Goal: Task Accomplishment & Management: Manage account settings

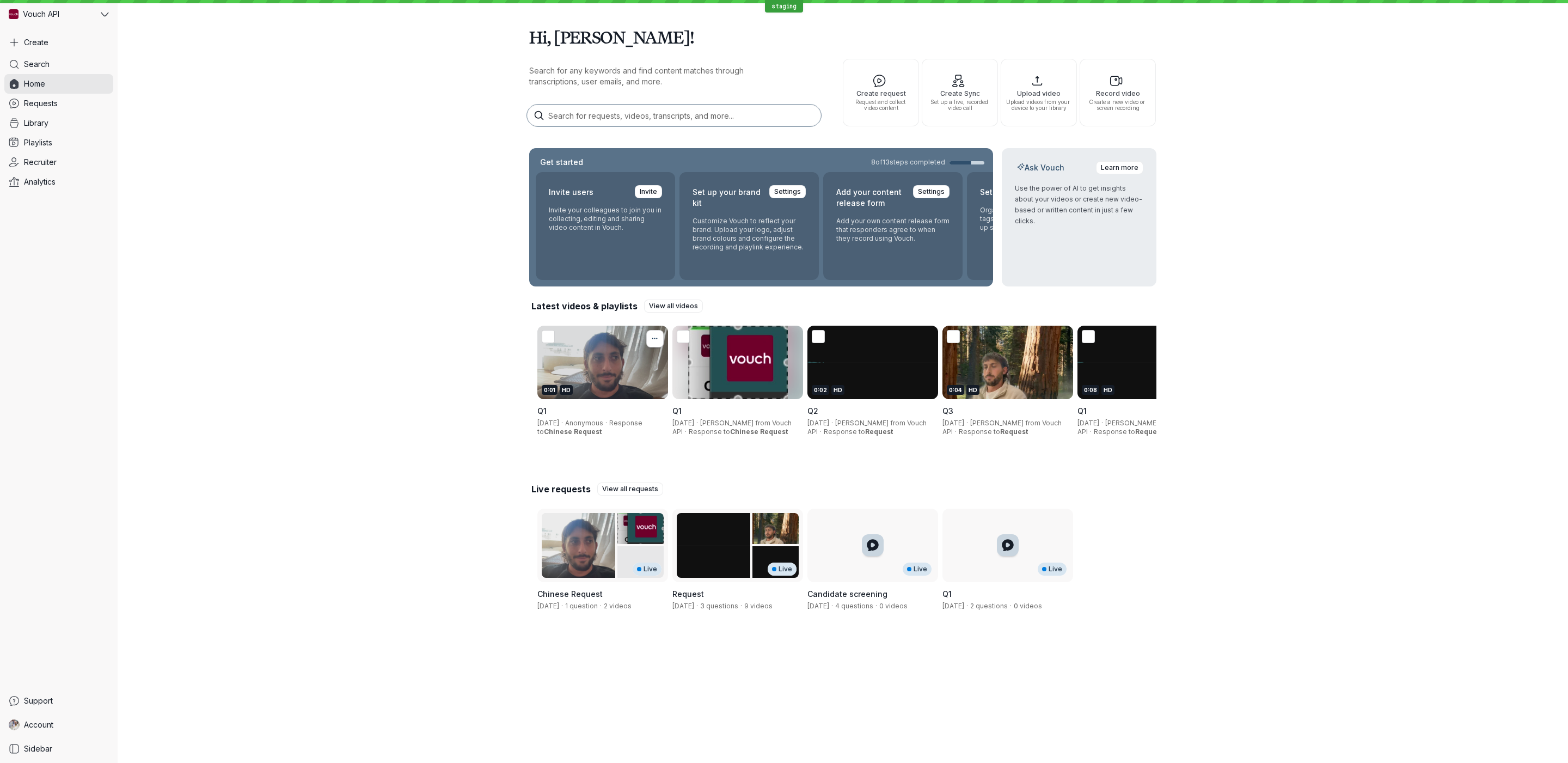
click at [650, 337] on icon "More actions" at bounding box center [655, 338] width 12 height 9
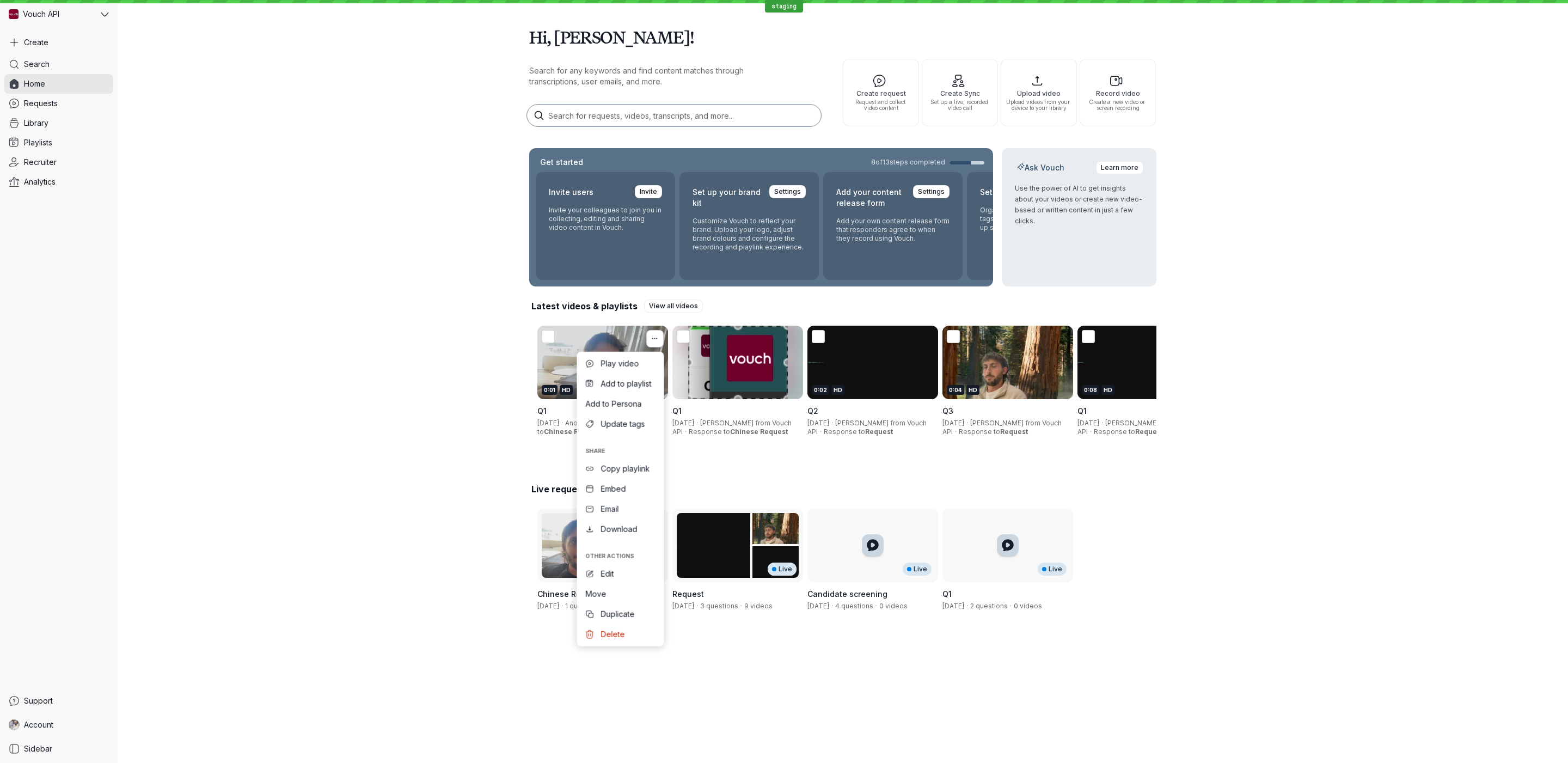
click at [654, 339] on icon "More actions" at bounding box center [655, 338] width 12 height 9
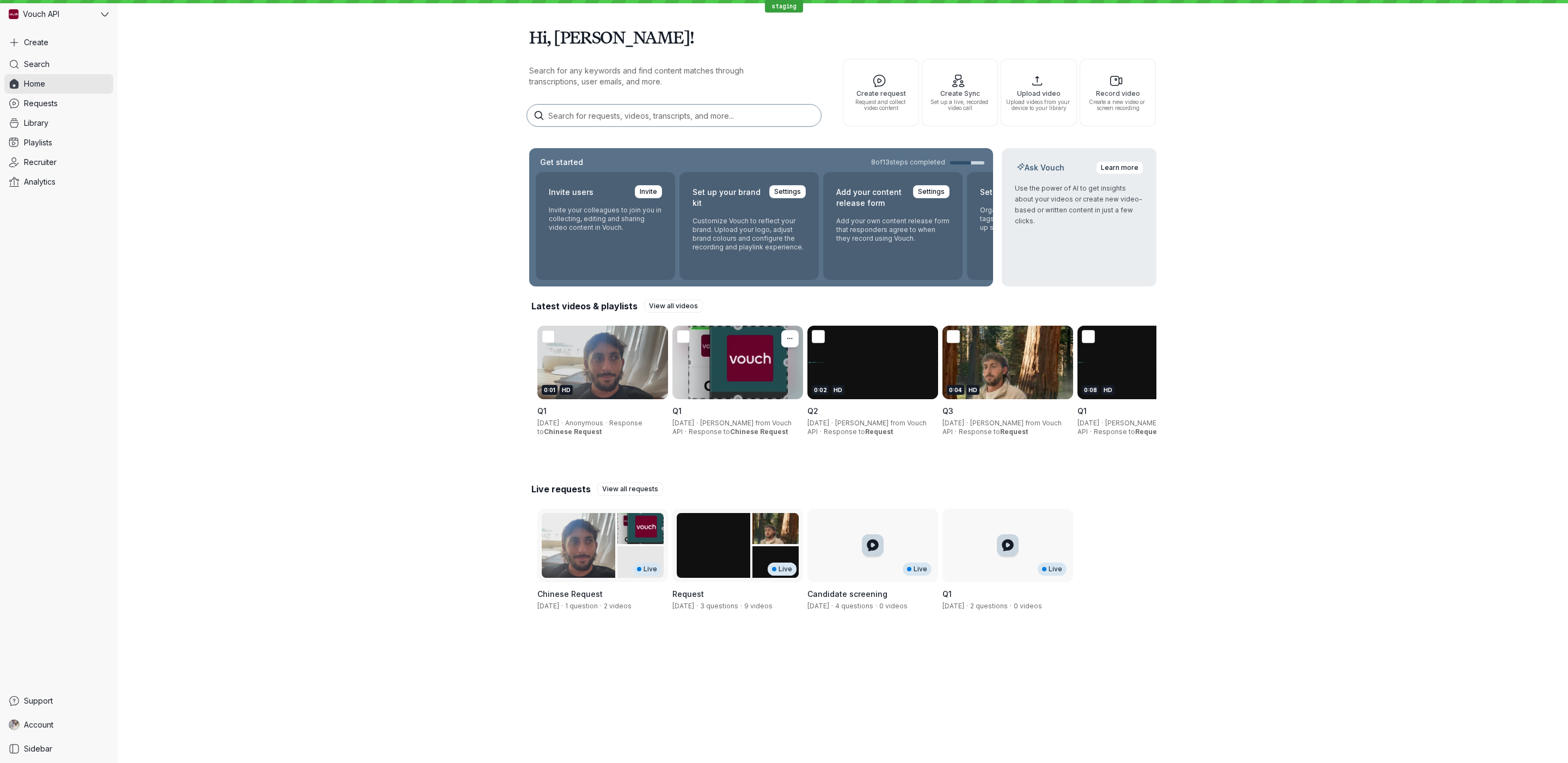
click at [801, 341] on div at bounding box center [738, 362] width 131 height 73
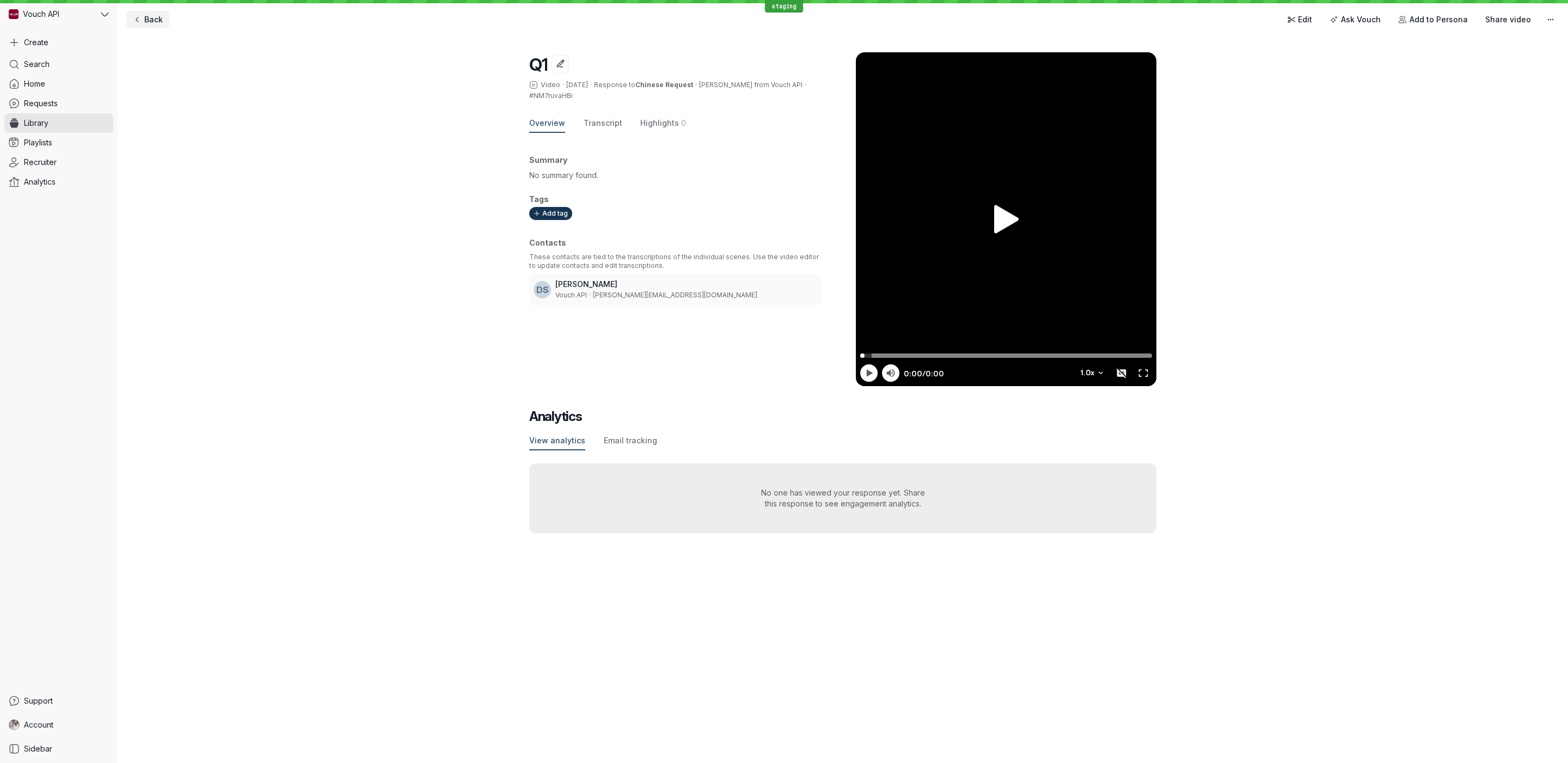
click at [149, 24] on span "Back" at bounding box center [153, 19] width 19 height 11
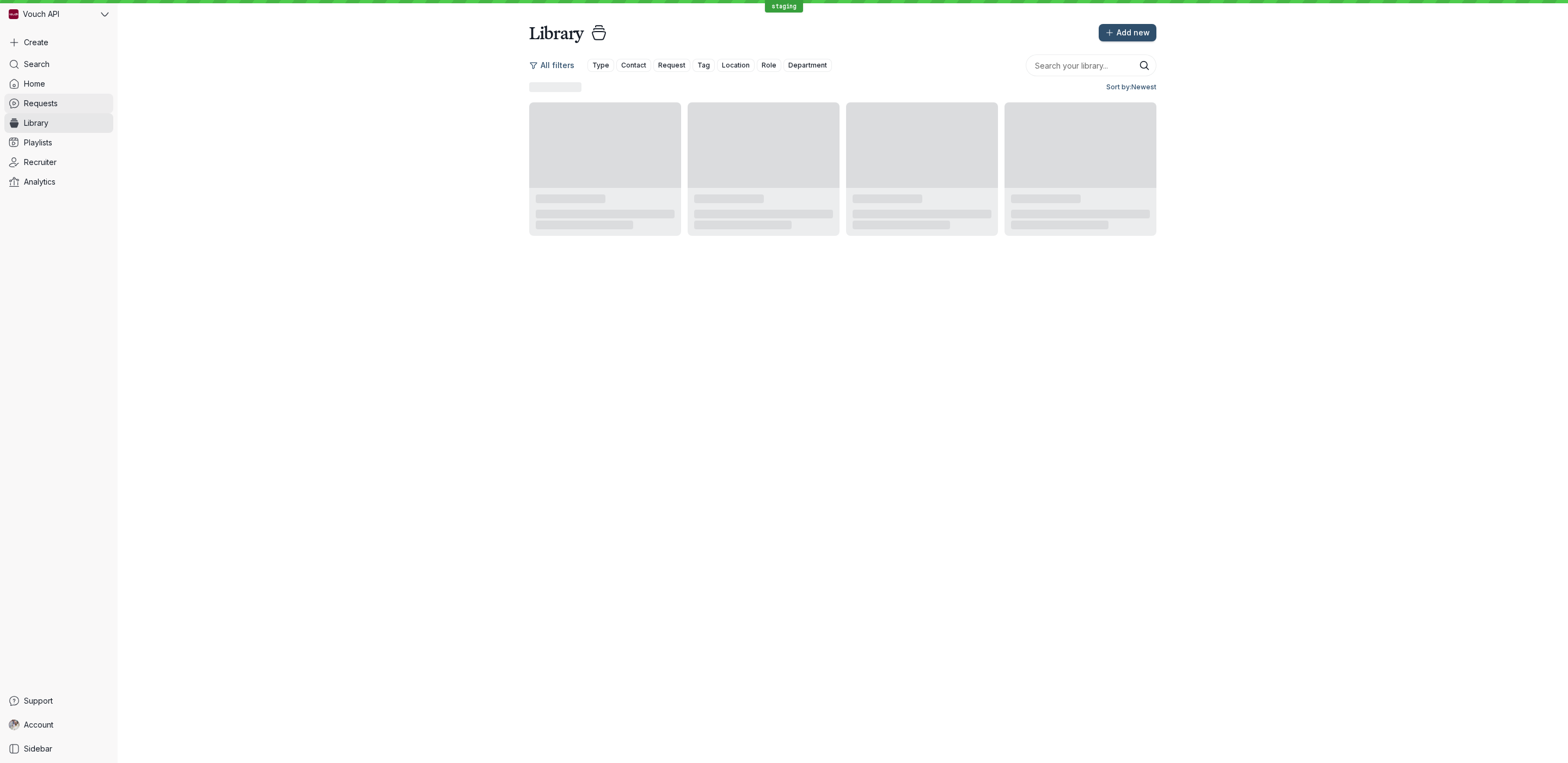
click at [42, 112] on link "Requests" at bounding box center [59, 104] width 109 height 20
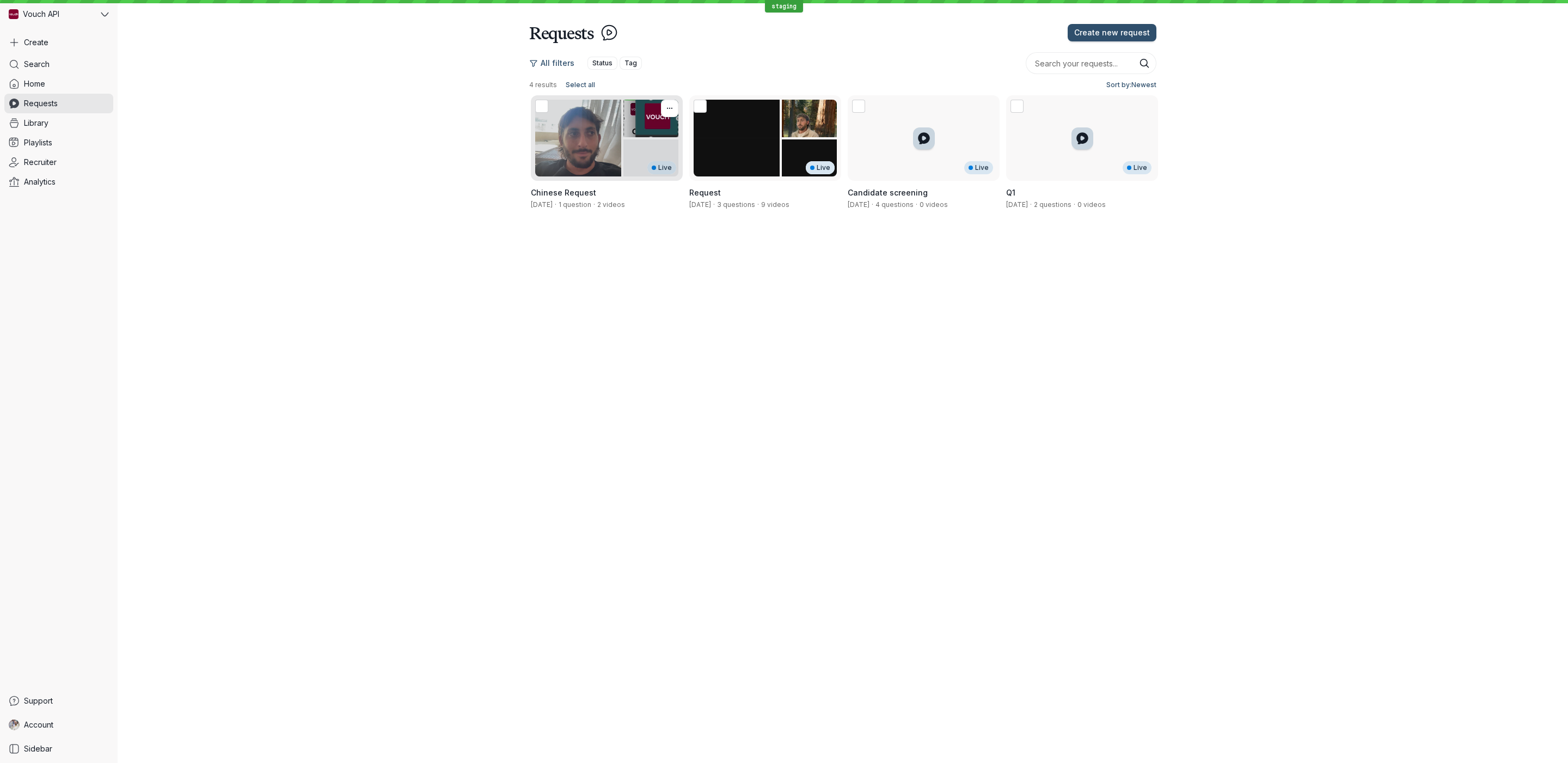
click at [632, 137] on div "Live" at bounding box center [607, 138] width 152 height 85
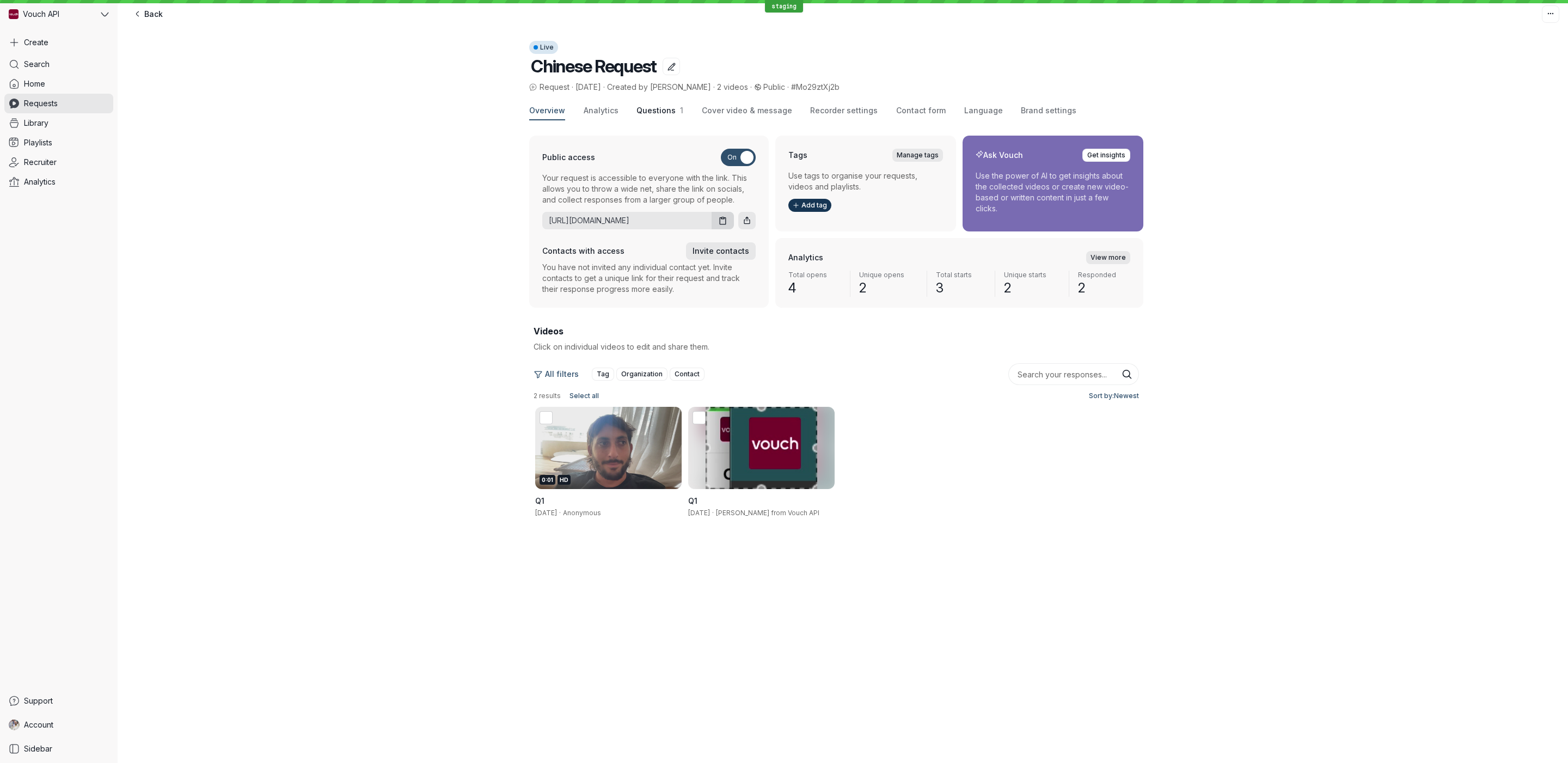
click at [648, 118] on button "Questions 1" at bounding box center [660, 111] width 47 height 19
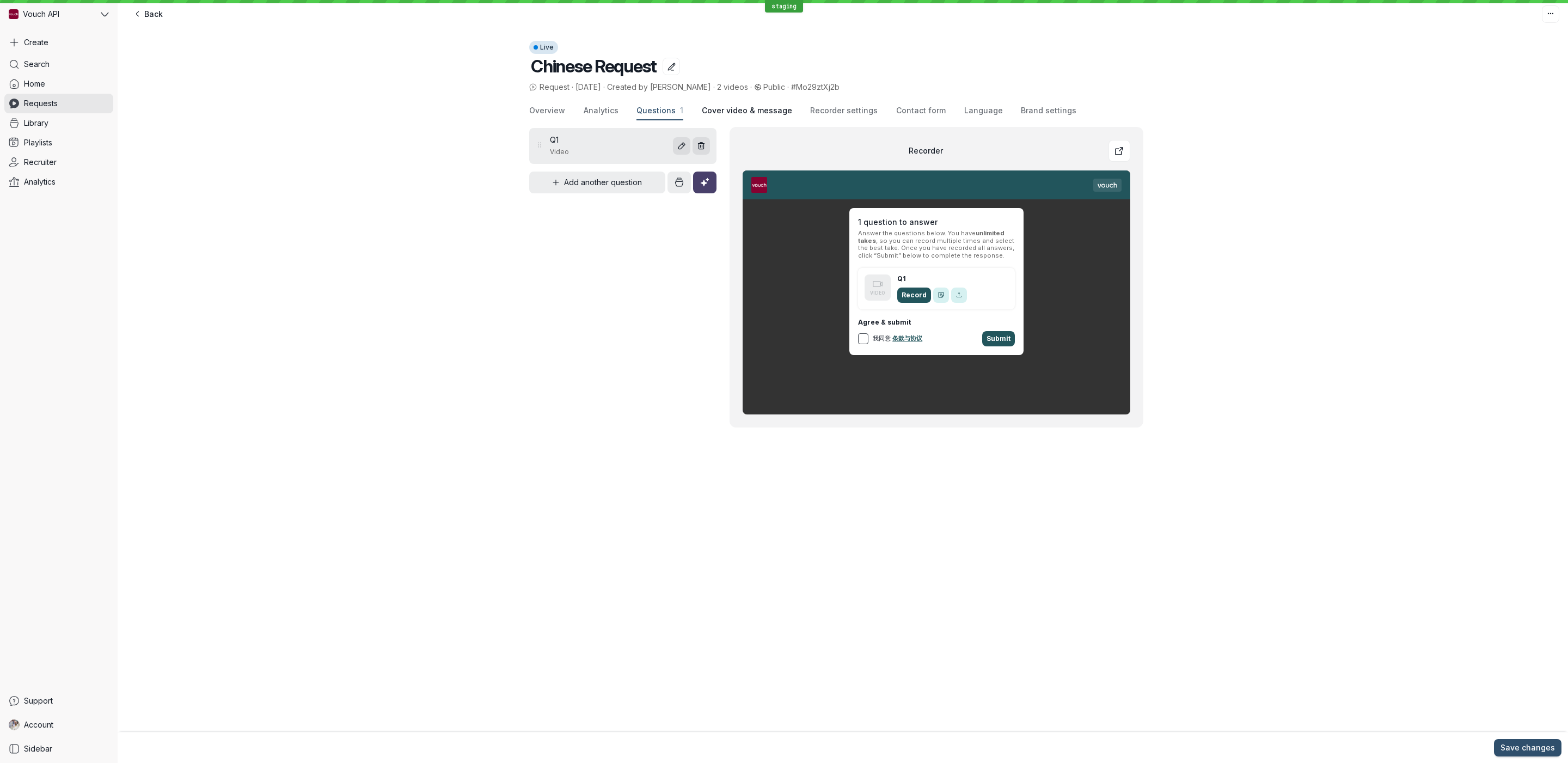
click at [750, 110] on span "Cover video & message" at bounding box center [747, 111] width 91 height 11
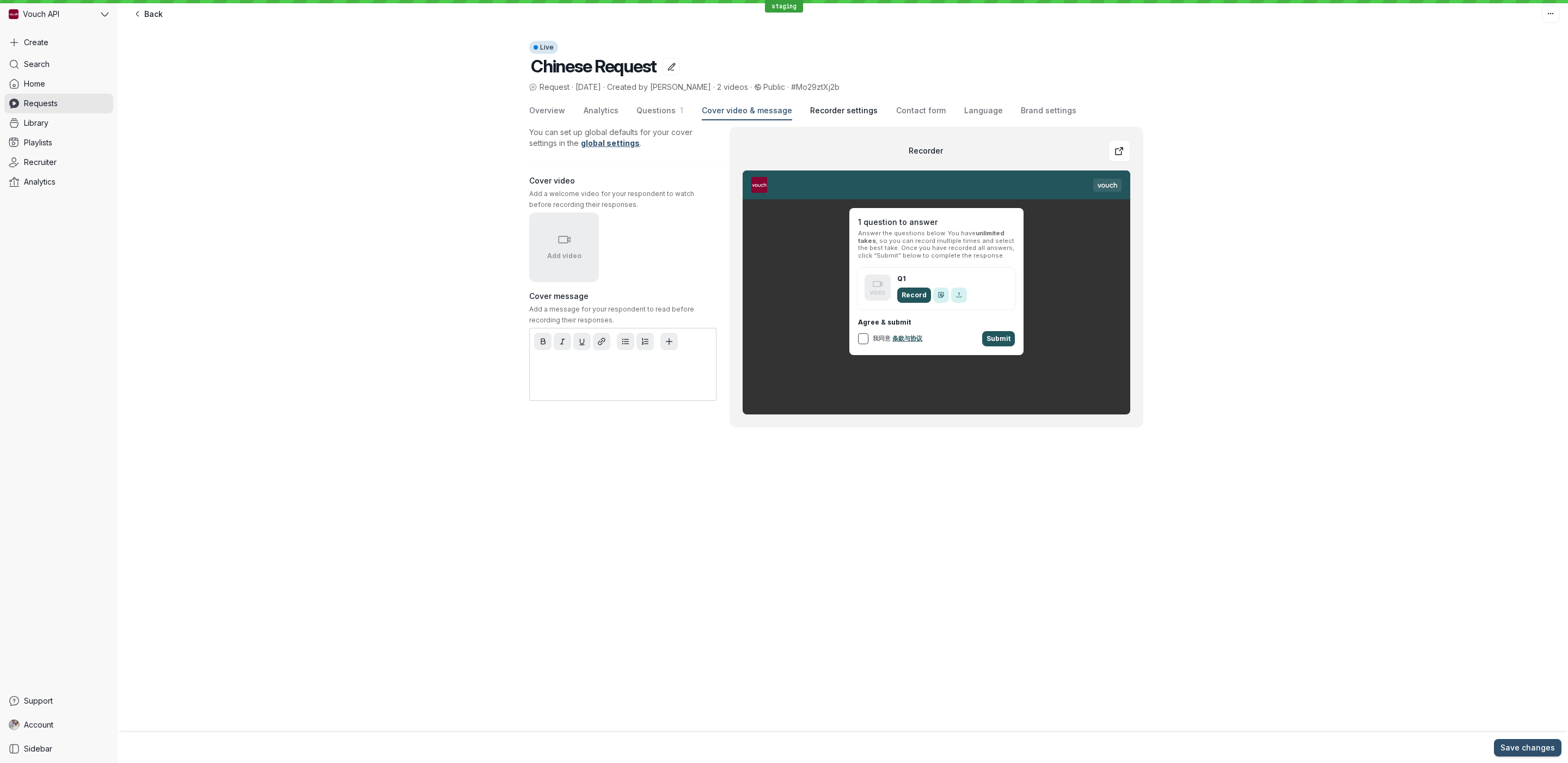
click at [820, 116] on button "Recorder settings" at bounding box center [844, 111] width 67 height 19
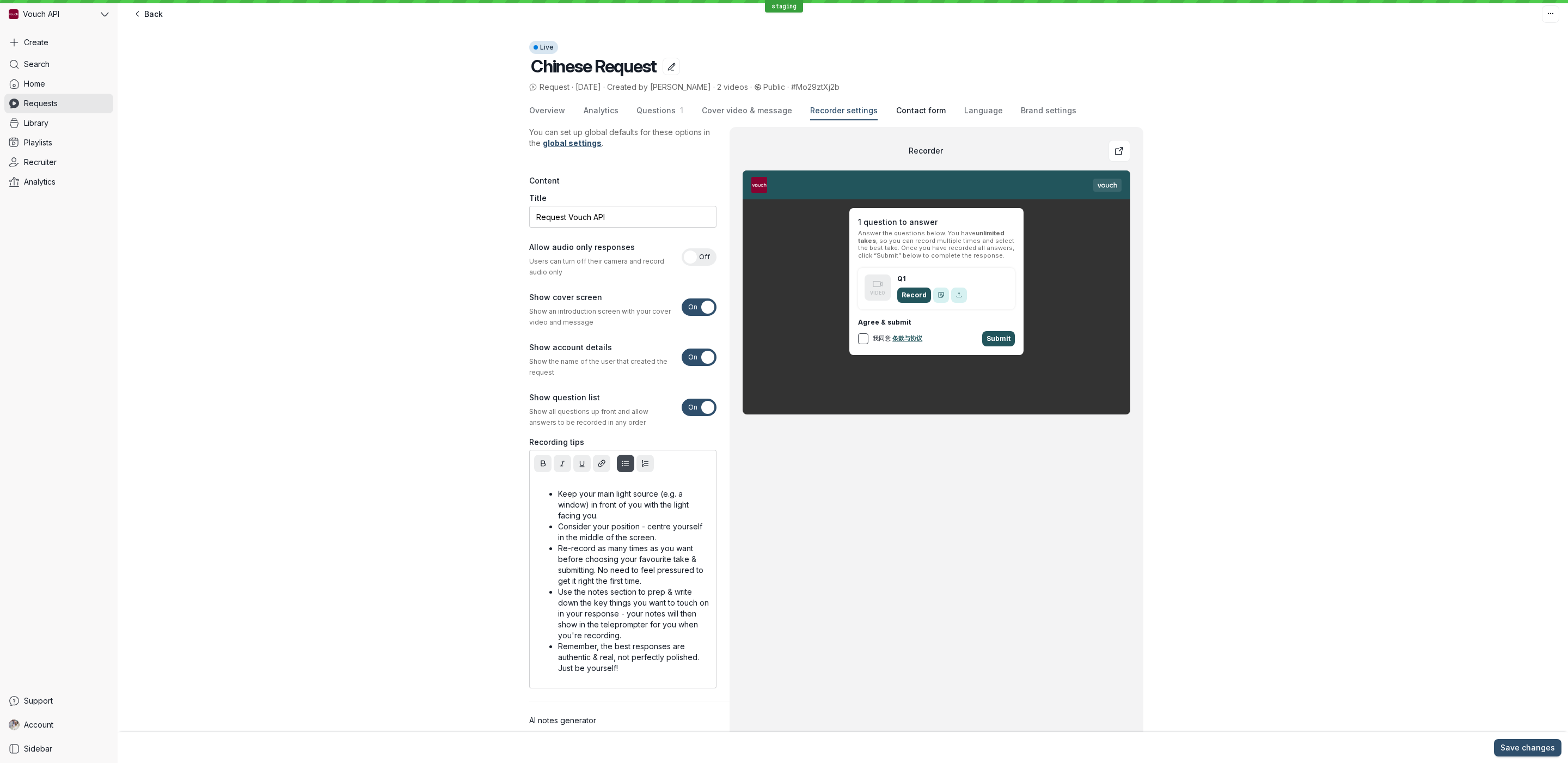
click at [900, 113] on span "Contact form" at bounding box center [921, 111] width 50 height 11
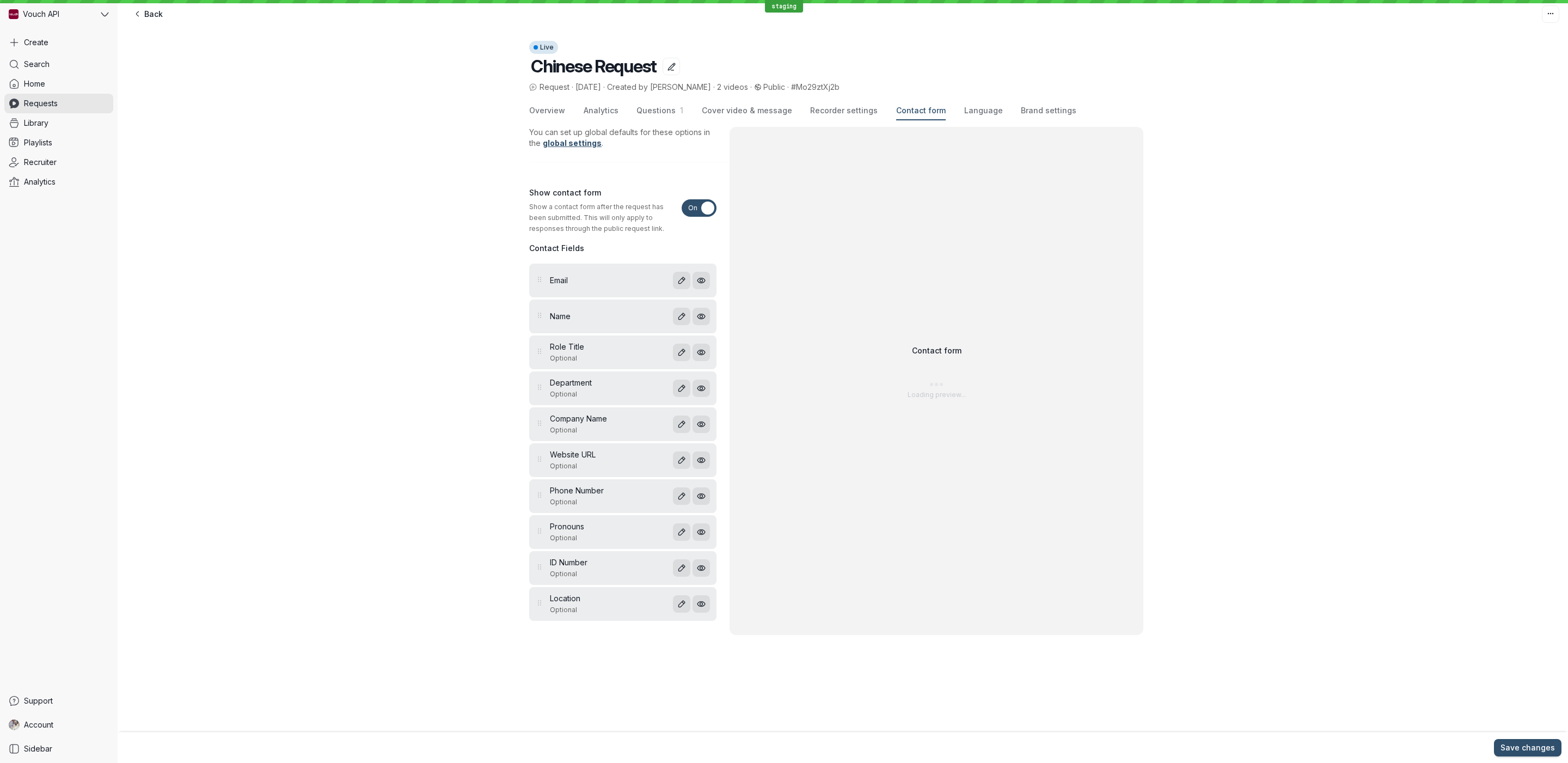
click at [998, 112] on div "Overview Analytics Questions 1 Cover video & message Recorder settings Contact …" at bounding box center [836, 111] width 614 height 19
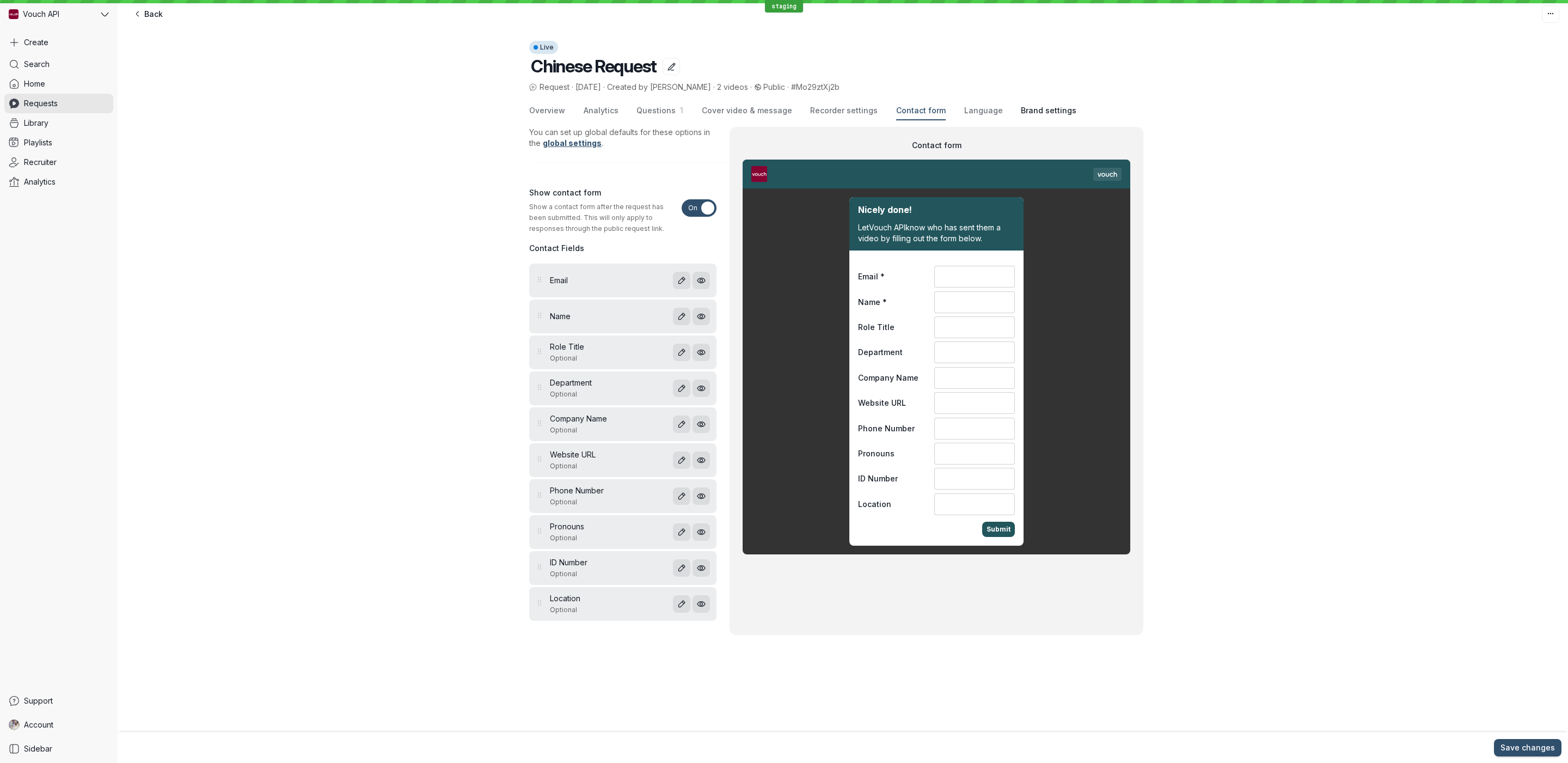
click at [1039, 114] on span "Brand settings" at bounding box center [1049, 111] width 56 height 11
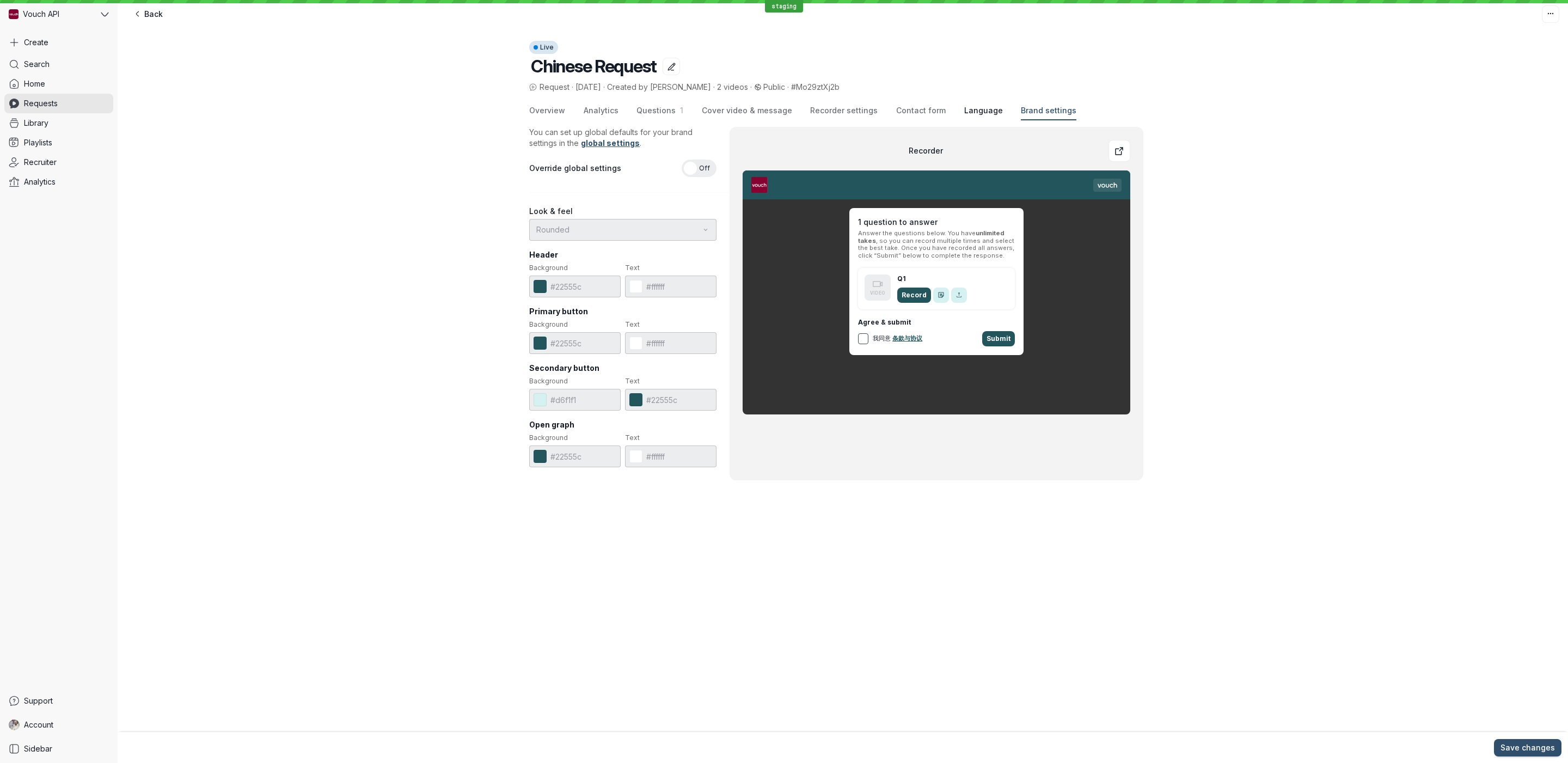
click at [972, 112] on span "Language" at bounding box center [984, 111] width 38 height 11
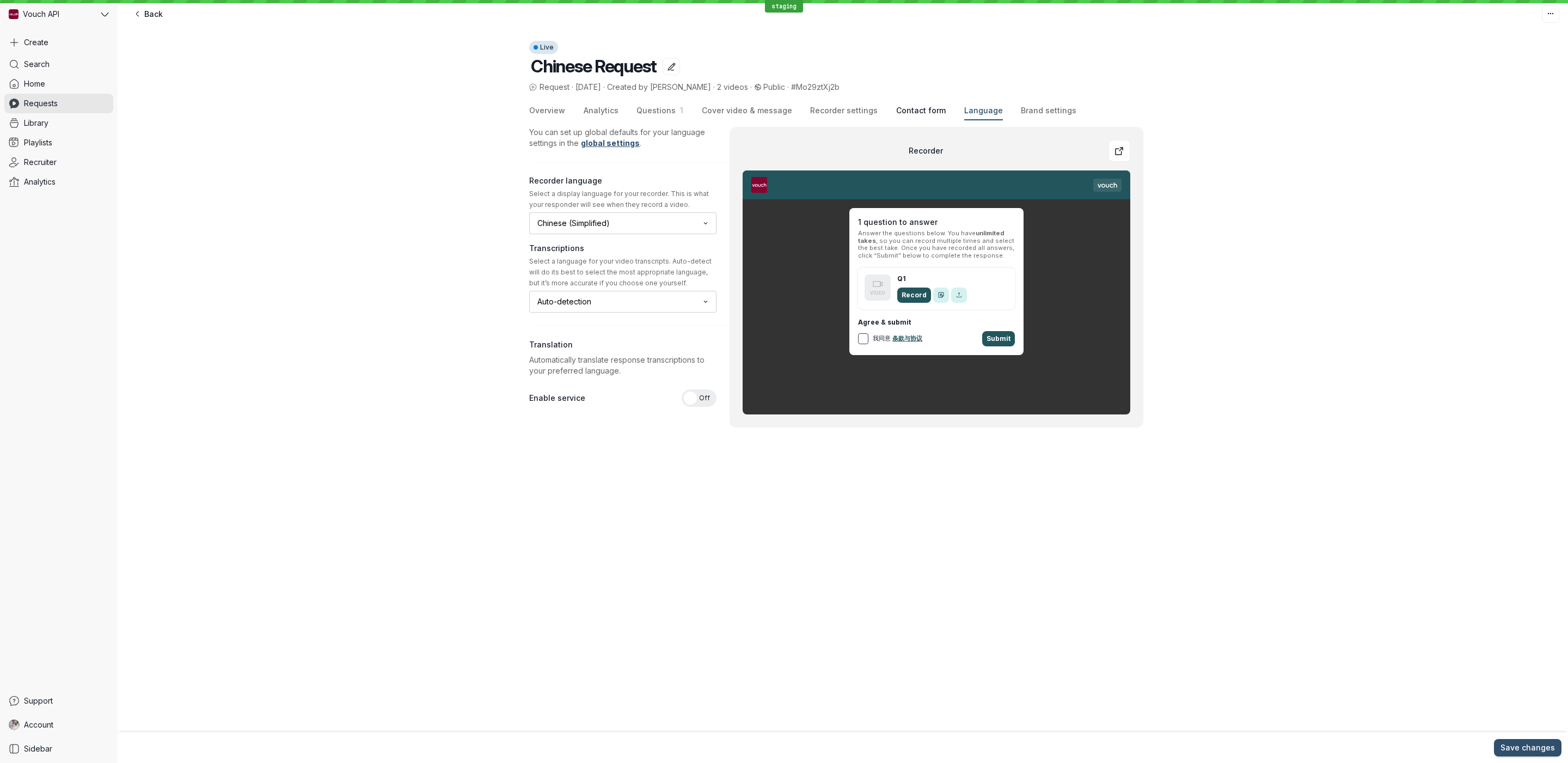
click at [896, 109] on span "Contact form" at bounding box center [921, 111] width 50 height 11
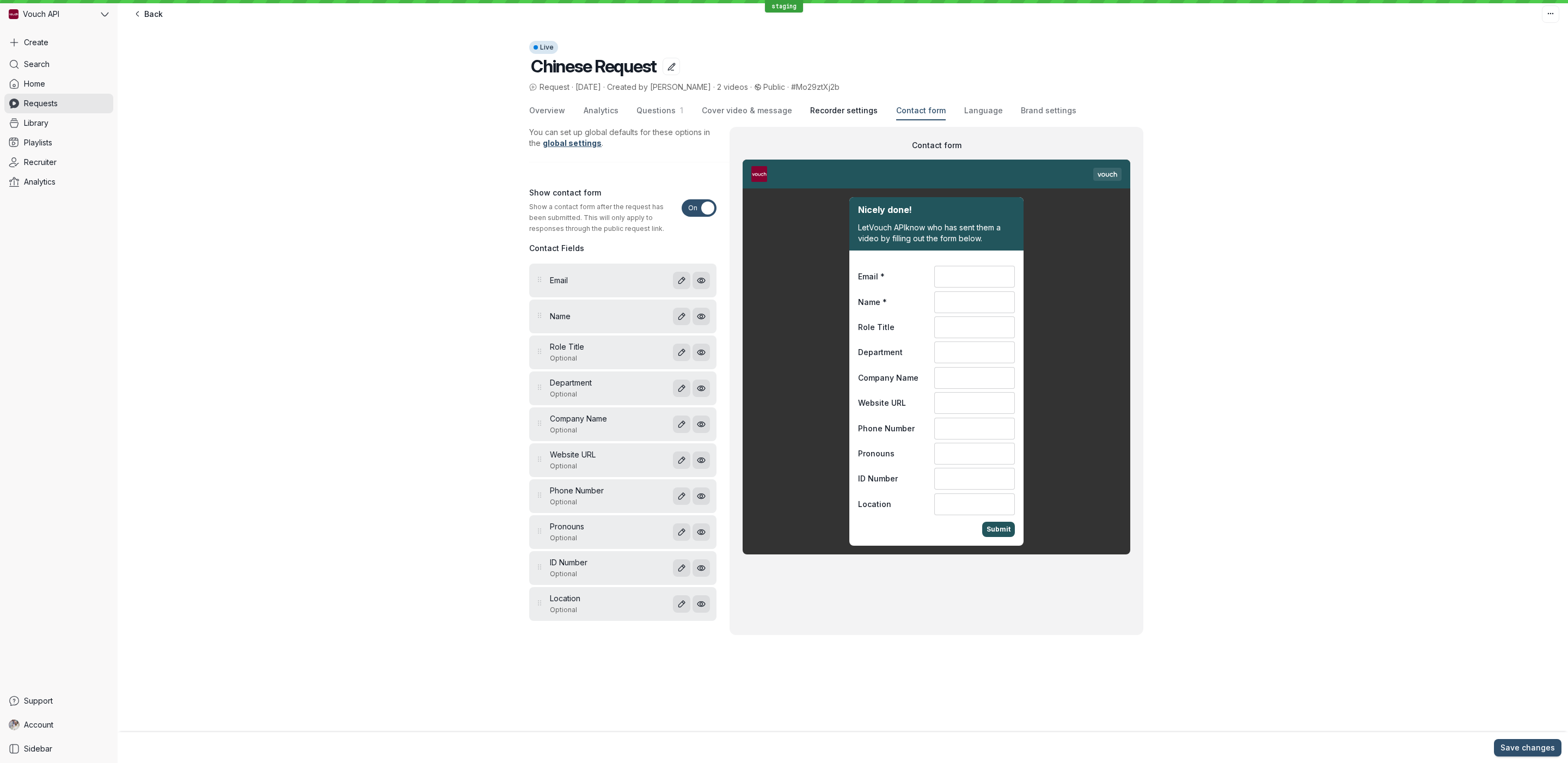
click at [827, 109] on span "Recorder settings" at bounding box center [844, 111] width 67 height 11
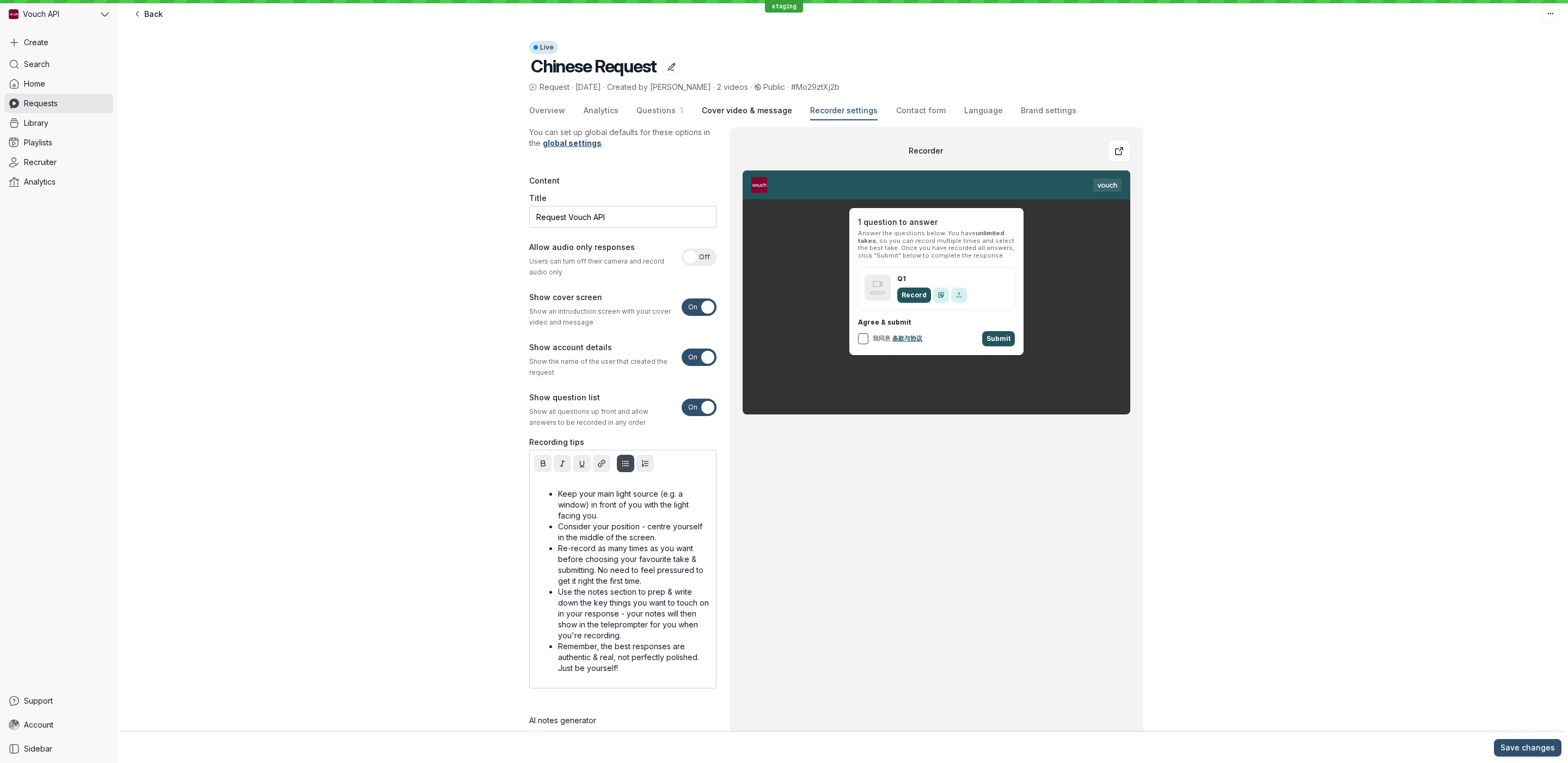
click at [769, 112] on span "Cover video & message" at bounding box center [747, 111] width 91 height 11
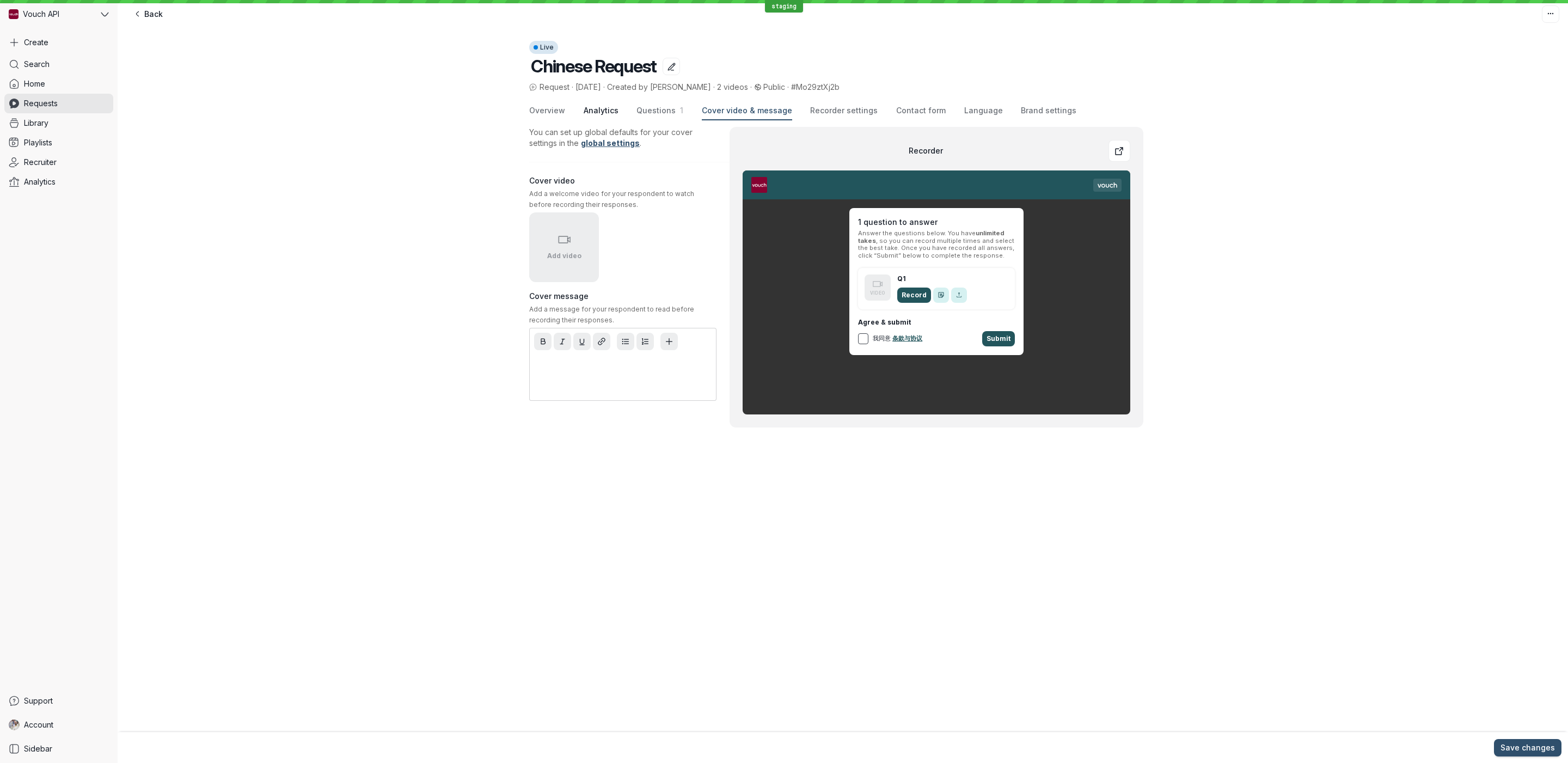
drag, startPoint x: 624, startPoint y: 114, endPoint x: 598, endPoint y: 114, distance: 26.0
click at [623, 114] on div "Overview Analytics Questions 1 Cover video & message Recorder settings Contact …" at bounding box center [836, 111] width 614 height 19
click at [533, 111] on span "Overview" at bounding box center [547, 111] width 36 height 11
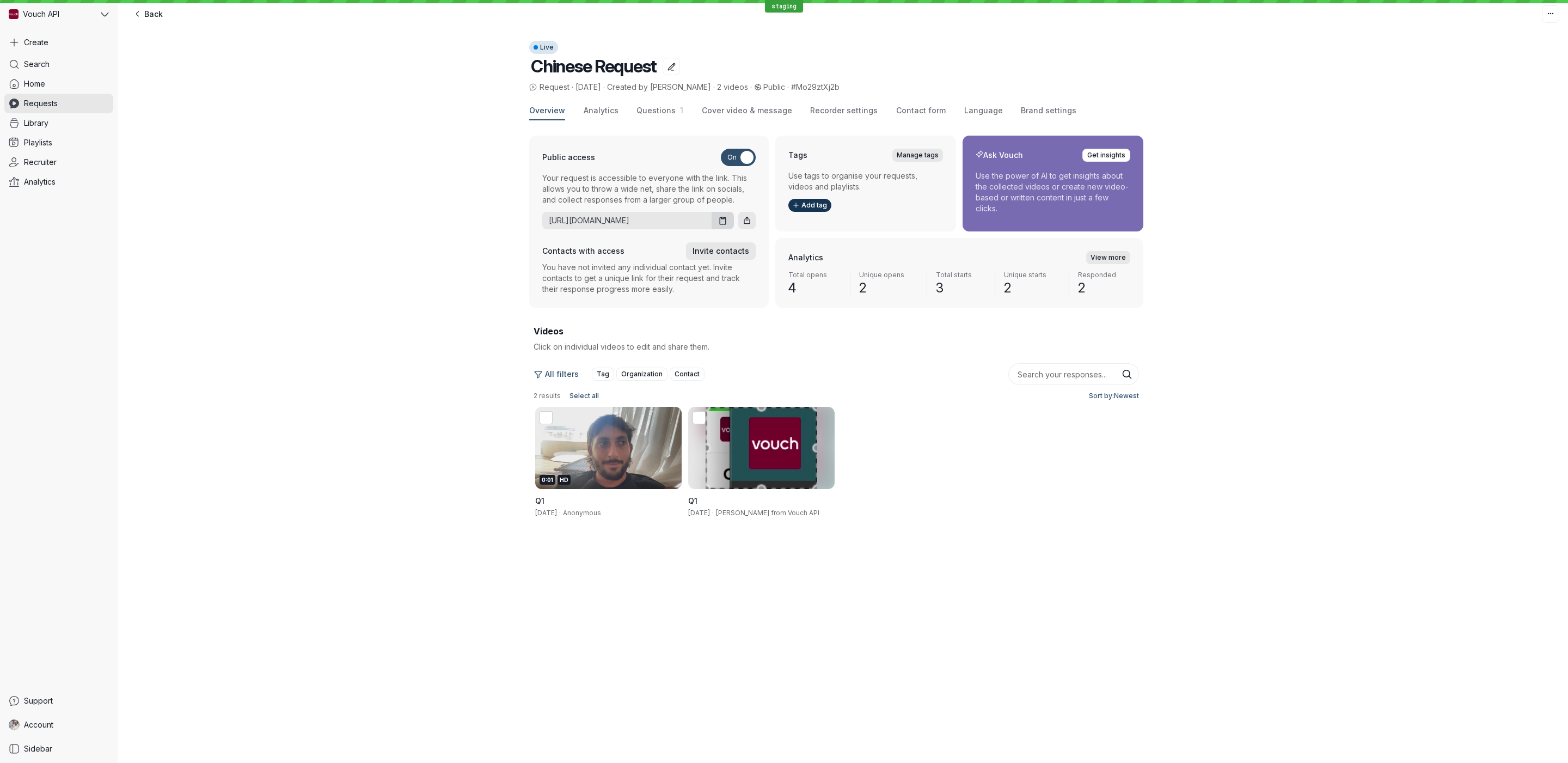
click at [574, 112] on div "Overview Analytics Questions 1 Cover video & message Recorder settings Contact …" at bounding box center [836, 111] width 614 height 19
click at [650, 115] on span "Questions 1" at bounding box center [660, 111] width 47 height 11
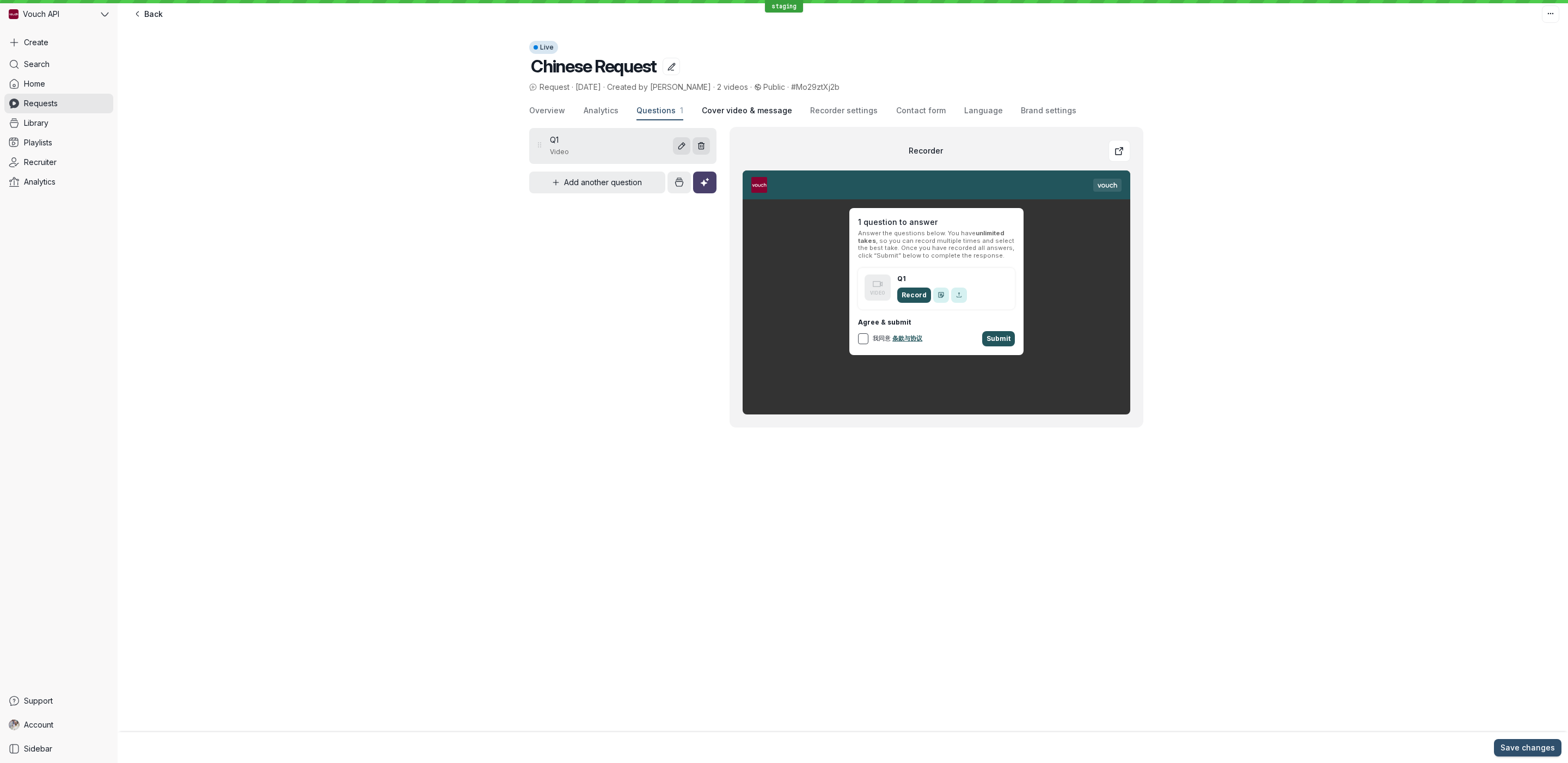
click at [773, 113] on span "Cover video & message" at bounding box center [747, 111] width 91 height 11
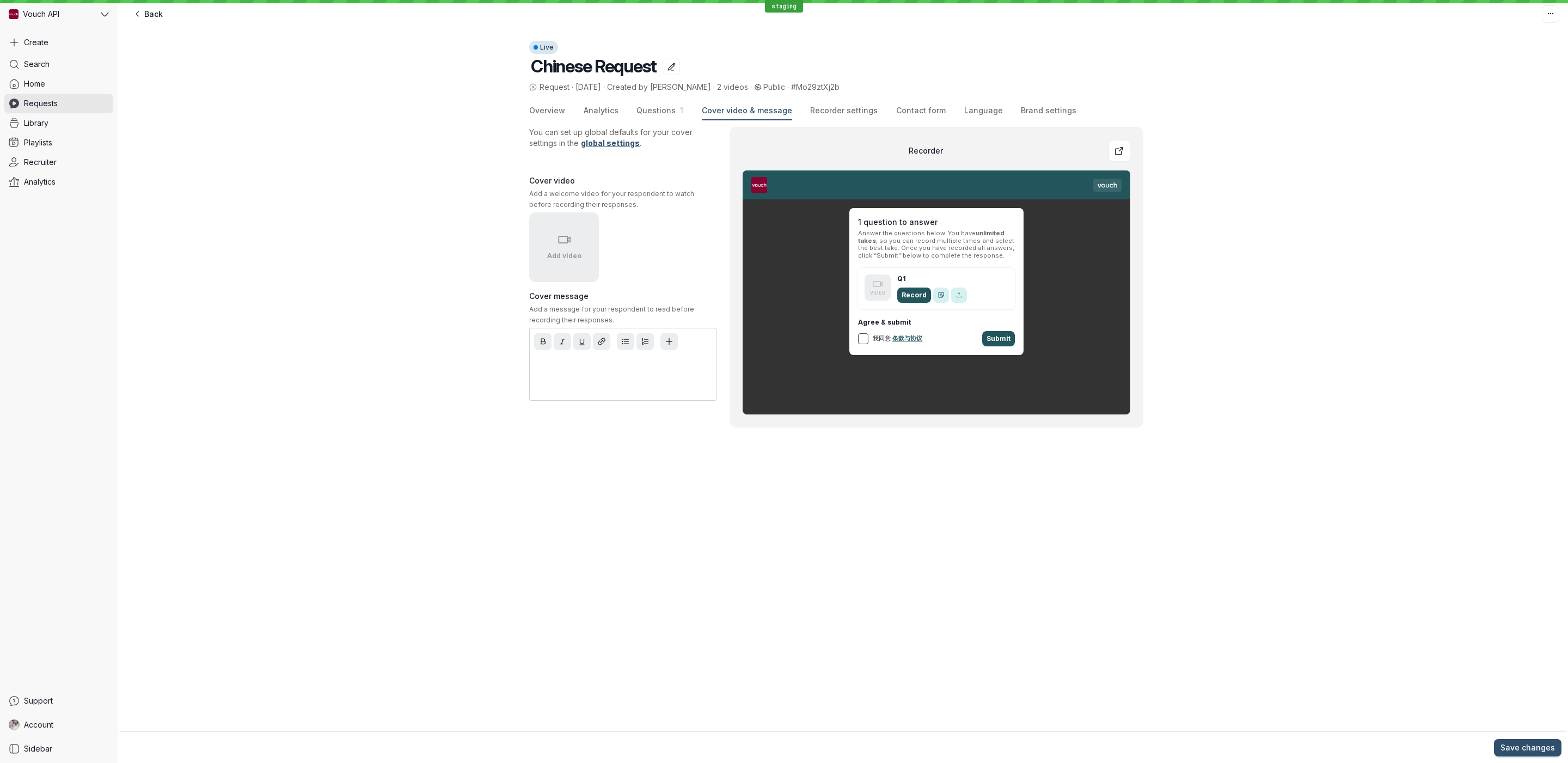
click at [874, 114] on div "Overview Analytics Questions 1 Cover video & message Recorder settings Contact …" at bounding box center [836, 111] width 614 height 19
click at [965, 116] on button "Language" at bounding box center [984, 111] width 38 height 19
click at [1024, 114] on span "Brand settings" at bounding box center [1049, 111] width 56 height 11
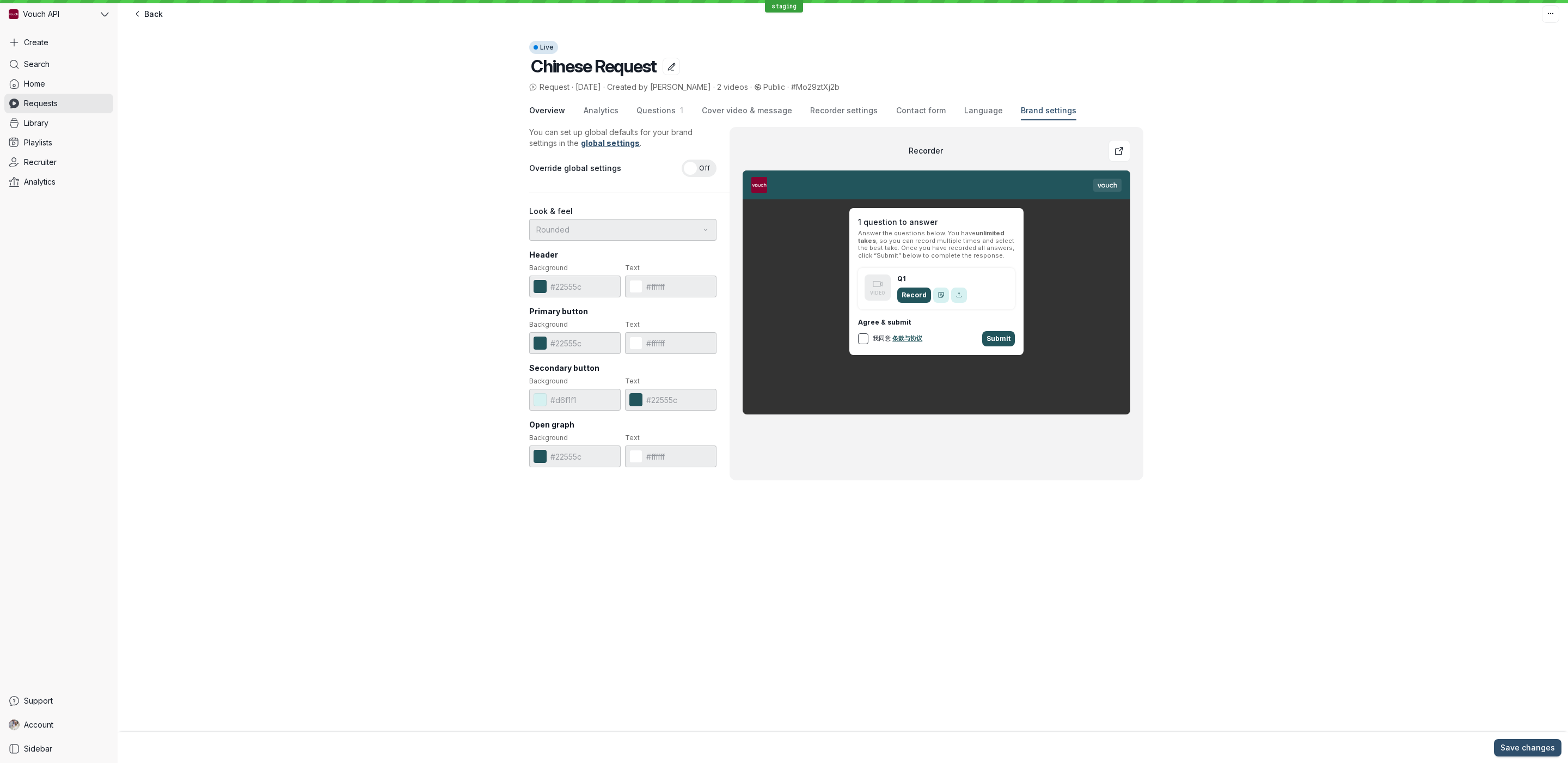
click at [556, 107] on span "Overview" at bounding box center [547, 111] width 36 height 11
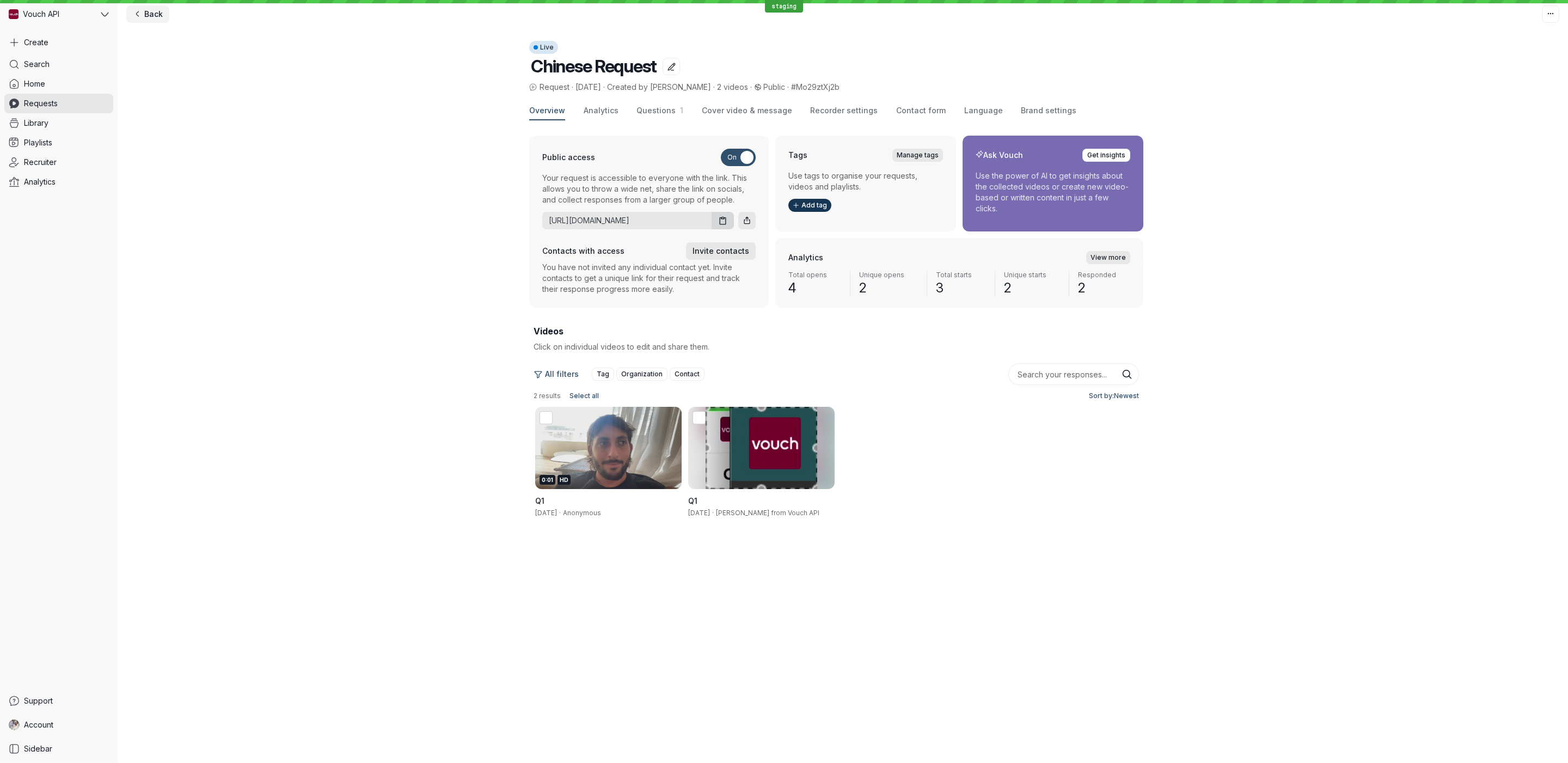
click at [144, 14] on span "Back" at bounding box center [153, 14] width 19 height 11
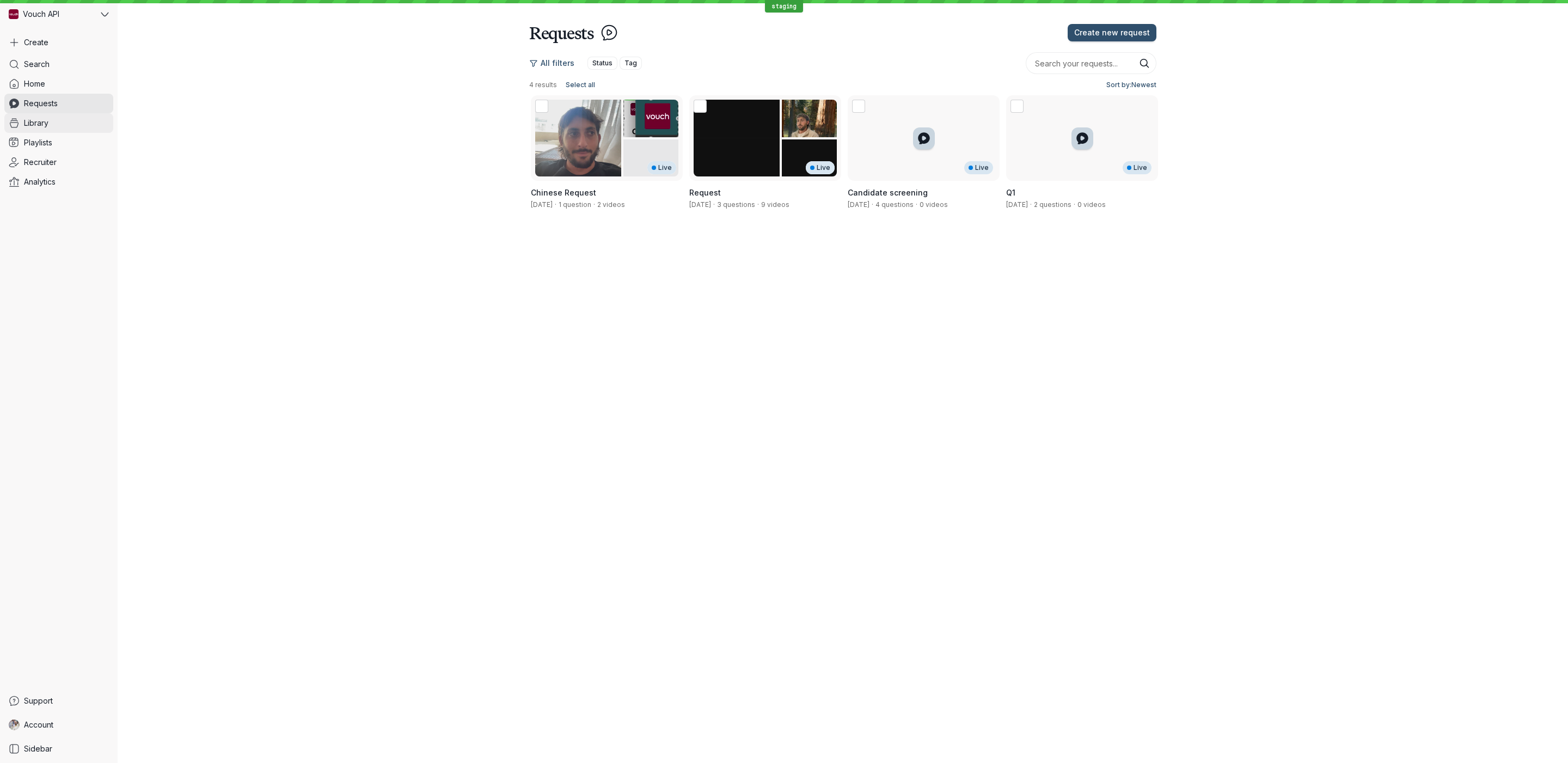
click at [85, 115] on link "Library" at bounding box center [59, 123] width 109 height 20
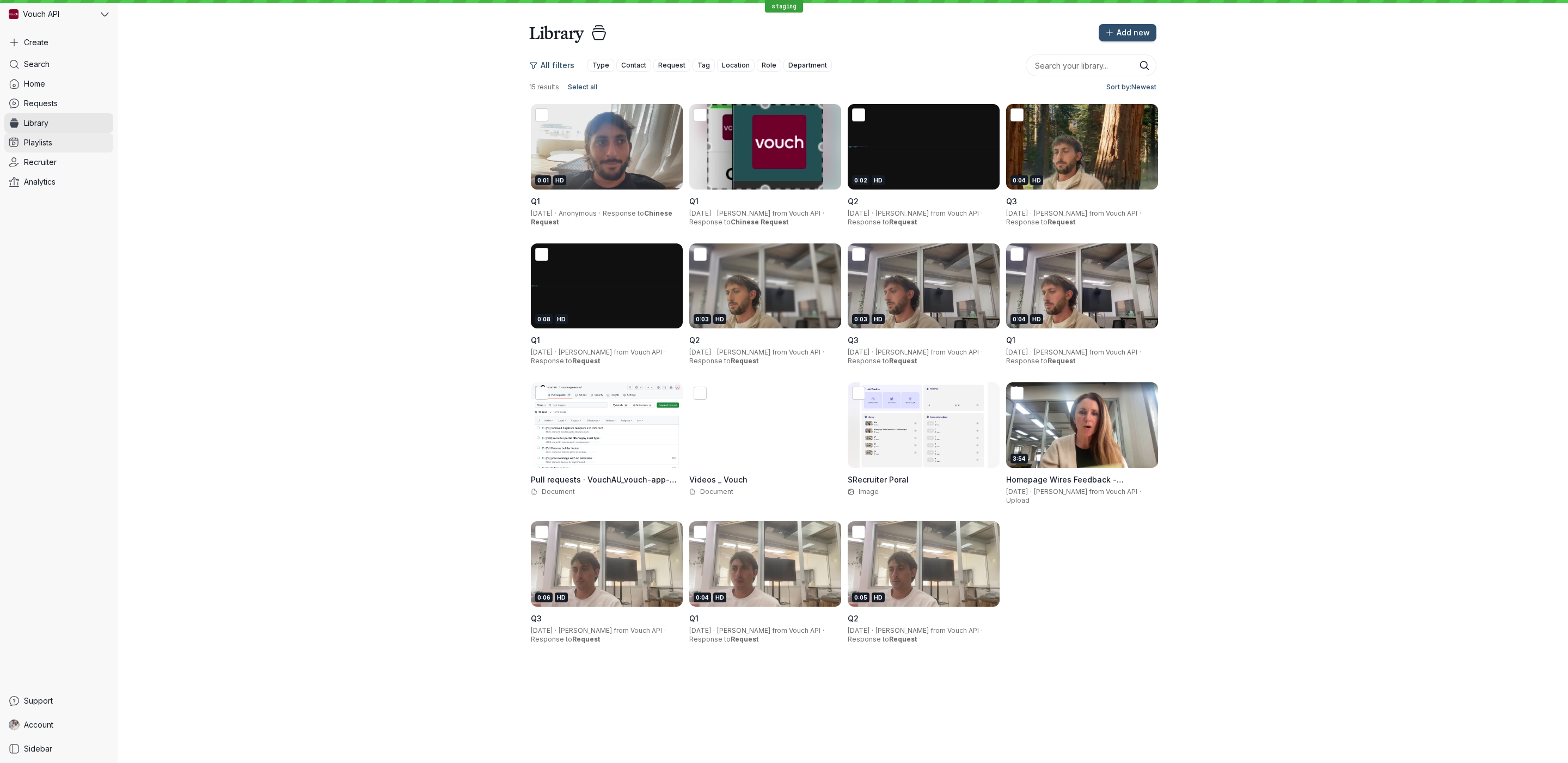
click at [62, 143] on link "Playlists" at bounding box center [59, 143] width 109 height 20
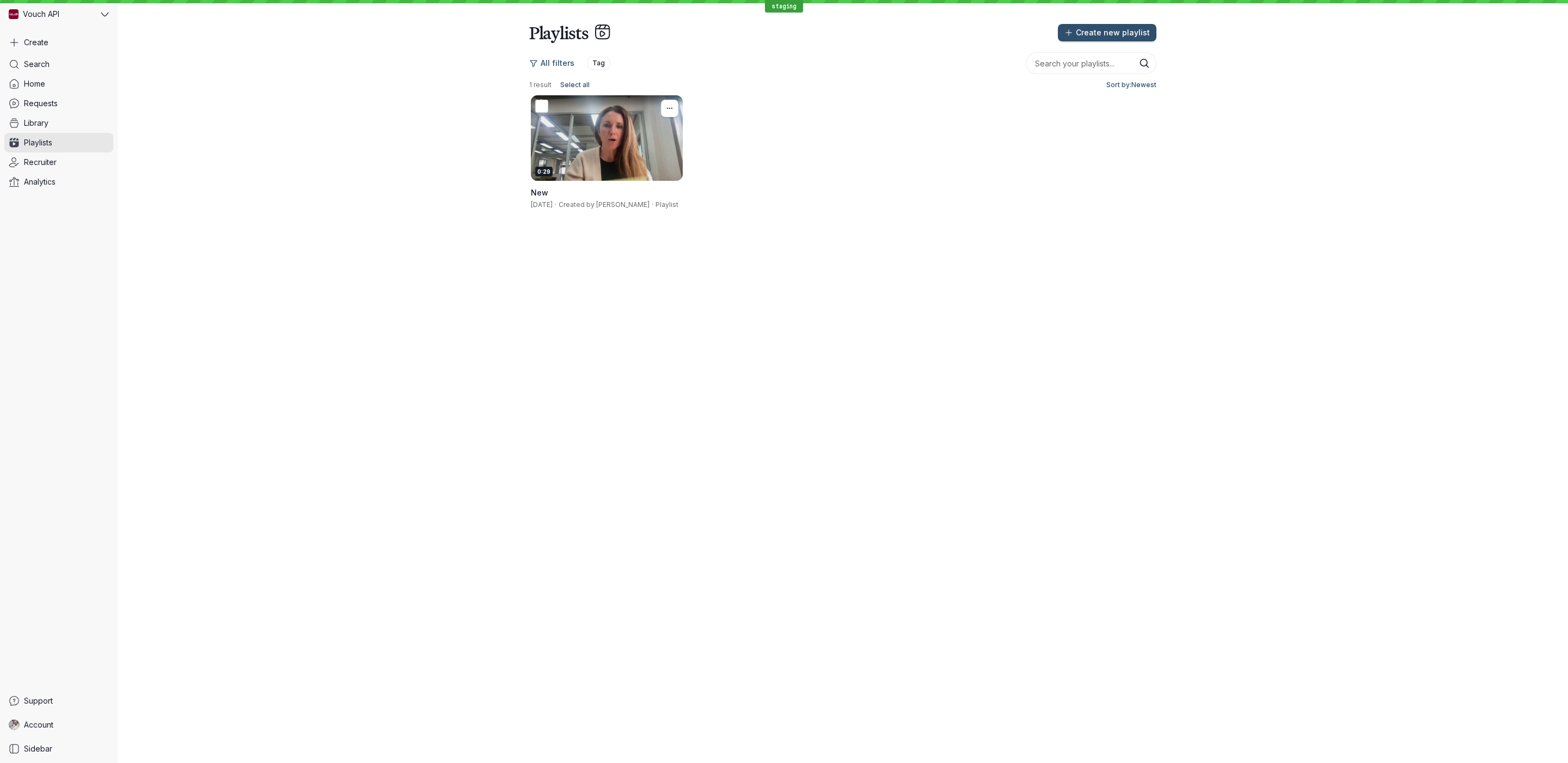
click at [626, 163] on div "0:29" at bounding box center [607, 138] width 152 height 85
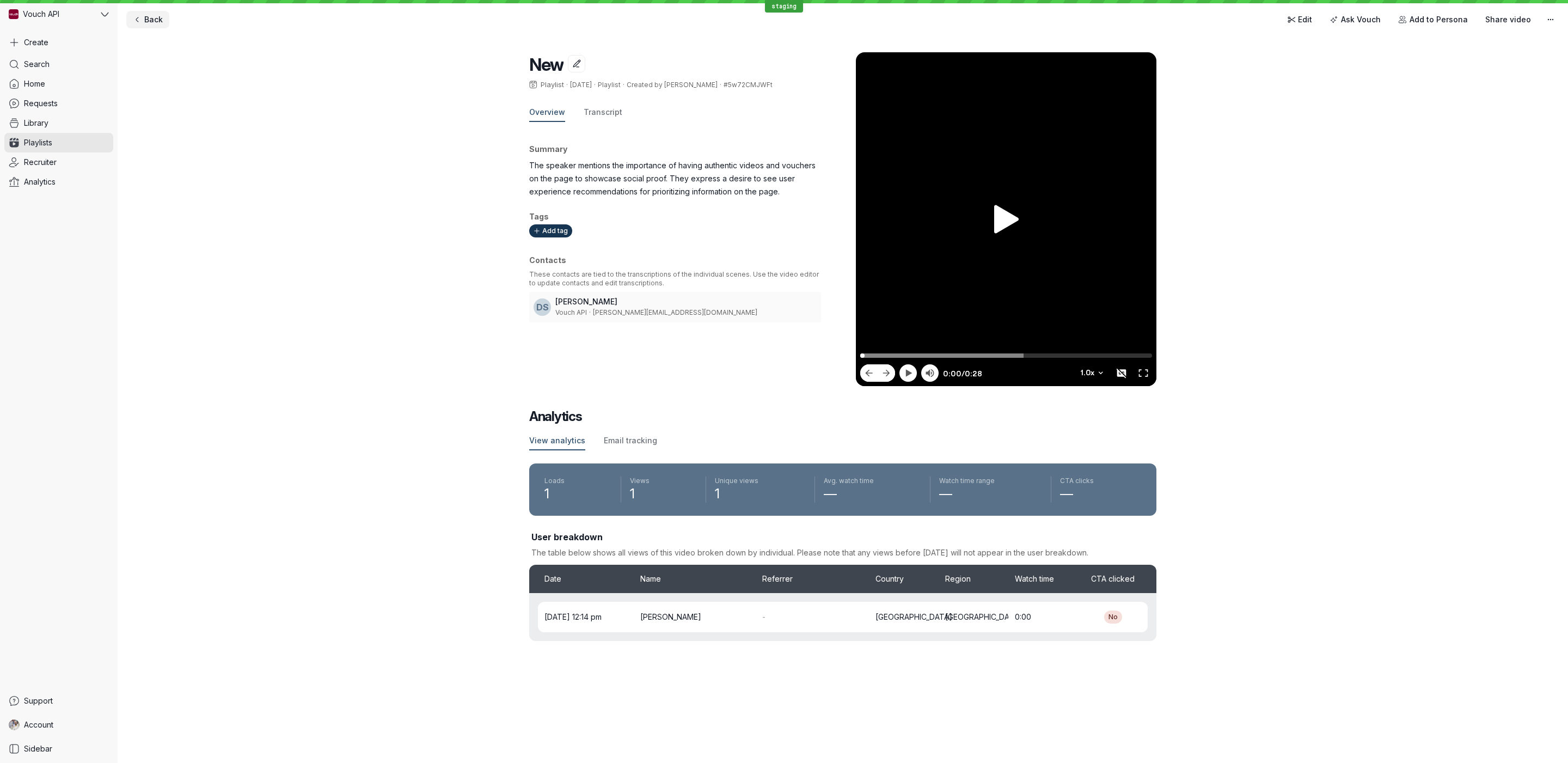
click at [146, 24] on span "Back" at bounding box center [153, 19] width 19 height 11
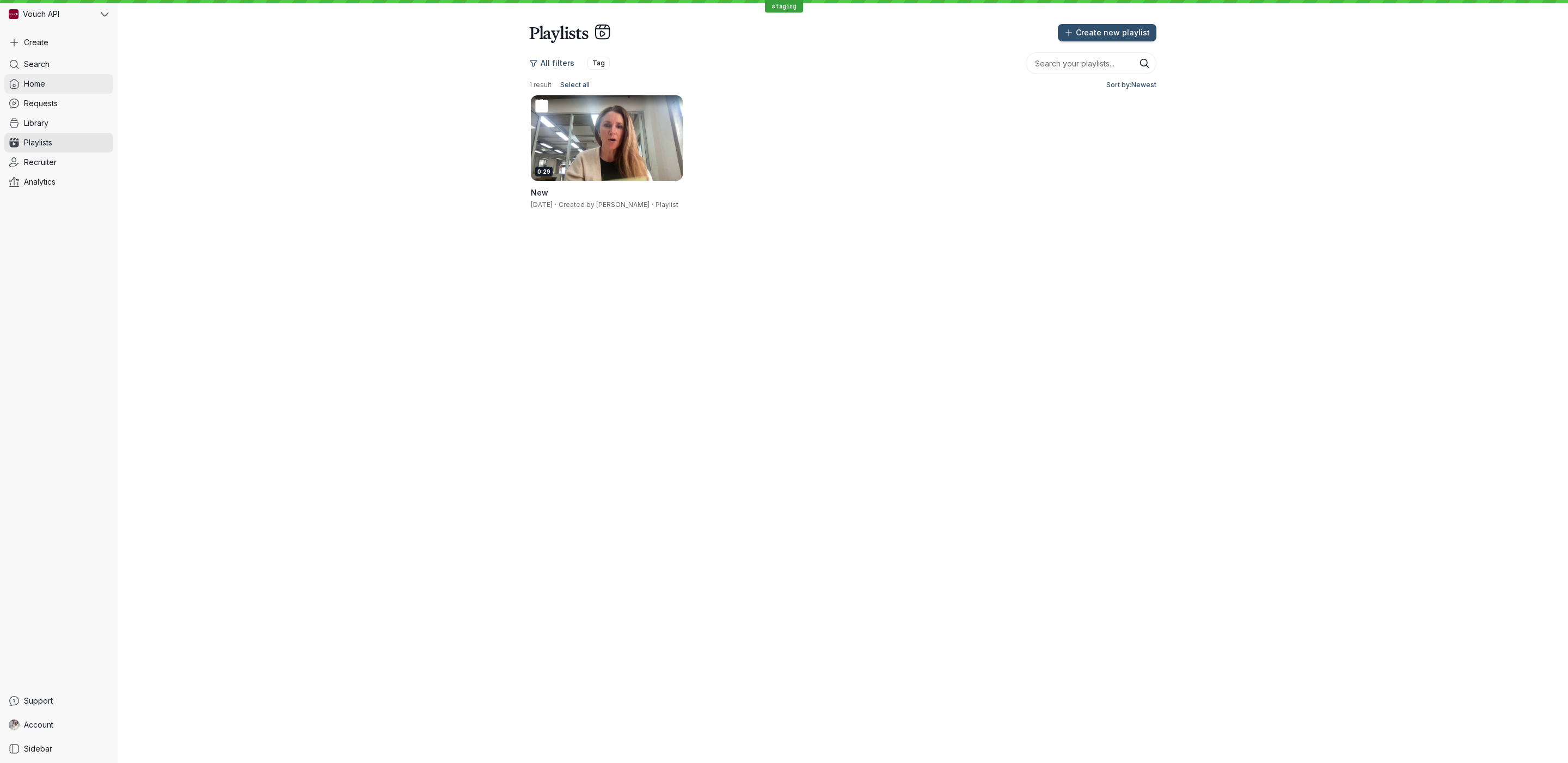
click at [52, 80] on link "Home" at bounding box center [59, 84] width 109 height 20
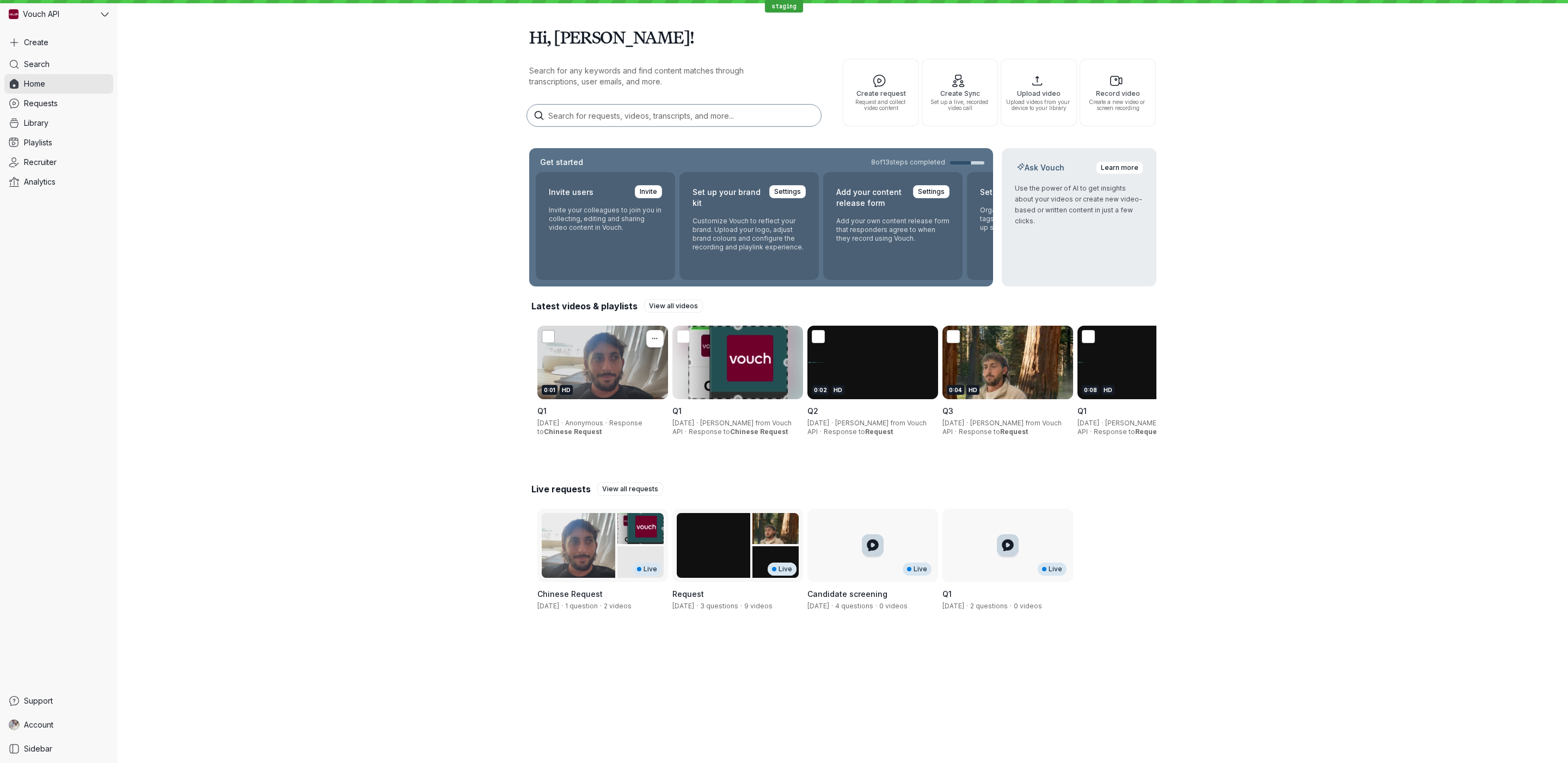
click at [550, 342] on div at bounding box center [548, 337] width 13 height 13
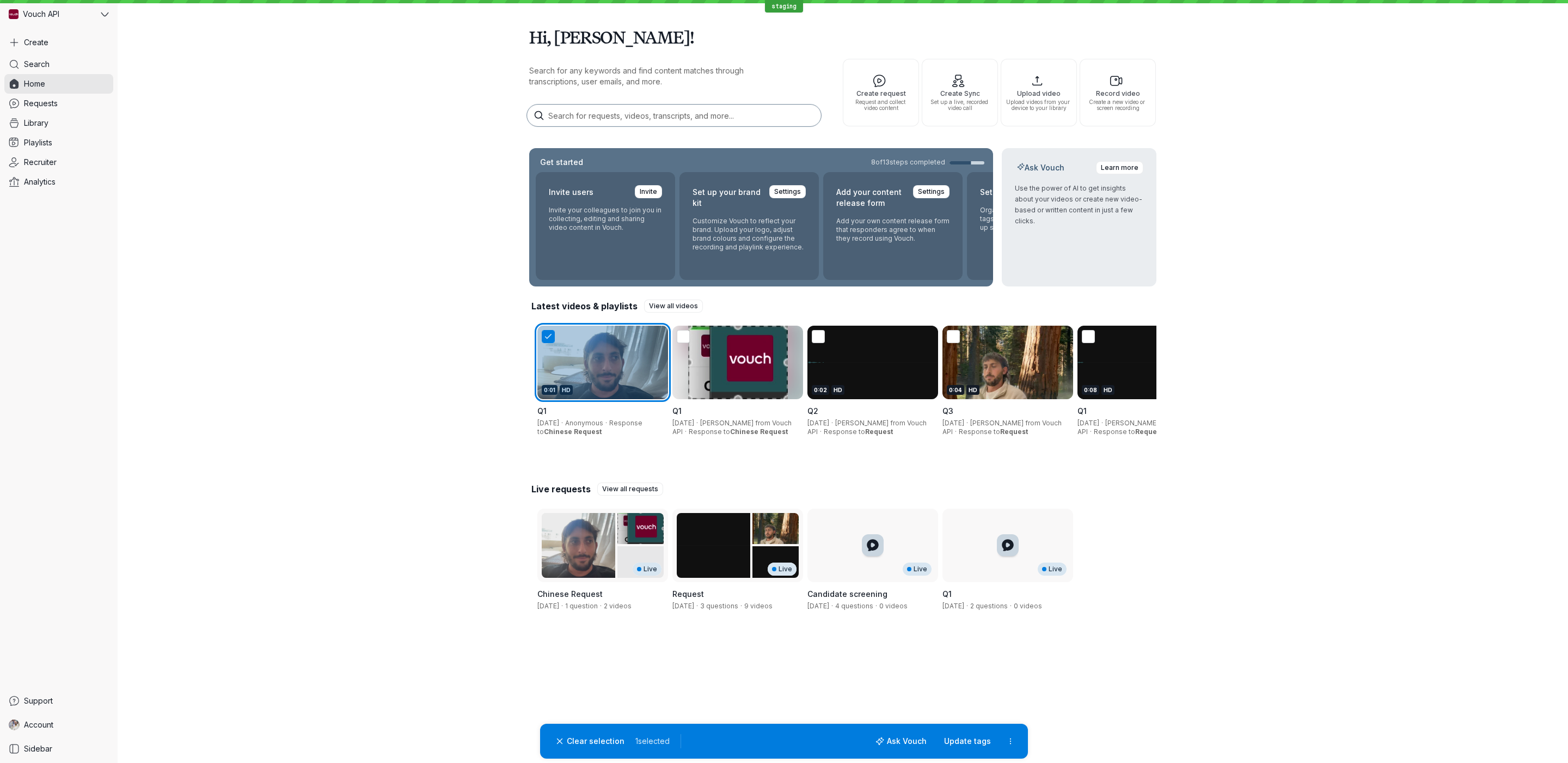
click at [546, 339] on icon at bounding box center [548, 336] width 11 height 11
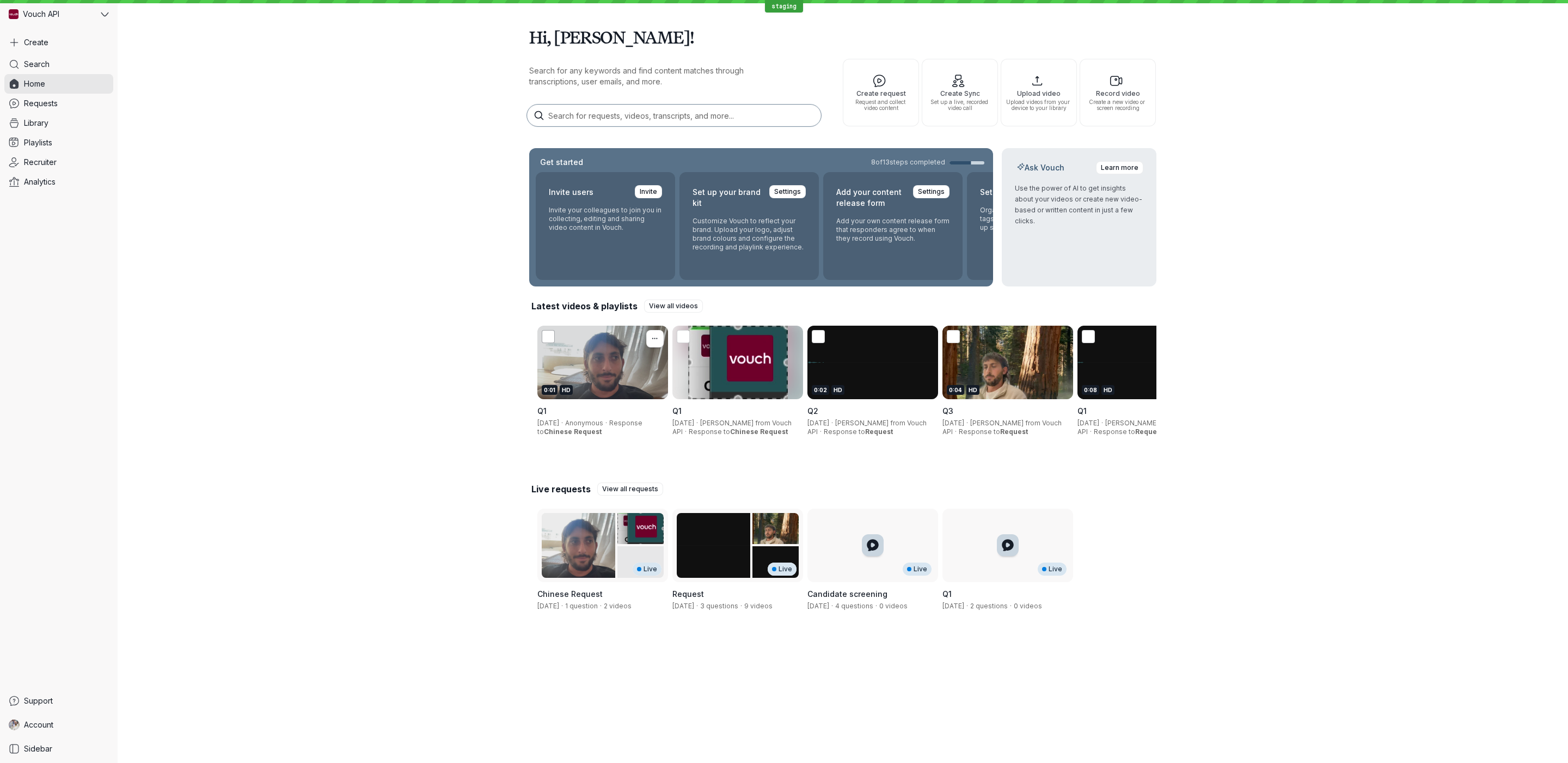
click at [546, 337] on icon at bounding box center [548, 336] width 11 height 11
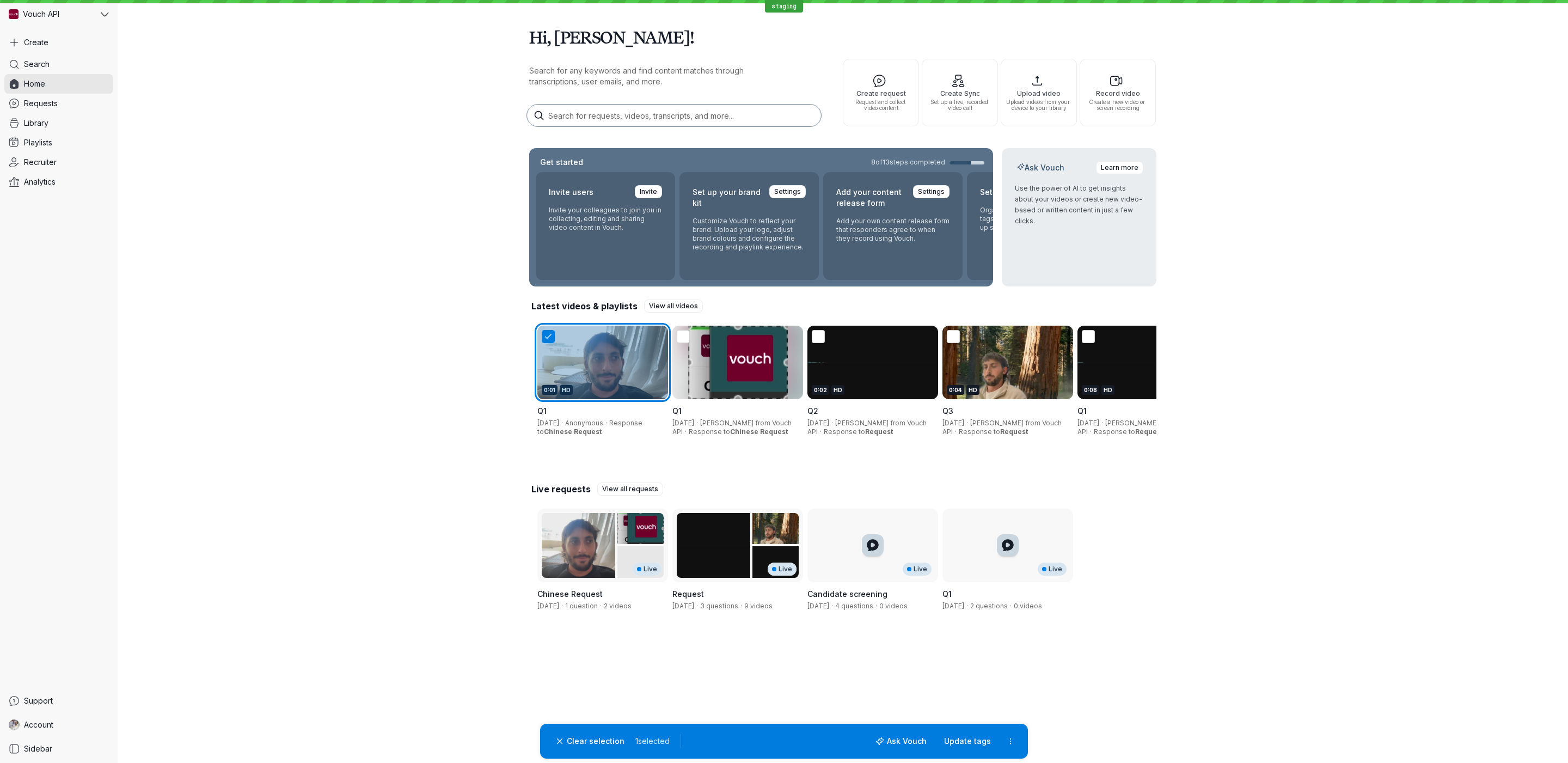
click at [545, 337] on icon at bounding box center [548, 336] width 11 height 11
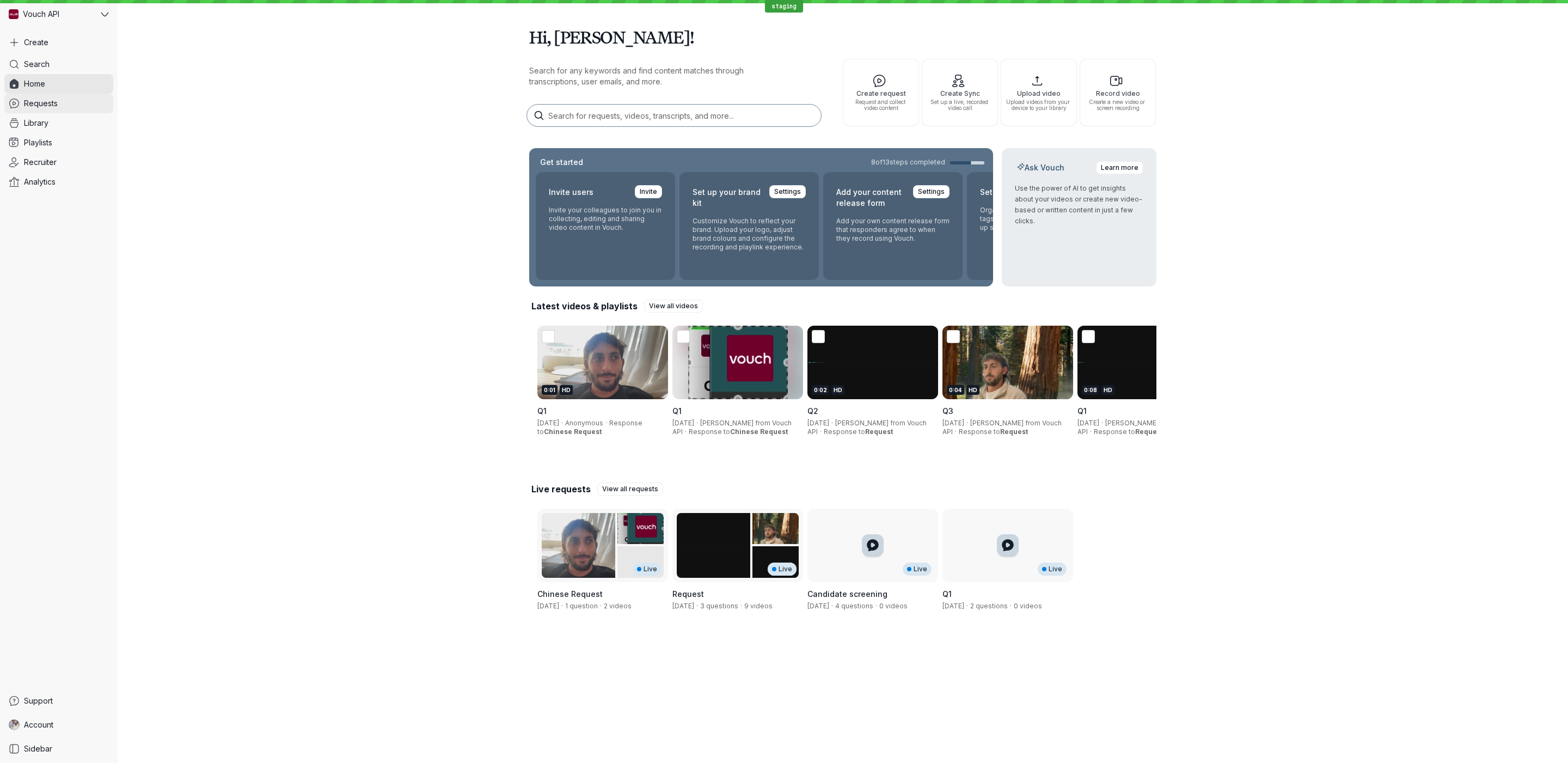
click at [54, 109] on link "Requests" at bounding box center [59, 104] width 109 height 20
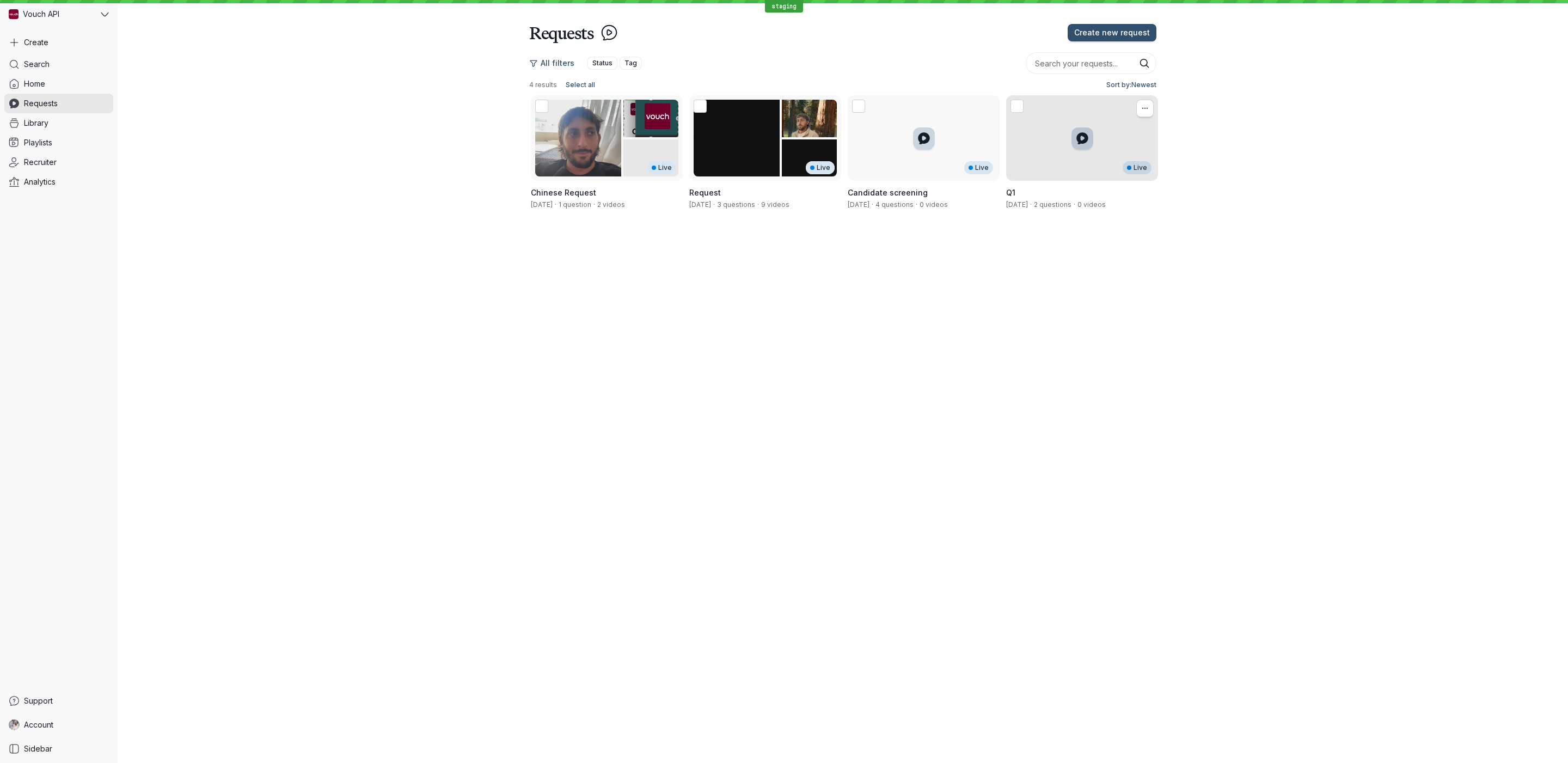
click at [1142, 112] on button "More actions" at bounding box center [1145, 109] width 17 height 17
click at [986, 108] on icon "More actions" at bounding box center [986, 108] width 12 height 9
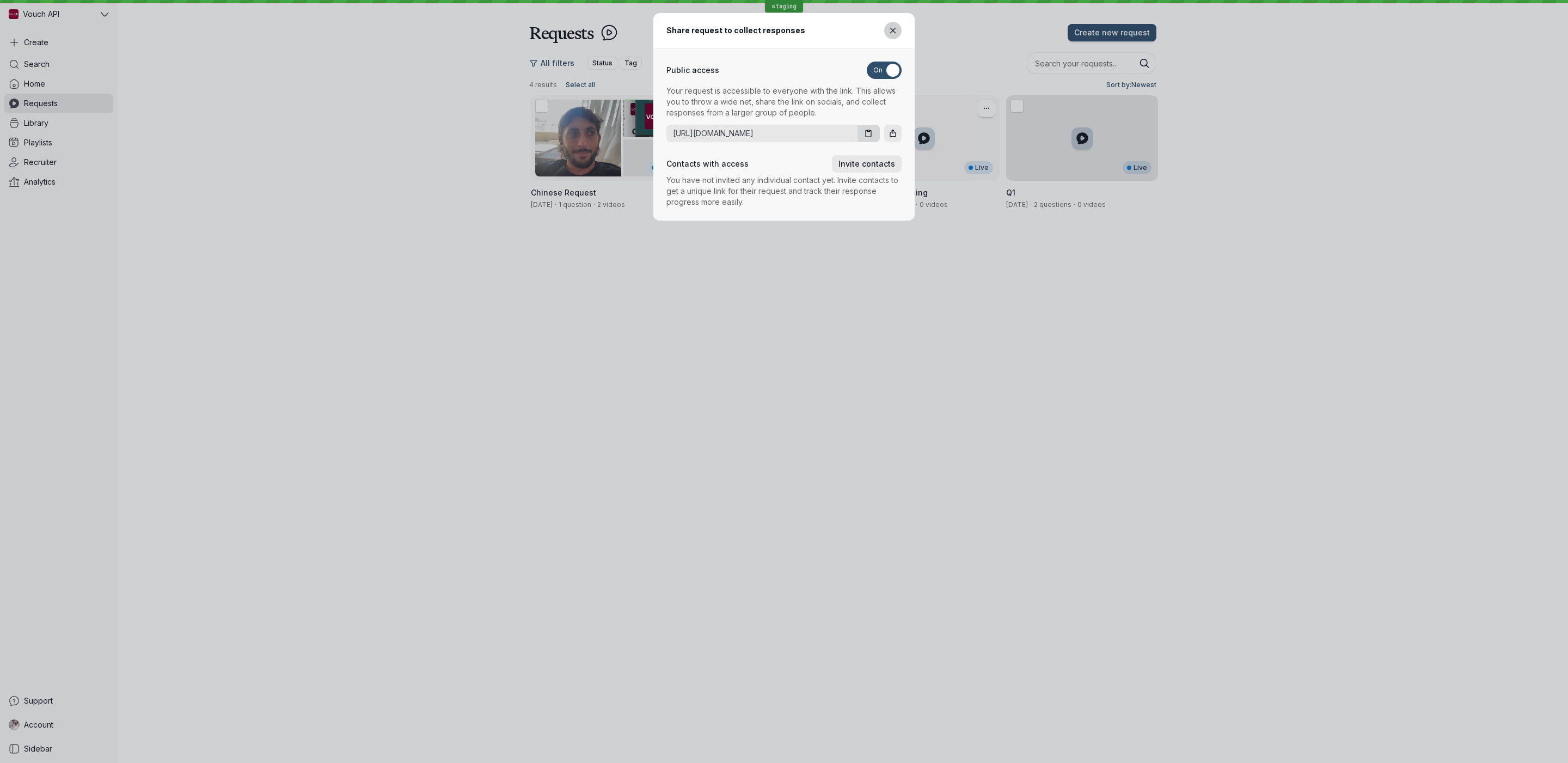
click at [896, 32] on icon "Close modal" at bounding box center [893, 31] width 9 height 9
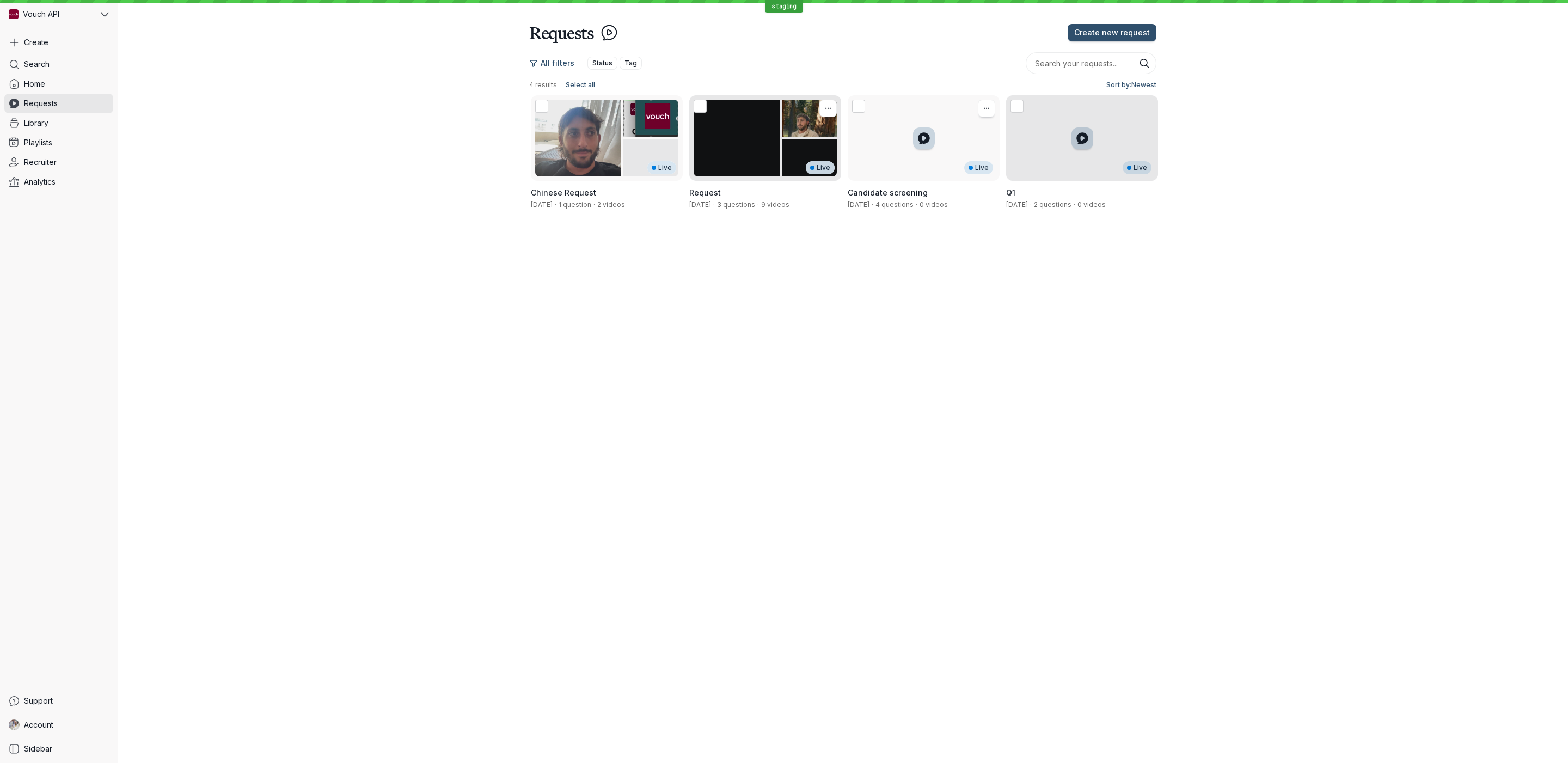
click at [728, 122] on div "Live" at bounding box center [765, 138] width 152 height 85
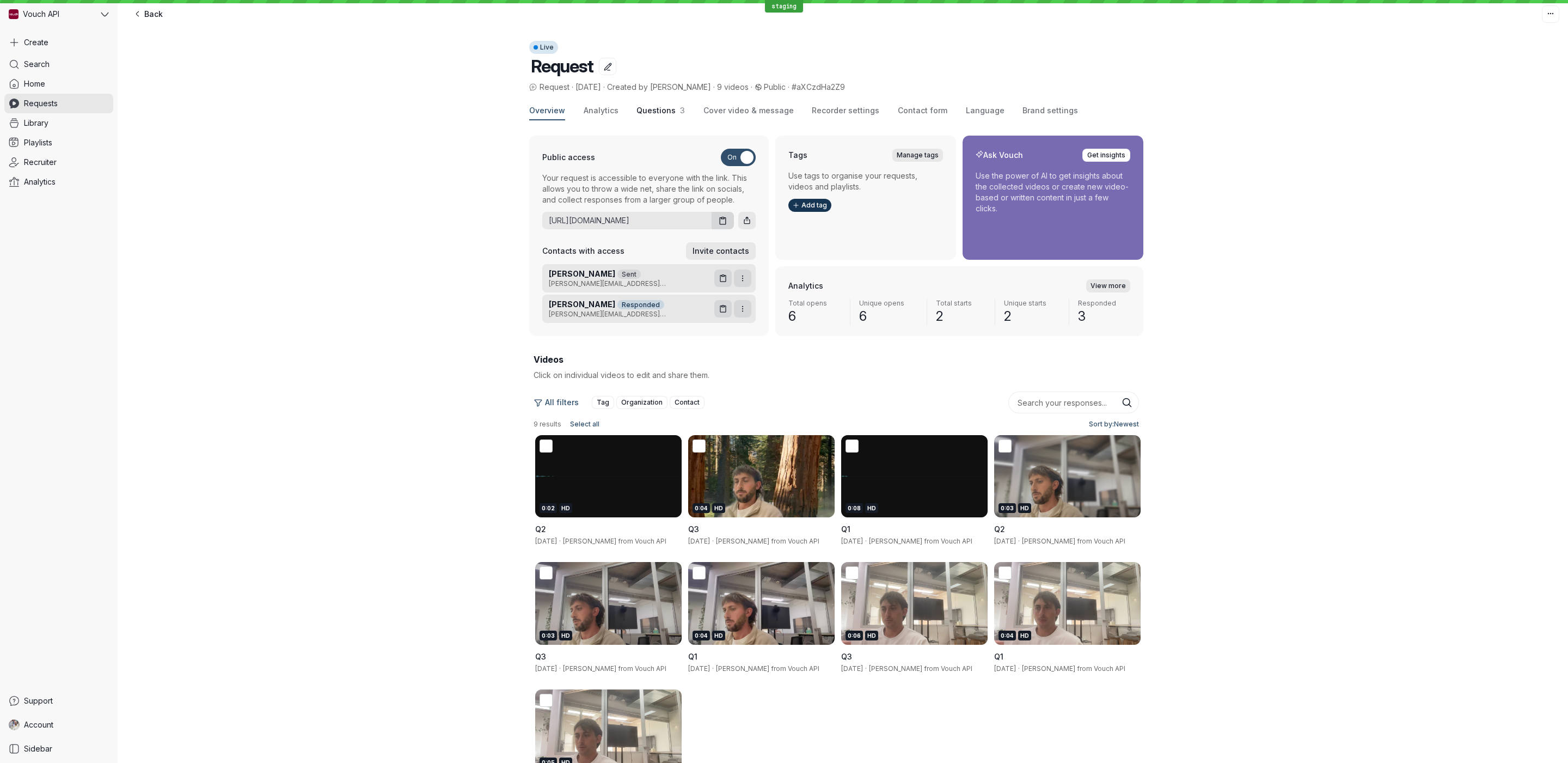
click at [667, 102] on button "Questions 3" at bounding box center [660, 111] width 48 height 19
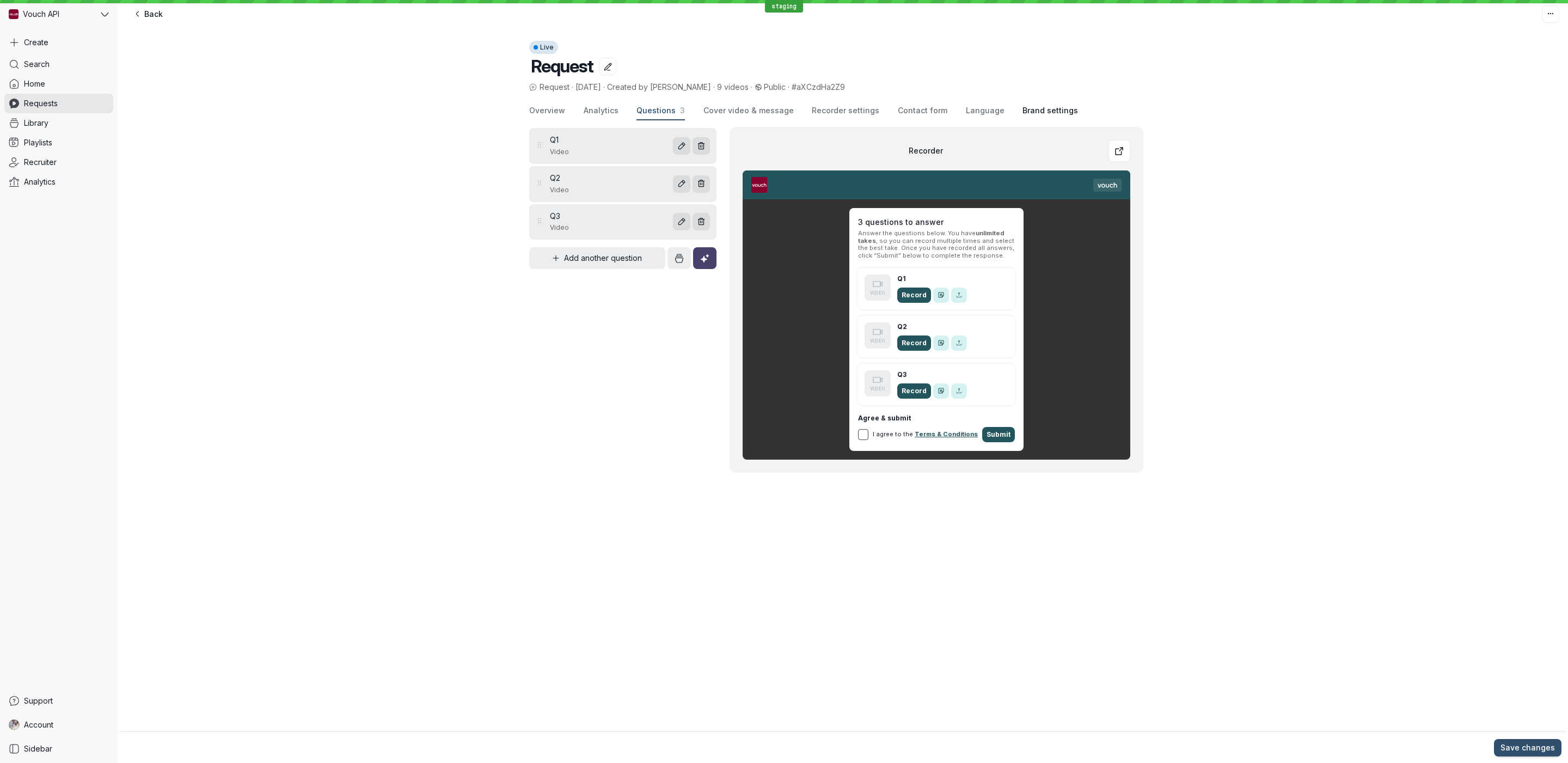
click at [1045, 116] on button "Brand settings" at bounding box center [1051, 111] width 56 height 19
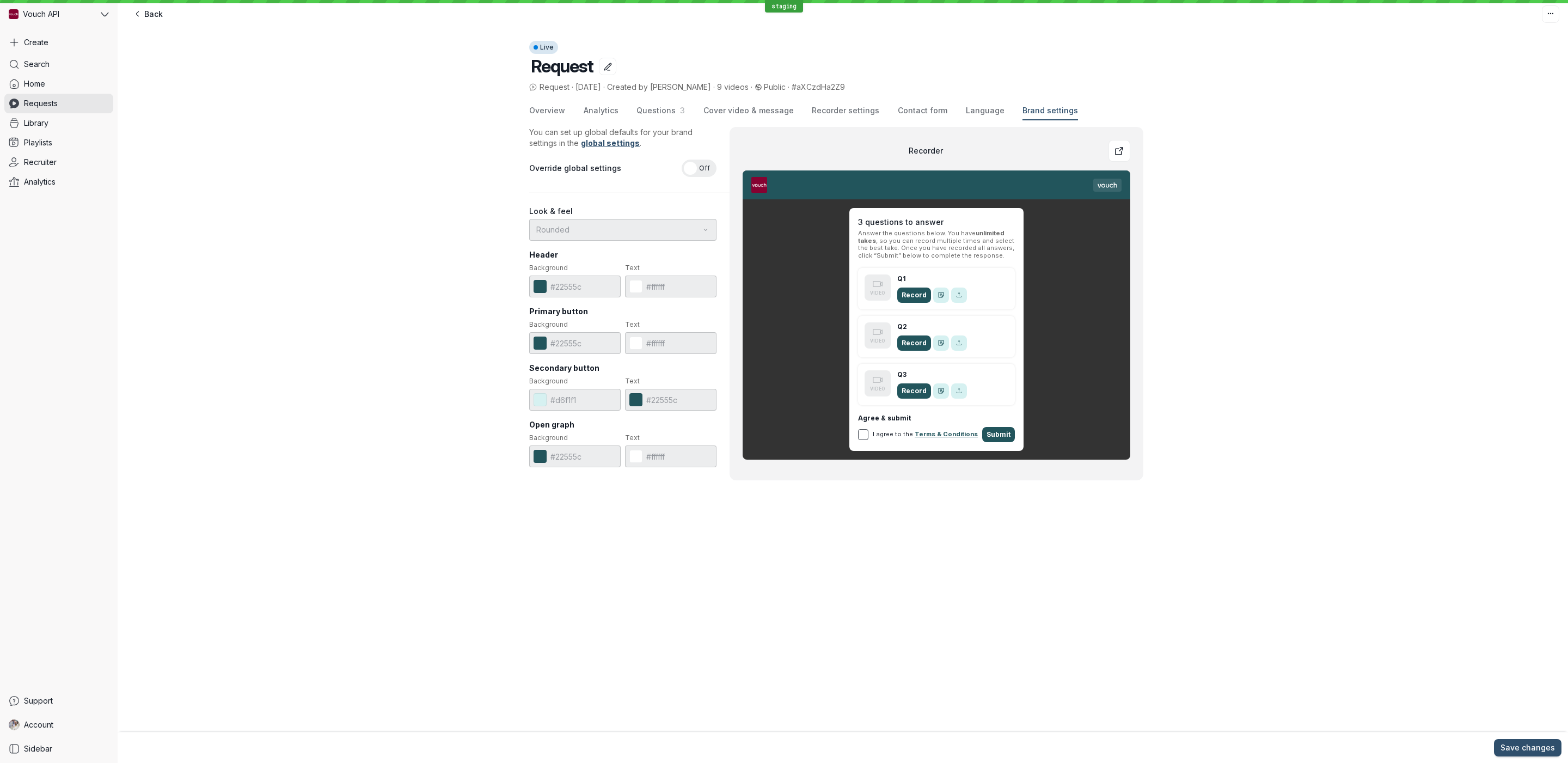
click at [879, 112] on div "Overview Analytics Questions 3 Cover video & message Recorder settings Contact …" at bounding box center [836, 111] width 614 height 19
click at [830, 114] on span "Recorder settings" at bounding box center [846, 111] width 67 height 11
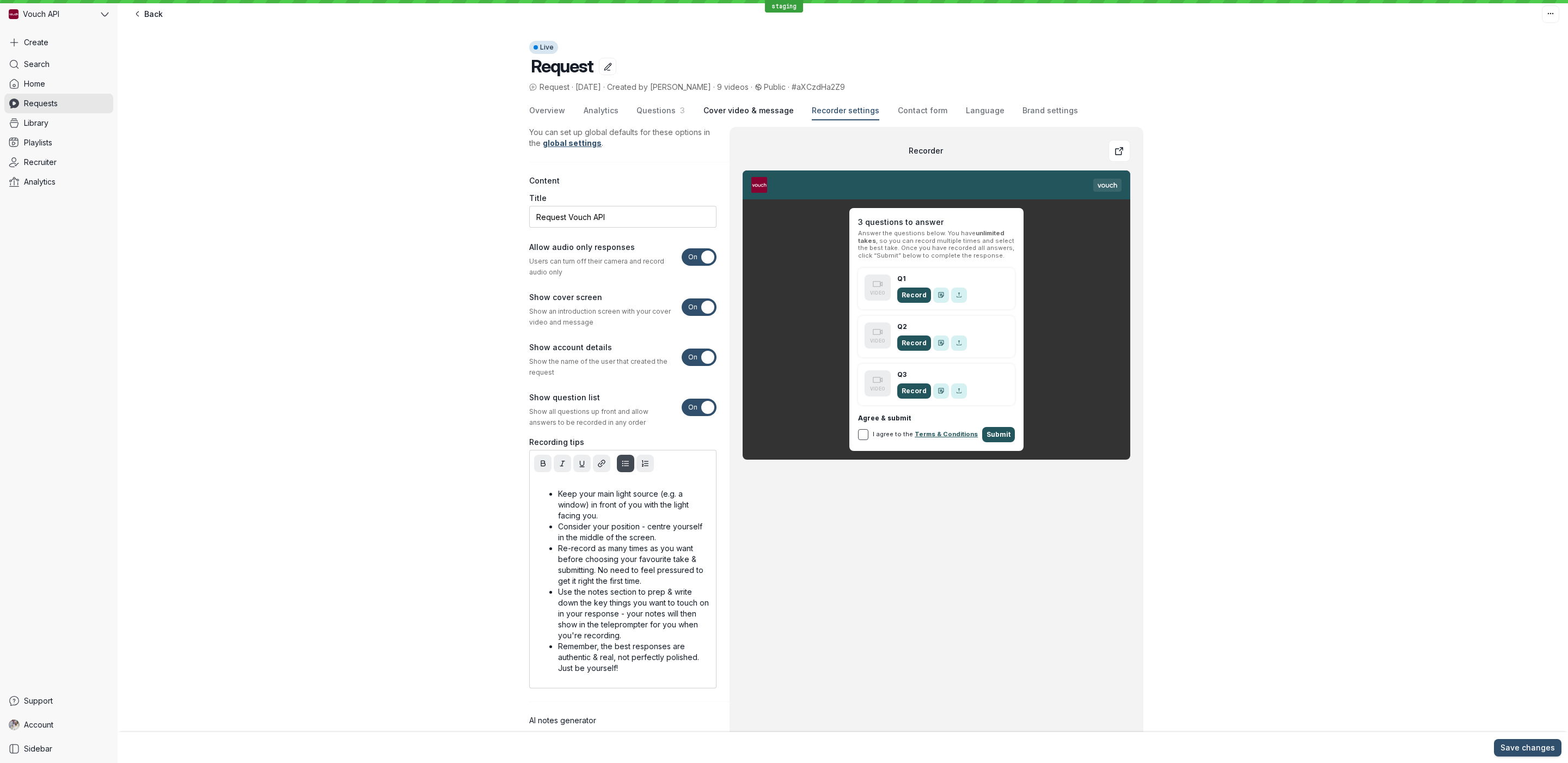
click at [756, 112] on span "Cover video & message" at bounding box center [748, 111] width 91 height 11
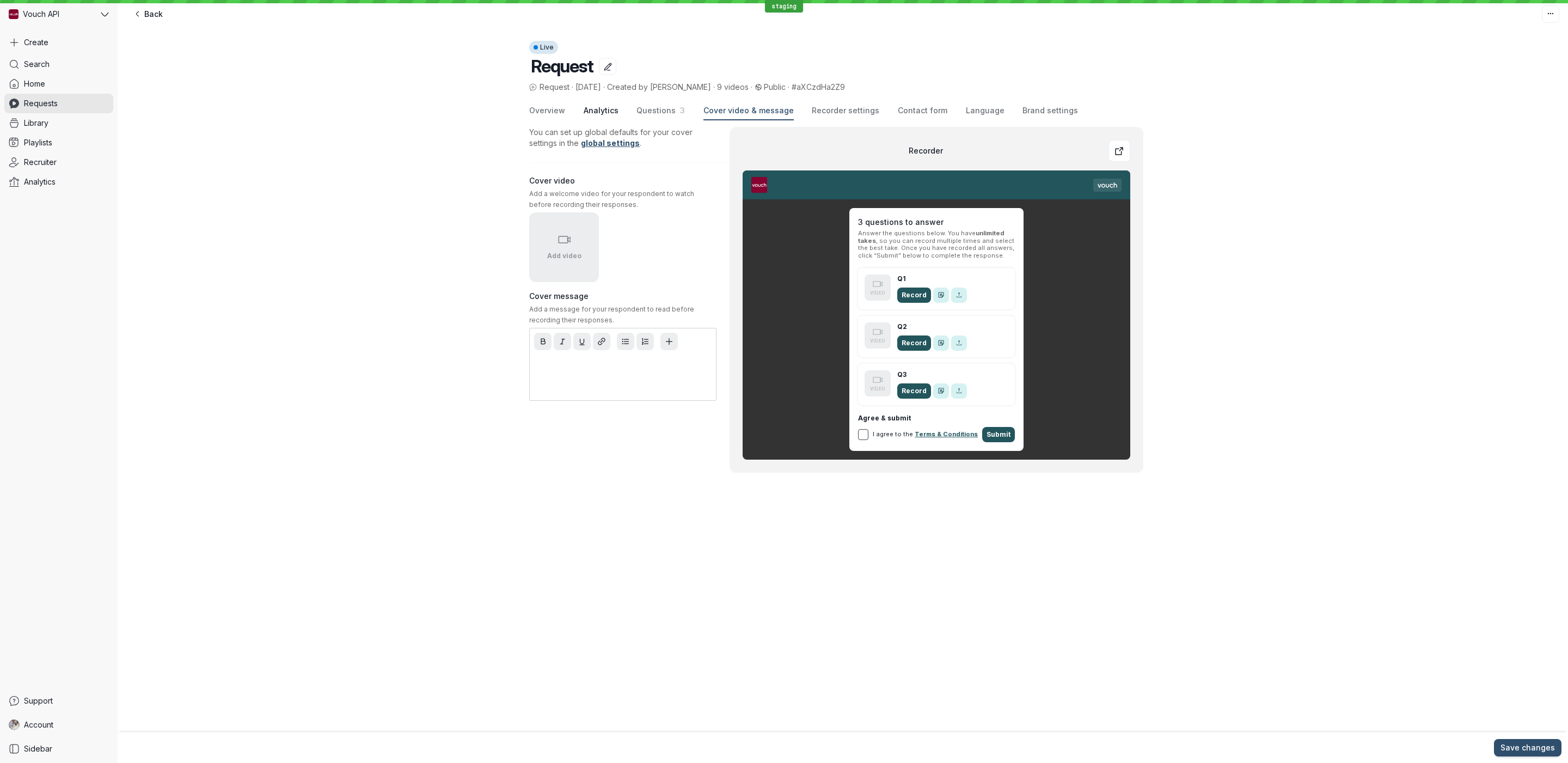
click at [593, 115] on span "Analytics" at bounding box center [601, 111] width 35 height 11
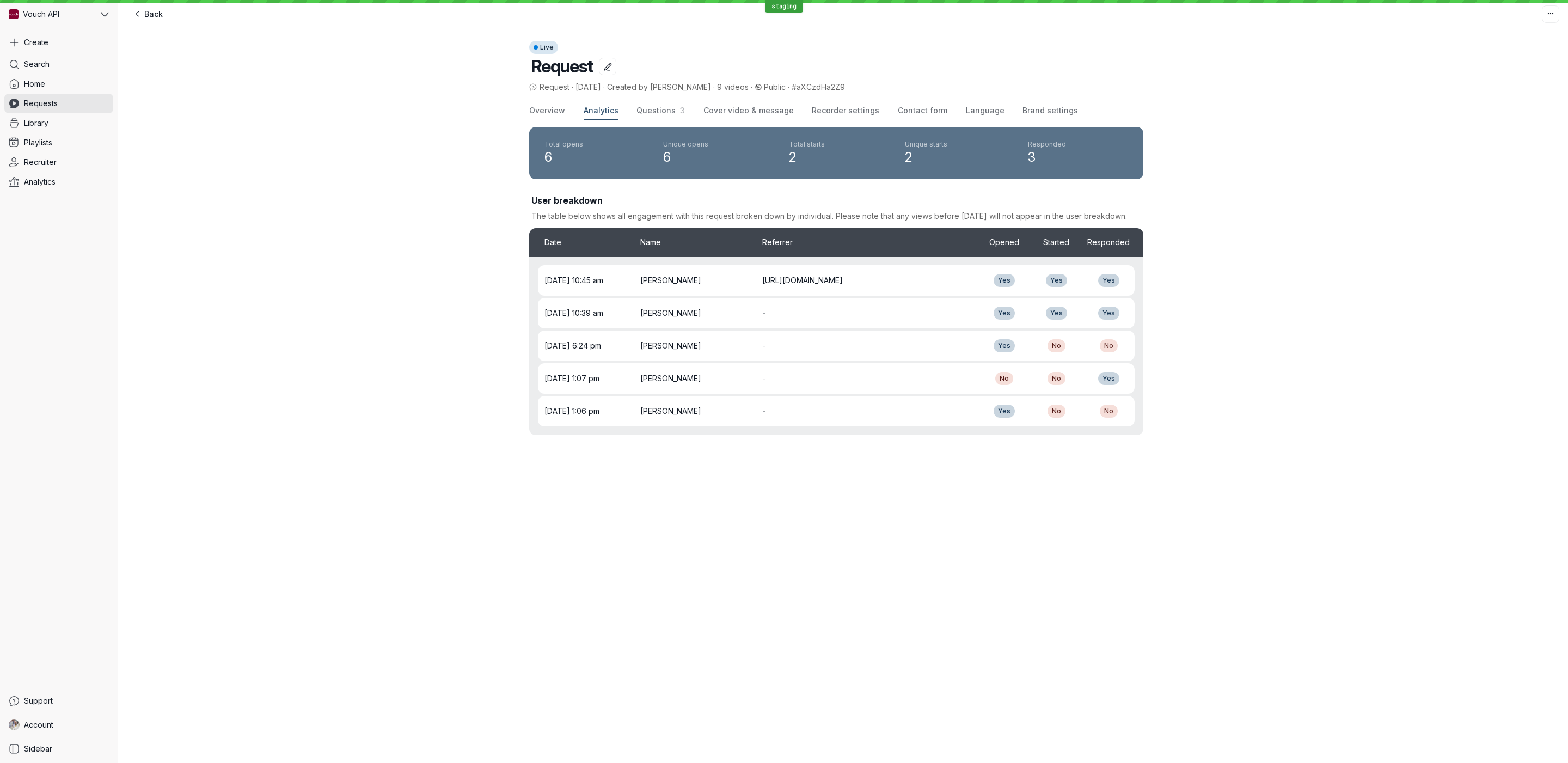
drag, startPoint x: 580, startPoint y: 110, endPoint x: 564, endPoint y: 111, distance: 16.0
click at [574, 111] on div "Overview Analytics Questions 3 Cover video & message Recorder settings Contact …" at bounding box center [836, 111] width 614 height 19
click at [513, 111] on div "Overview Analytics Questions 3 Cover video & message Recorder settings Contact …" at bounding box center [843, 282] width 1450 height 377
click at [749, 117] on button "Cover video & message" at bounding box center [748, 111] width 91 height 19
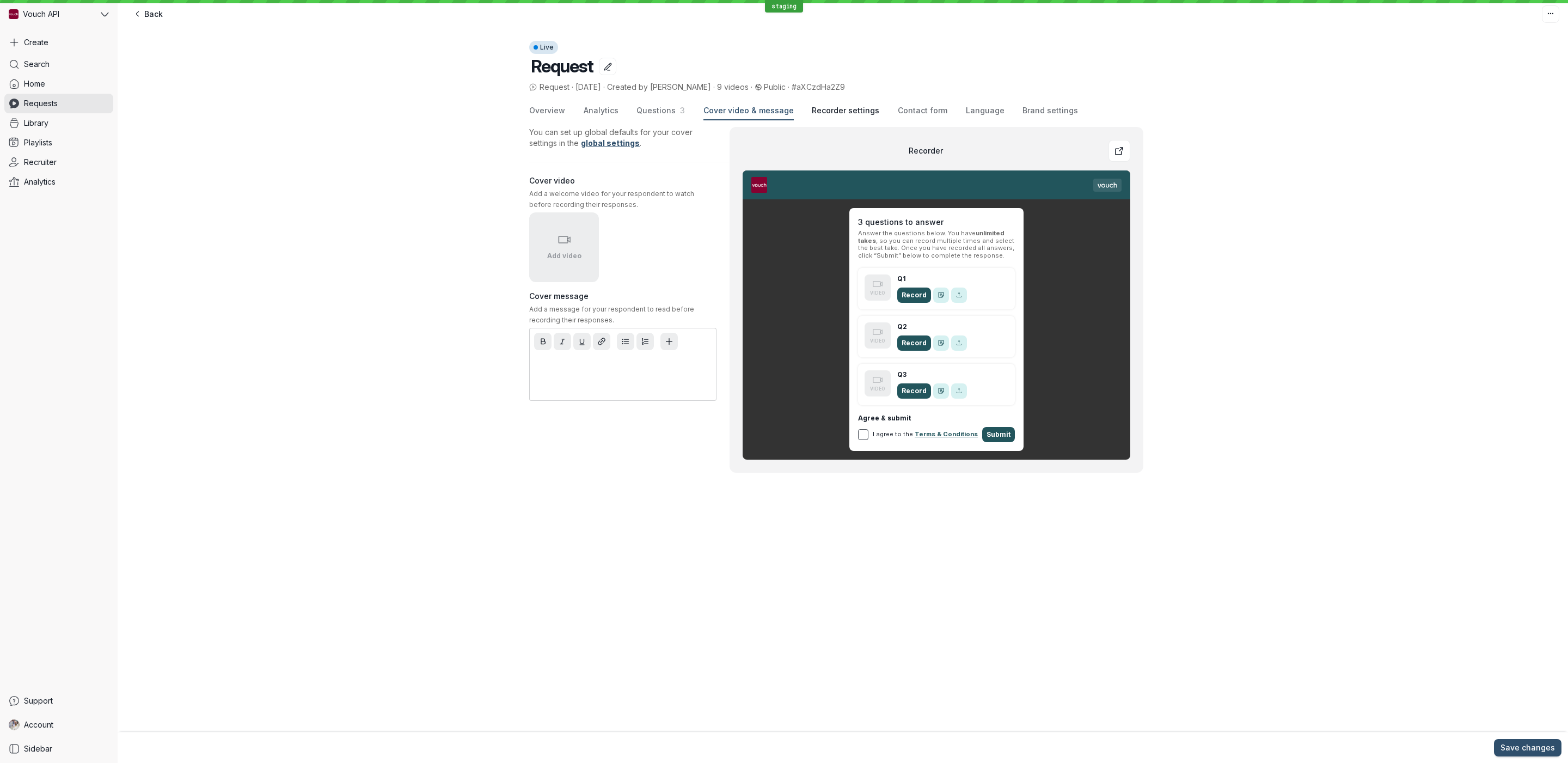
click at [856, 114] on span "Recorder settings" at bounding box center [846, 111] width 67 height 11
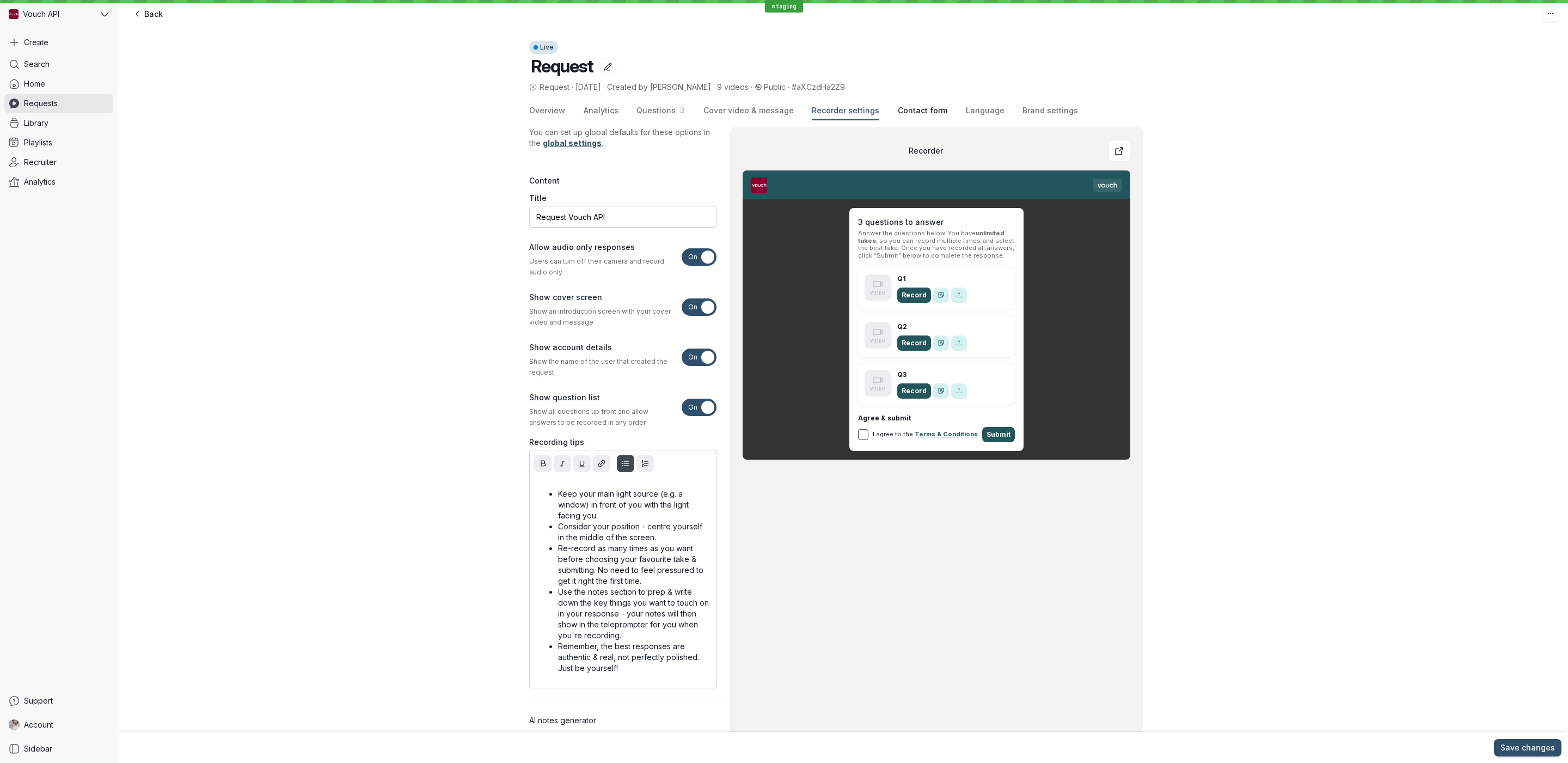
drag, startPoint x: 891, startPoint y: 114, endPoint x: 936, endPoint y: 115, distance: 45.0
click at [898, 114] on span "Contact form" at bounding box center [922, 111] width 50 height 11
drag, startPoint x: 936, startPoint y: 115, endPoint x: 943, endPoint y: 115, distance: 7.0
click at [937, 115] on div "Overview Analytics Questions 3 Cover video & message Recorder settings Contact …" at bounding box center [836, 111] width 614 height 19
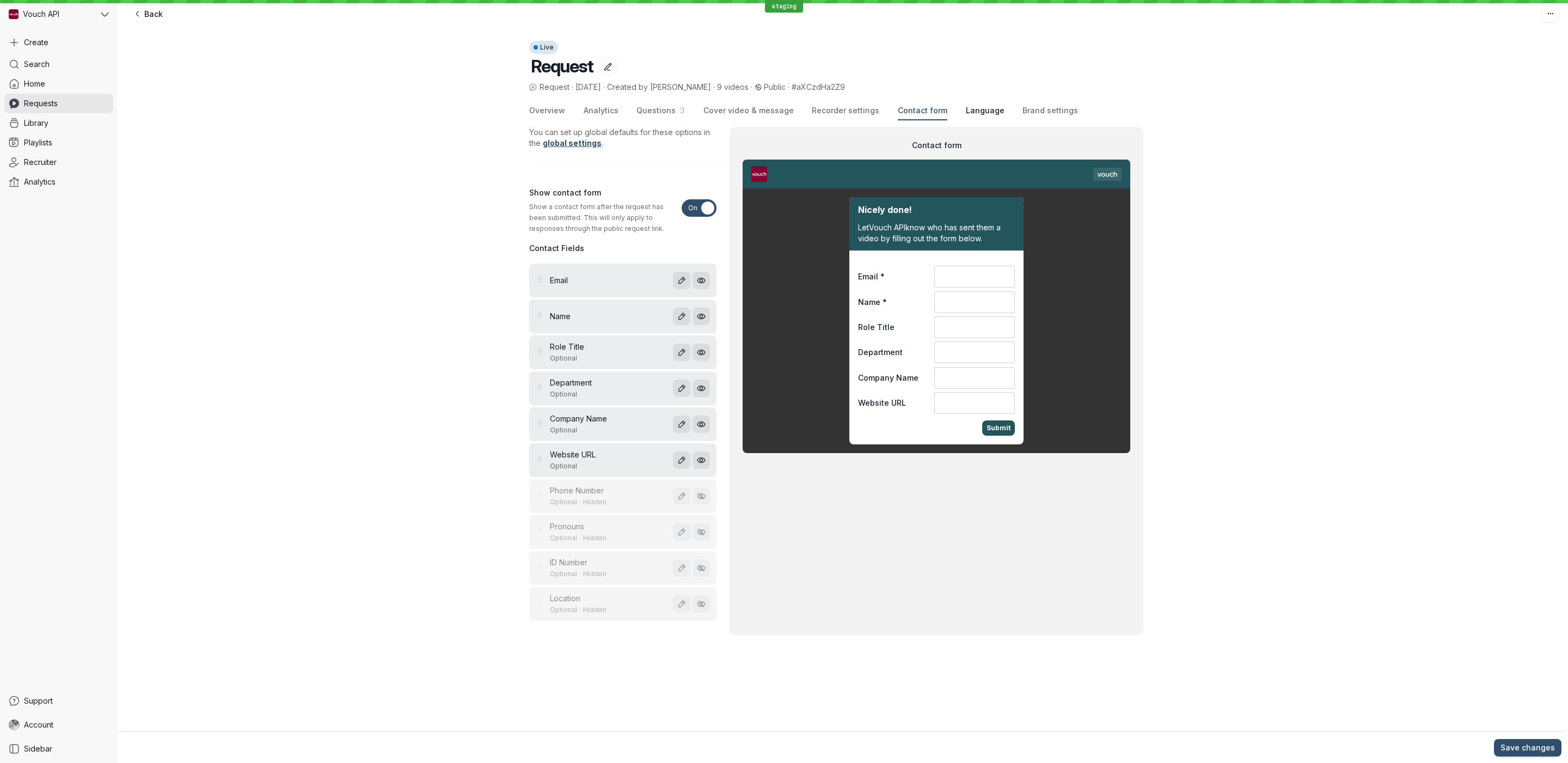
drag, startPoint x: 952, startPoint y: 115, endPoint x: 963, endPoint y: 115, distance: 11.0
click at [966, 115] on span "Language" at bounding box center [985, 111] width 38 height 11
drag, startPoint x: 967, startPoint y: 115, endPoint x: 988, endPoint y: 115, distance: 21.0
click at [968, 115] on span "Language" at bounding box center [985, 111] width 38 height 11
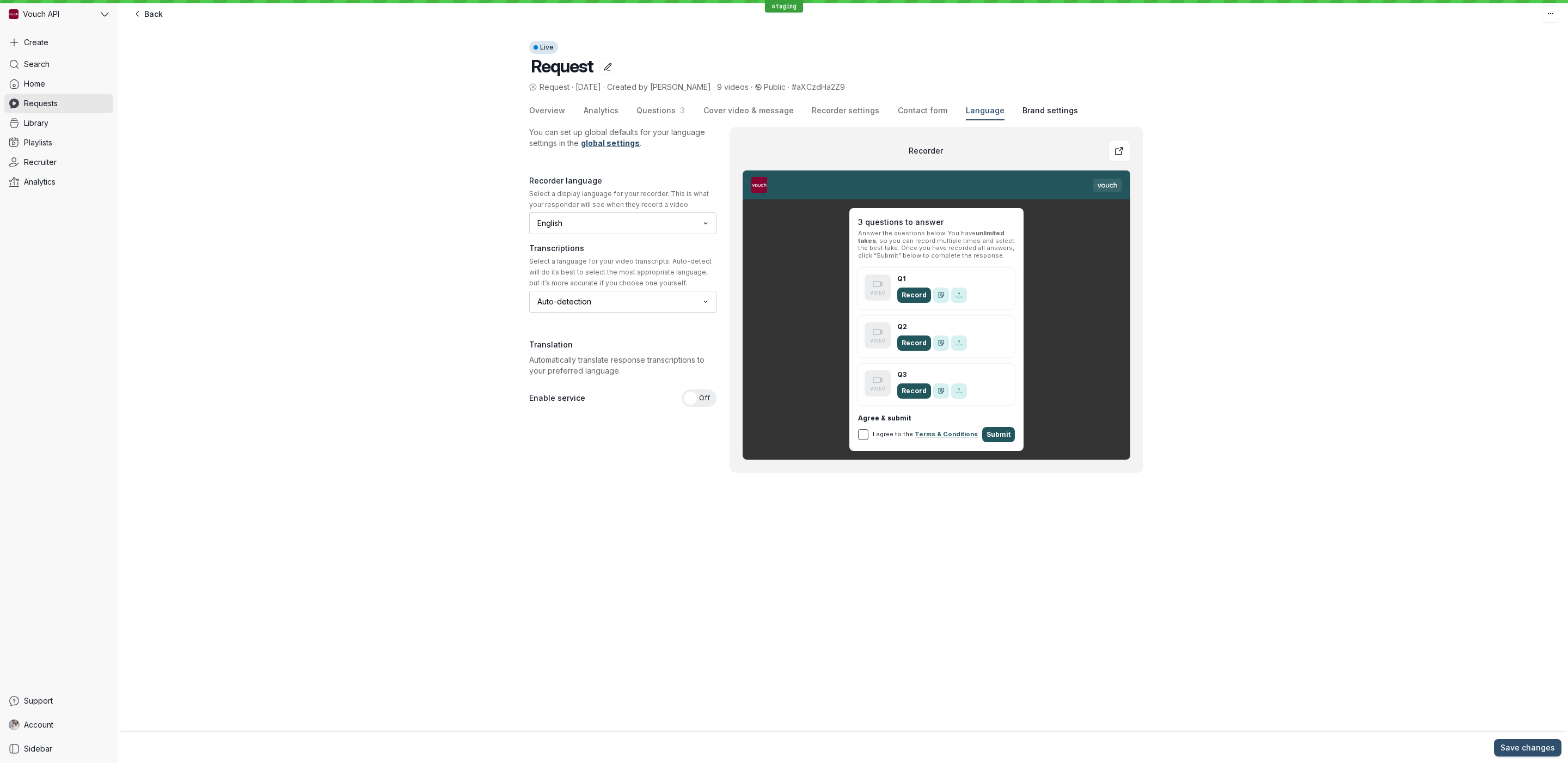
drag, startPoint x: 989, startPoint y: 115, endPoint x: 1006, endPoint y: 114, distance: 17.0
click at [990, 115] on div "Overview Analytics Questions 3 Cover video & message Recorder settings Contact …" at bounding box center [836, 111] width 614 height 19
click at [1023, 114] on span "Brand settings" at bounding box center [1051, 111] width 56 height 11
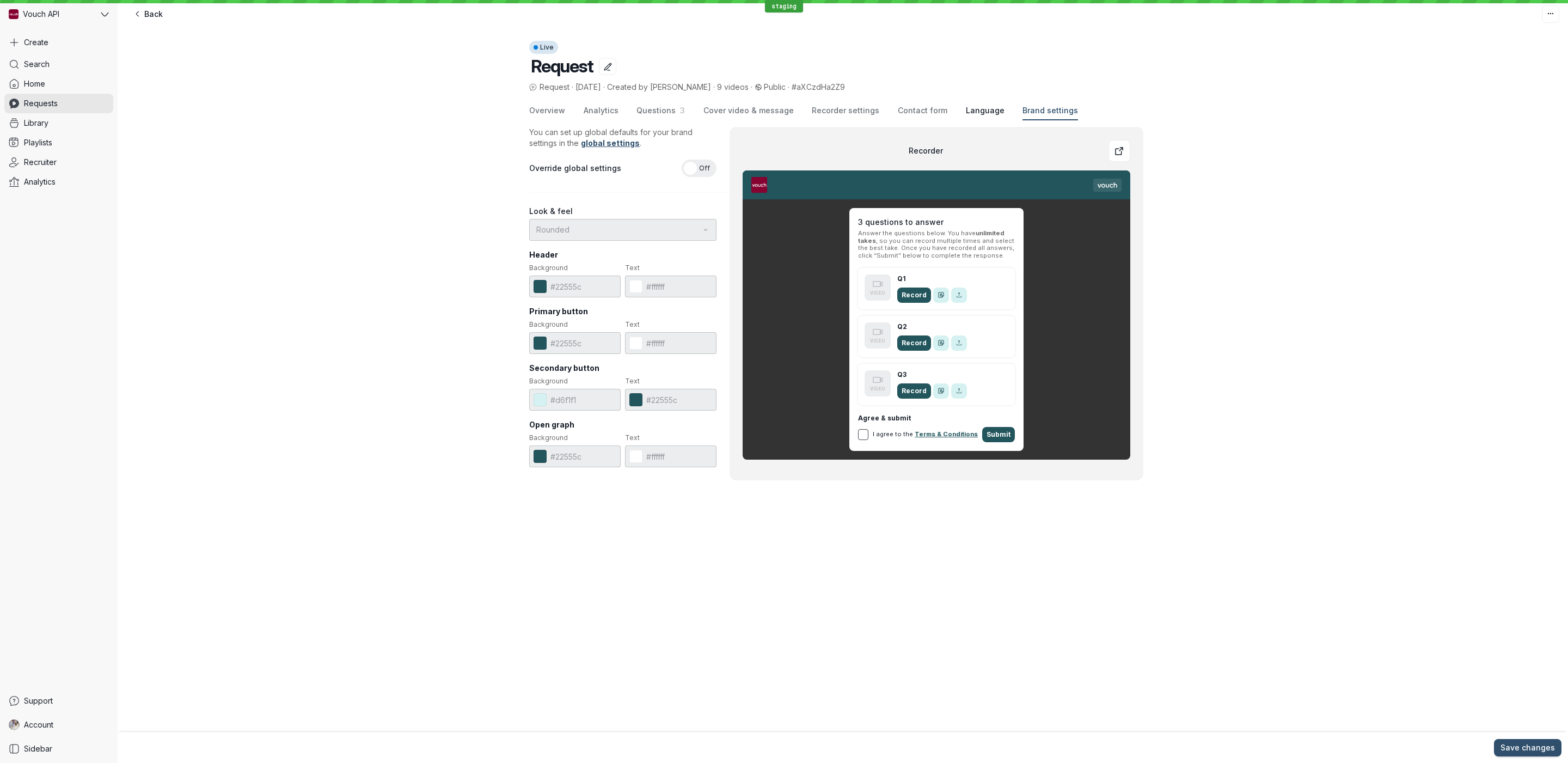
click at [973, 114] on span "Language" at bounding box center [985, 111] width 38 height 11
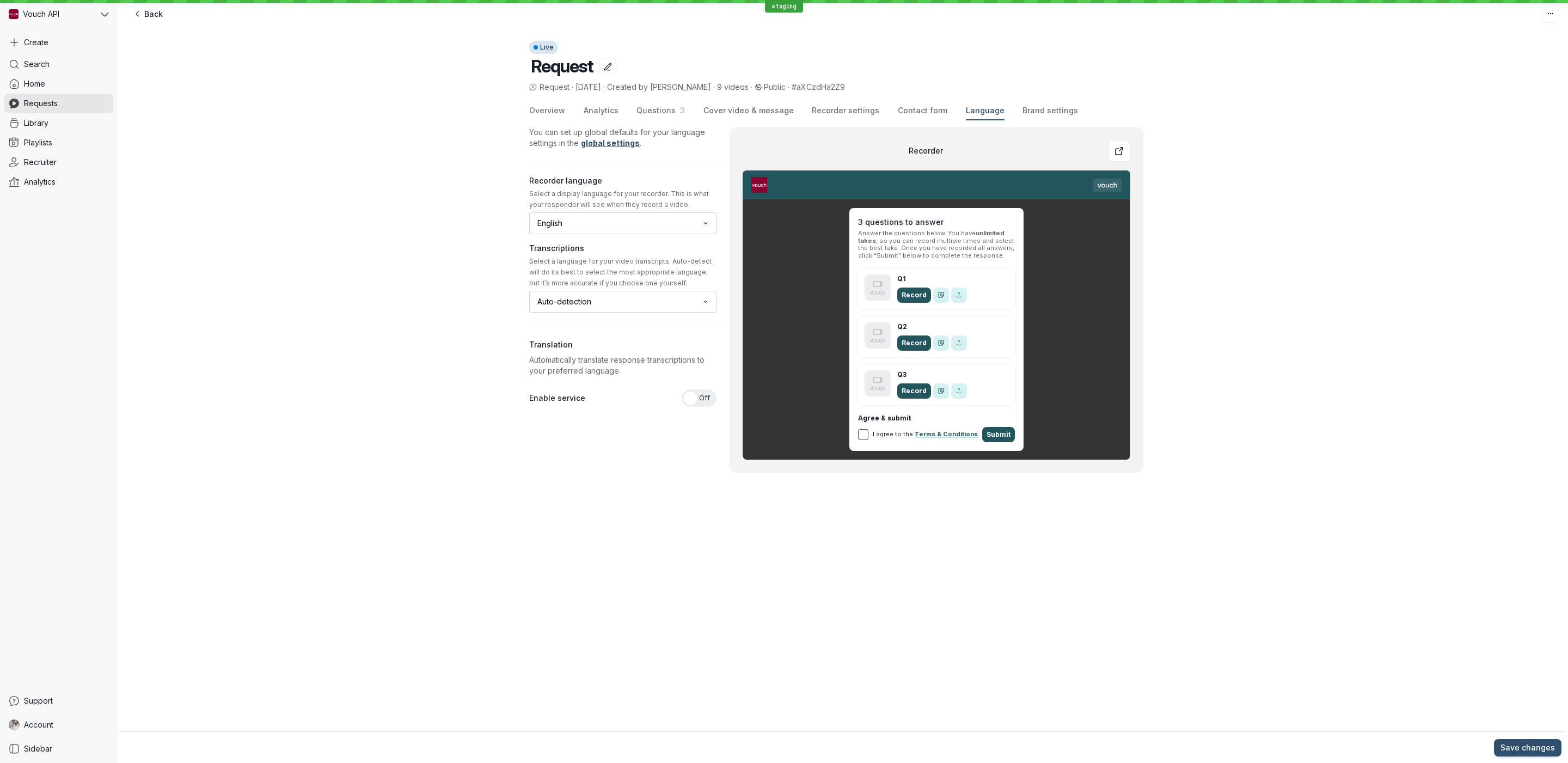
click at [966, 114] on span "Language" at bounding box center [985, 111] width 38 height 11
click at [924, 112] on span "Contact form" at bounding box center [922, 111] width 50 height 11
drag, startPoint x: 918, startPoint y: 112, endPoint x: 906, endPoint y: 112, distance: 12.0
click at [918, 112] on span "Contact form" at bounding box center [922, 111] width 50 height 11
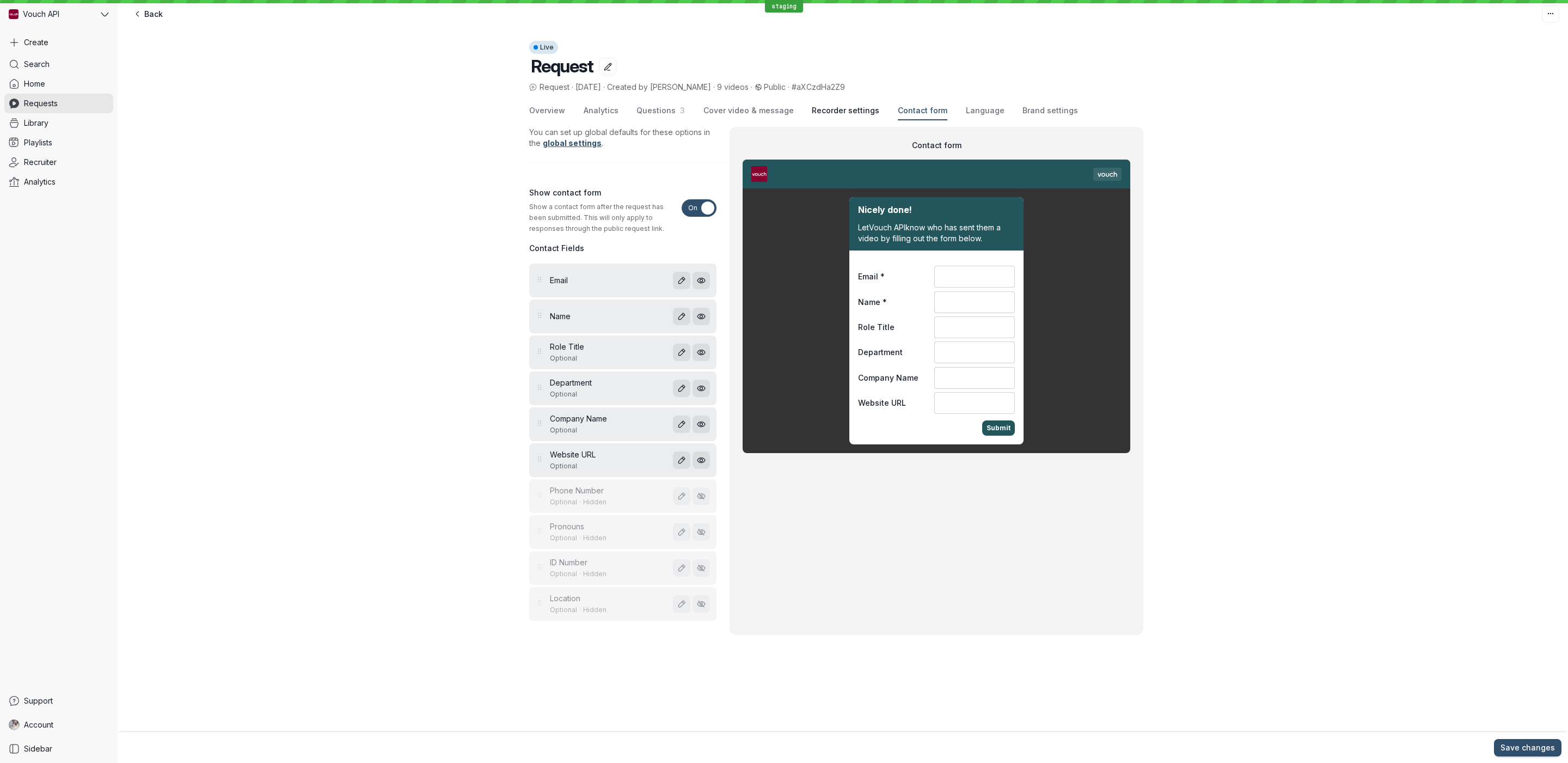
click at [898, 112] on span "Contact form" at bounding box center [922, 111] width 50 height 11
drag, startPoint x: 853, startPoint y: 111, endPoint x: 836, endPoint y: 111, distance: 17.0
click at [849, 111] on span "Recorder settings" at bounding box center [846, 111] width 67 height 11
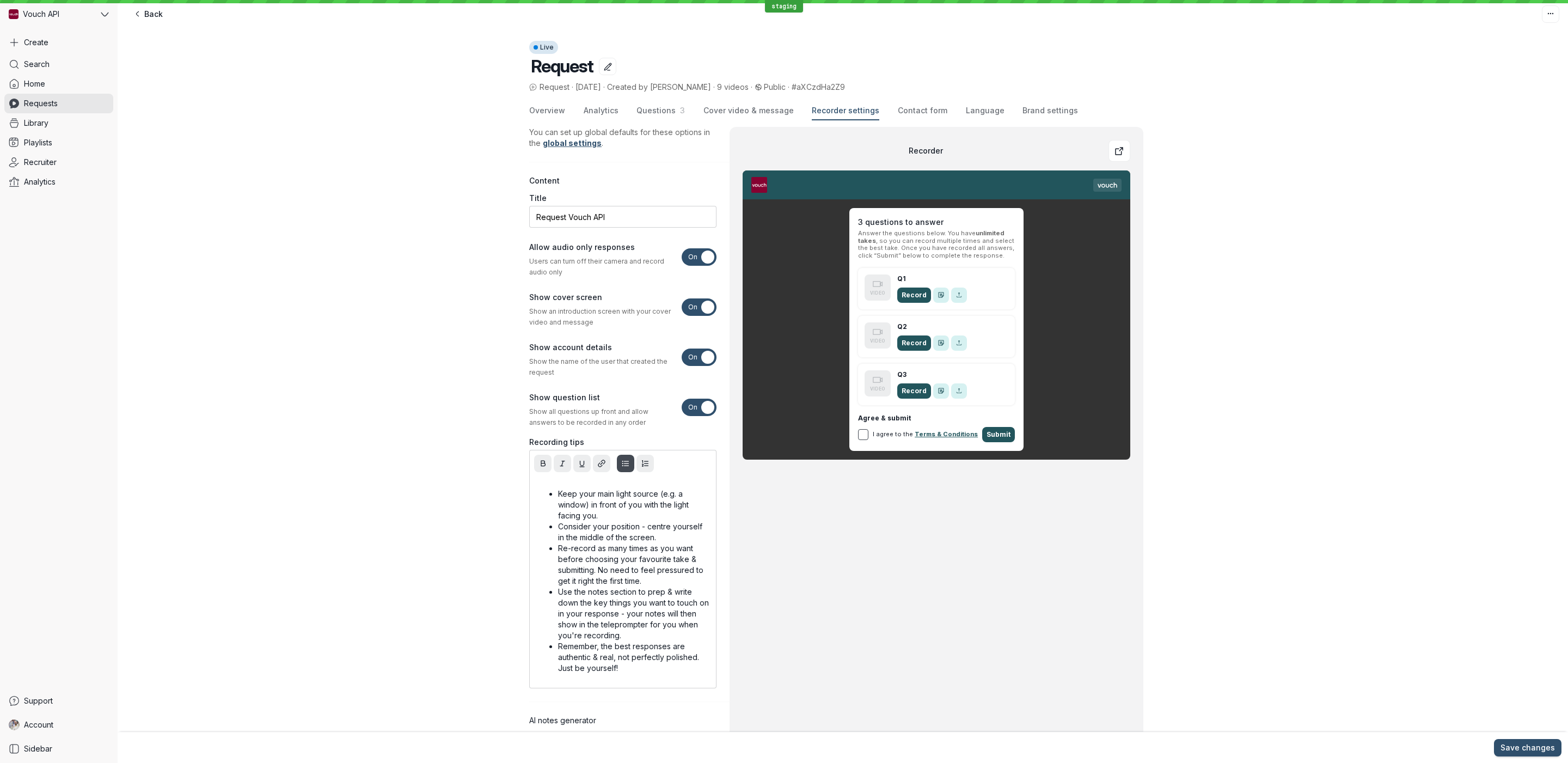
click at [831, 111] on span "Recorder settings" at bounding box center [846, 111] width 67 height 11
drag, startPoint x: 734, startPoint y: 112, endPoint x: 713, endPoint y: 114, distance: 21.1
click at [734, 113] on span "Cover video & message" at bounding box center [748, 111] width 91 height 11
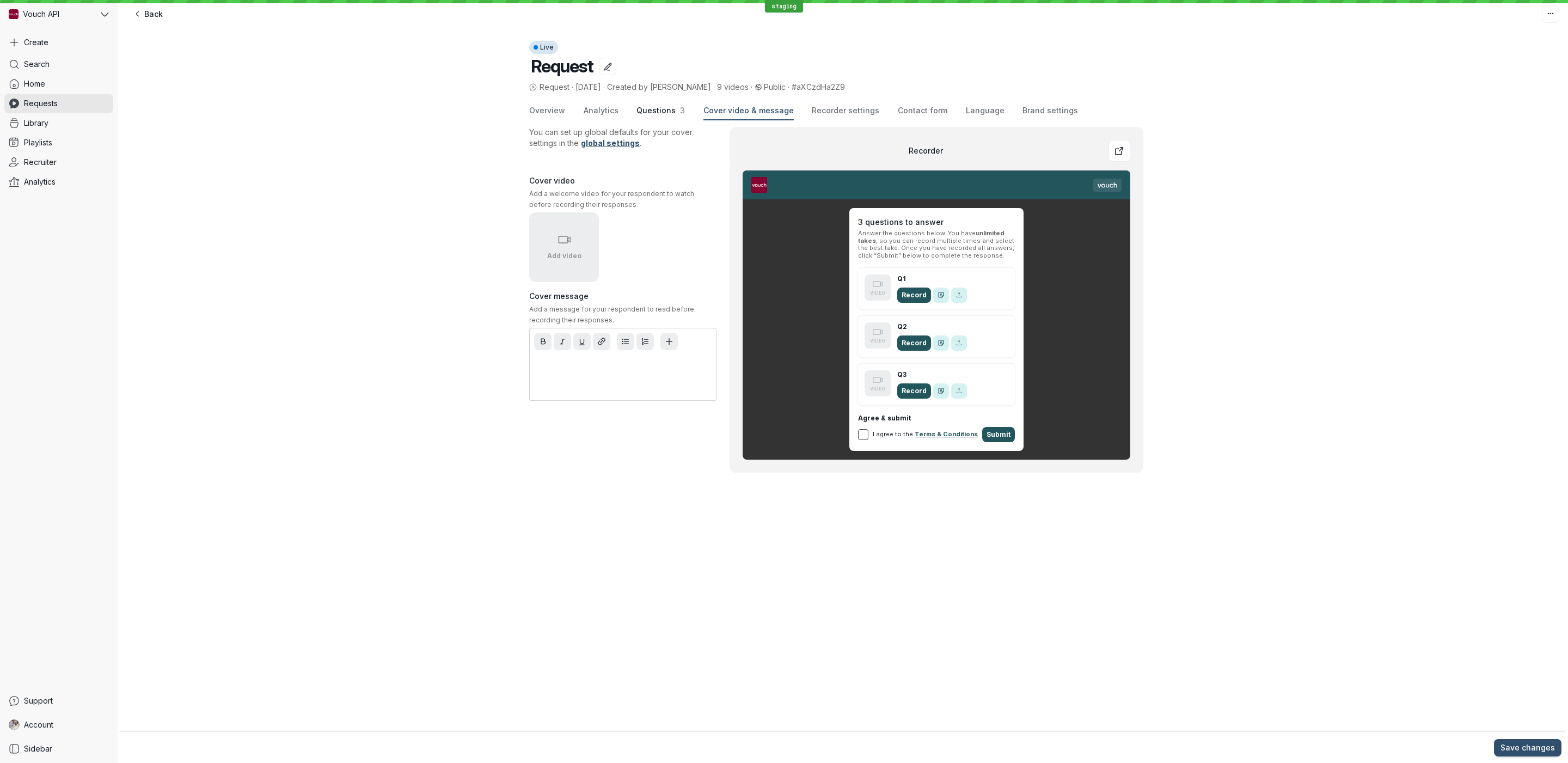
drag, startPoint x: 672, startPoint y: 114, endPoint x: 631, endPoint y: 114, distance: 41.0
click at [675, 114] on span "3" at bounding box center [680, 111] width 9 height 9
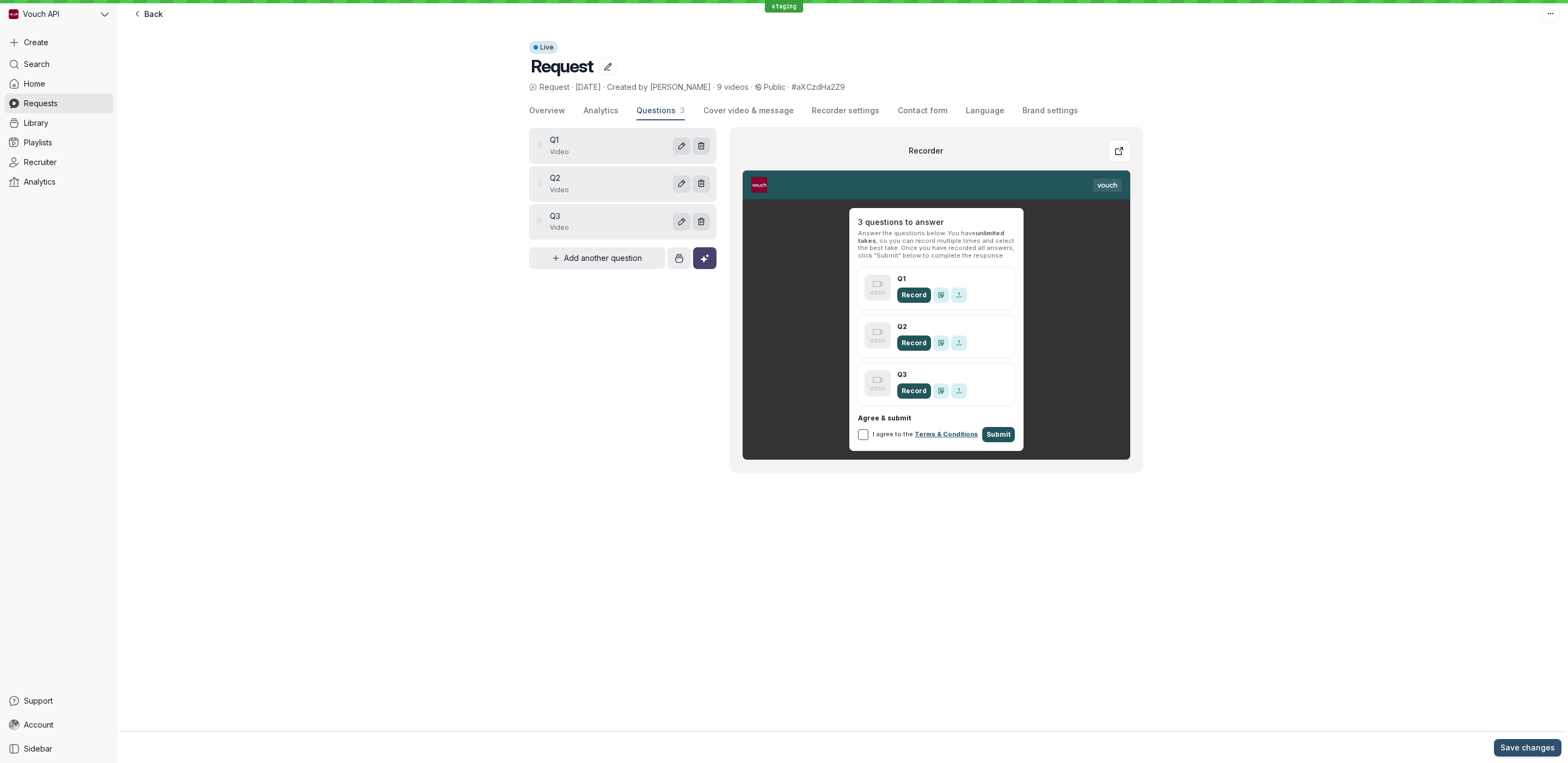
click at [565, 112] on div "Overview Analytics Questions 3 Cover video & message Recorder settings Contact …" at bounding box center [836, 111] width 614 height 19
click at [551, 109] on span "Overview" at bounding box center [547, 111] width 36 height 11
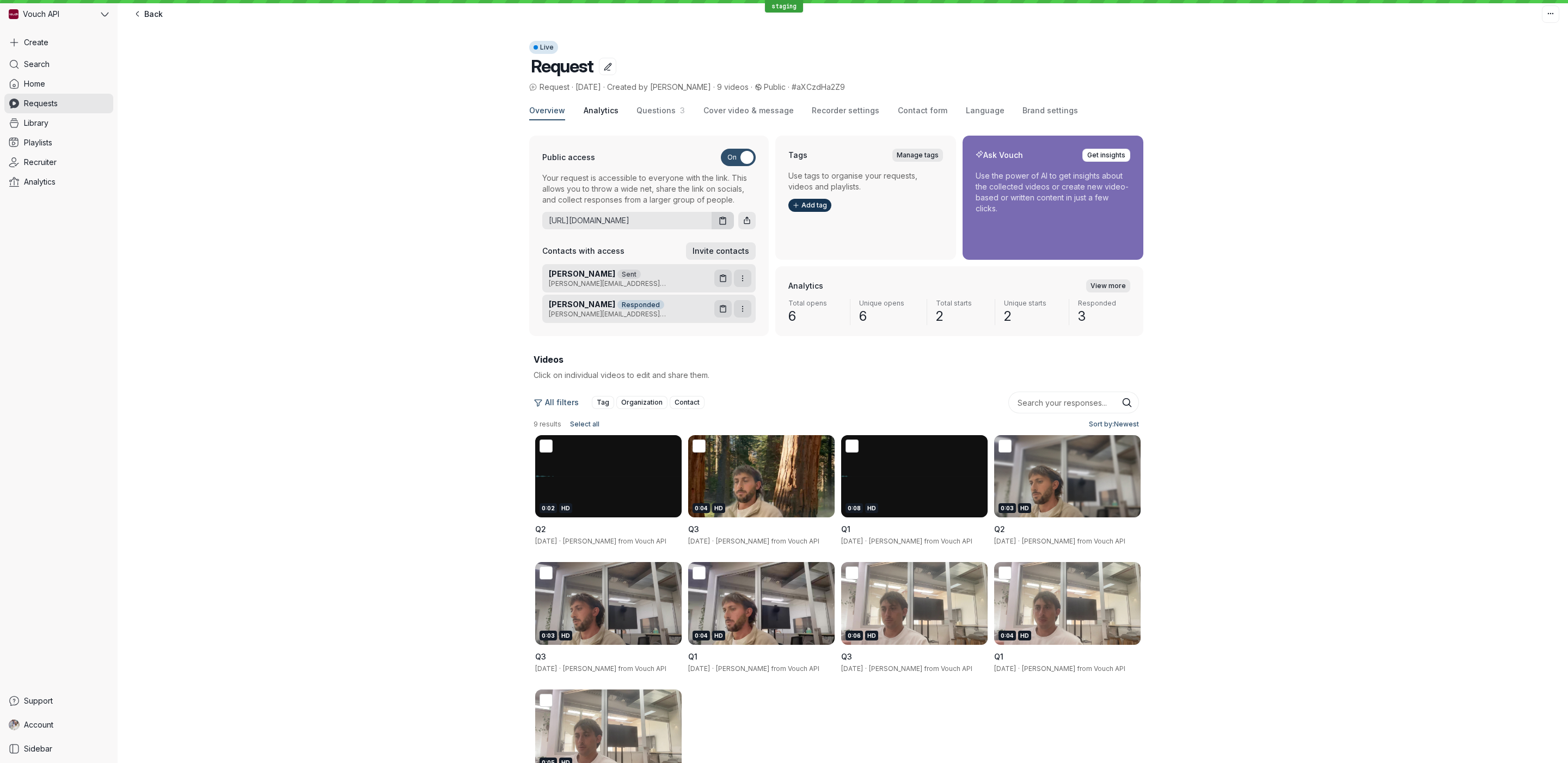
click at [598, 109] on span "Analytics" at bounding box center [601, 111] width 35 height 11
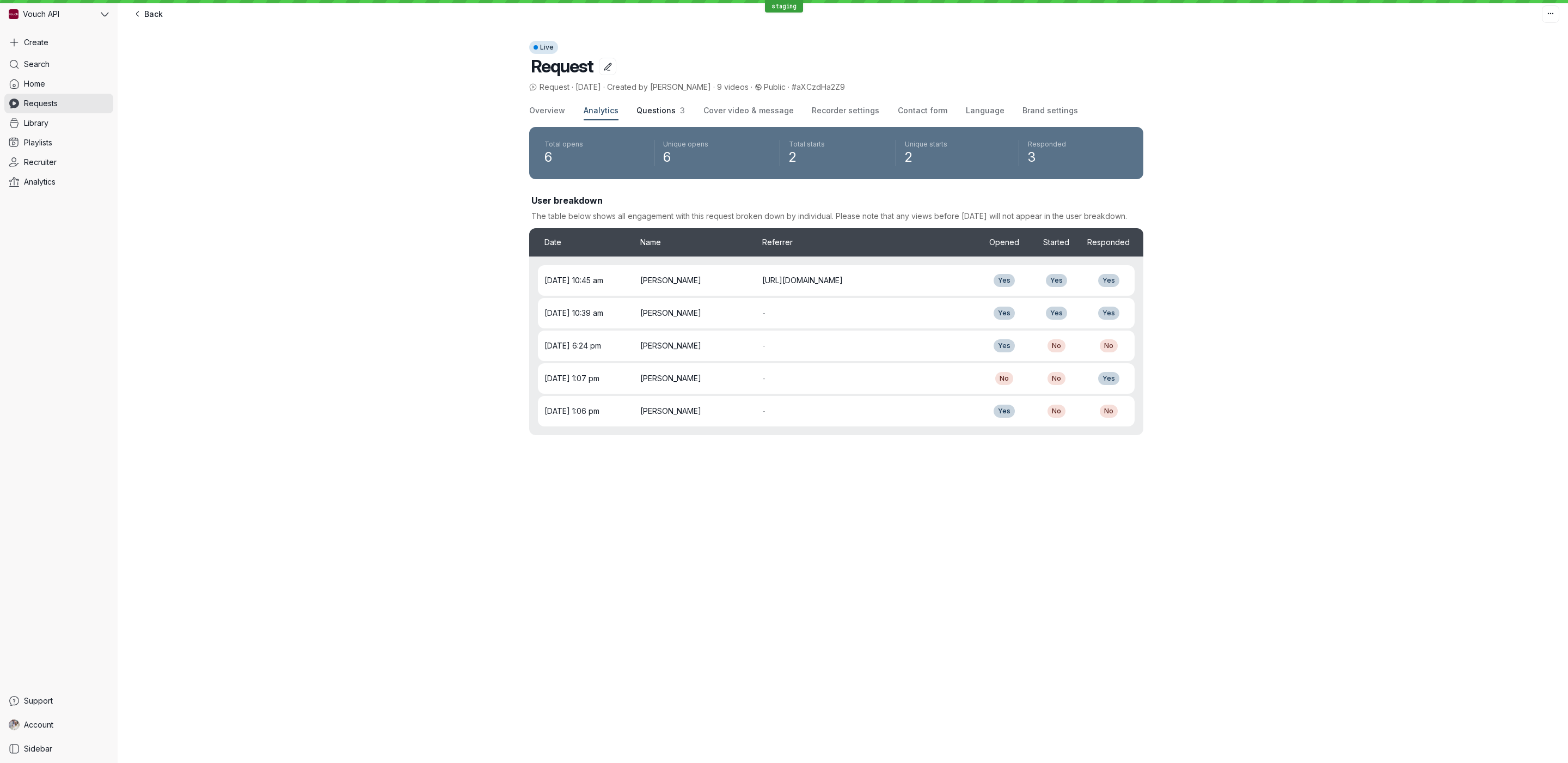
click at [644, 106] on span "Questions" at bounding box center [656, 111] width 39 height 9
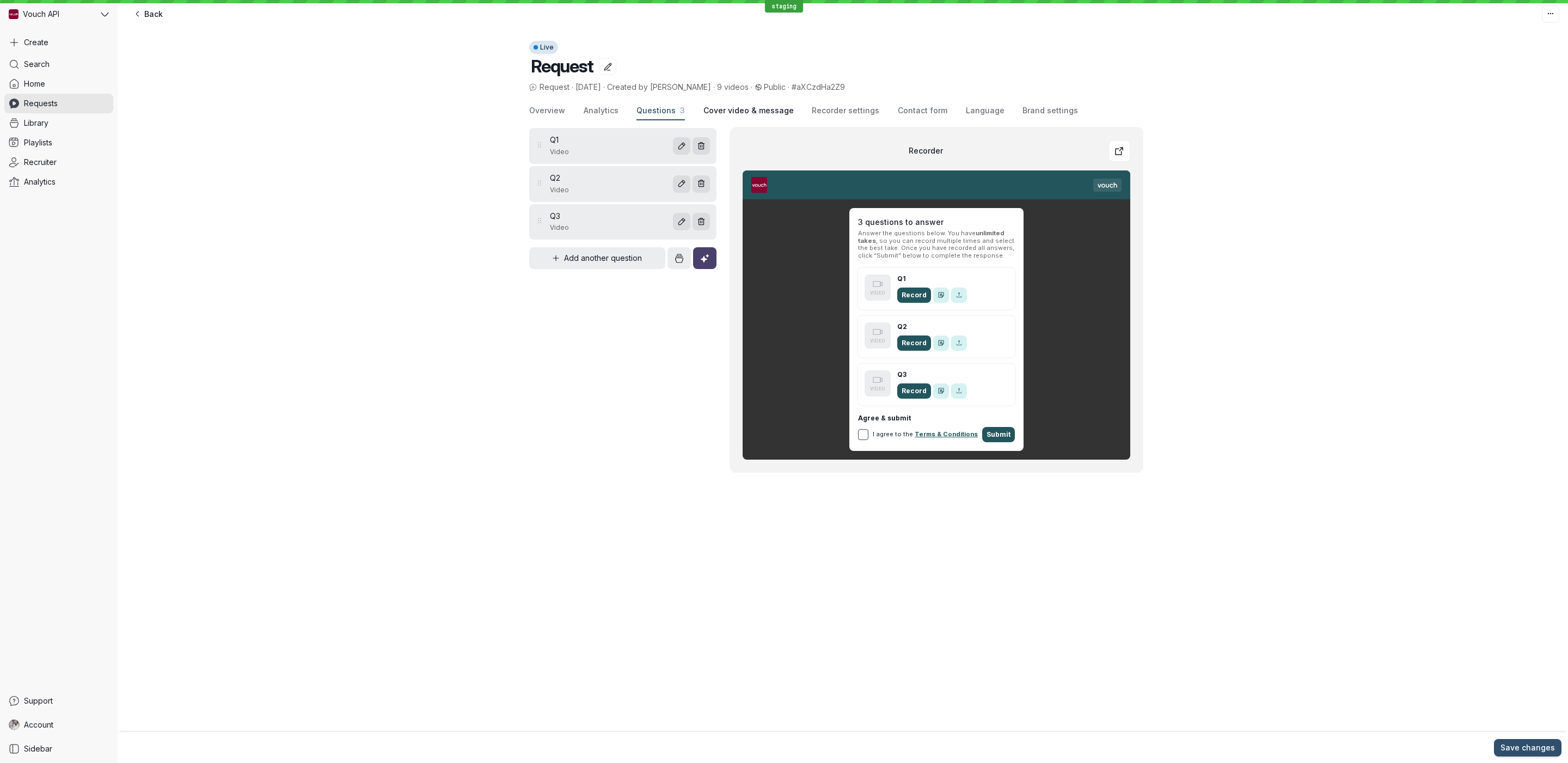
click at [708, 109] on span "Cover video & message" at bounding box center [748, 111] width 91 height 11
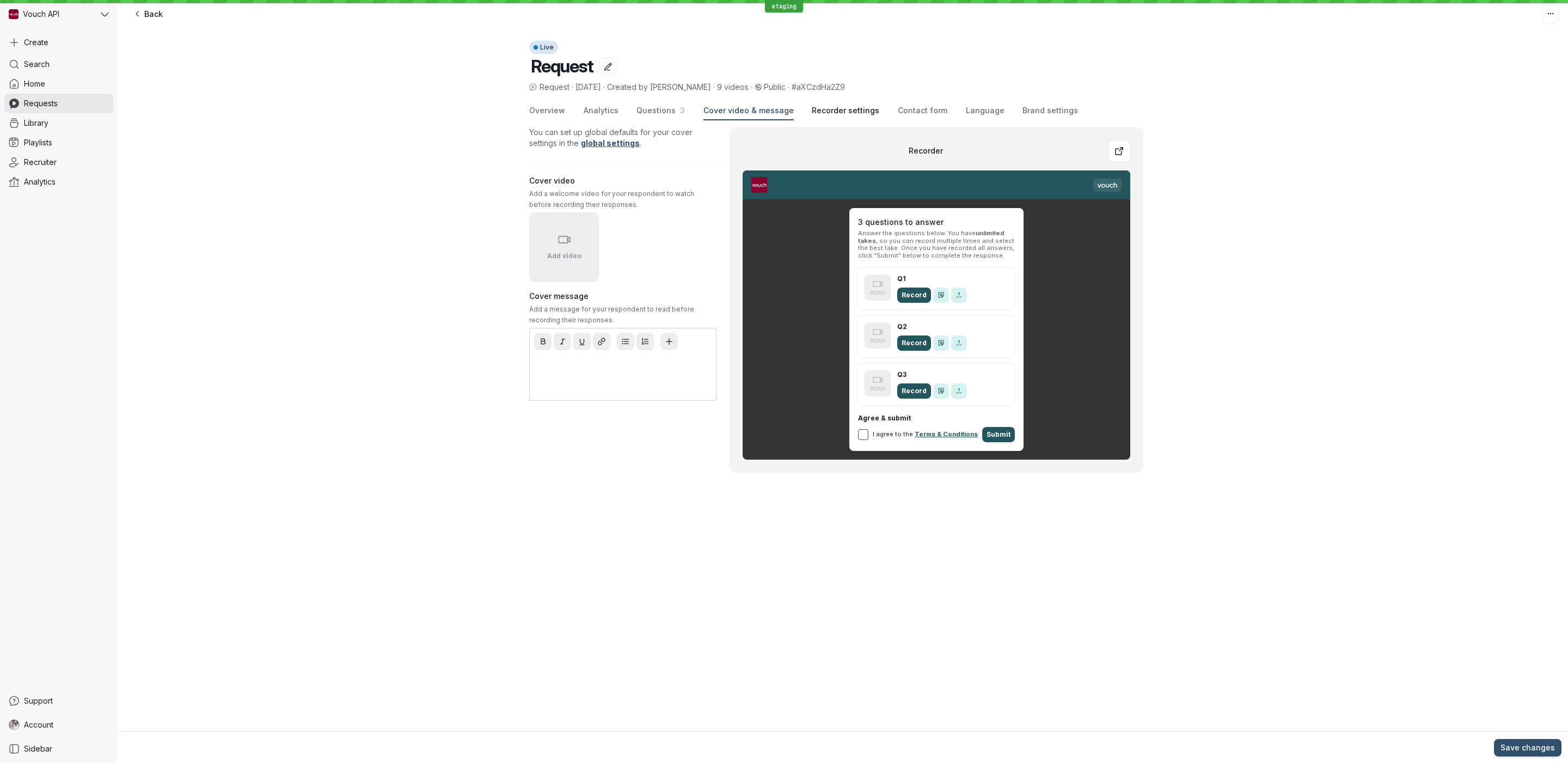
click at [845, 112] on span "Recorder settings" at bounding box center [846, 111] width 67 height 11
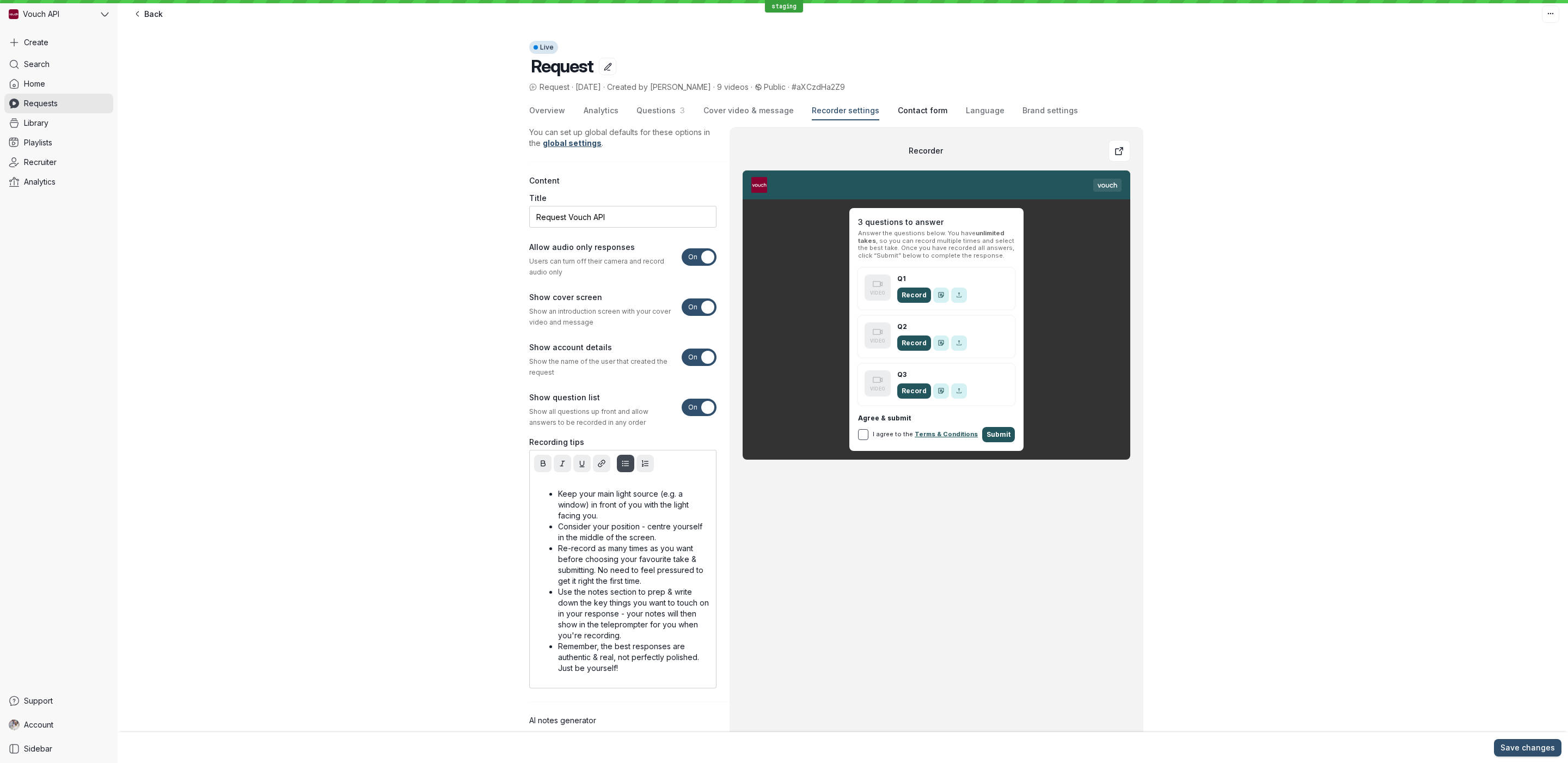
click at [926, 114] on span "Contact form" at bounding box center [922, 111] width 50 height 11
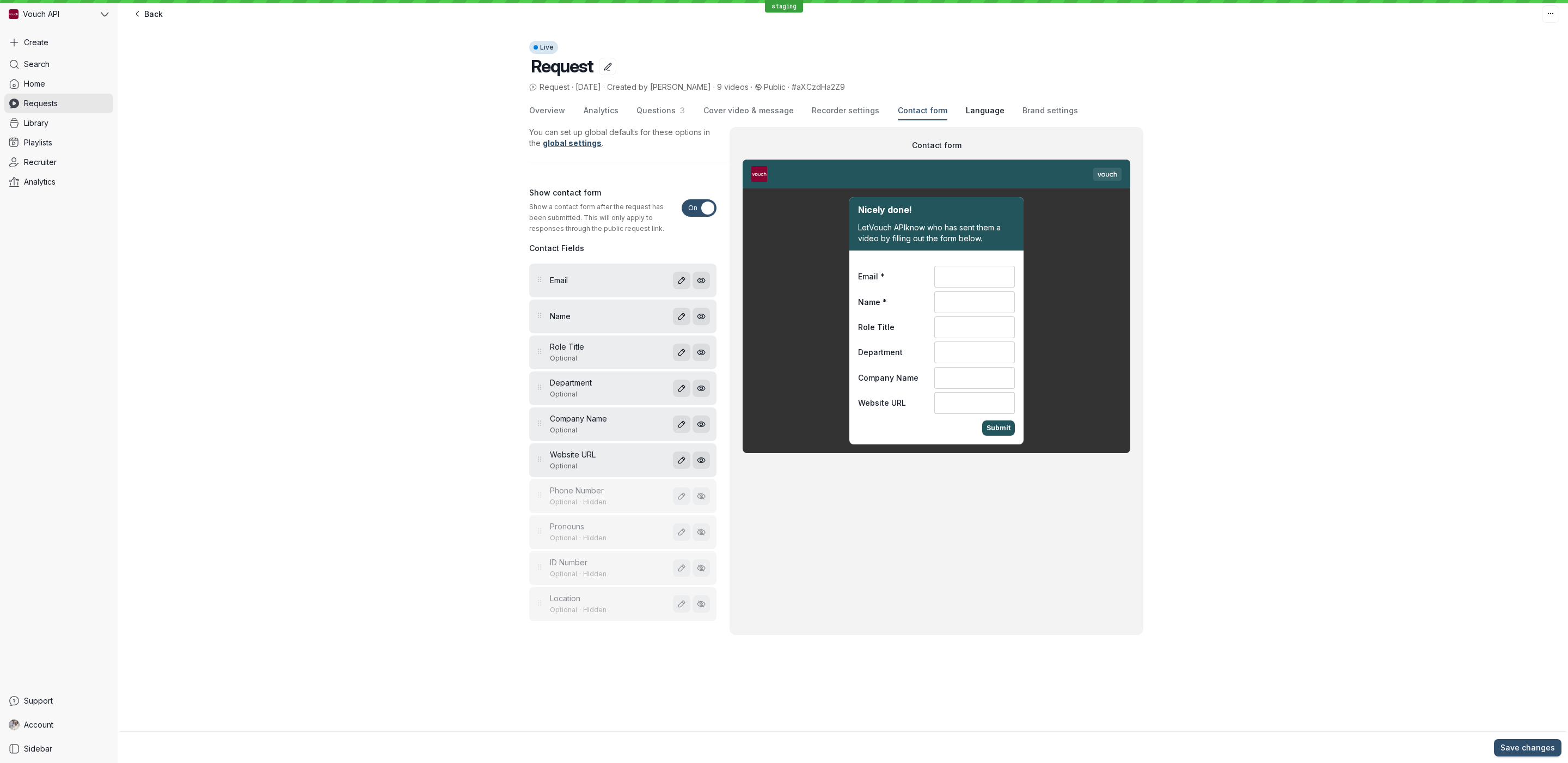
click at [986, 114] on span "Language" at bounding box center [985, 111] width 38 height 11
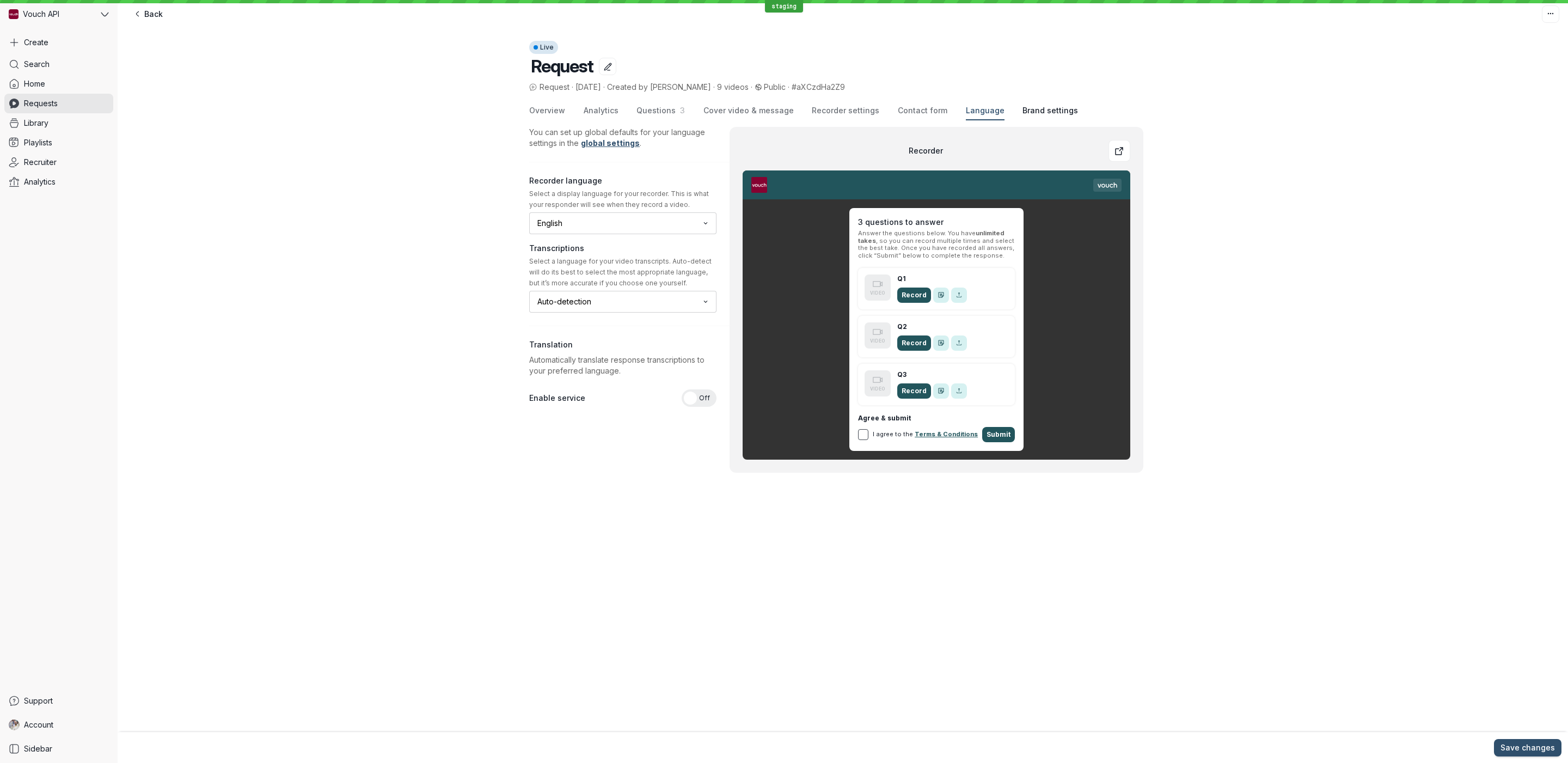
click at [1025, 114] on span "Brand settings" at bounding box center [1051, 111] width 56 height 11
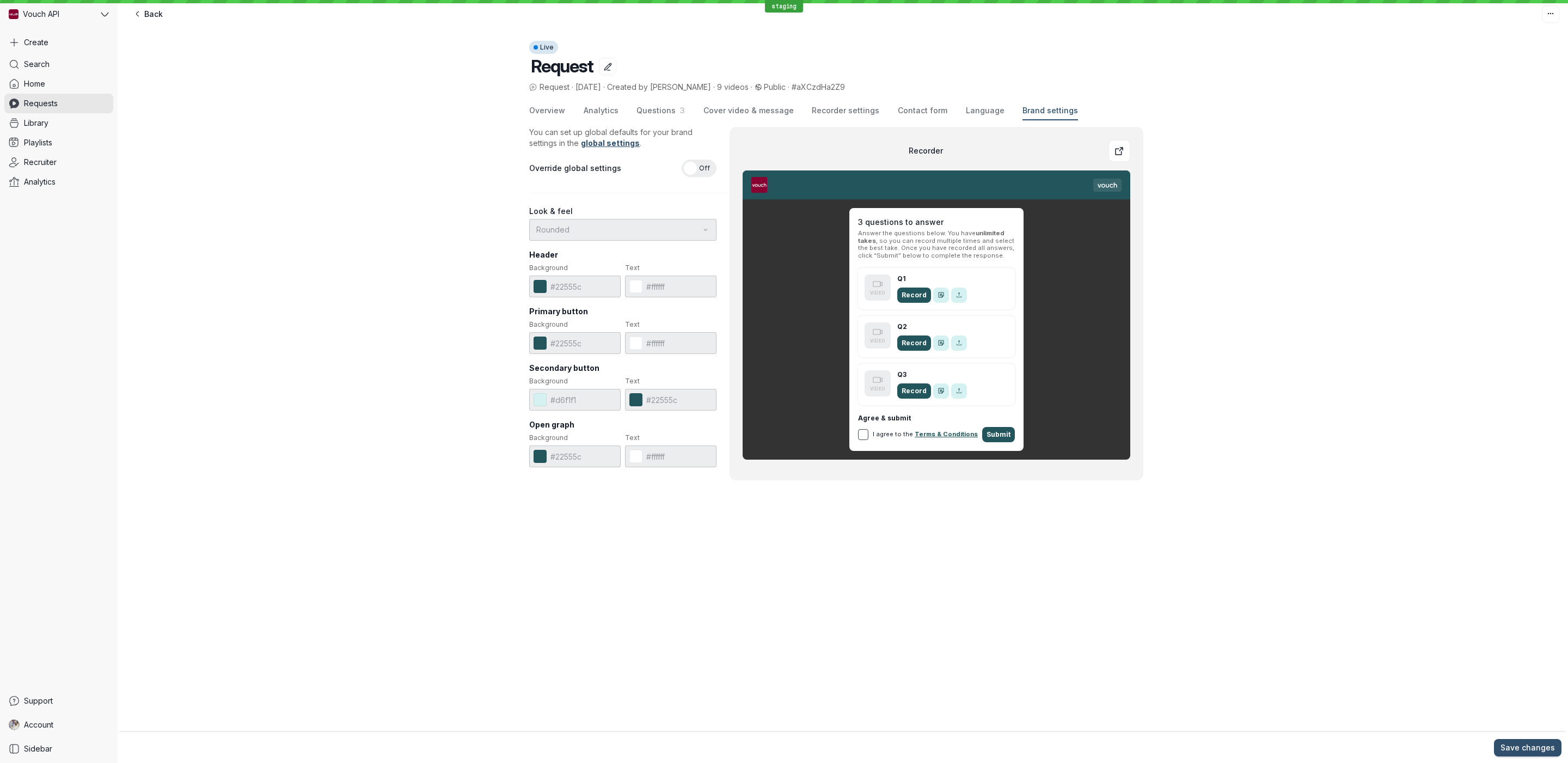
click at [939, 113] on div "Overview Analytics Questions 3 Cover video & message Recorder settings Contact …" at bounding box center [836, 111] width 614 height 19
click at [898, 113] on span "Contact form" at bounding box center [922, 111] width 50 height 11
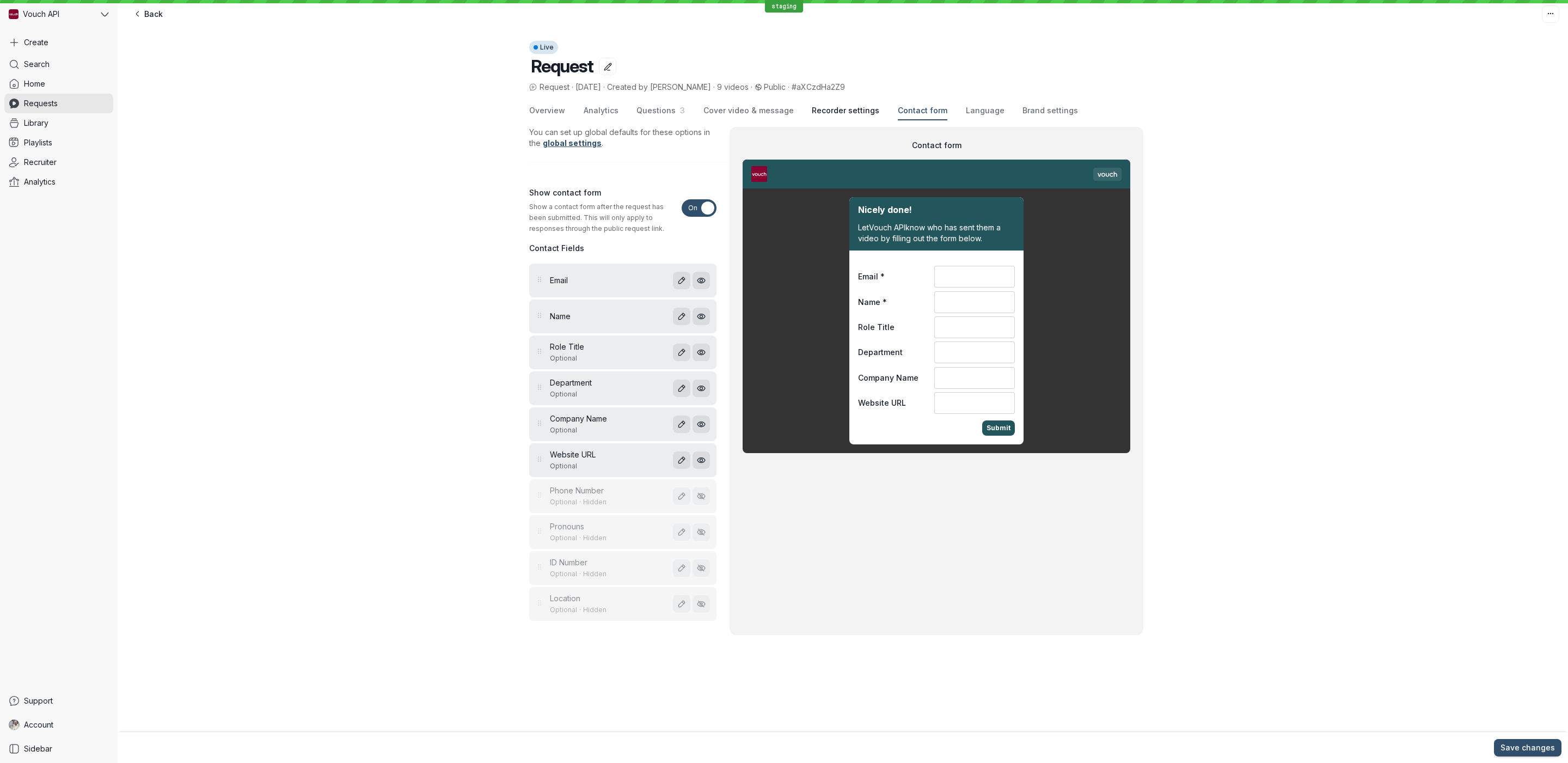
drag, startPoint x: 830, startPoint y: 111, endPoint x: 801, endPoint y: 111, distance: 29.0
click at [829, 111] on span "Recorder settings" at bounding box center [846, 111] width 67 height 11
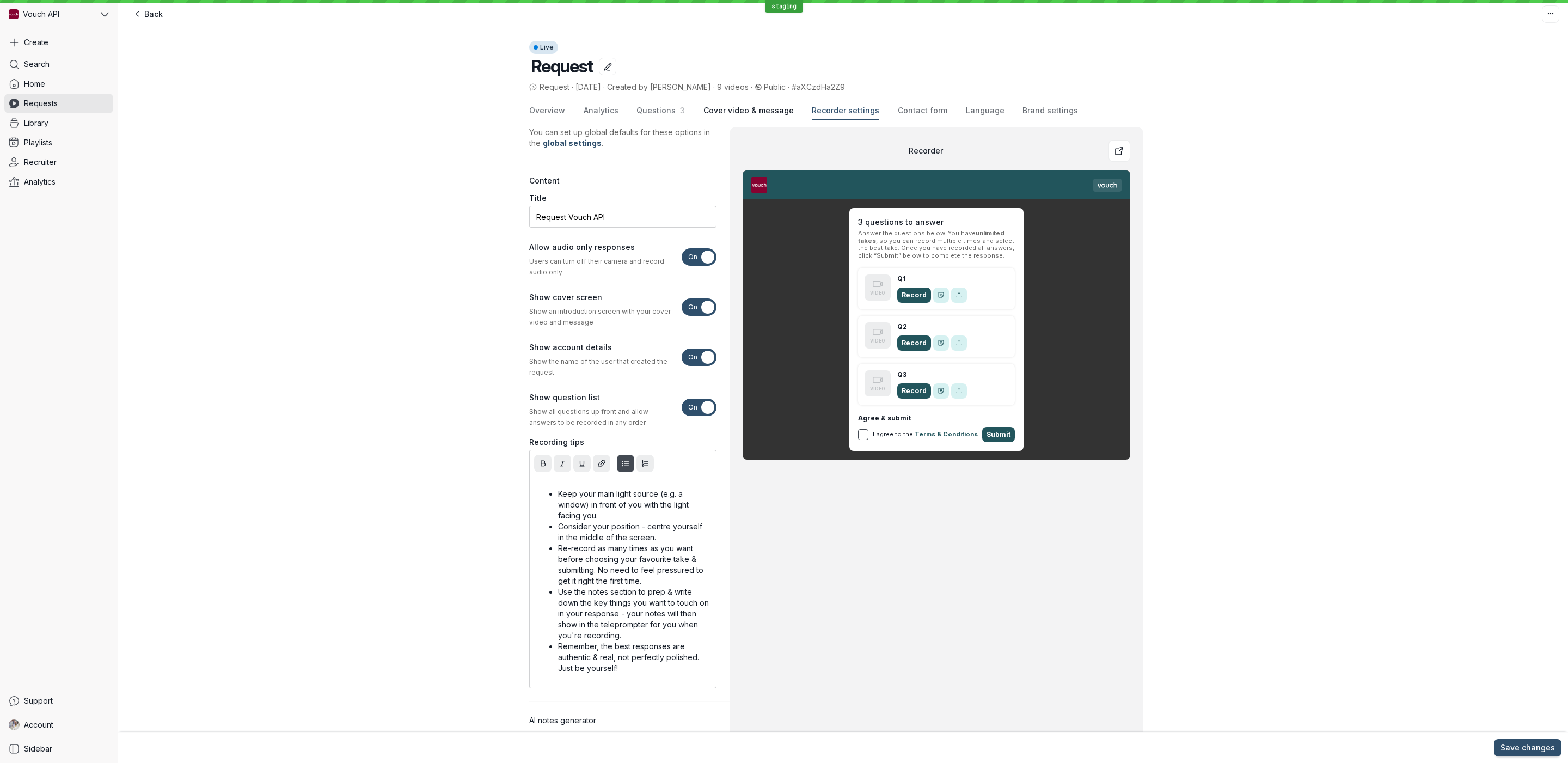
click at [728, 109] on span "Cover video & message" at bounding box center [748, 111] width 91 height 11
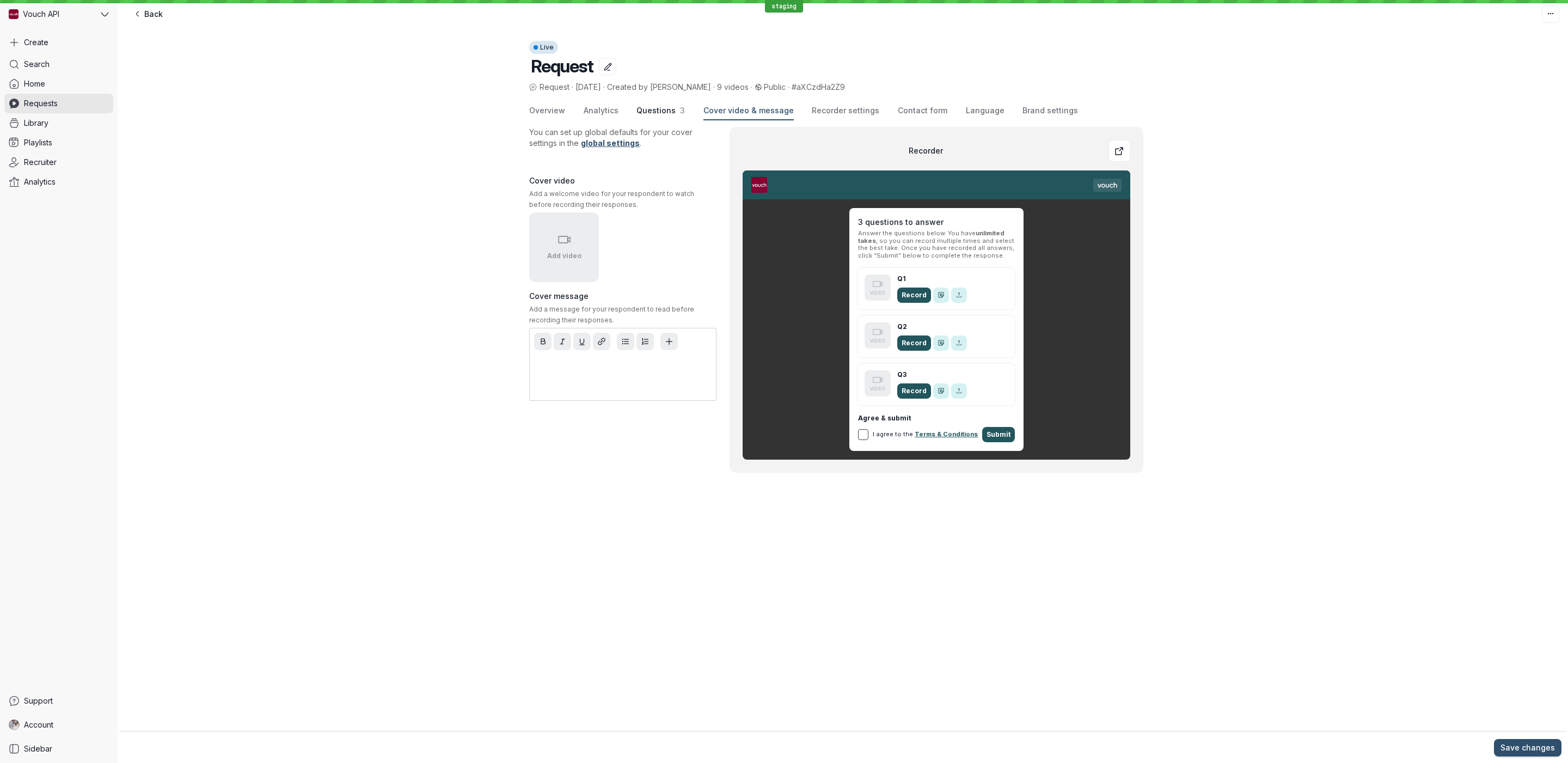
click at [660, 109] on span "Questions" at bounding box center [656, 111] width 39 height 9
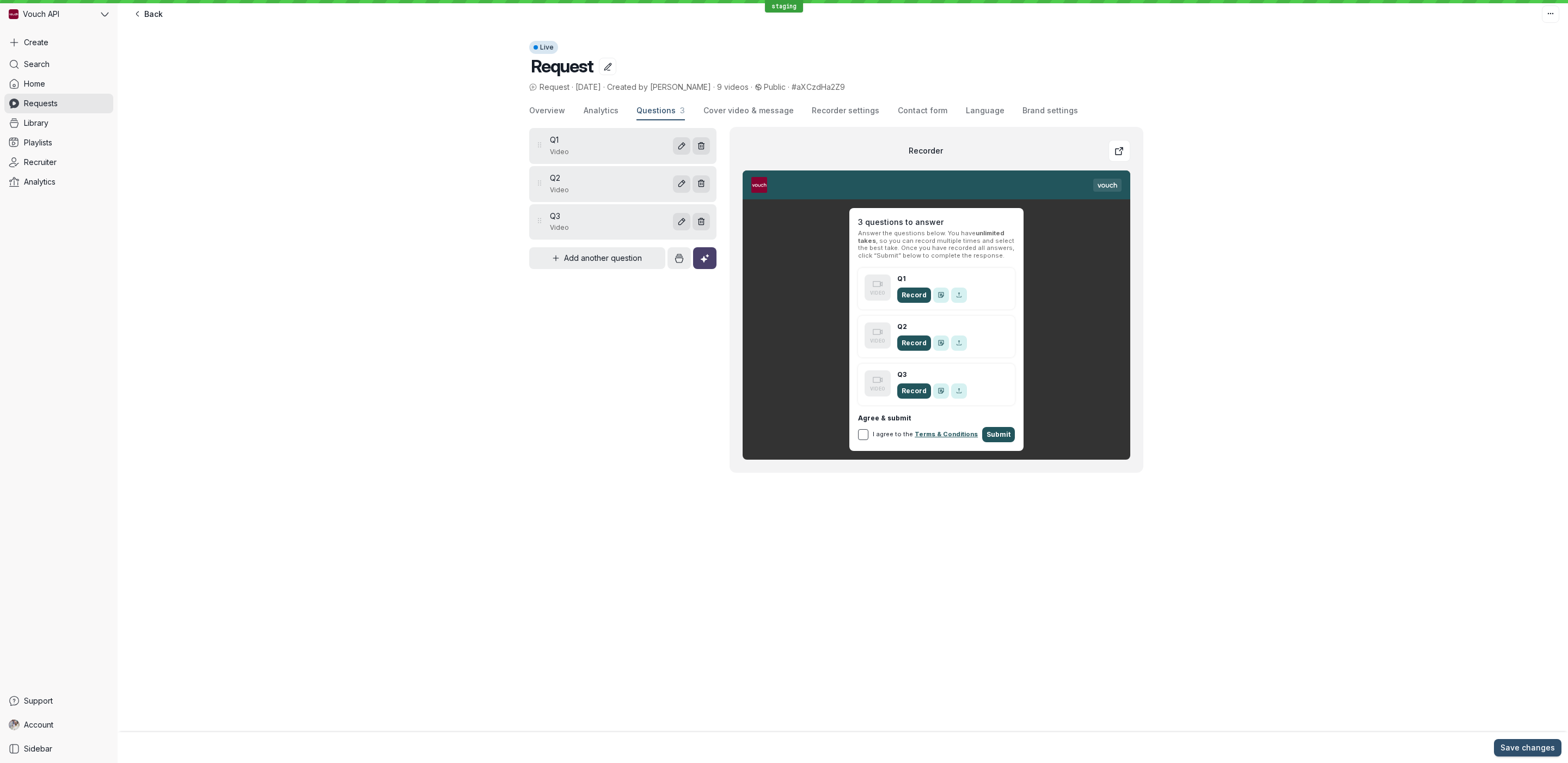
click at [619, 109] on div "Overview Analytics Questions 3 Cover video & message Recorder settings Contact …" at bounding box center [836, 111] width 614 height 19
click at [611, 109] on span "Analytics" at bounding box center [601, 111] width 35 height 11
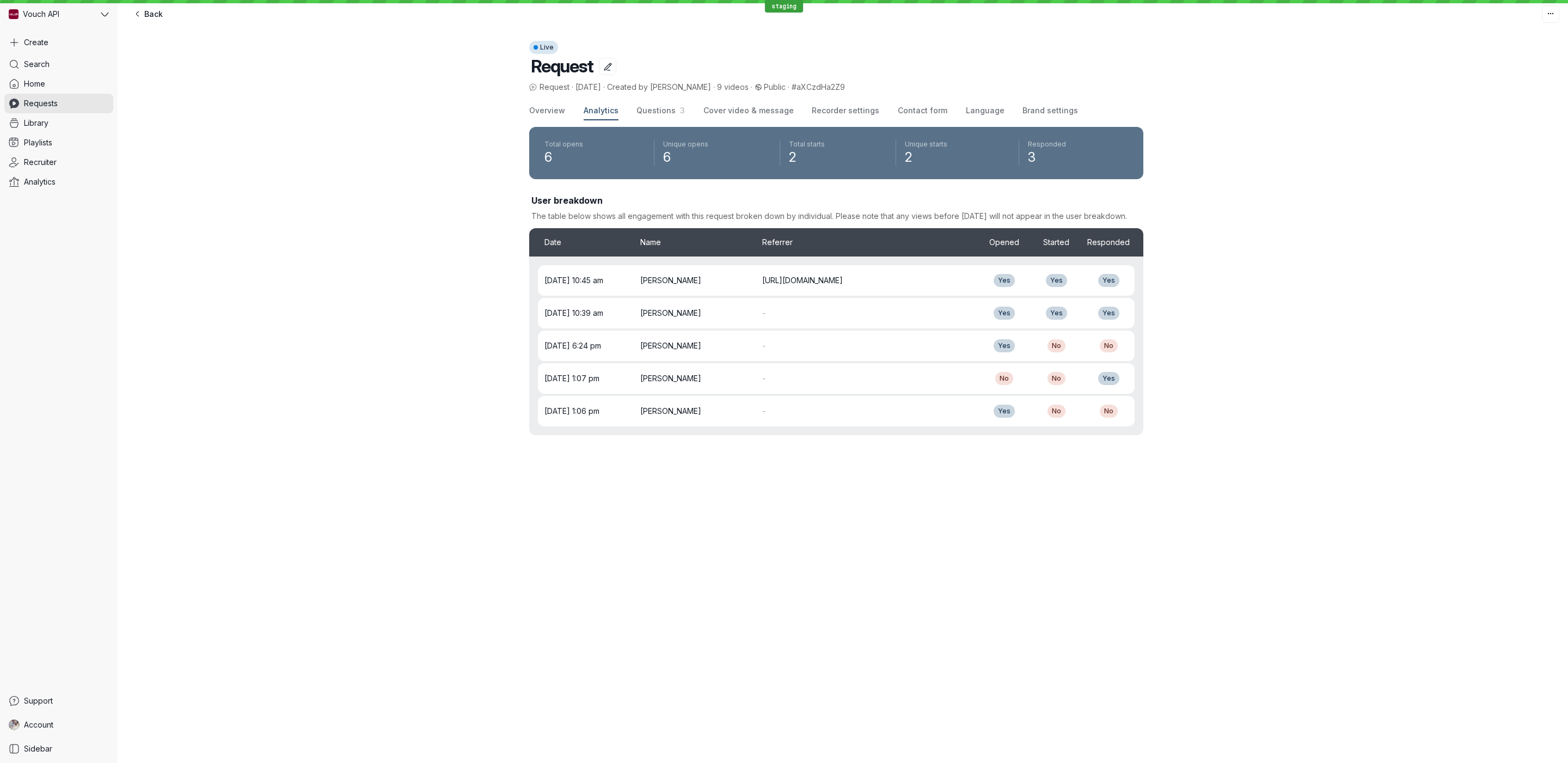
click at [585, 112] on span "Analytics" at bounding box center [601, 111] width 35 height 11
click at [548, 111] on span "Overview" at bounding box center [547, 111] width 36 height 11
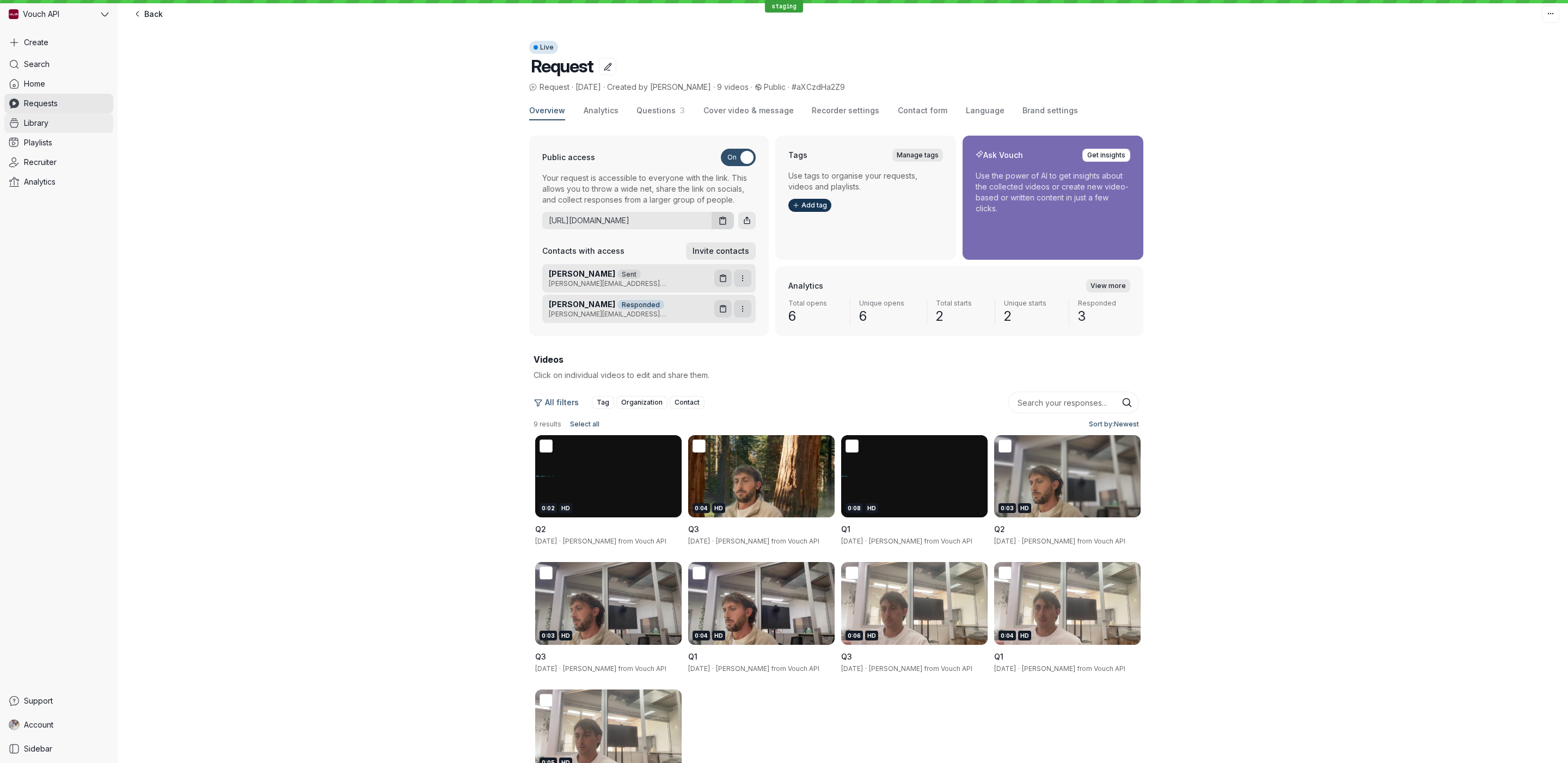
click at [65, 122] on link "Library" at bounding box center [59, 123] width 109 height 20
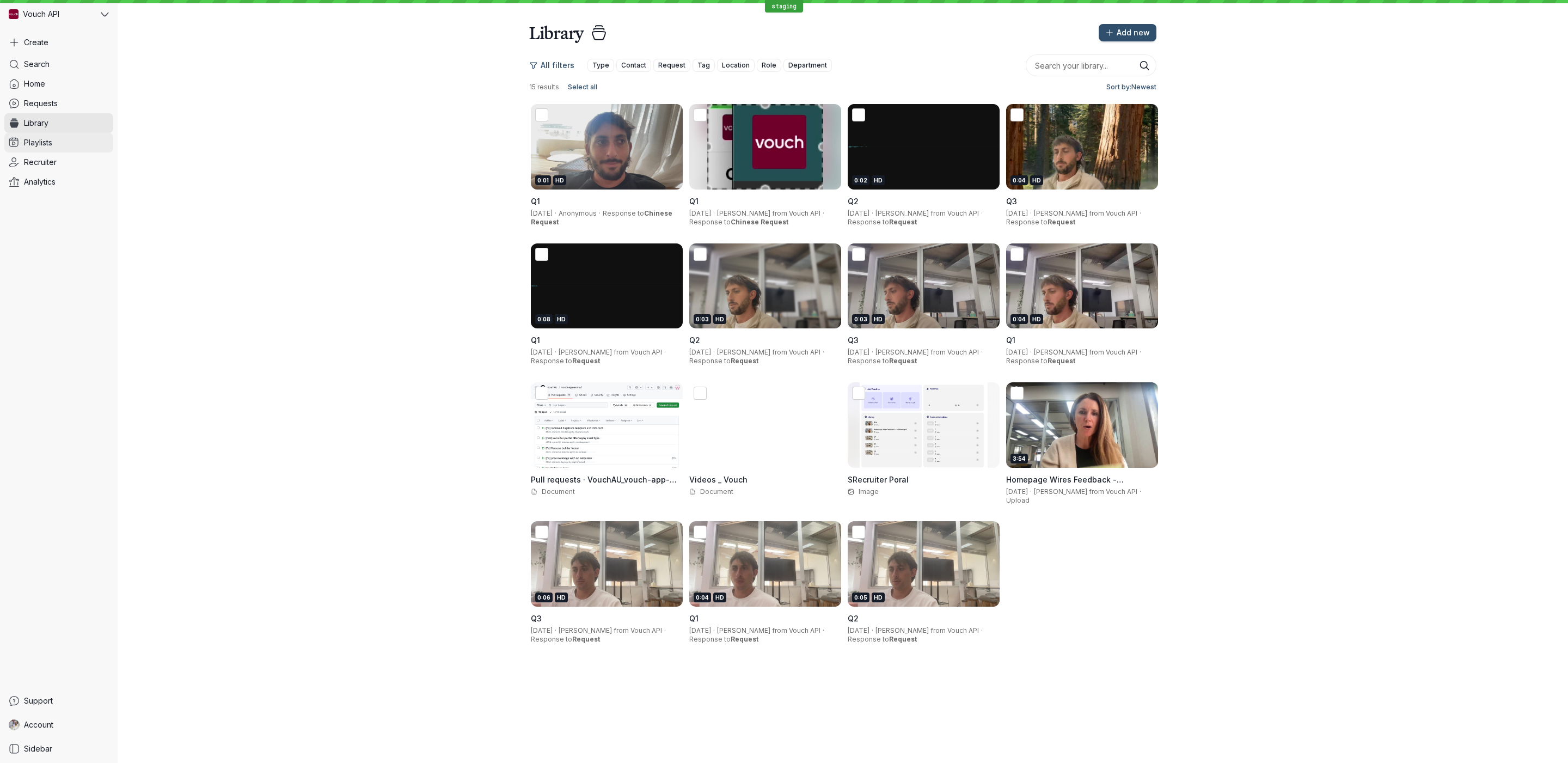
click at [70, 144] on link "Playlists" at bounding box center [59, 143] width 109 height 20
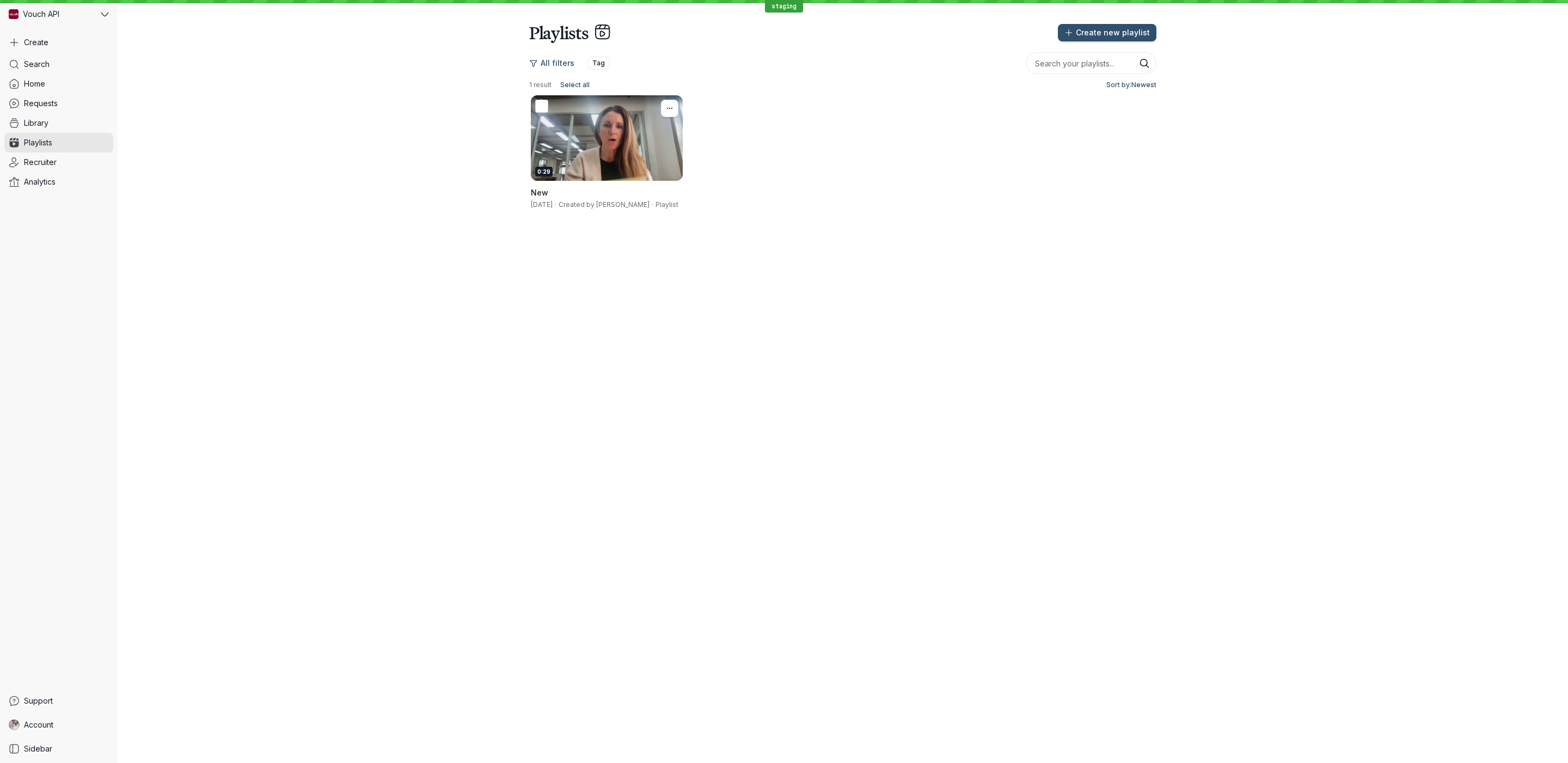
click at [681, 165] on div "0:29" at bounding box center [607, 138] width 152 height 85
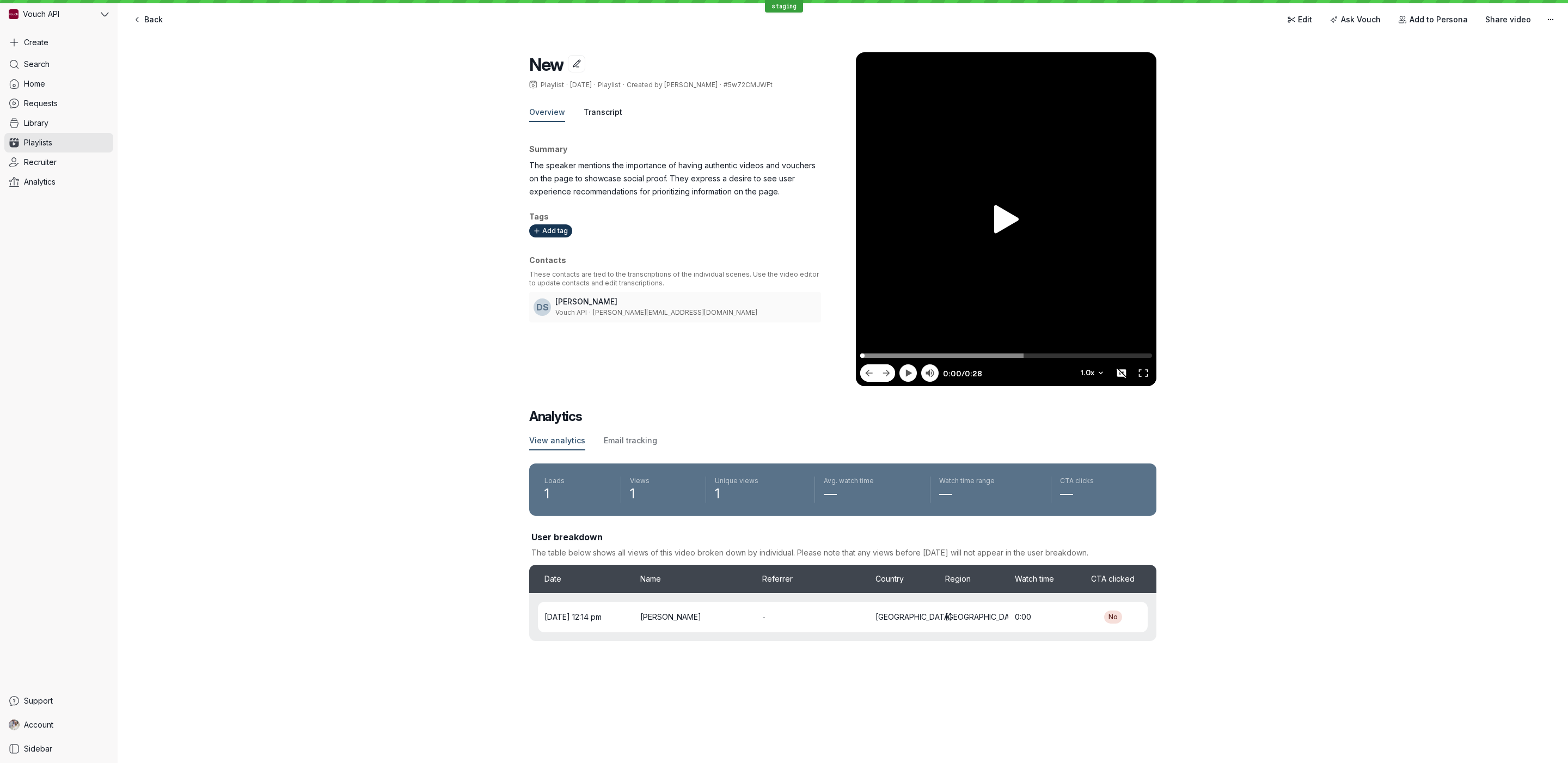
click at [593, 110] on span "Transcript" at bounding box center [603, 112] width 38 height 11
click at [548, 116] on span "Overview" at bounding box center [547, 112] width 36 height 11
click at [1308, 22] on span "Edit" at bounding box center [1305, 19] width 14 height 11
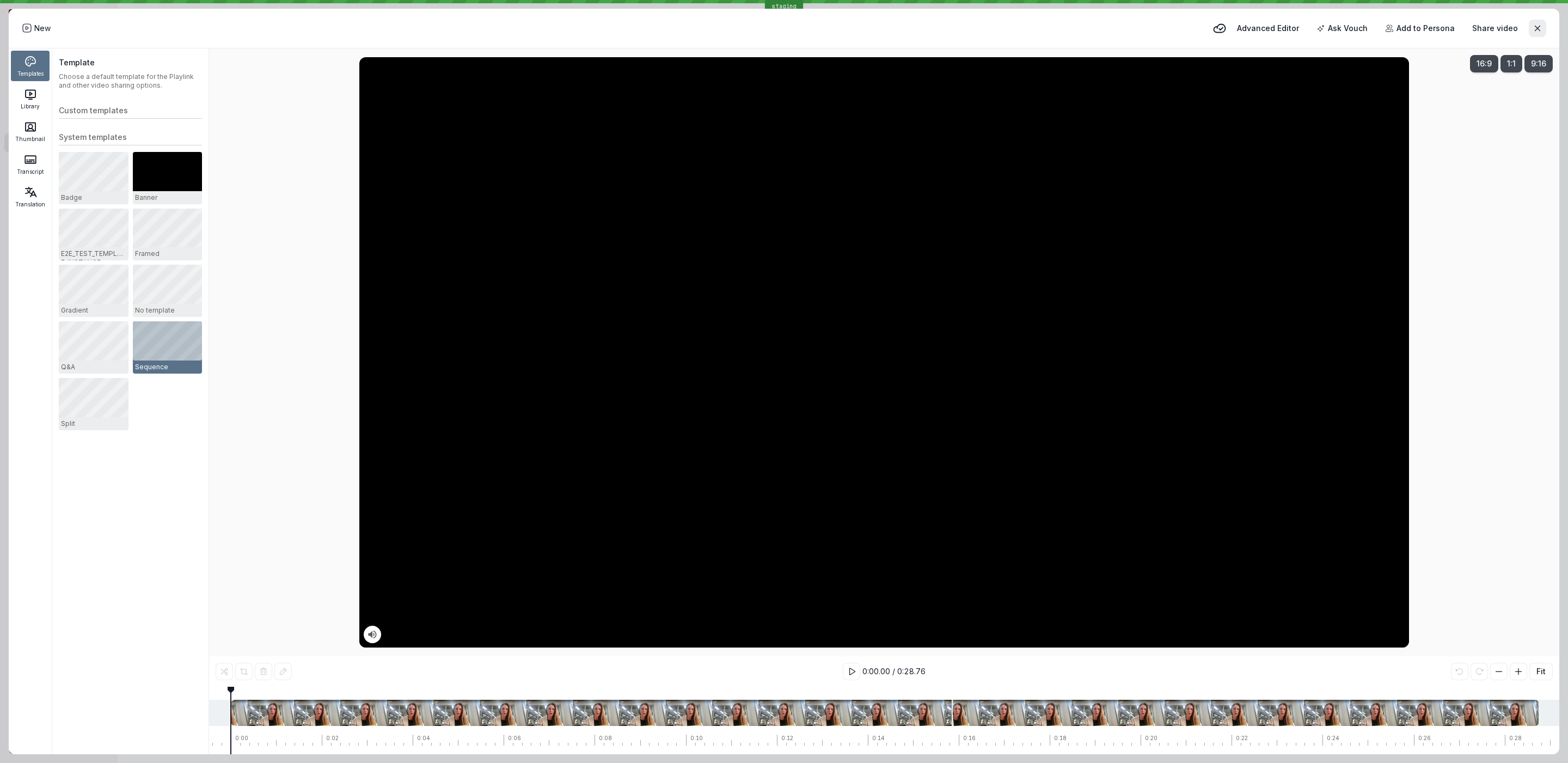
click at [14, 105] on div "Library" at bounding box center [30, 99] width 38 height 30
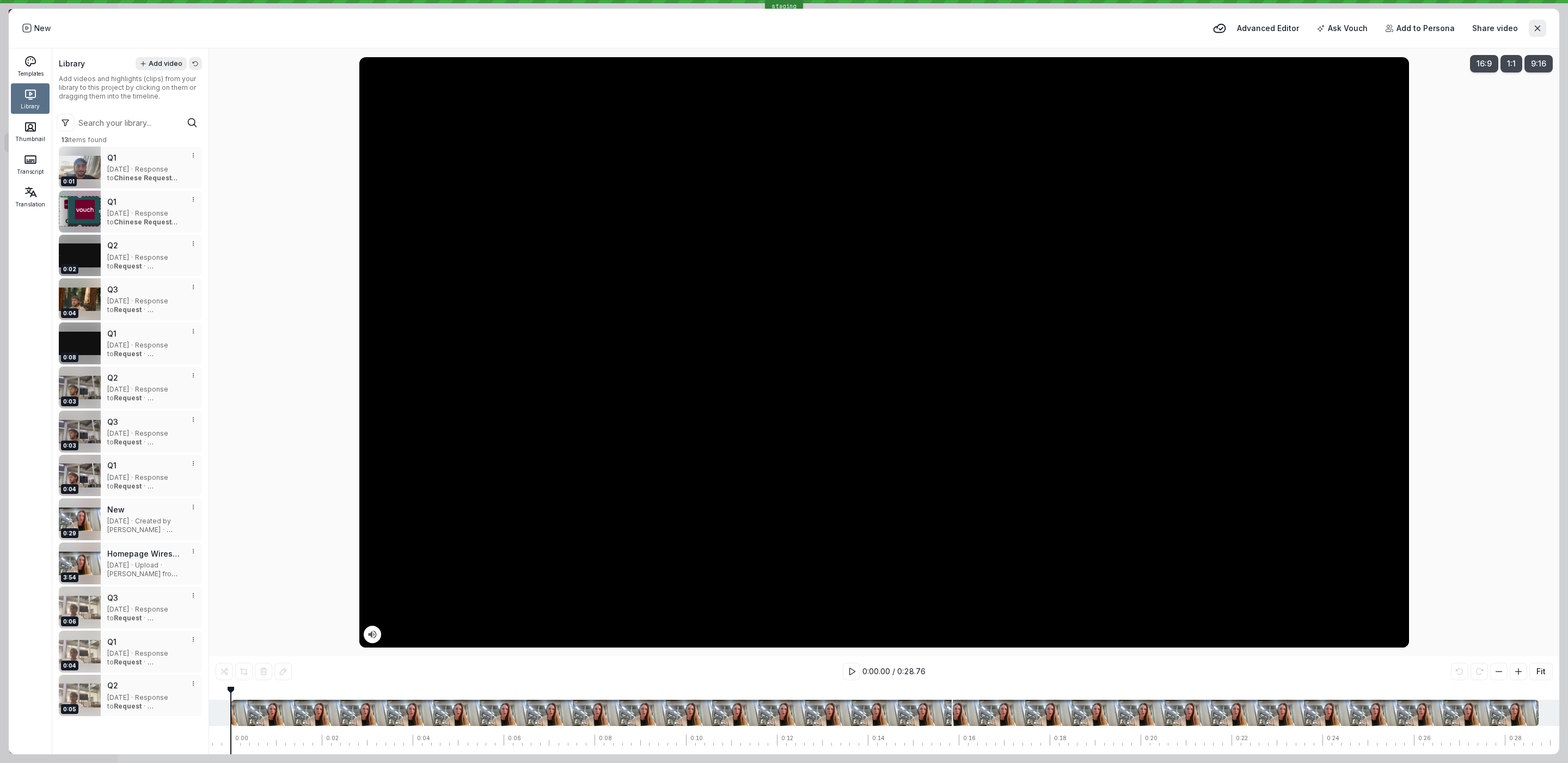
click at [29, 139] on span "Thumbnail" at bounding box center [30, 139] width 30 height 7
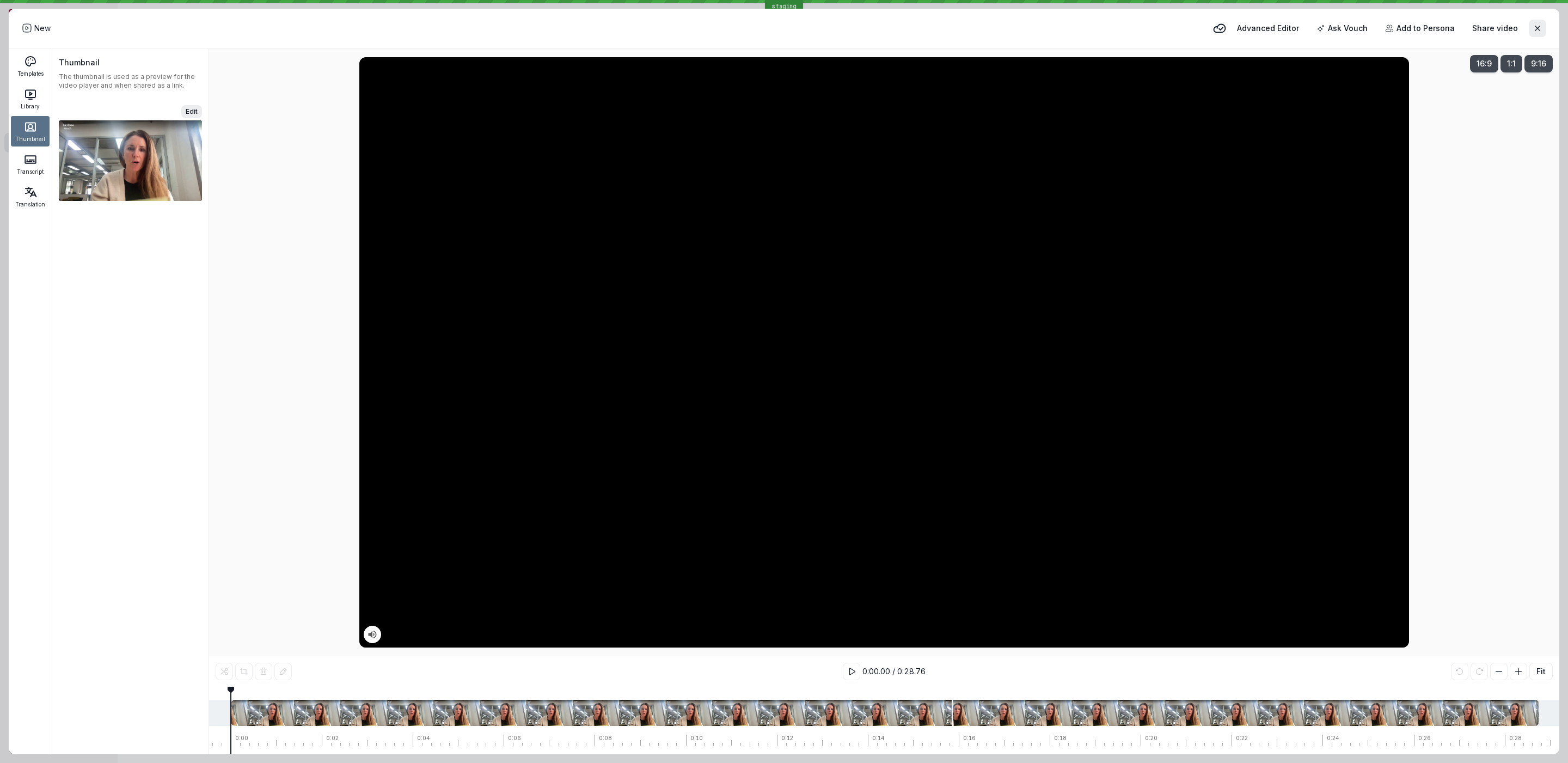
click at [34, 161] on rect at bounding box center [30, 159] width 11 height 8
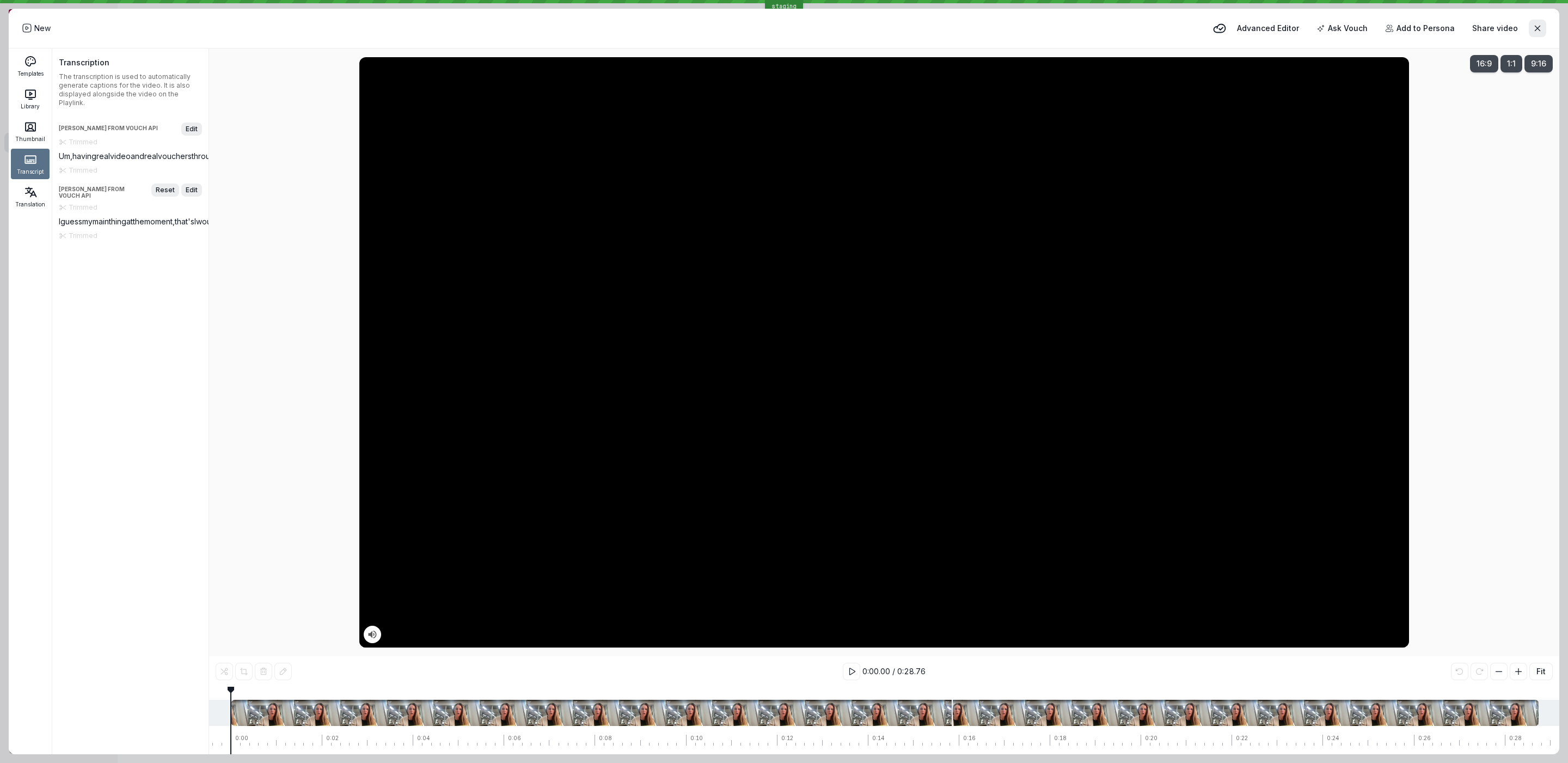
click at [34, 191] on icon at bounding box center [30, 193] width 13 height 13
click at [46, 46] on header "New Advanced Editor Ask Vouch Add to Persona Share video" at bounding box center [784, 28] width 1551 height 40
click at [32, 71] on span "Templates" at bounding box center [30, 73] width 26 height 7
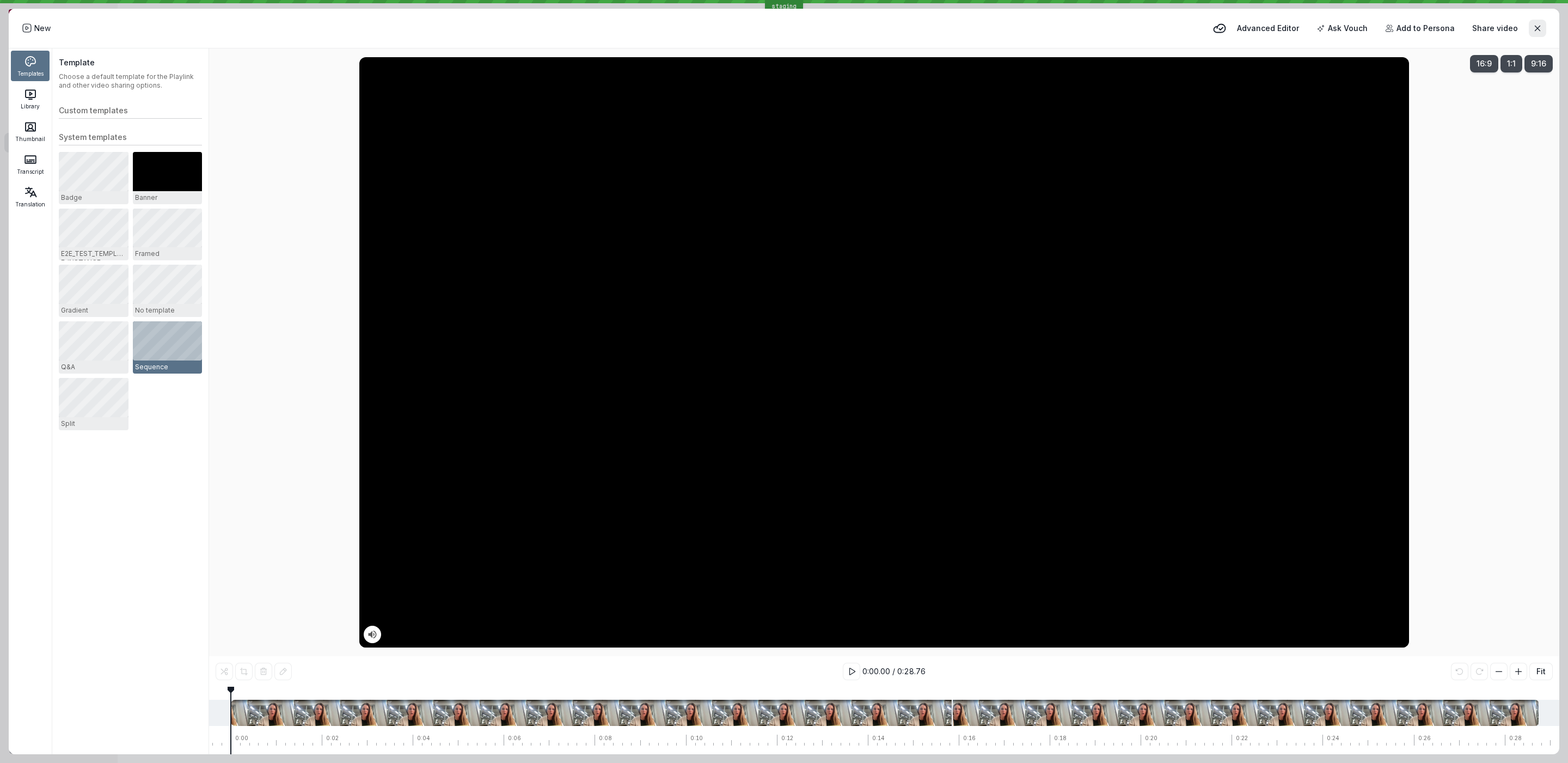
click at [26, 28] on icon at bounding box center [27, 28] width 11 height 11
click at [1506, 31] on span "Share video" at bounding box center [1495, 28] width 46 height 11
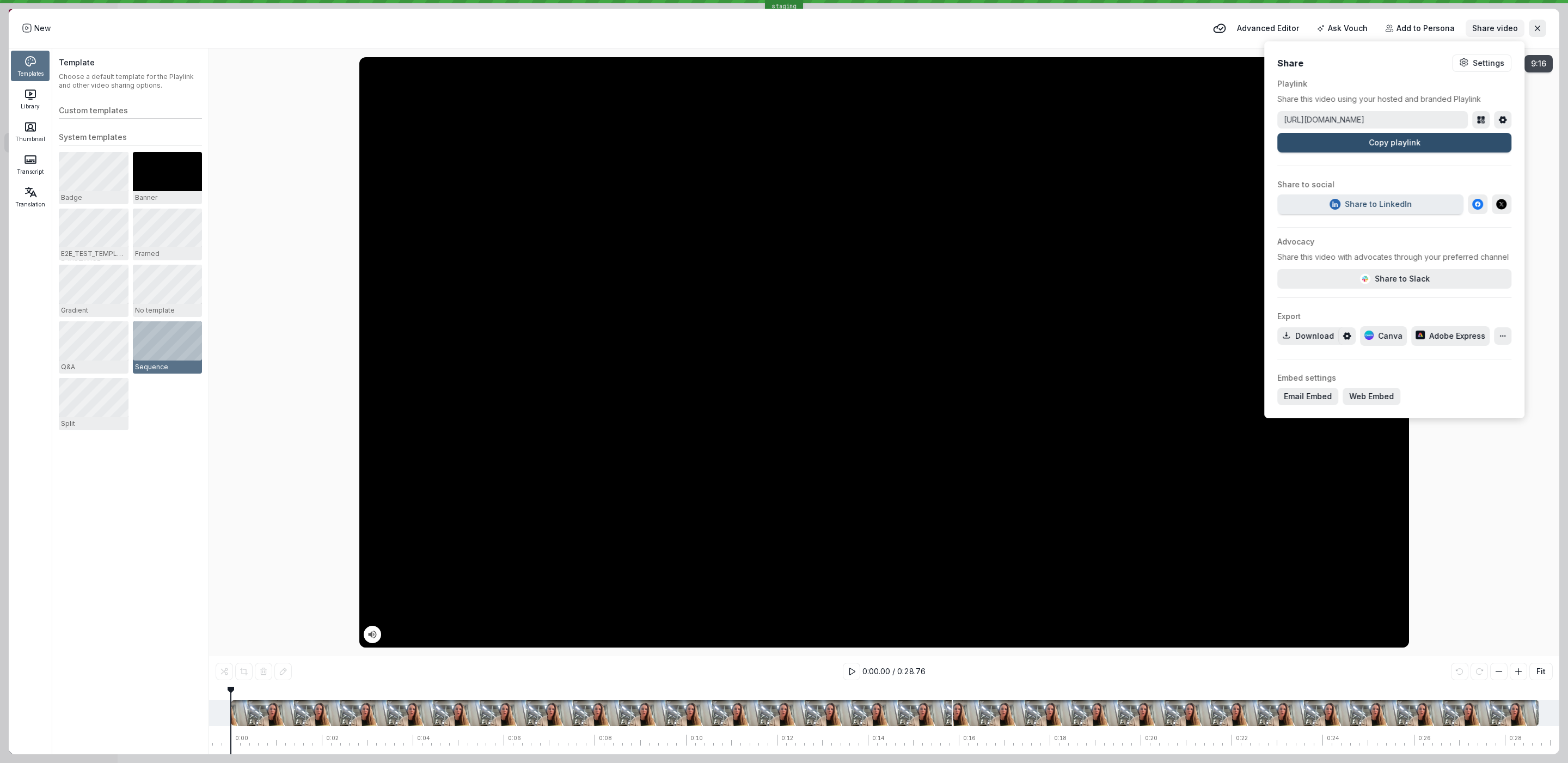
click at [1503, 30] on span "Share video" at bounding box center [1495, 28] width 46 height 11
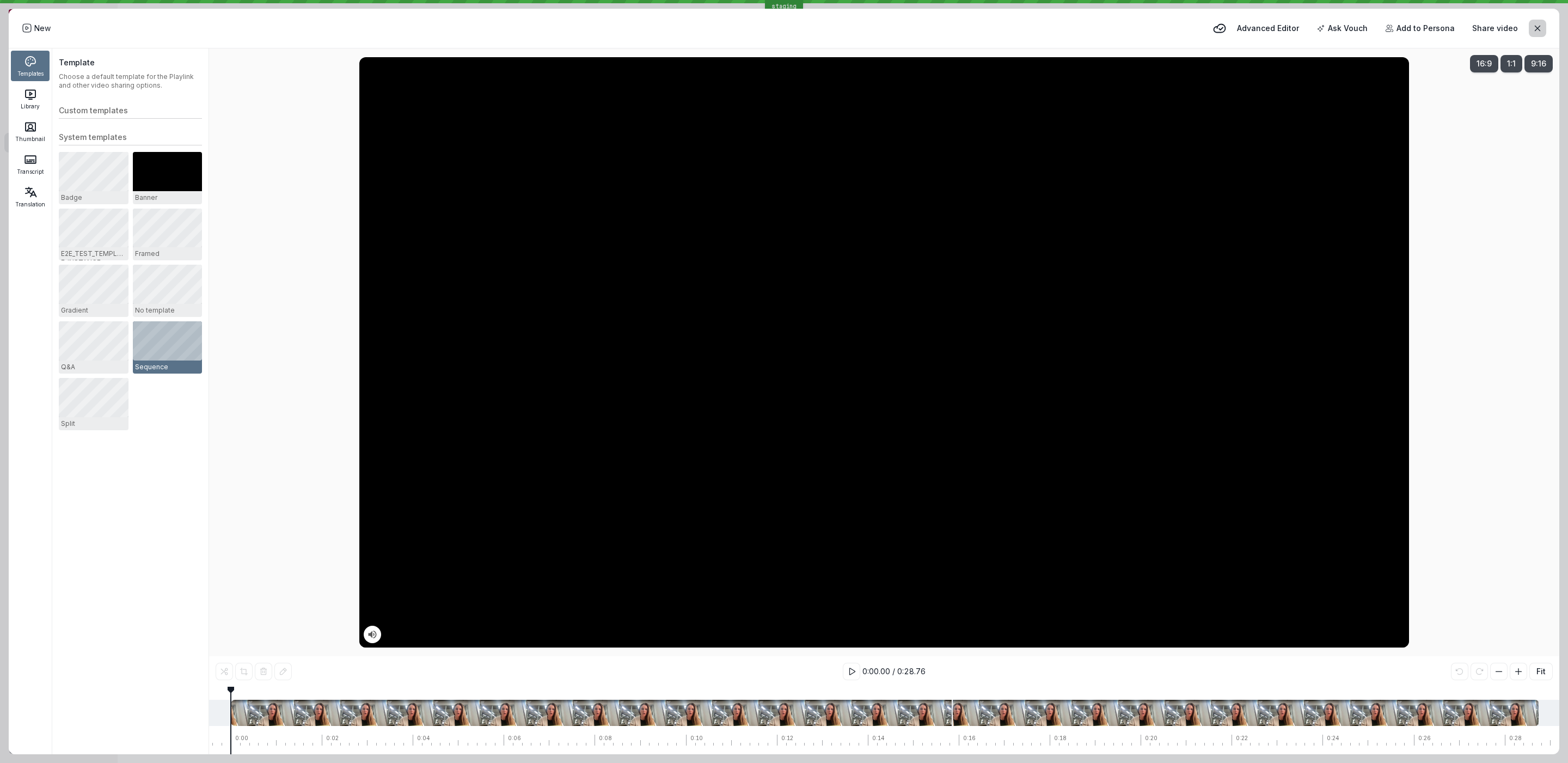
click at [1529, 30] on button "button" at bounding box center [1538, 28] width 17 height 17
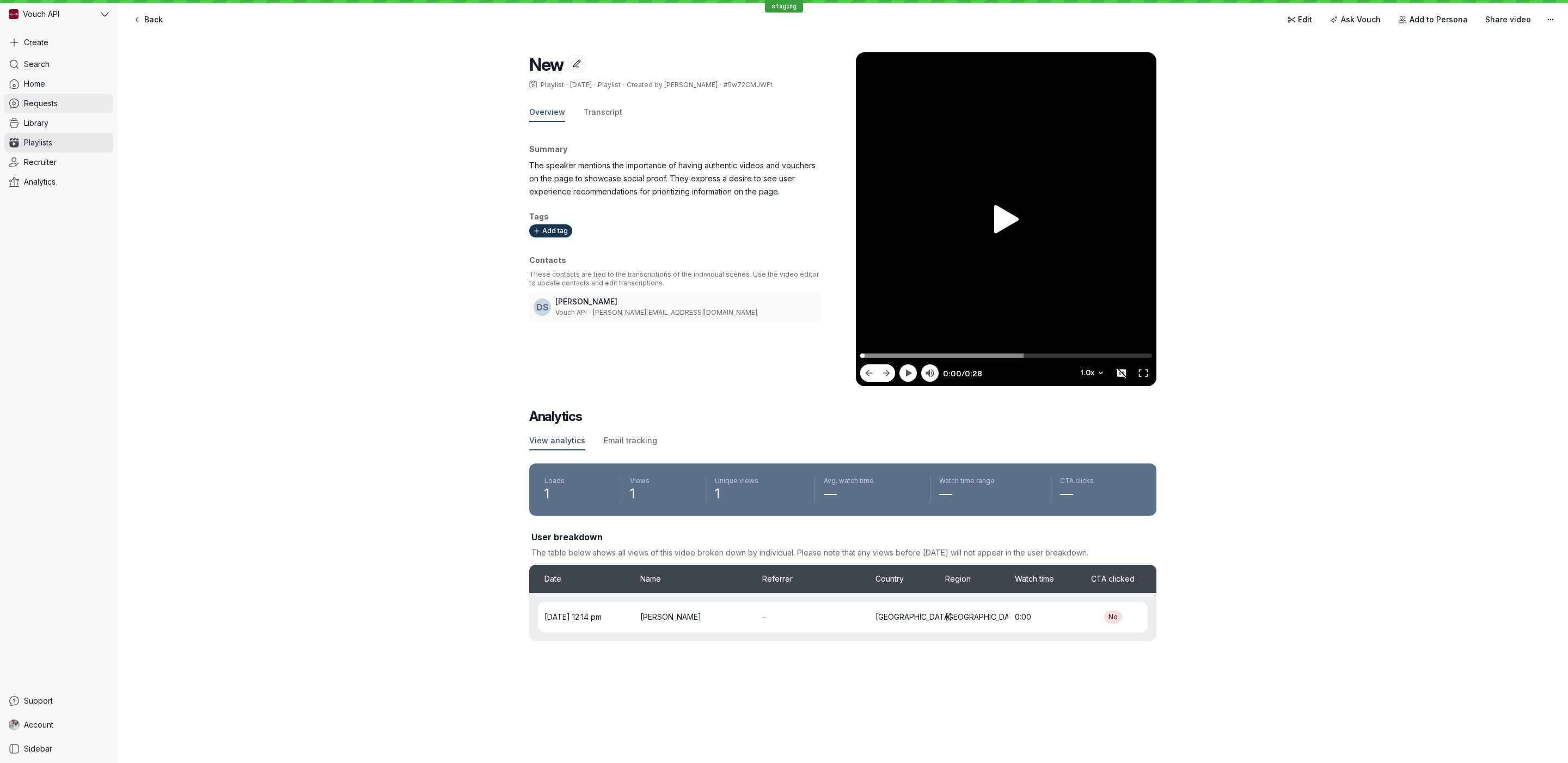
click at [62, 96] on link "Requests" at bounding box center [59, 104] width 109 height 20
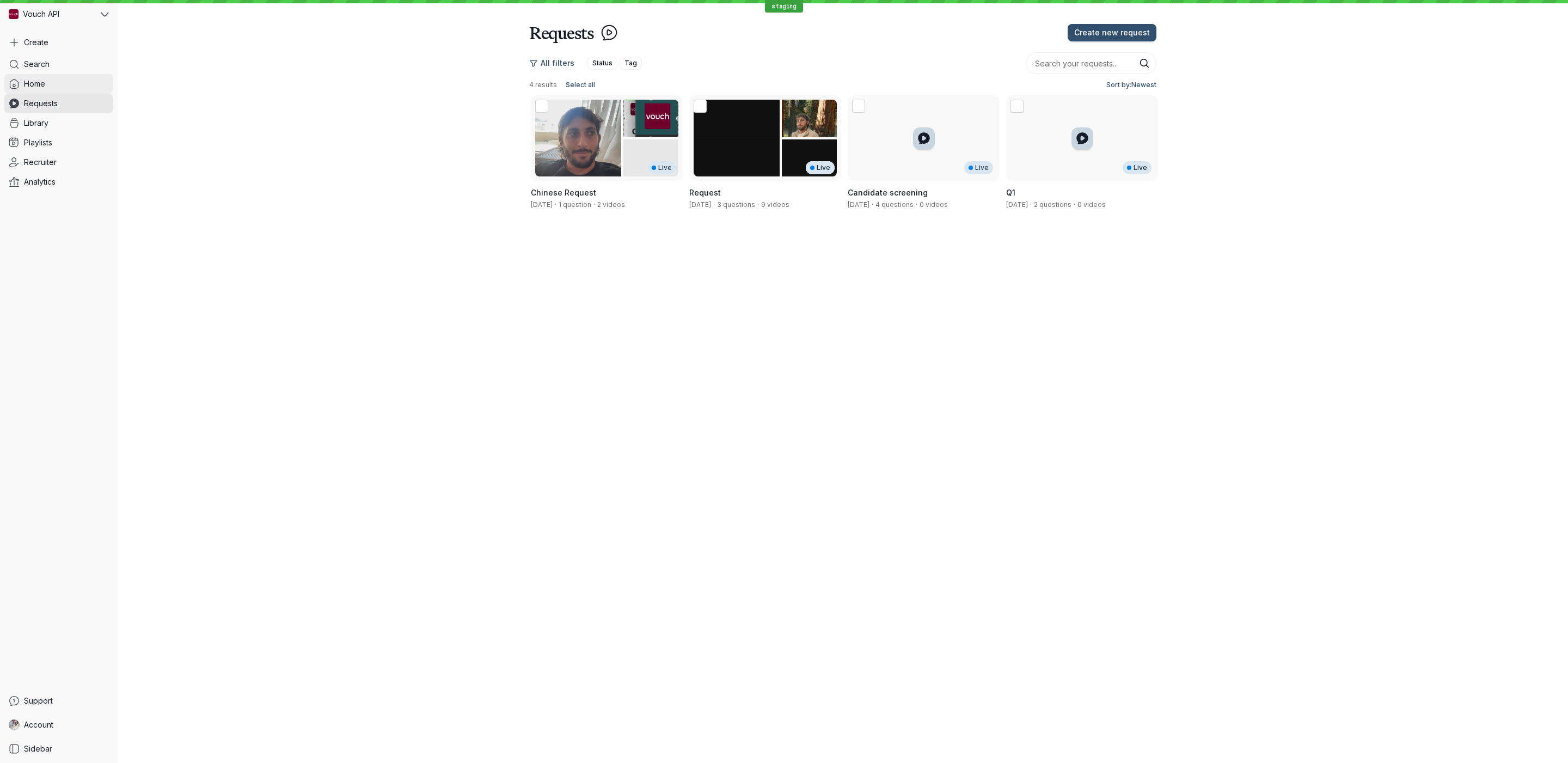
click at [69, 81] on link "Home" at bounding box center [59, 84] width 109 height 20
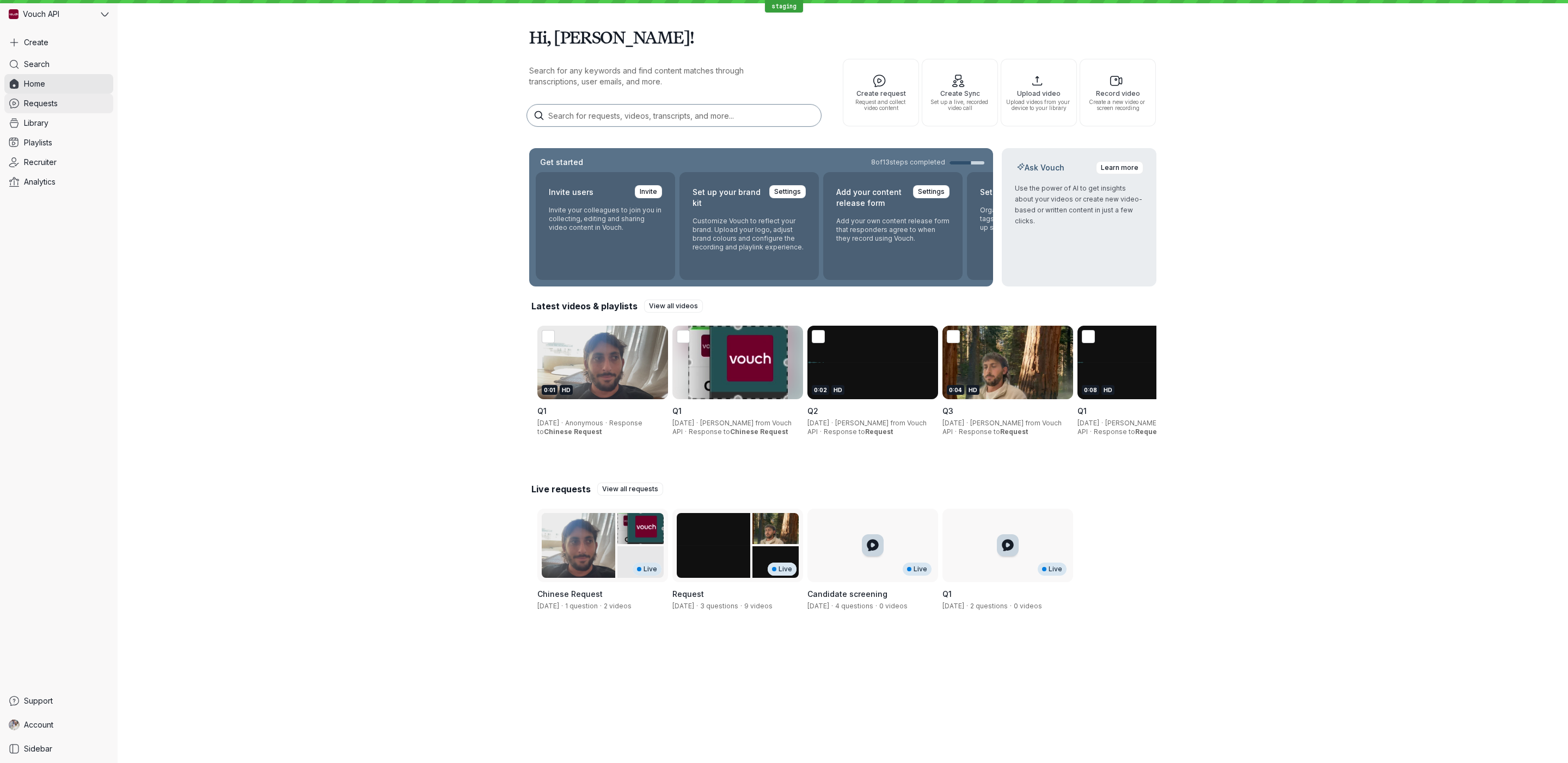
click at [81, 100] on link "Requests" at bounding box center [59, 104] width 109 height 20
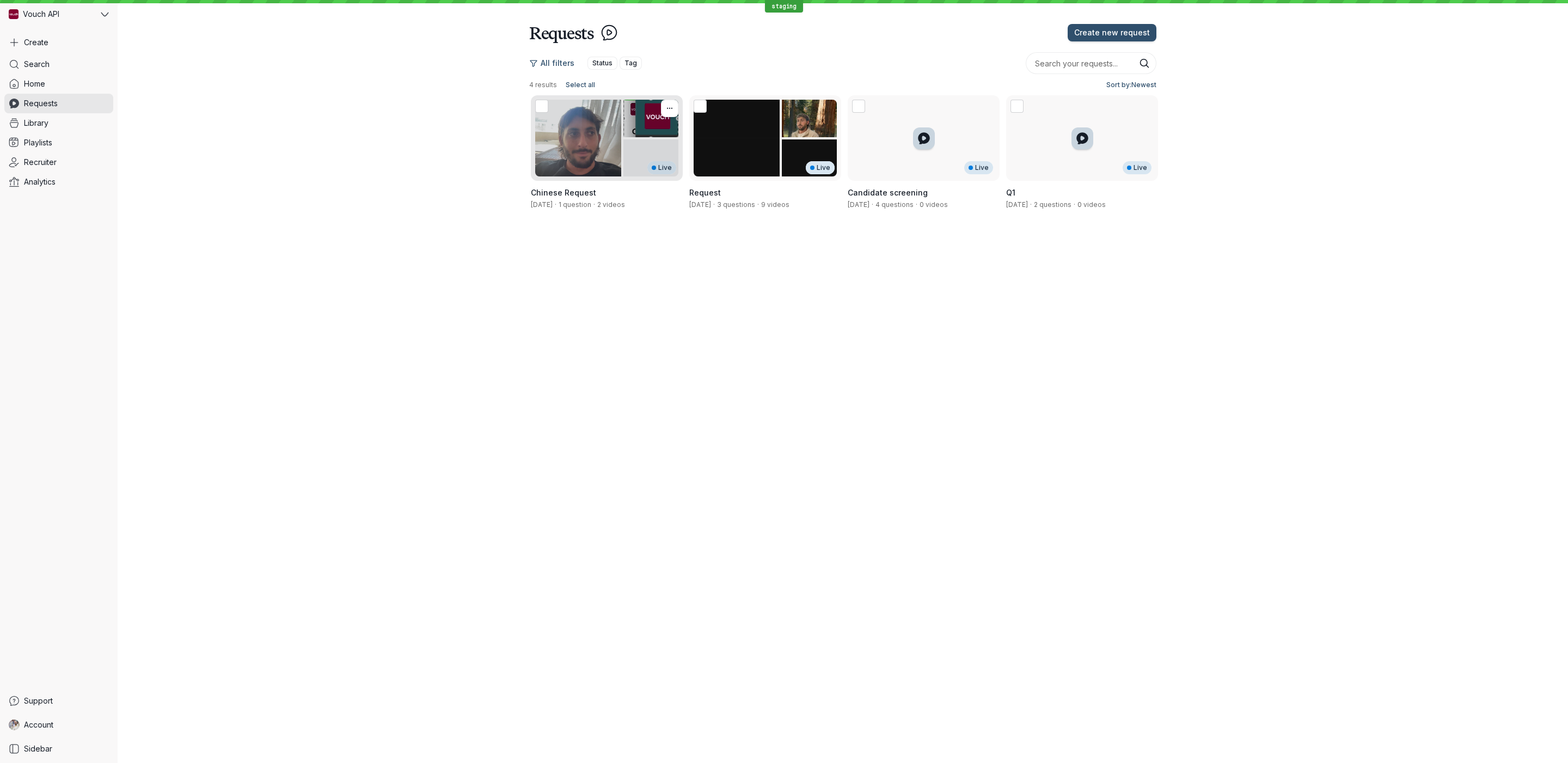
click at [555, 137] on div "Live" at bounding box center [607, 138] width 152 height 85
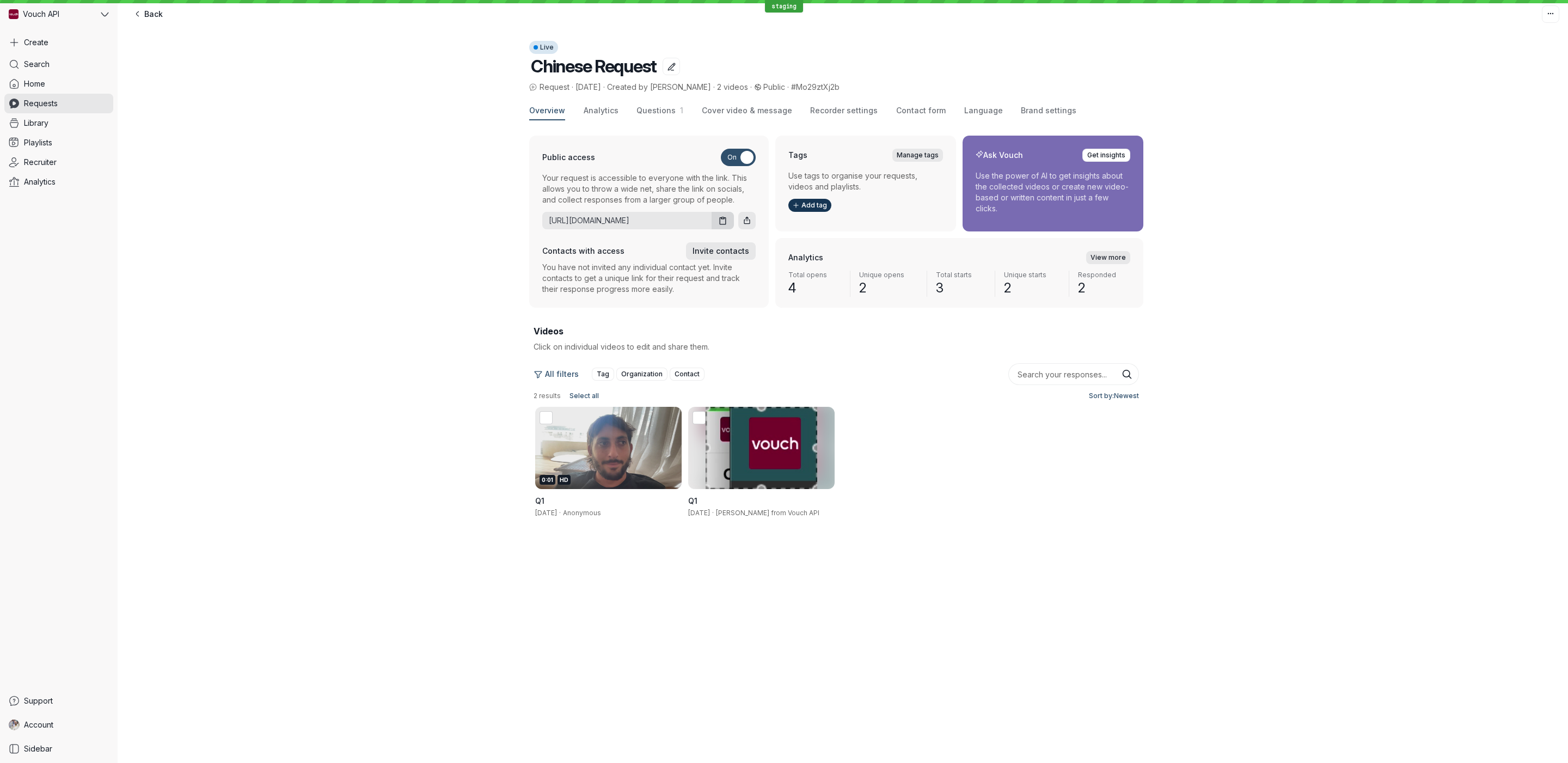
click at [705, 124] on div "Overview Analytics Questions 1 Cover video & message Recorder settings Contact …" at bounding box center [843, 337] width 627 height 472
click at [685, 118] on div "Overview Analytics Questions 1 Cover video & message Recorder settings Contact …" at bounding box center [836, 111] width 614 height 19
click at [676, 113] on span "1" at bounding box center [679, 111] width 8 height 9
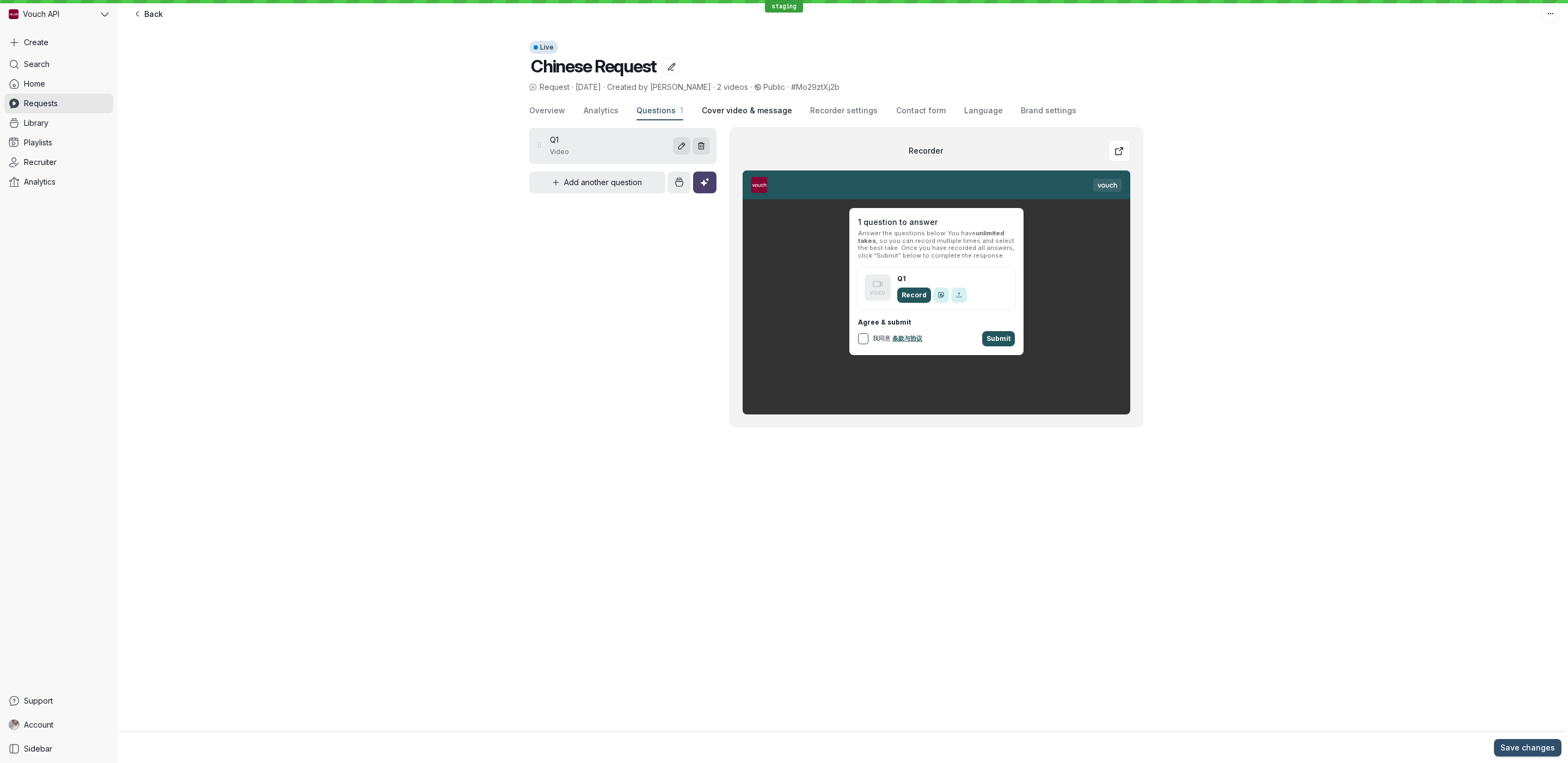
click at [743, 115] on span "Cover video & message" at bounding box center [747, 111] width 91 height 11
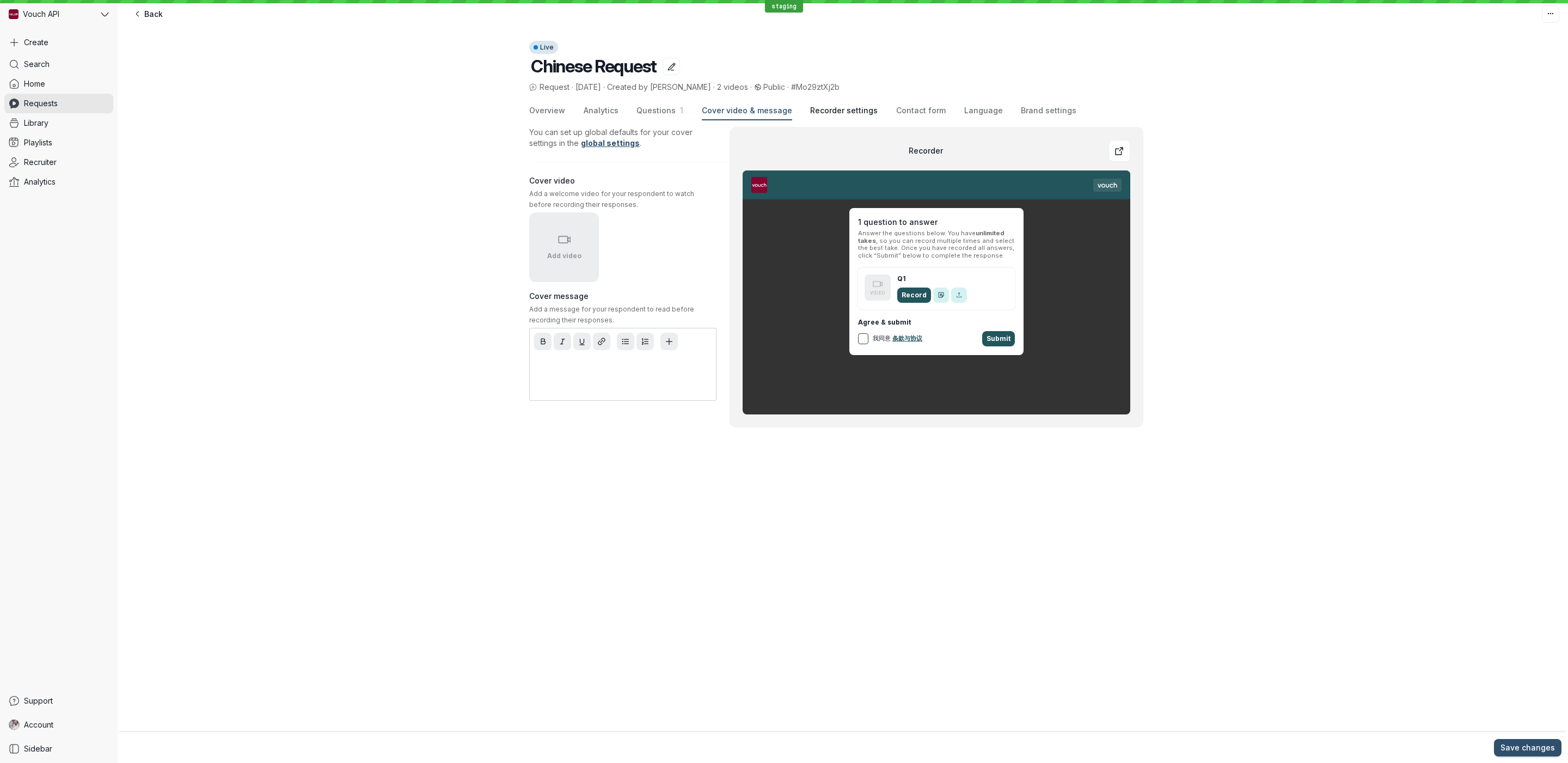
click at [812, 116] on button "Recorder settings" at bounding box center [844, 111] width 67 height 19
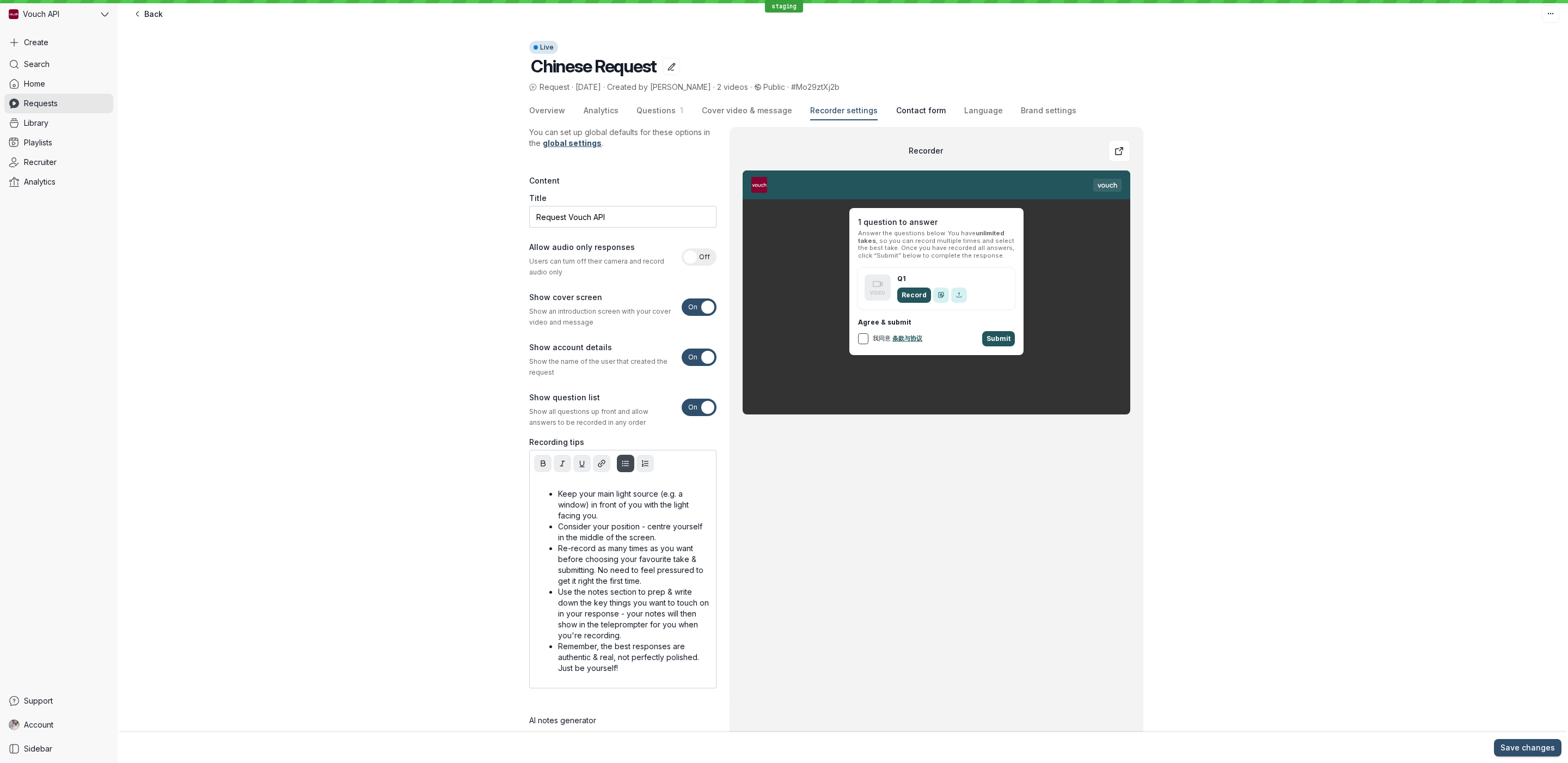
click at [904, 111] on span "Contact form" at bounding box center [921, 111] width 50 height 11
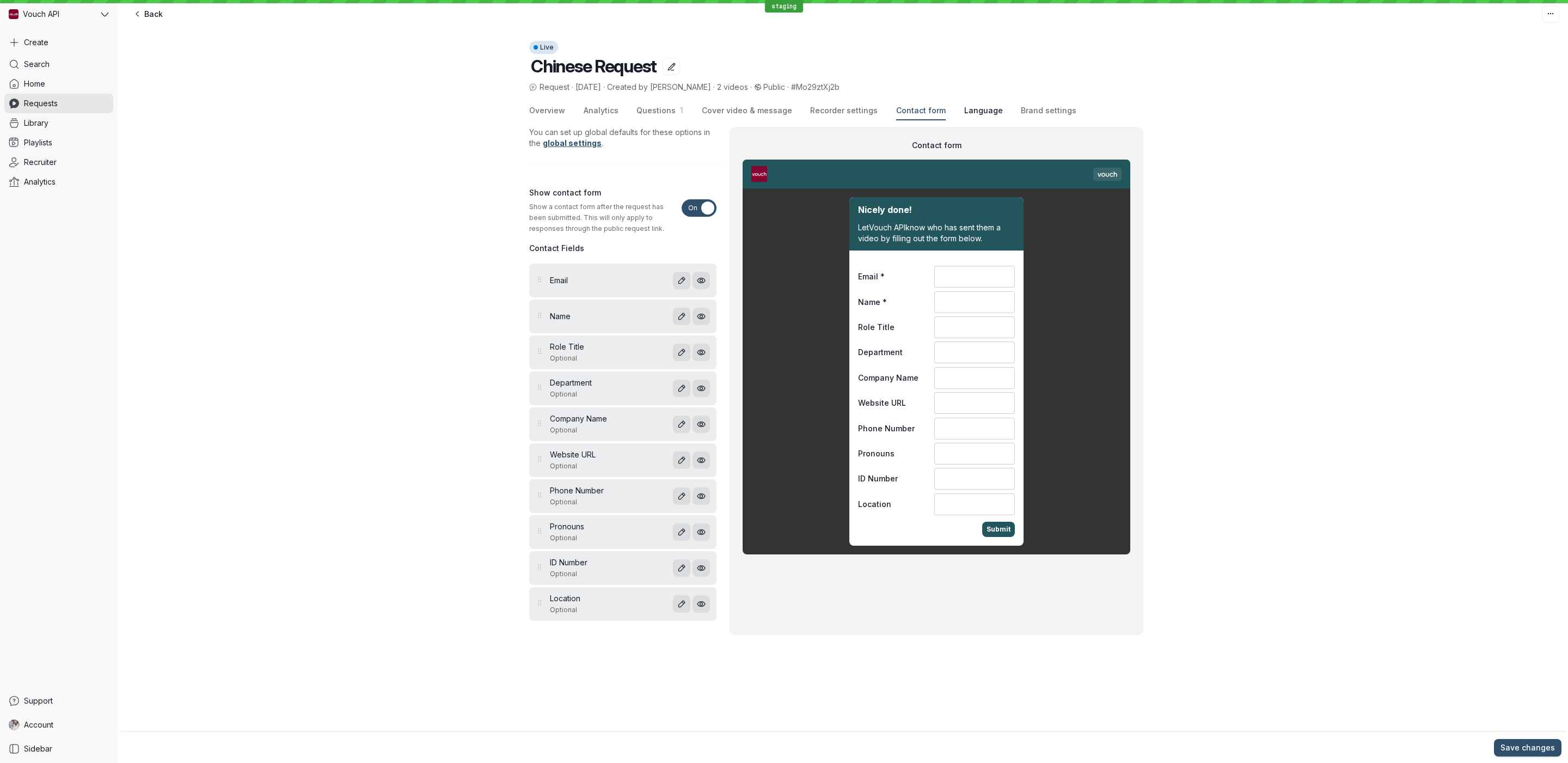
click at [965, 111] on span "Language" at bounding box center [984, 111] width 38 height 11
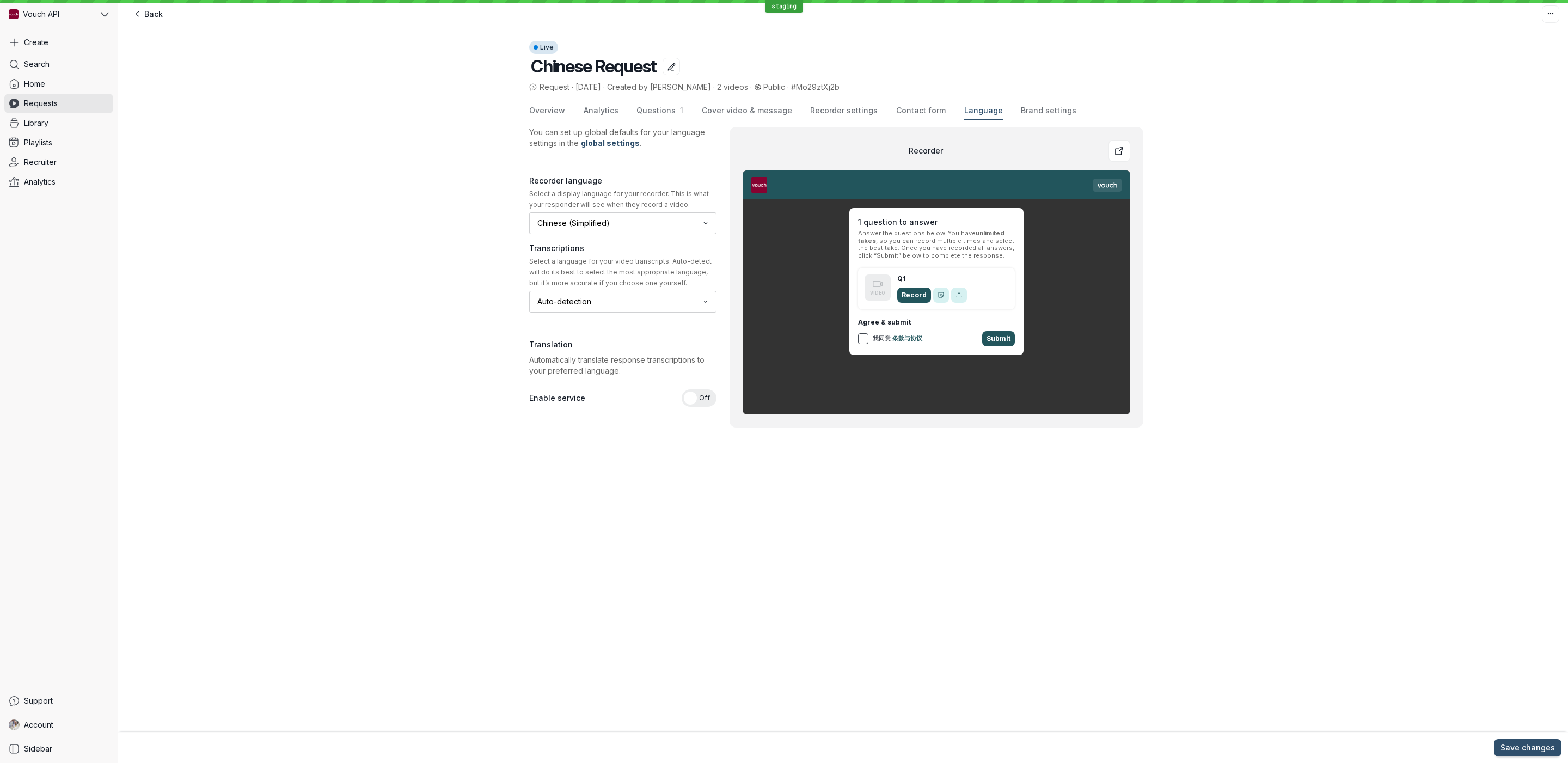
click at [1003, 112] on div "Overview Analytics Questions 1 Cover video & message Recorder settings Contact …" at bounding box center [836, 111] width 614 height 19
click at [1021, 114] on span "Brand settings" at bounding box center [1049, 111] width 56 height 11
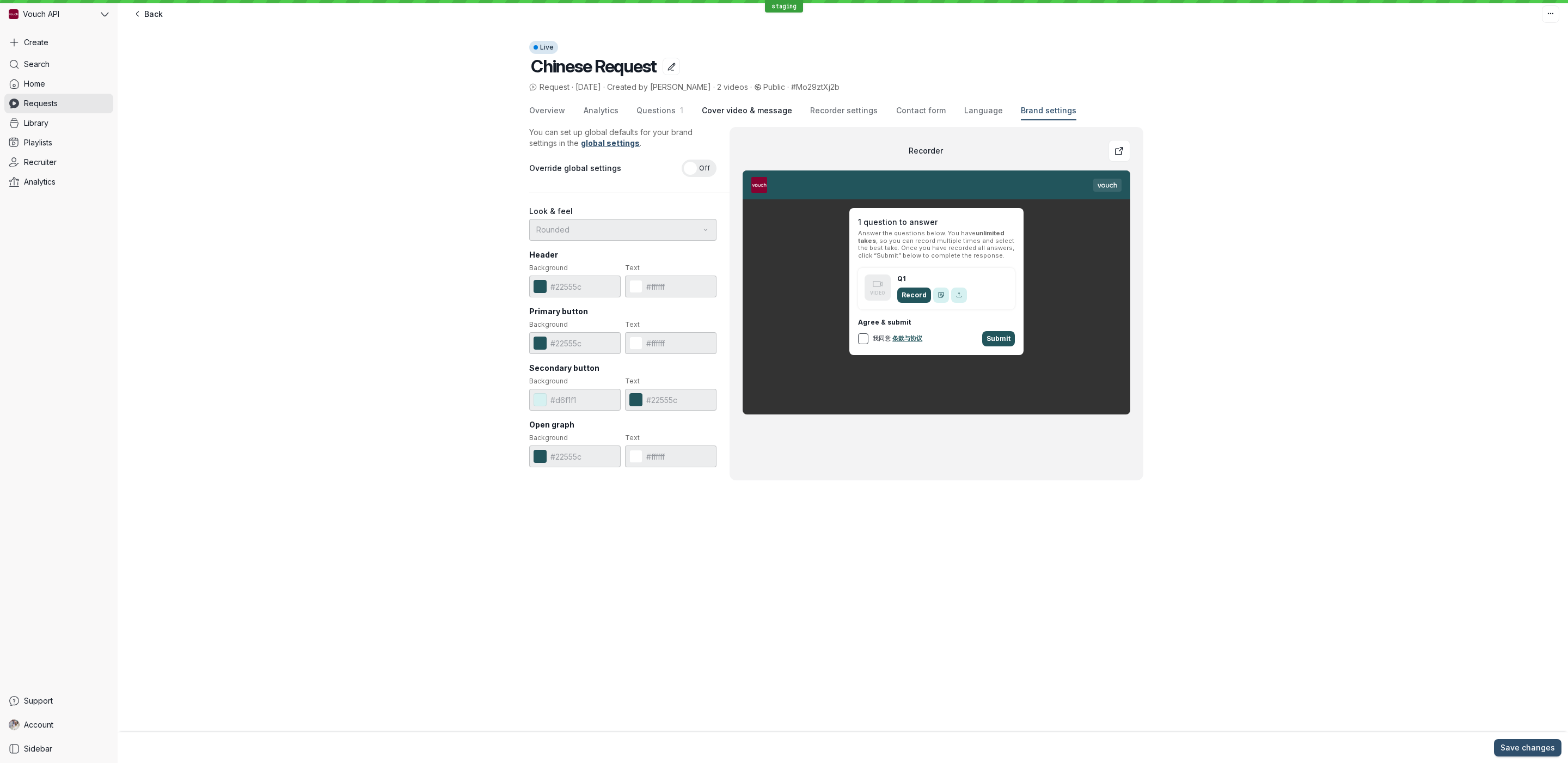
click at [761, 114] on span "Cover video & message" at bounding box center [747, 111] width 91 height 11
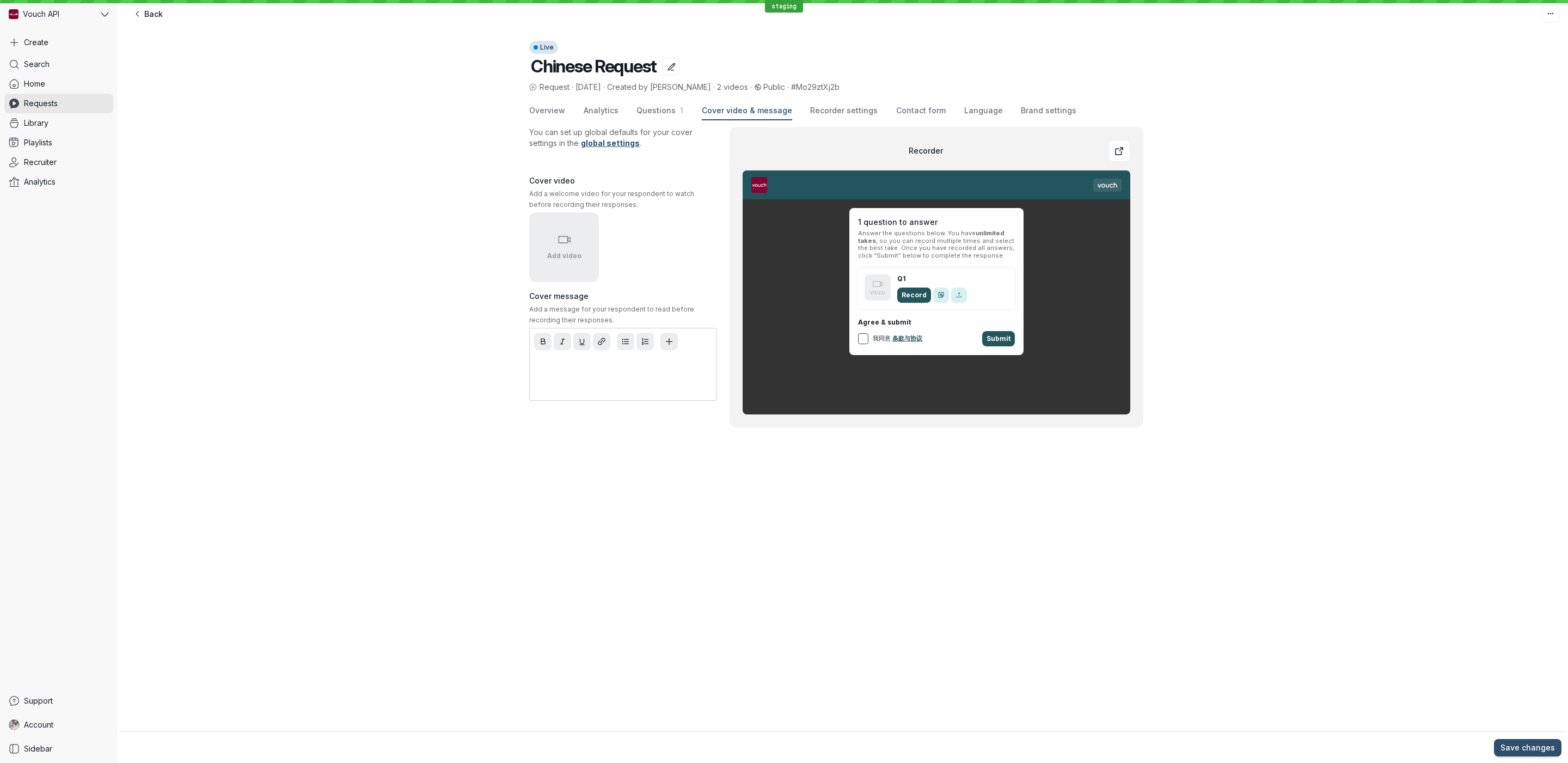
click at [683, 112] on div "Overview Analytics Questions 1 Cover video & message Recorder settings Contact …" at bounding box center [836, 111] width 614 height 19
click at [675, 112] on span "1" at bounding box center [679, 111] width 8 height 9
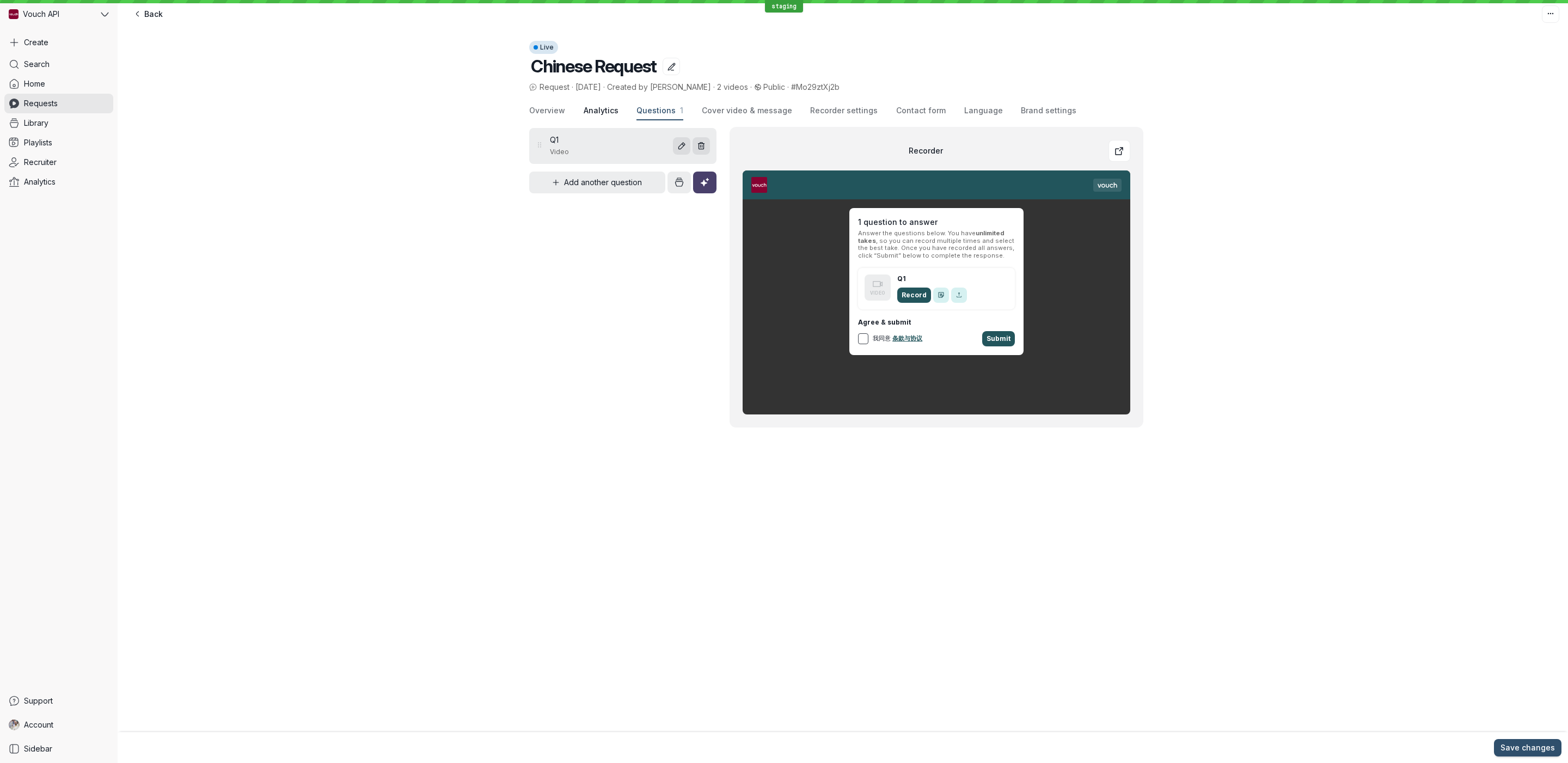
click at [599, 111] on span "Analytics" at bounding box center [601, 111] width 35 height 11
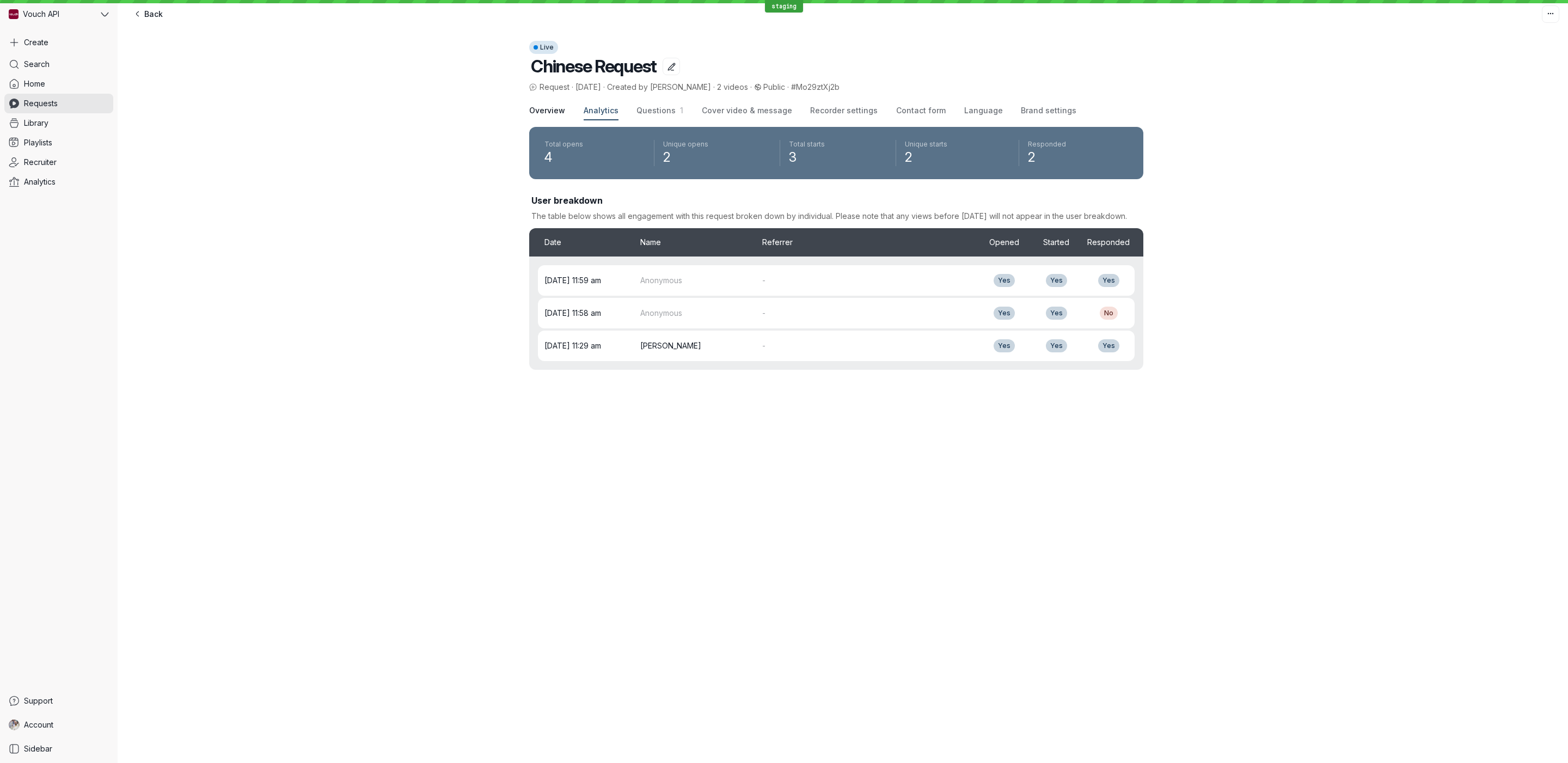
click at [554, 112] on span "Overview" at bounding box center [547, 111] width 36 height 11
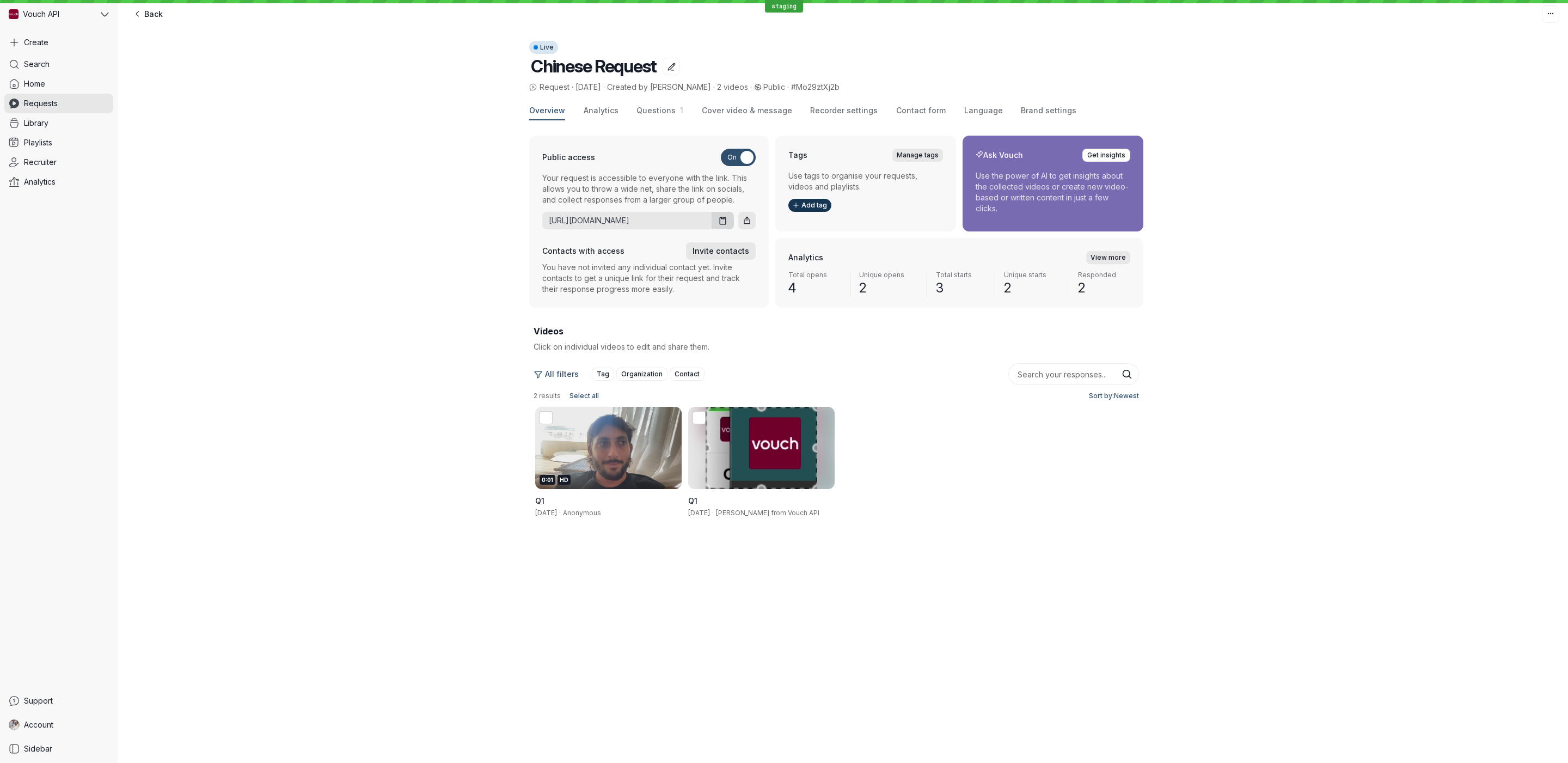
click at [621, 112] on div "Overview Analytics Questions 1 Cover video & message Recorder settings Contact …" at bounding box center [836, 111] width 614 height 19
click at [675, 112] on span "1" at bounding box center [679, 111] width 8 height 9
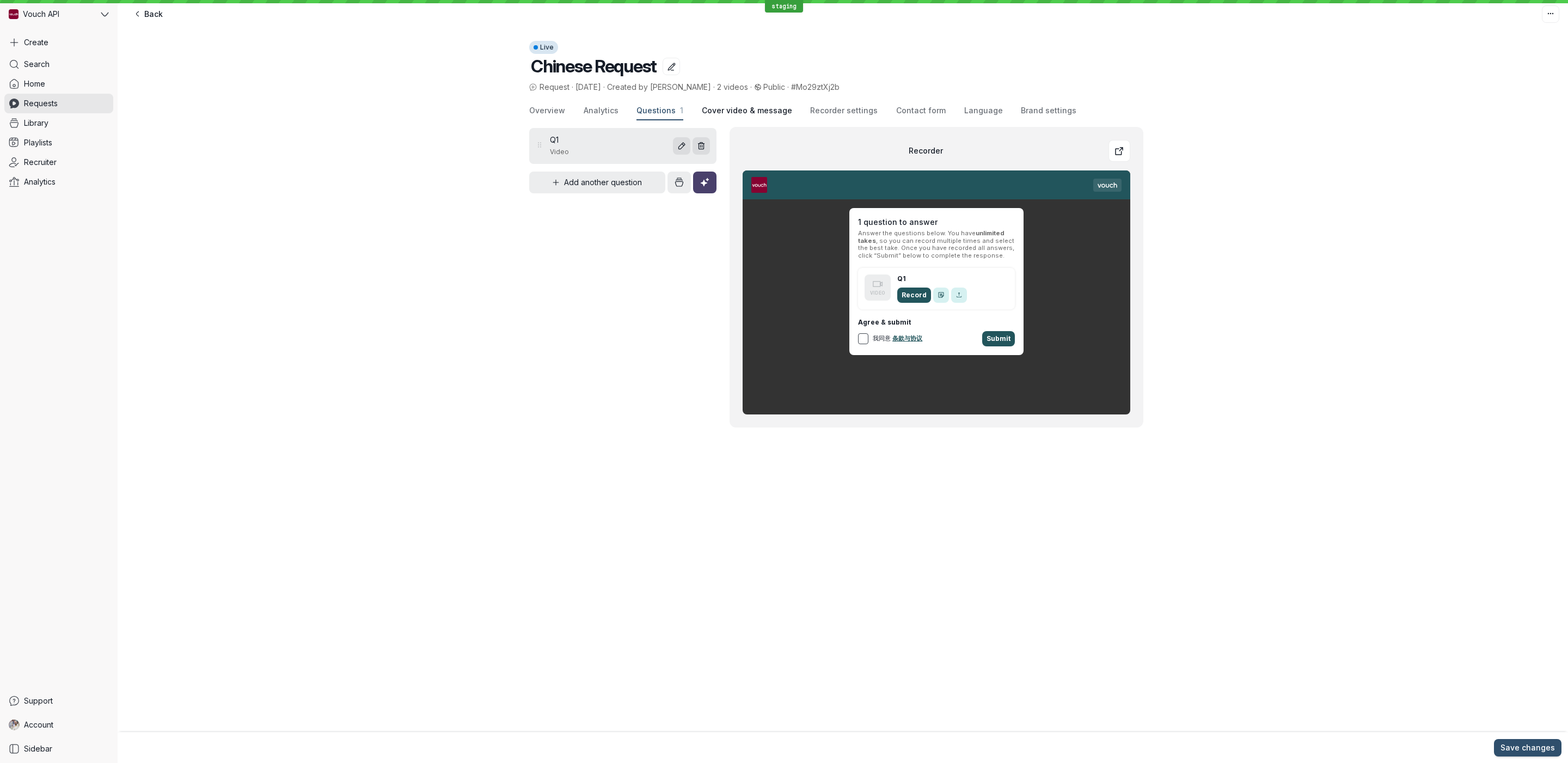
drag, startPoint x: 733, startPoint y: 112, endPoint x: 800, endPoint y: 114, distance: 67.0
click at [733, 112] on span "Cover video & message" at bounding box center [747, 111] width 91 height 11
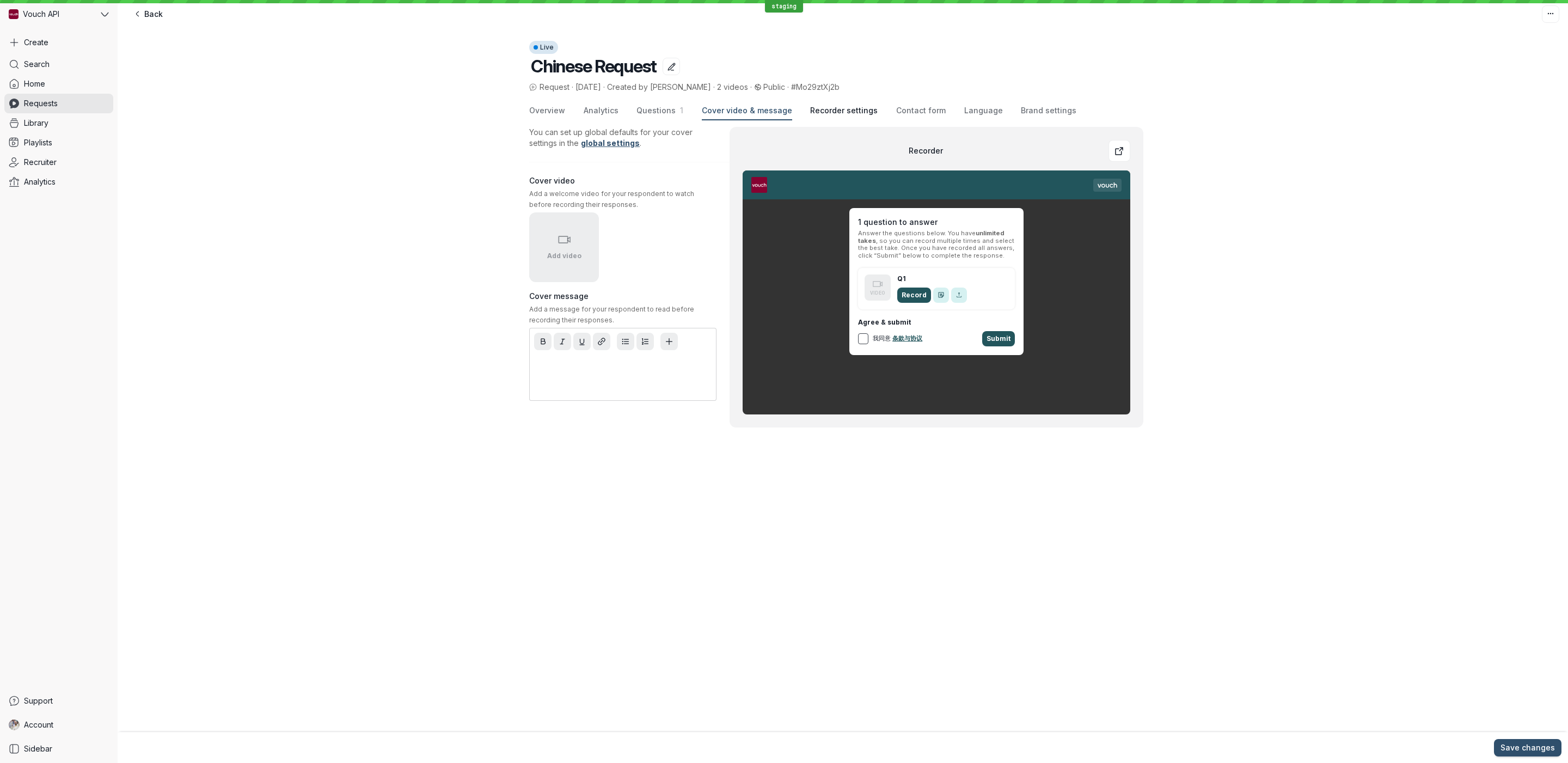
click at [810, 114] on span "Recorder settings" at bounding box center [844, 111] width 67 height 11
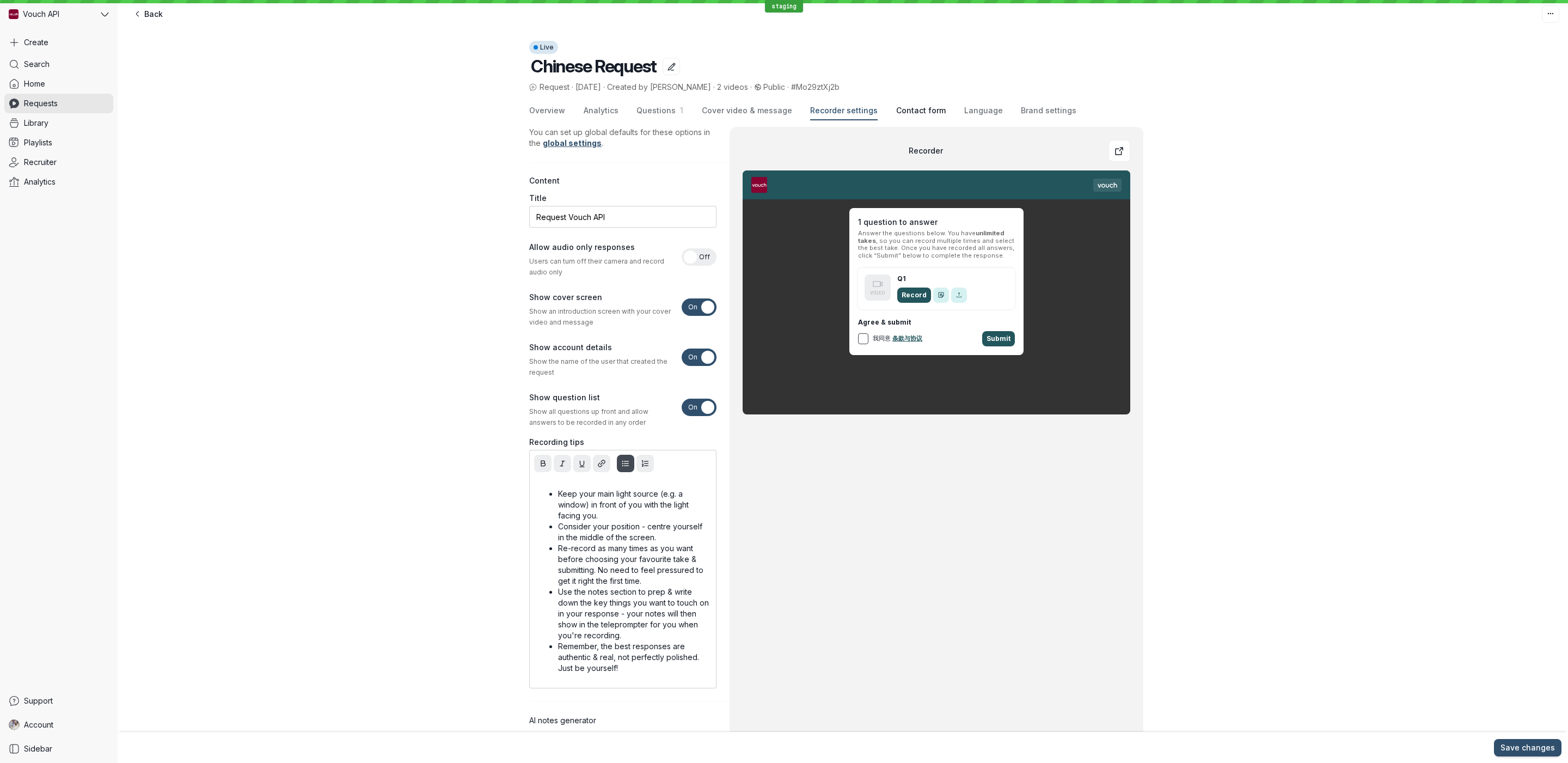
click at [924, 115] on span "Contact form" at bounding box center [921, 111] width 50 height 11
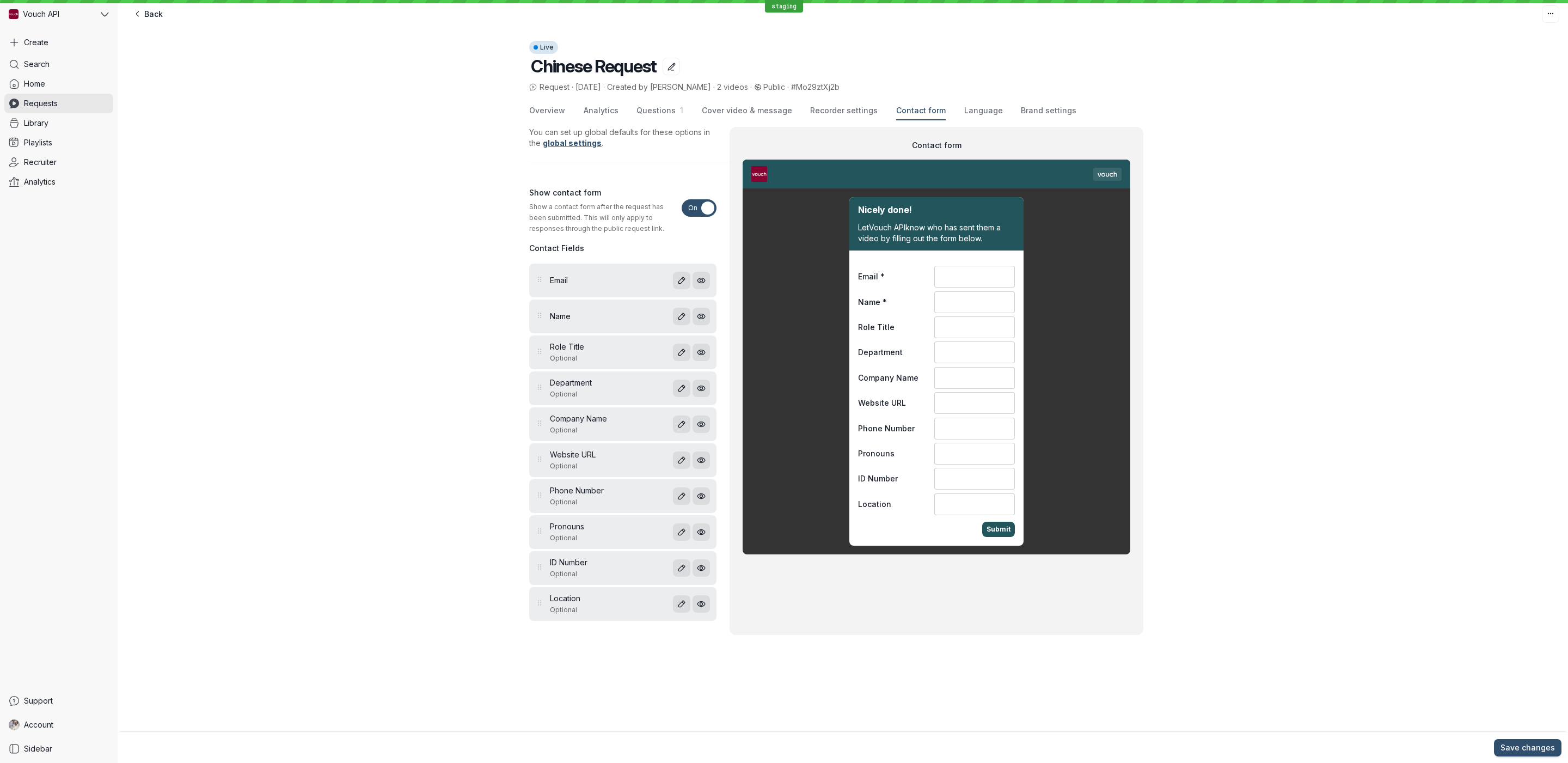
click at [989, 115] on div "Overview Analytics Questions 1 Cover video & message Recorder settings Contact …" at bounding box center [836, 111] width 614 height 19
click at [1025, 114] on span "Brand settings" at bounding box center [1049, 111] width 56 height 11
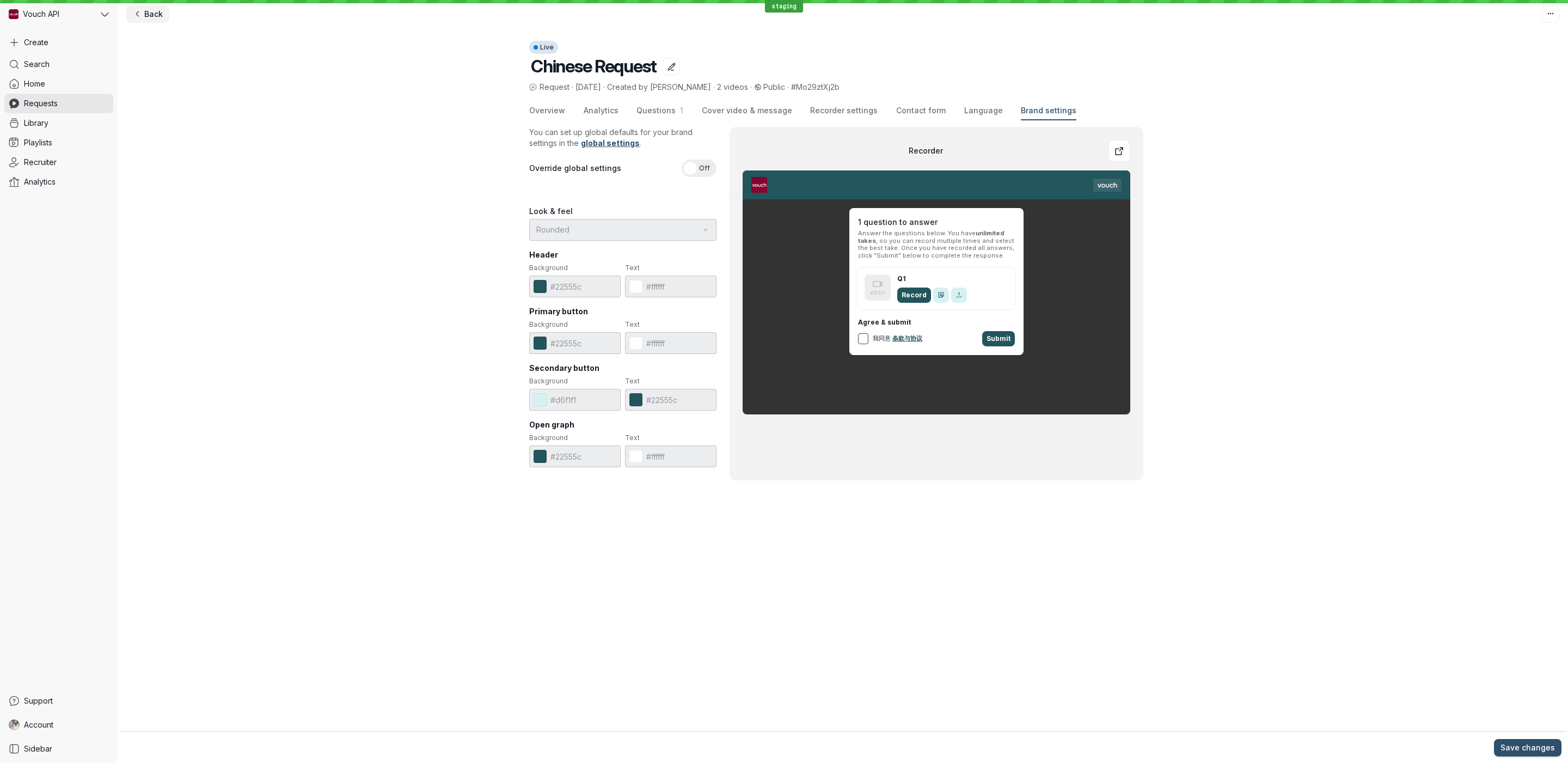
click at [140, 11] on icon at bounding box center [138, 14] width 9 height 9
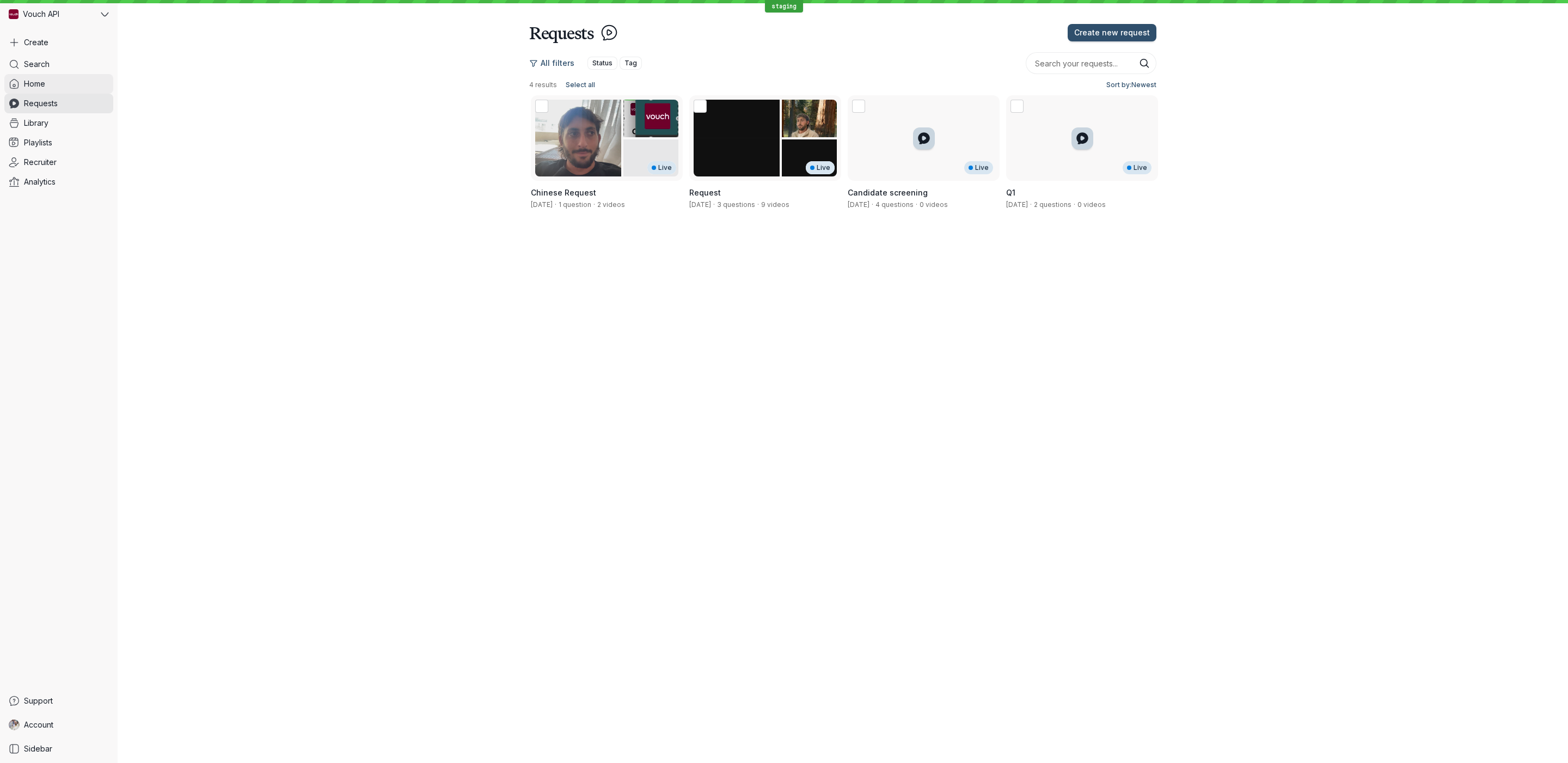
click at [40, 82] on span "Home" at bounding box center [34, 84] width 21 height 11
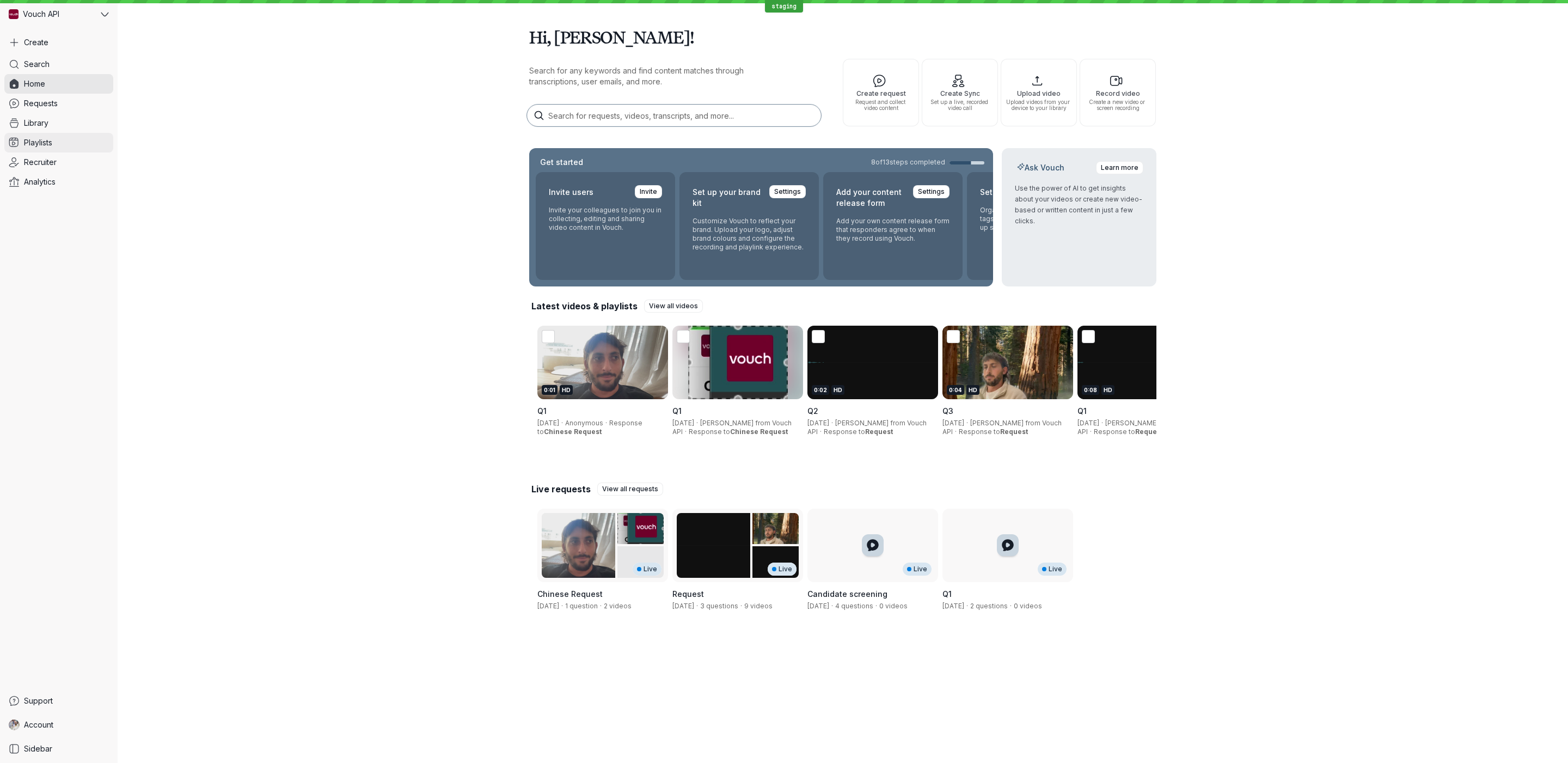
click at [70, 140] on link "Playlists" at bounding box center [59, 143] width 109 height 20
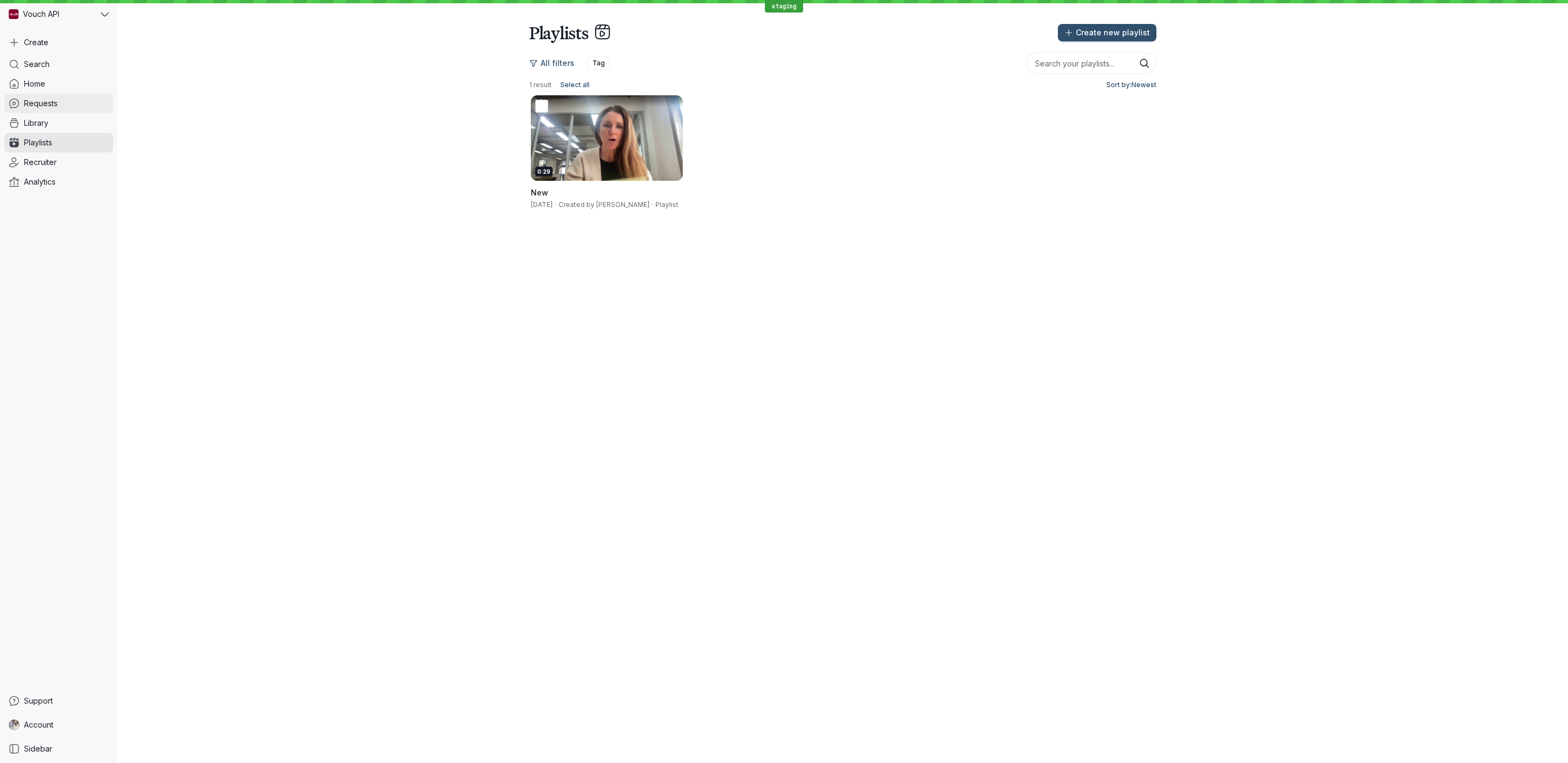
click at [71, 109] on link "Requests" at bounding box center [59, 104] width 109 height 20
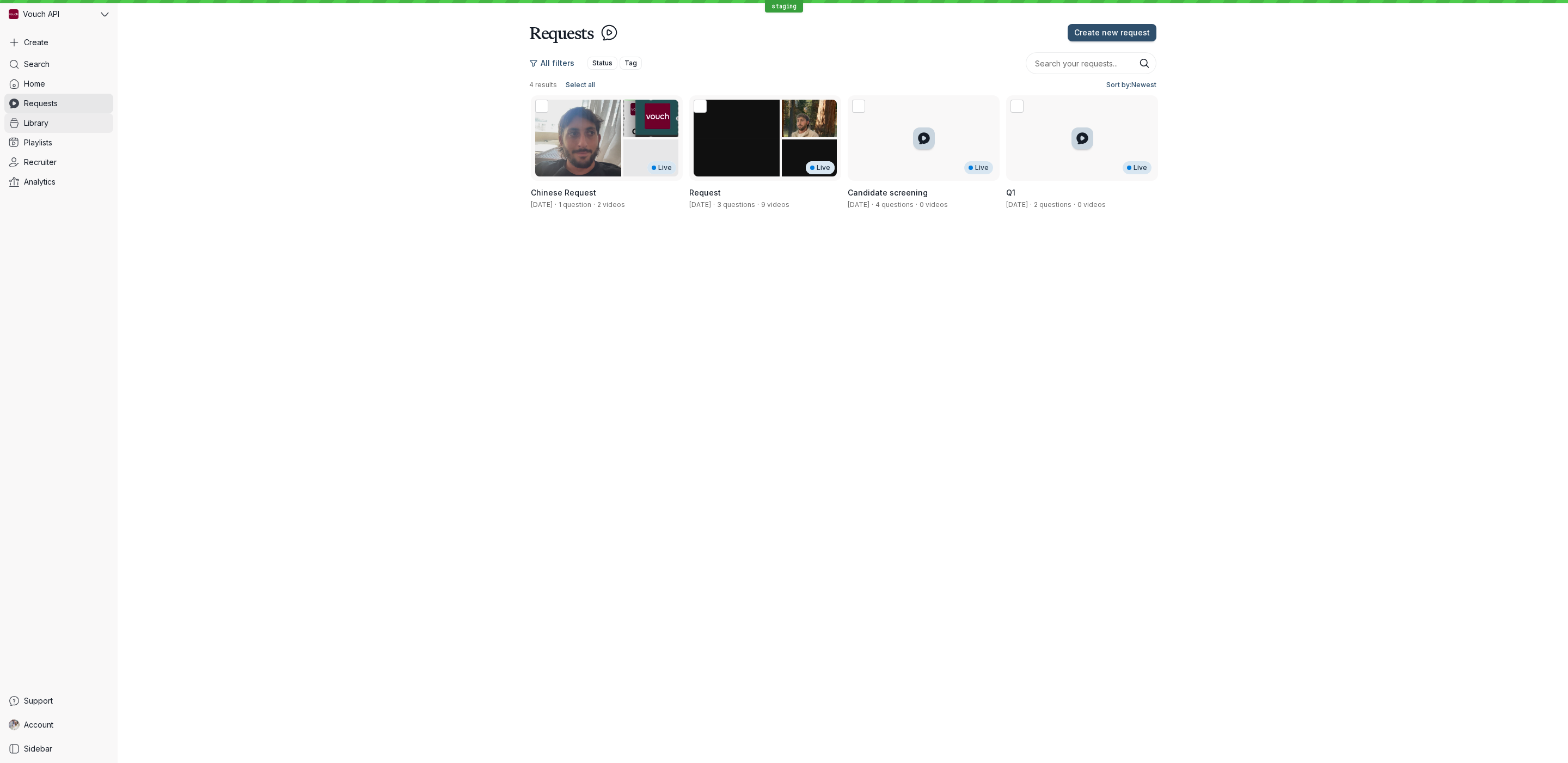
click at [69, 118] on link "Library" at bounding box center [59, 123] width 109 height 20
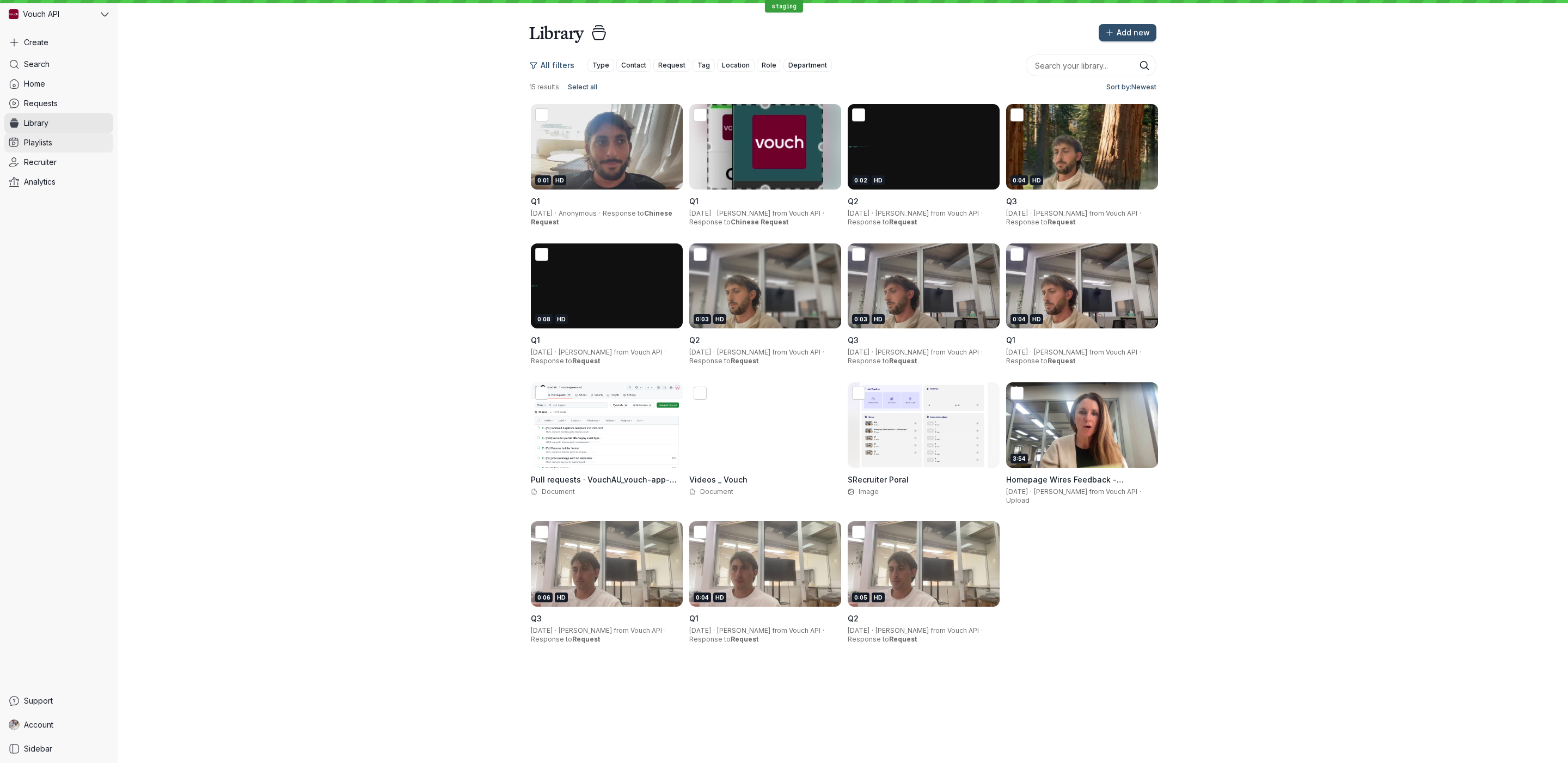
click at [67, 134] on link "Playlists" at bounding box center [59, 143] width 109 height 20
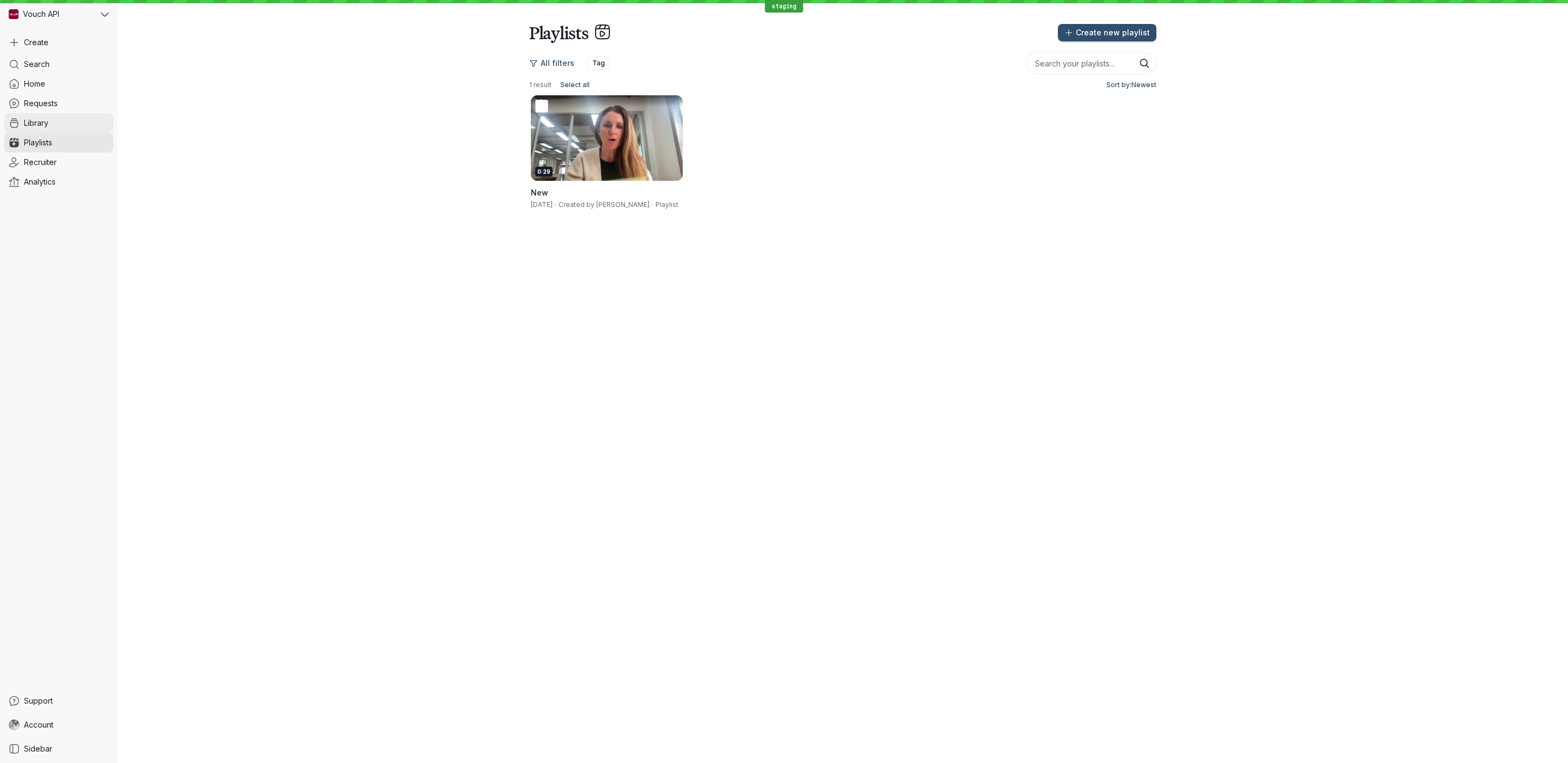
click at [67, 124] on link "Library" at bounding box center [59, 123] width 109 height 20
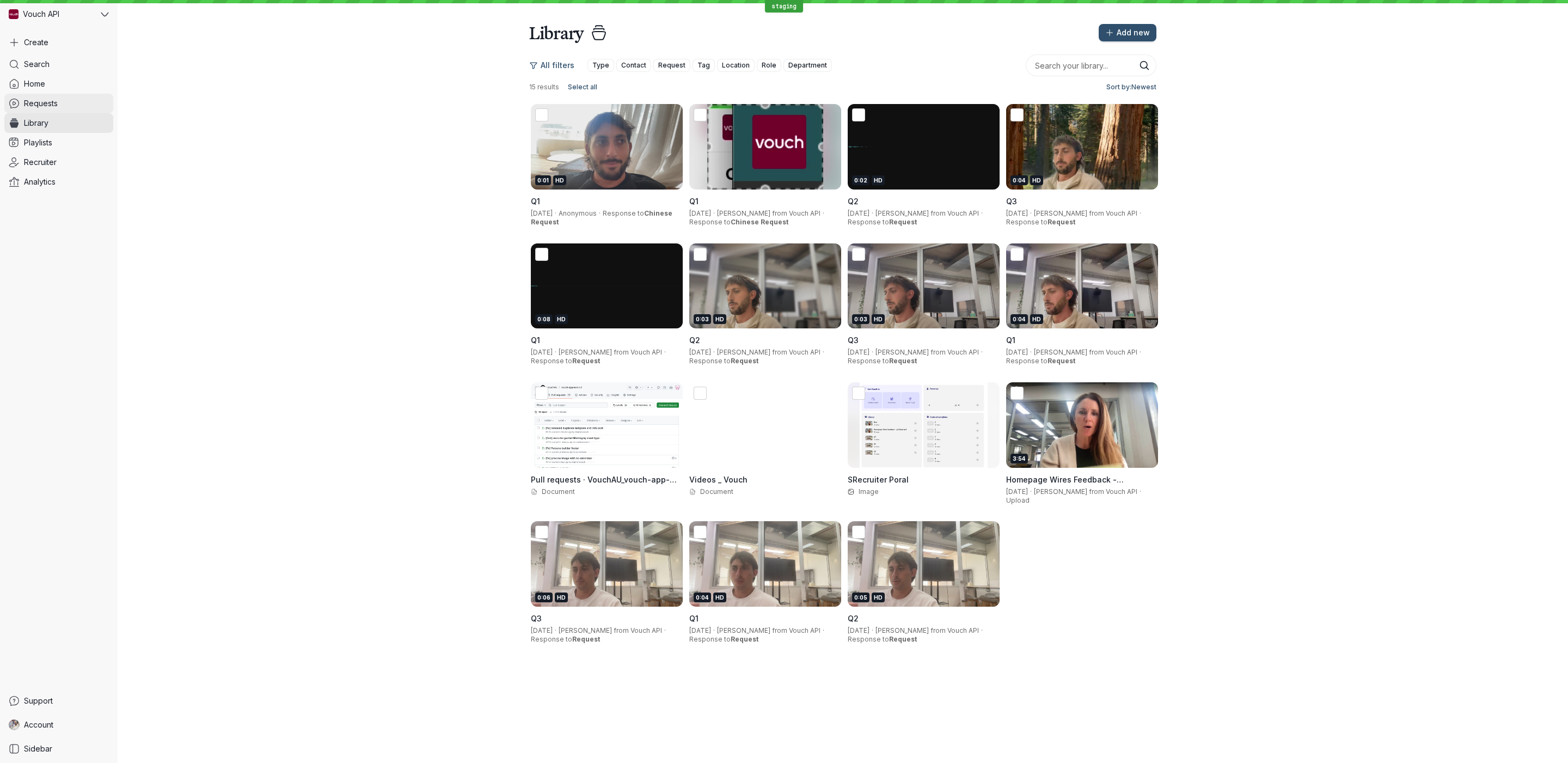
click at [67, 106] on link "Requests" at bounding box center [59, 104] width 109 height 20
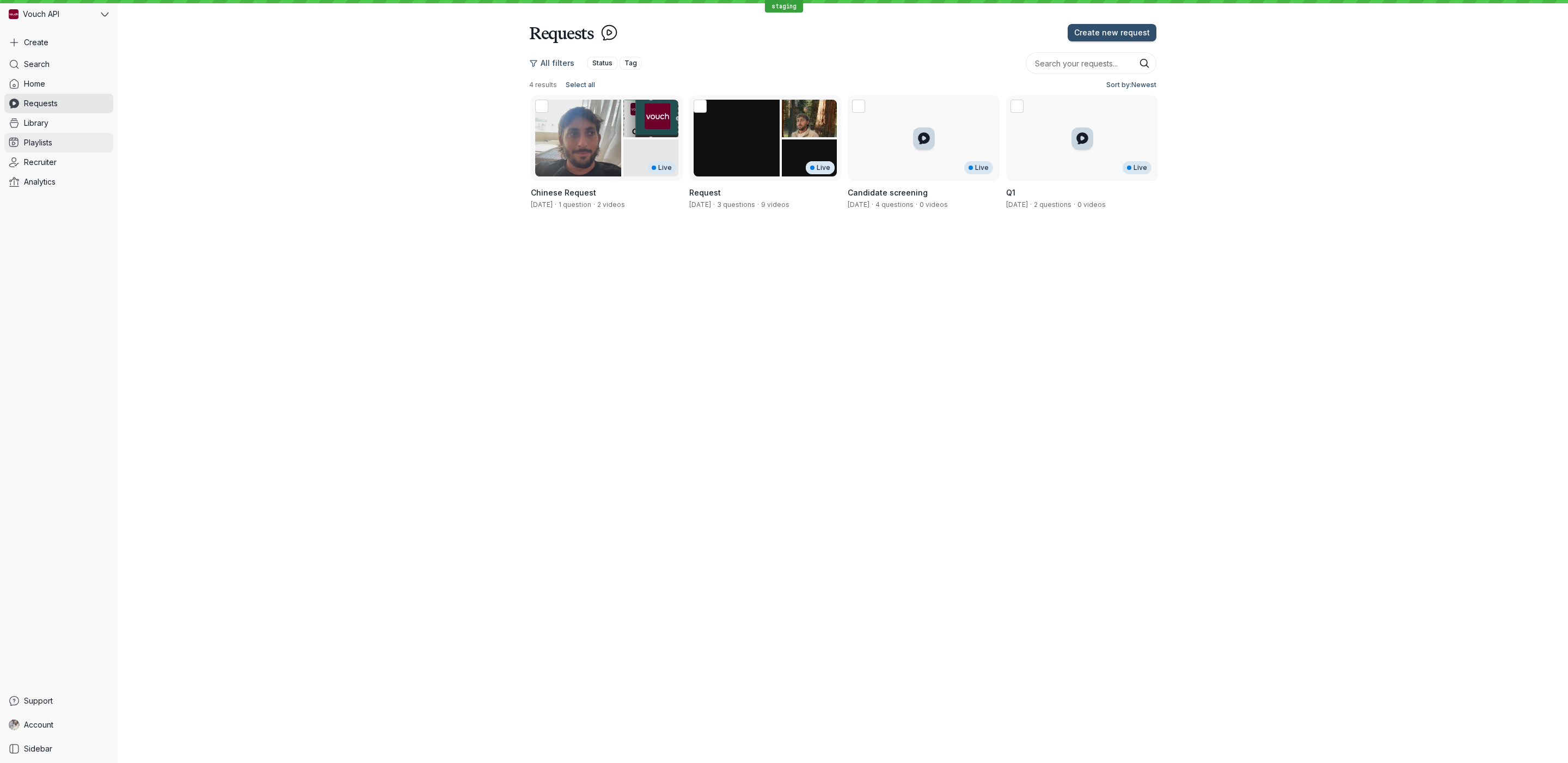
click at [50, 134] on link "Playlists" at bounding box center [59, 143] width 109 height 20
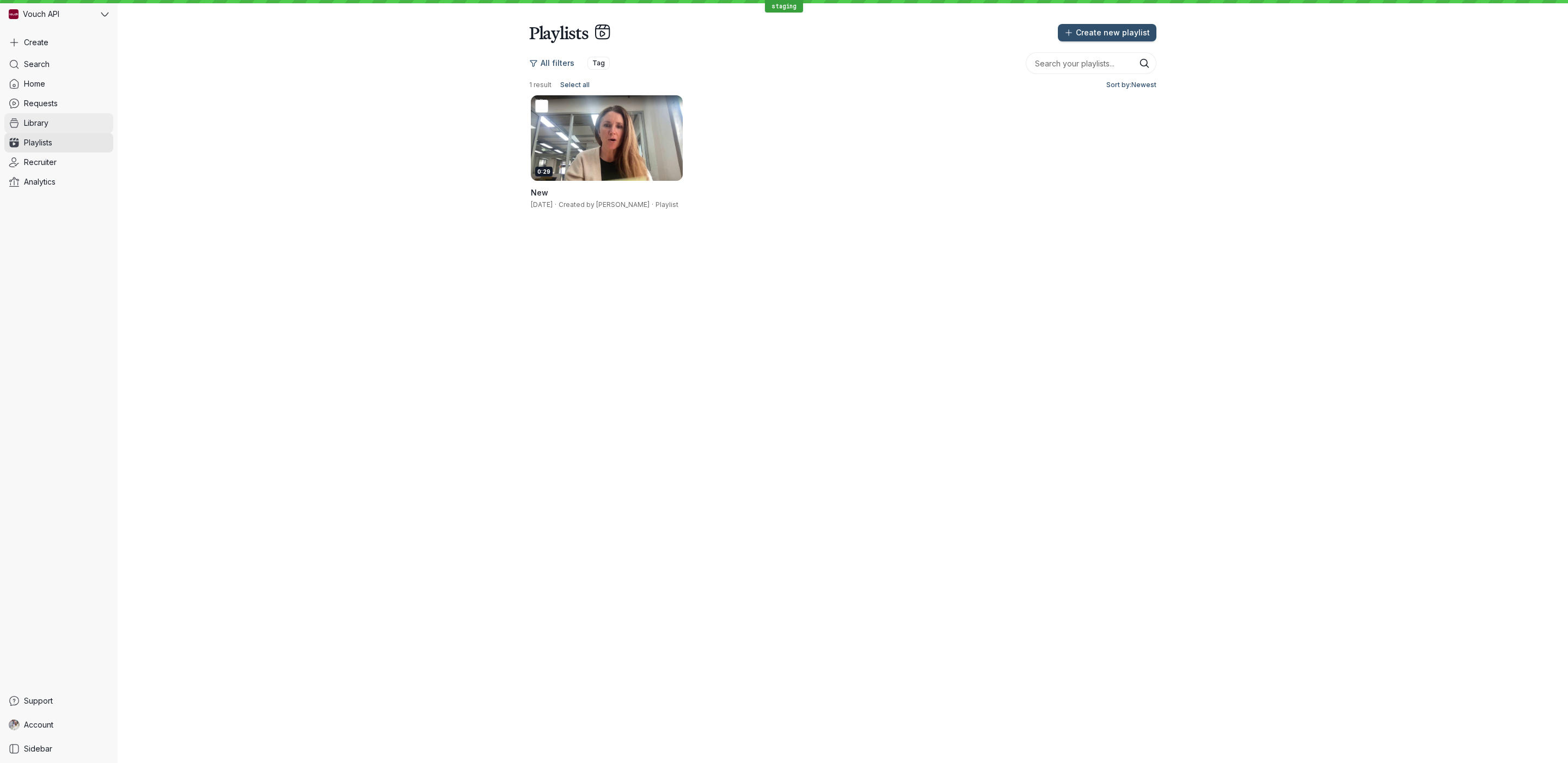
click at [60, 122] on link "Library" at bounding box center [59, 123] width 109 height 20
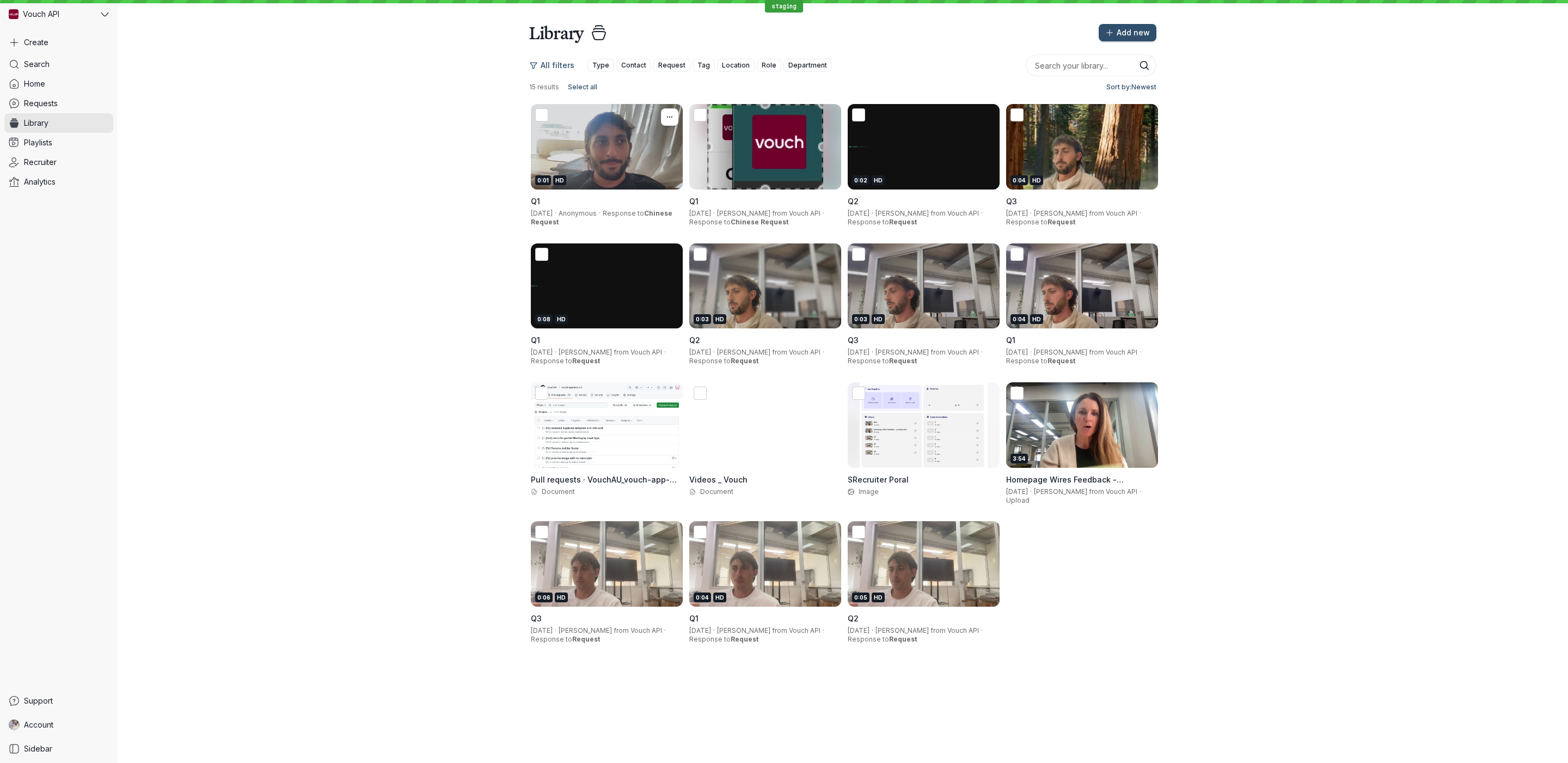
click at [650, 145] on div "0:01 HD" at bounding box center [607, 146] width 152 height 85
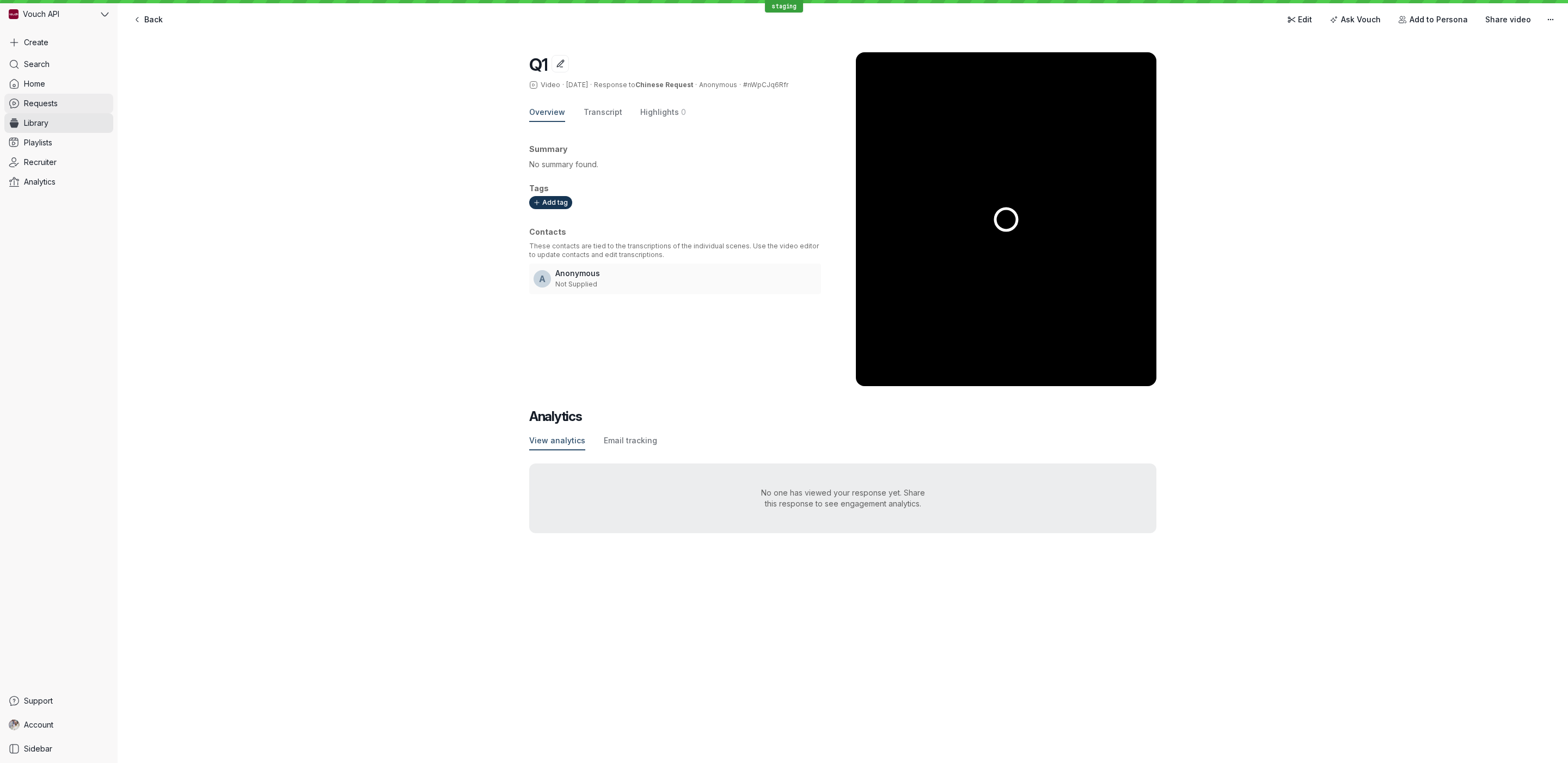
click at [60, 106] on link "Requests" at bounding box center [59, 104] width 109 height 20
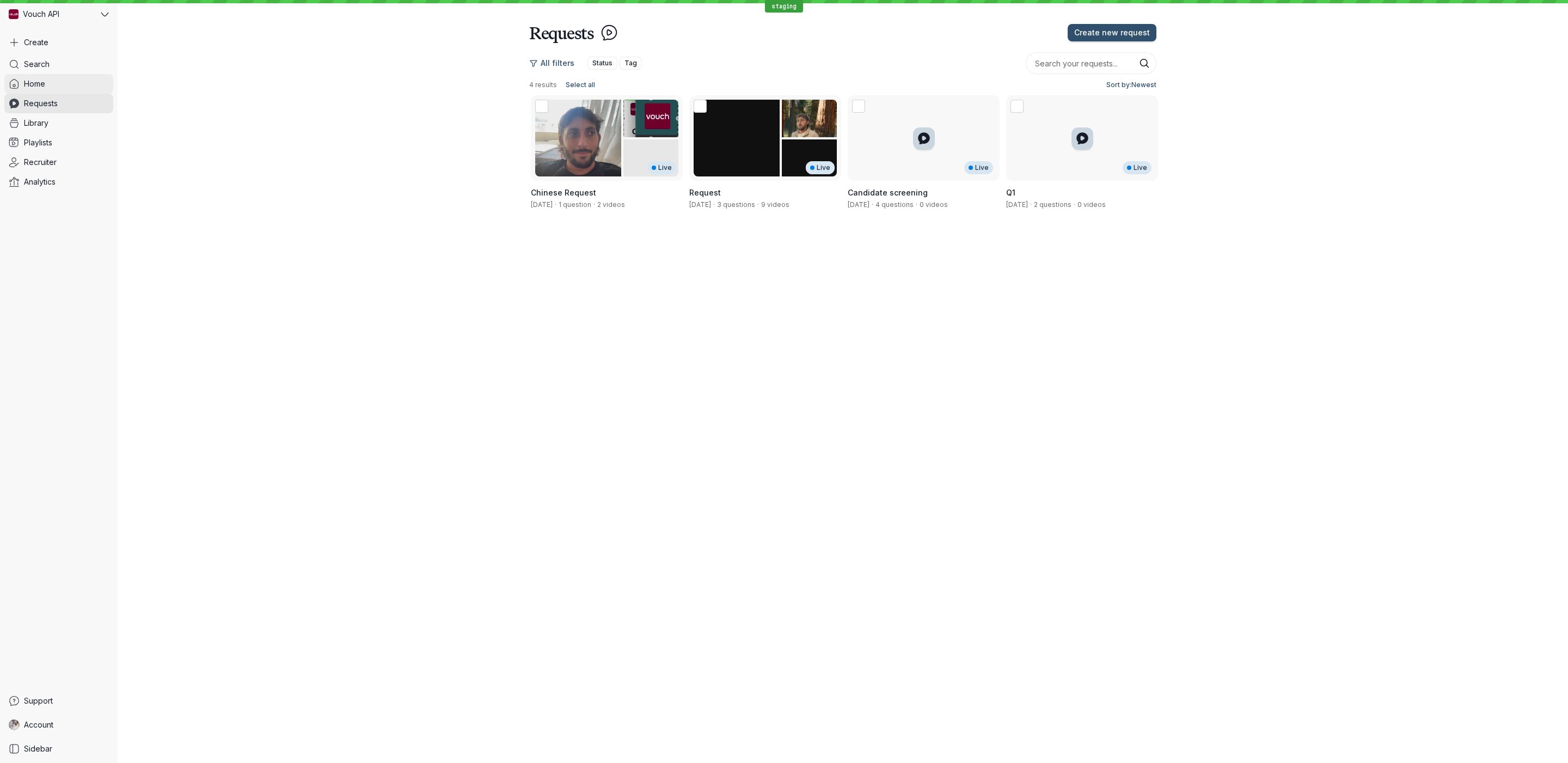
click at [62, 83] on link "Home" at bounding box center [59, 84] width 109 height 20
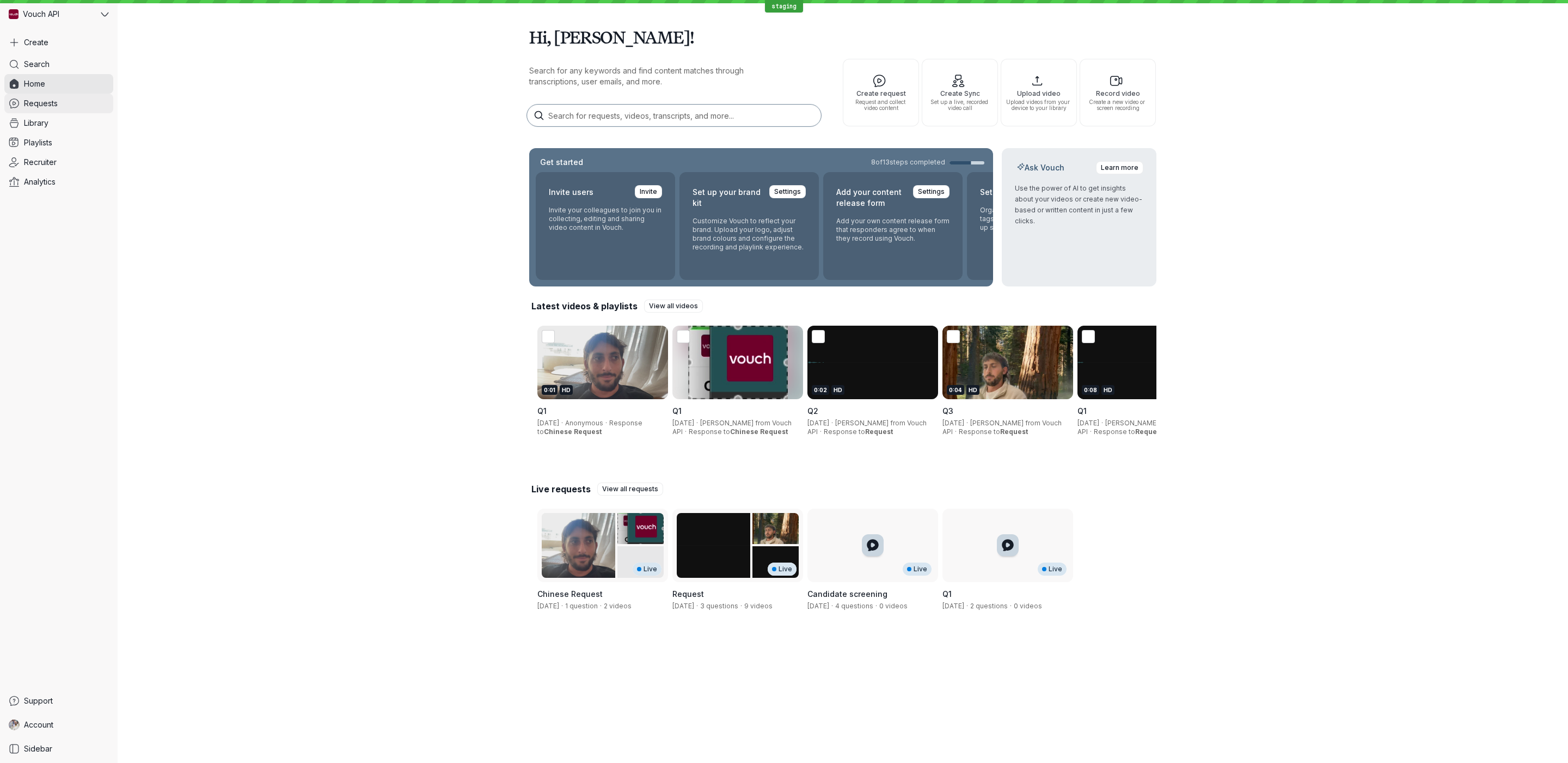
click at [57, 107] on span "Requests" at bounding box center [40, 103] width 34 height 11
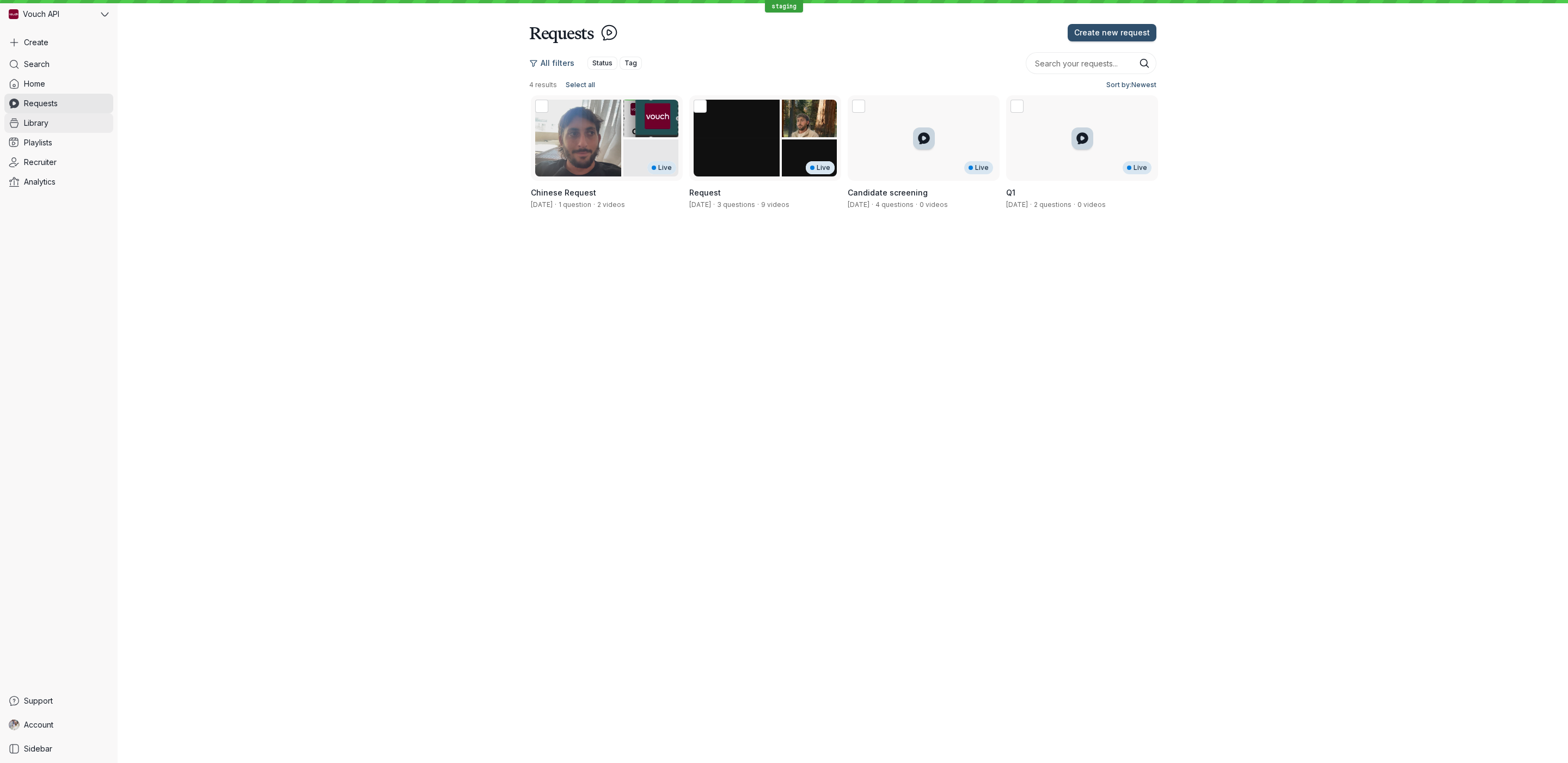
click at [60, 122] on link "Library" at bounding box center [59, 123] width 109 height 20
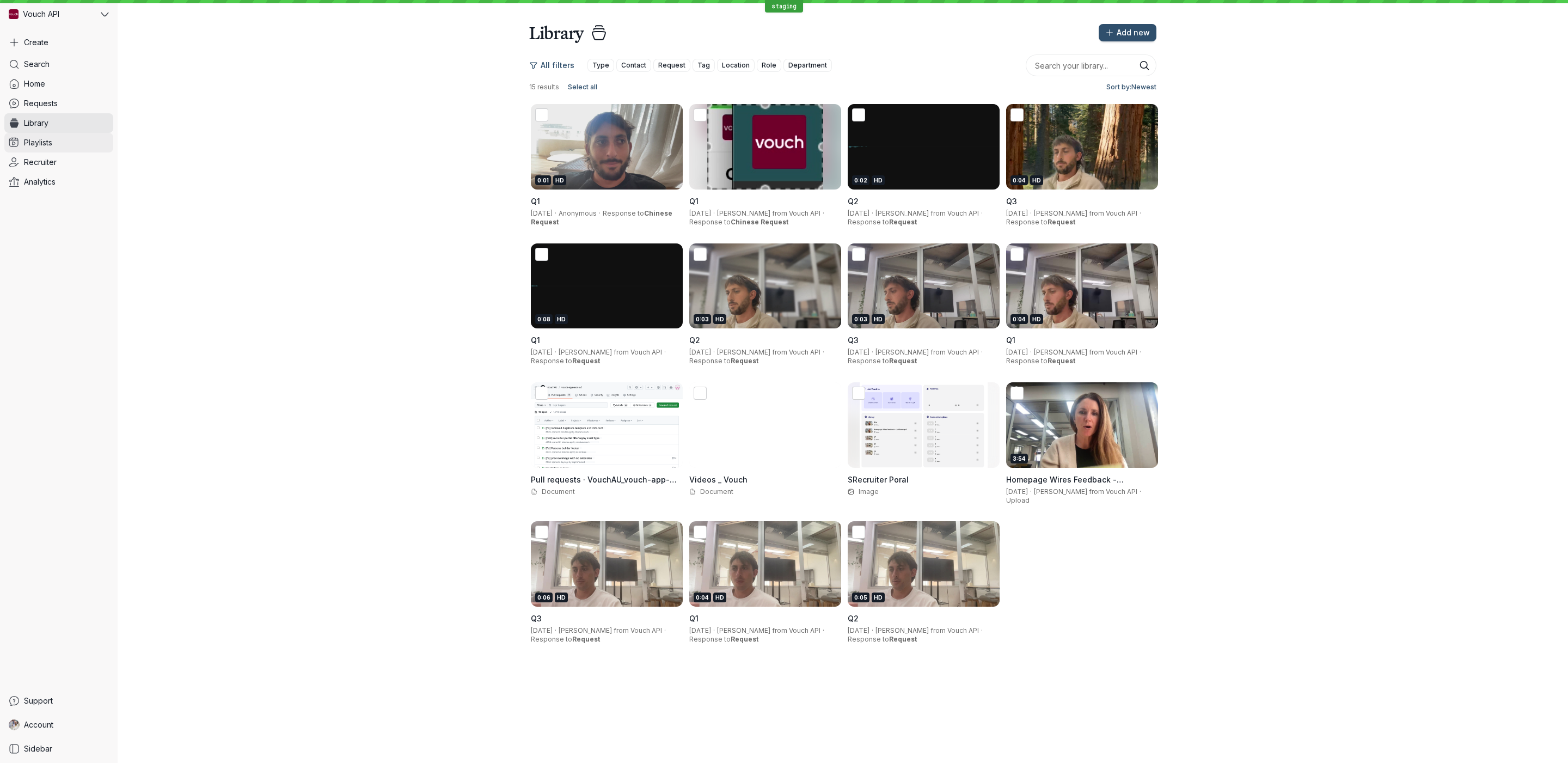
click at [63, 139] on link "Playlists" at bounding box center [59, 143] width 109 height 20
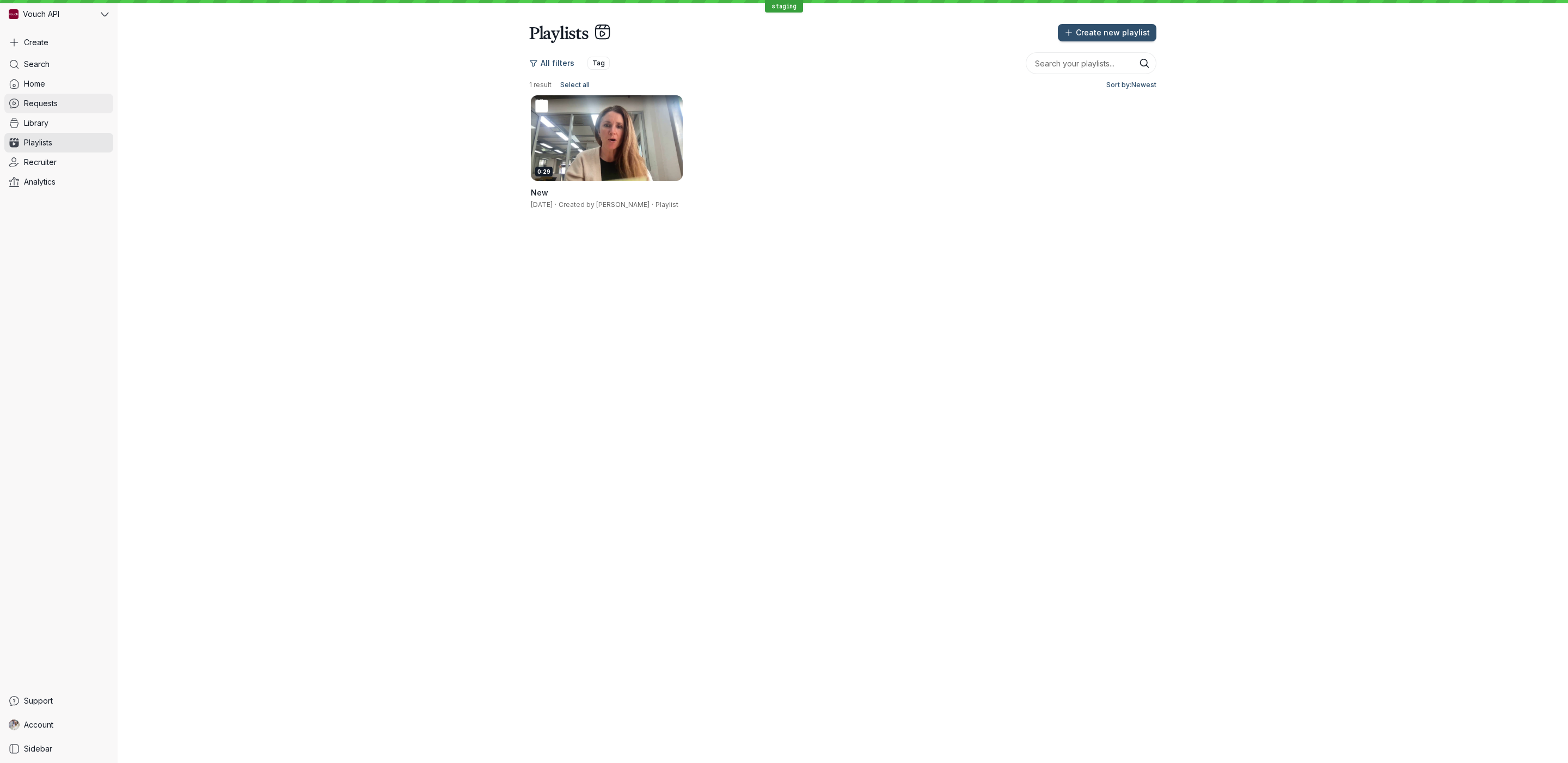
click at [61, 101] on link "Requests" at bounding box center [59, 104] width 109 height 20
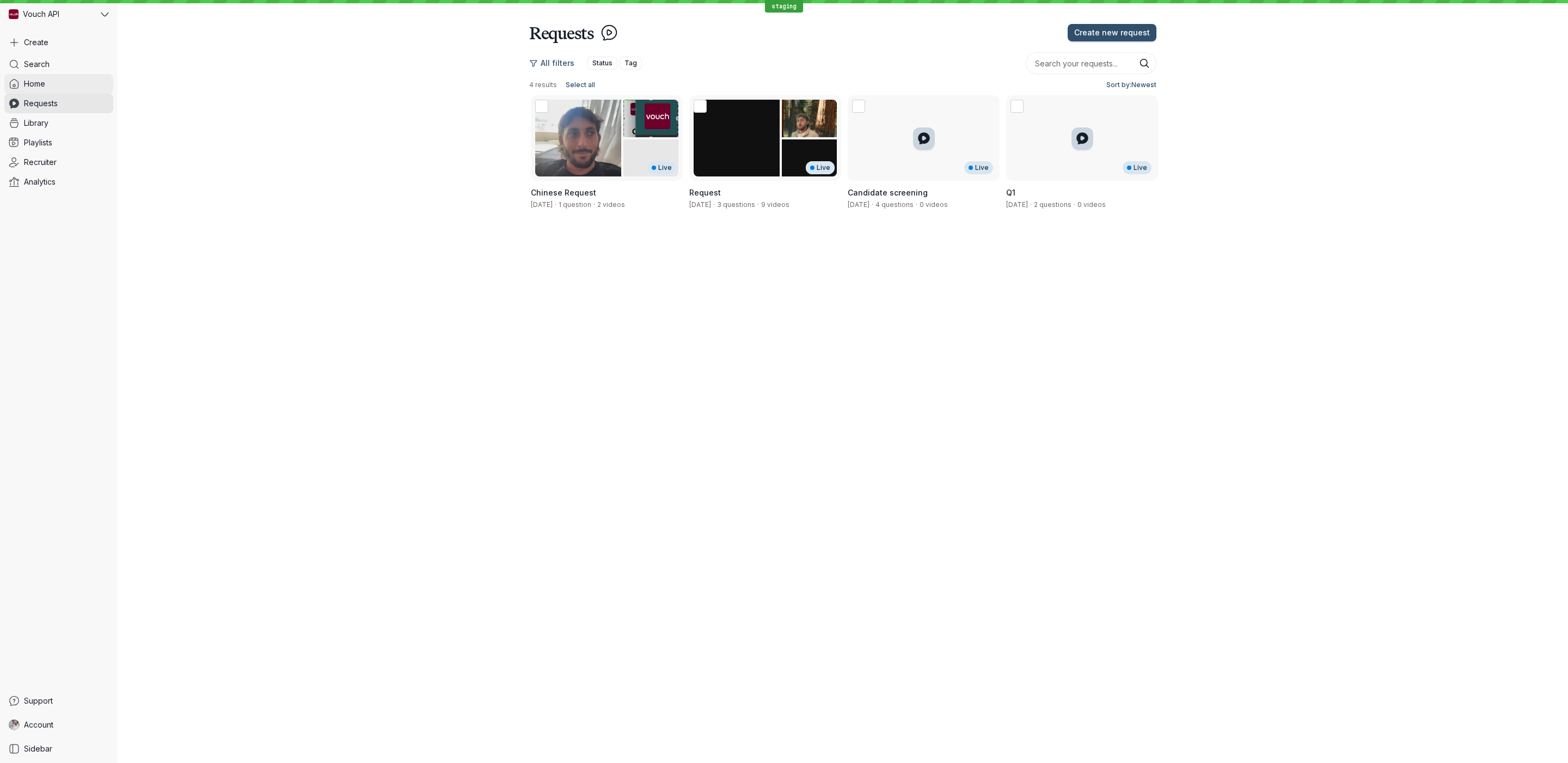
click at [61, 81] on link "Home" at bounding box center [59, 84] width 109 height 20
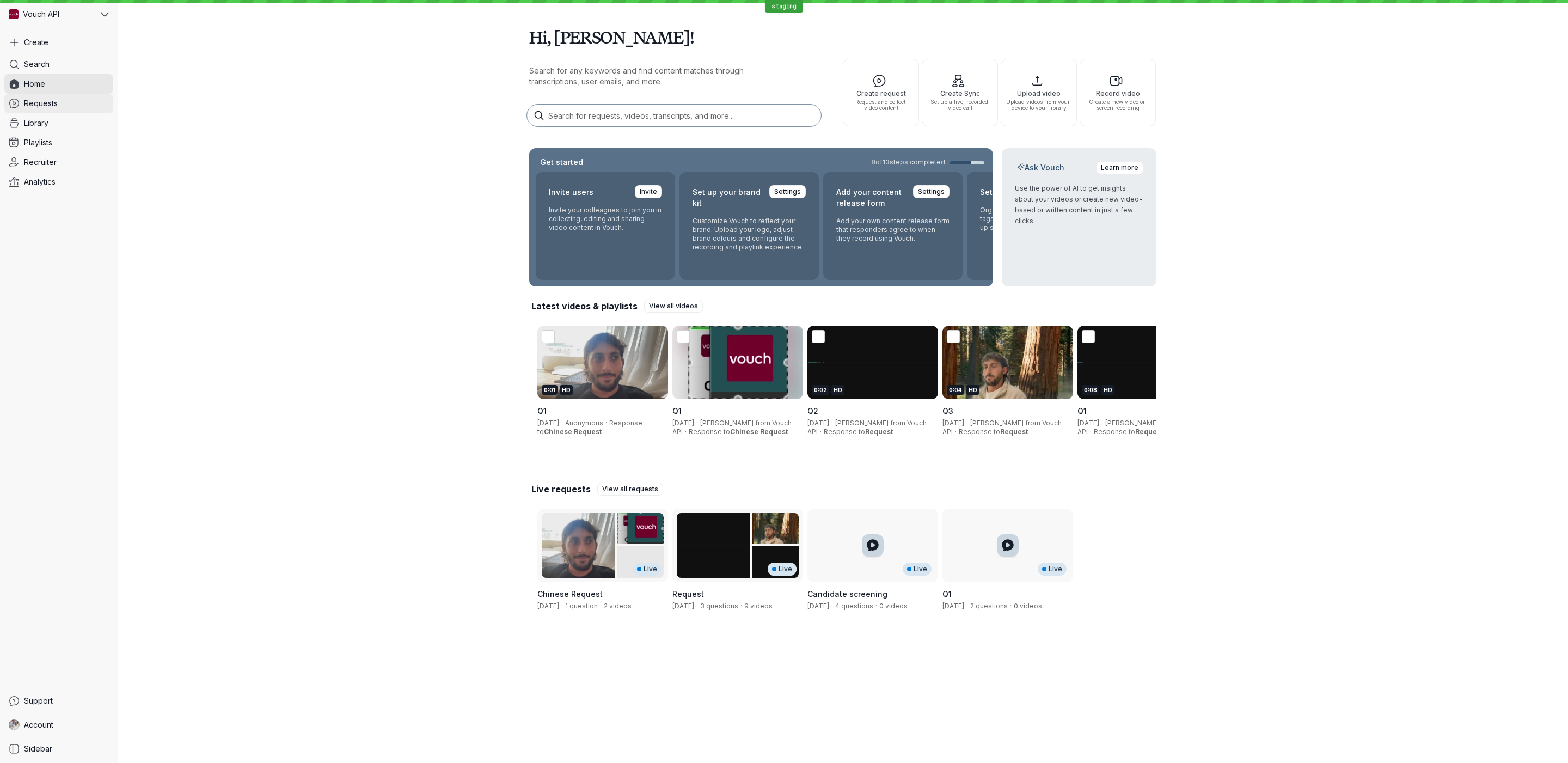
click at [64, 100] on link "Requests" at bounding box center [59, 104] width 109 height 20
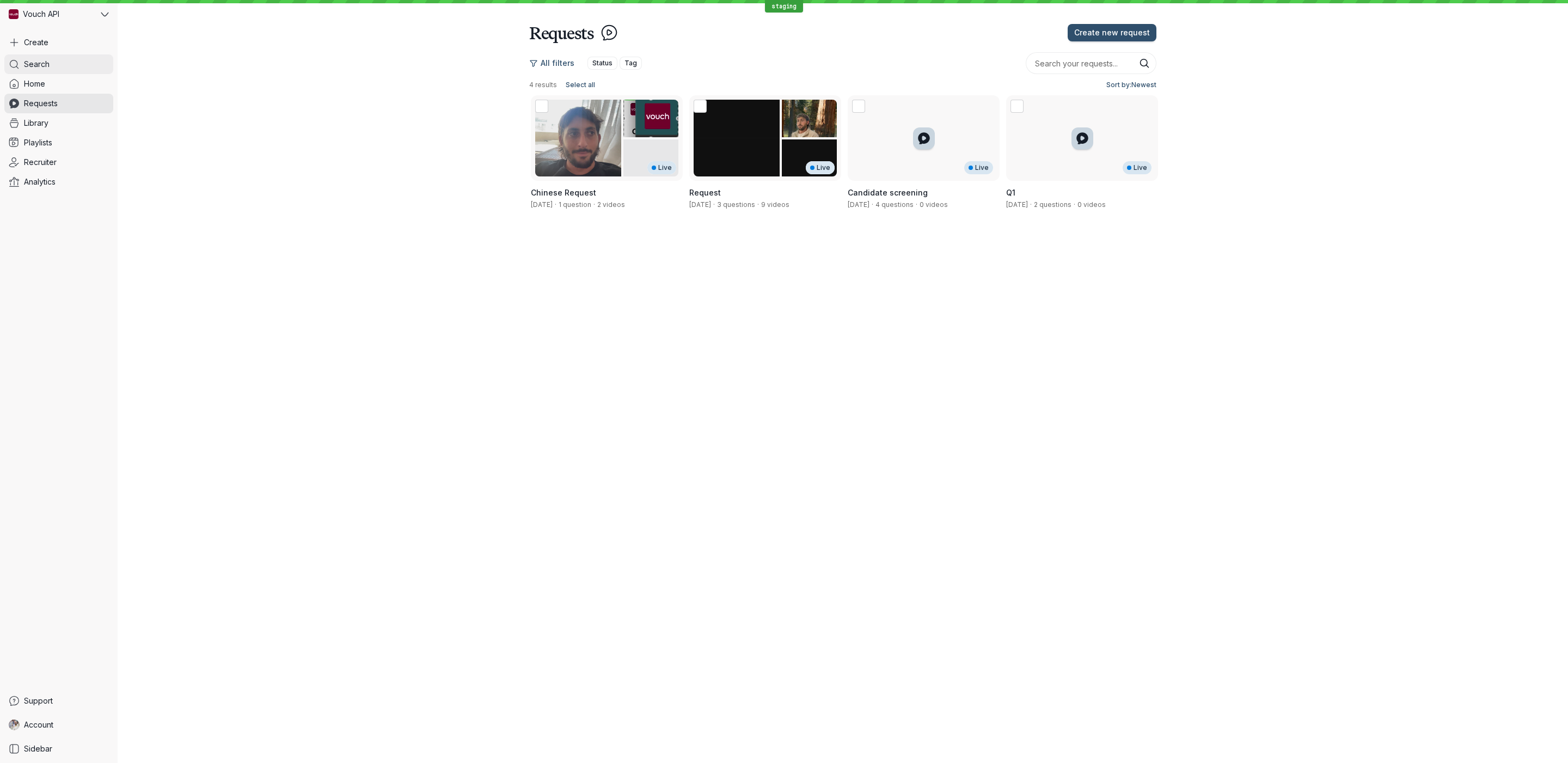
click at [58, 63] on link "Search" at bounding box center [59, 64] width 109 height 20
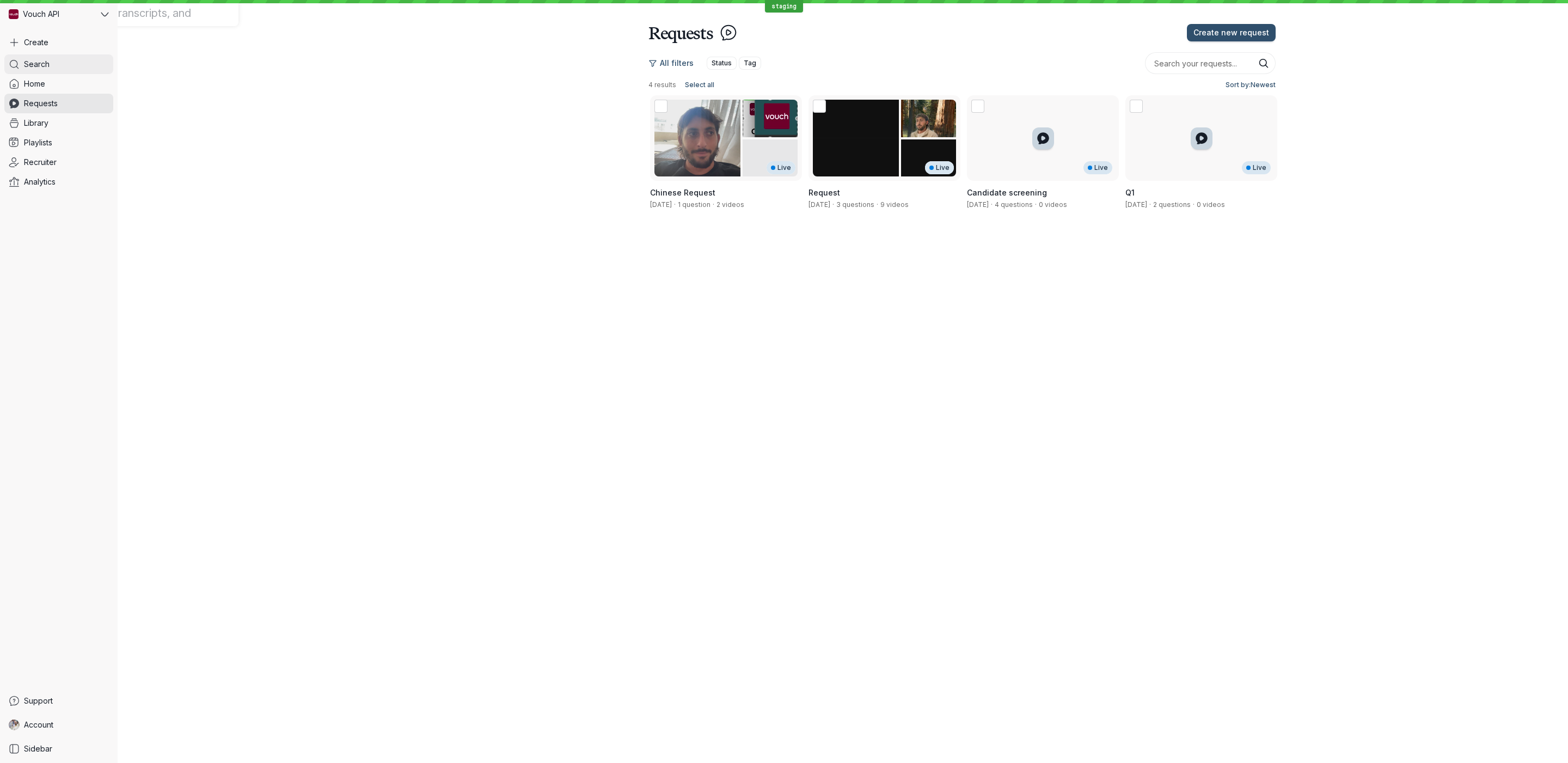
click at [58, 0] on div at bounding box center [119, 0] width 238 height 0
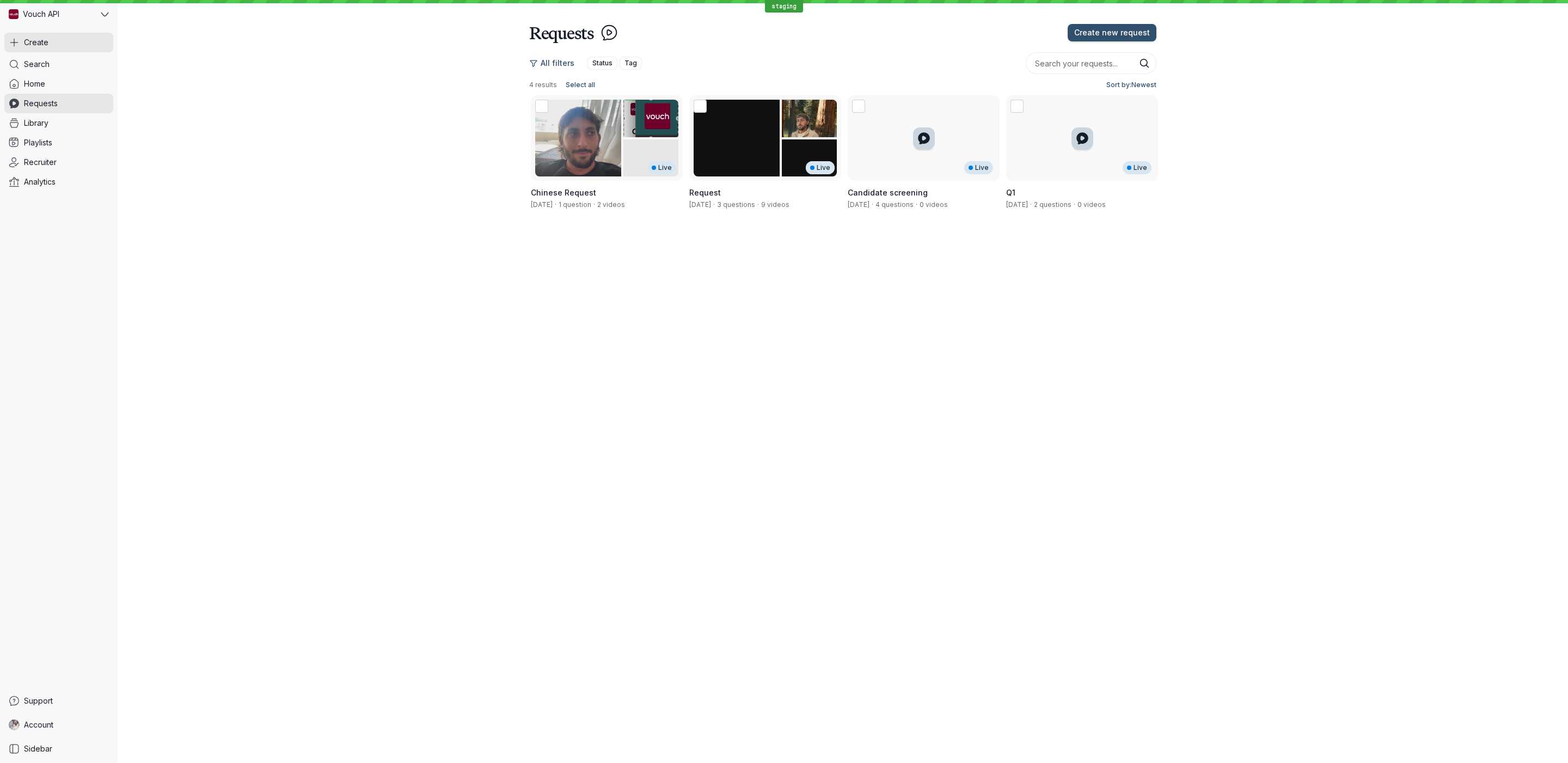
click at [57, 43] on button "Create" at bounding box center [59, 42] width 109 height 20
click at [57, 44] on button "Create" at bounding box center [59, 42] width 109 height 20
click at [57, 42] on button "Create" at bounding box center [59, 42] width 109 height 20
click at [56, 45] on button "Create" at bounding box center [59, 42] width 109 height 20
click at [69, 746] on link "Sidebar" at bounding box center [59, 749] width 109 height 20
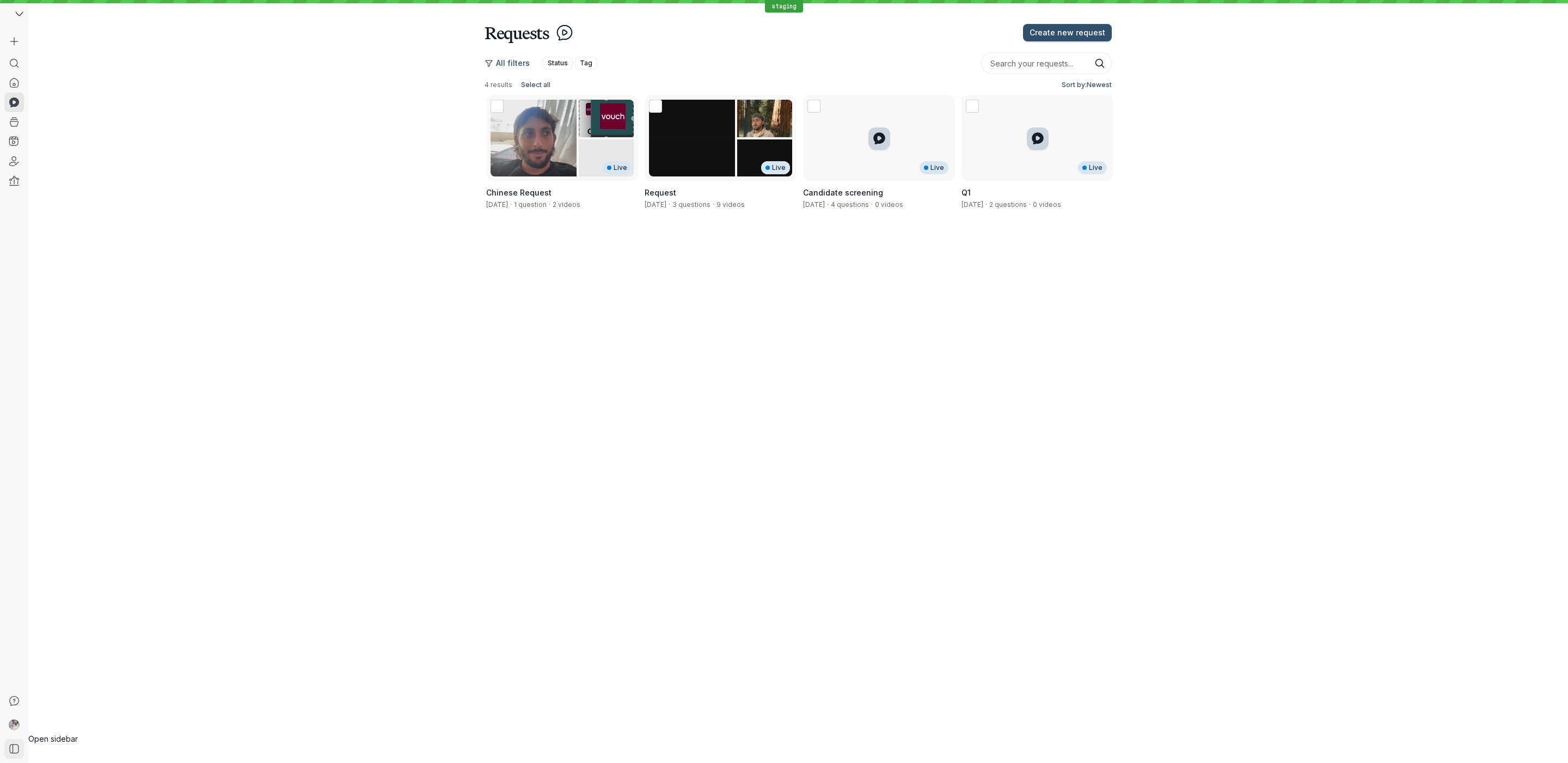
click at [19, 743] on icon at bounding box center [14, 748] width 11 height 11
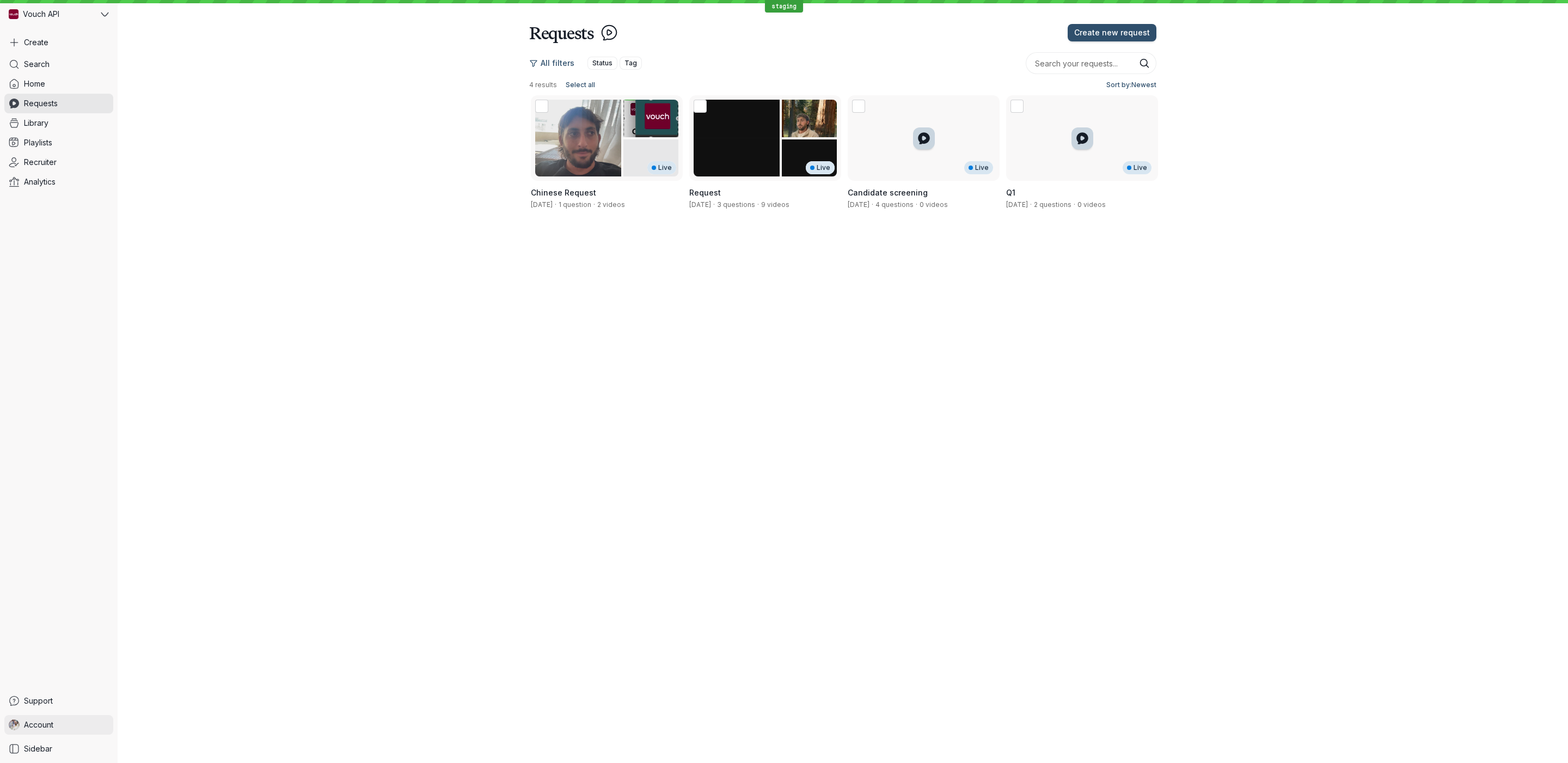
click at [38, 724] on span "Account" at bounding box center [38, 725] width 29 height 11
click at [59, 135] on link "Playlists" at bounding box center [59, 143] width 109 height 20
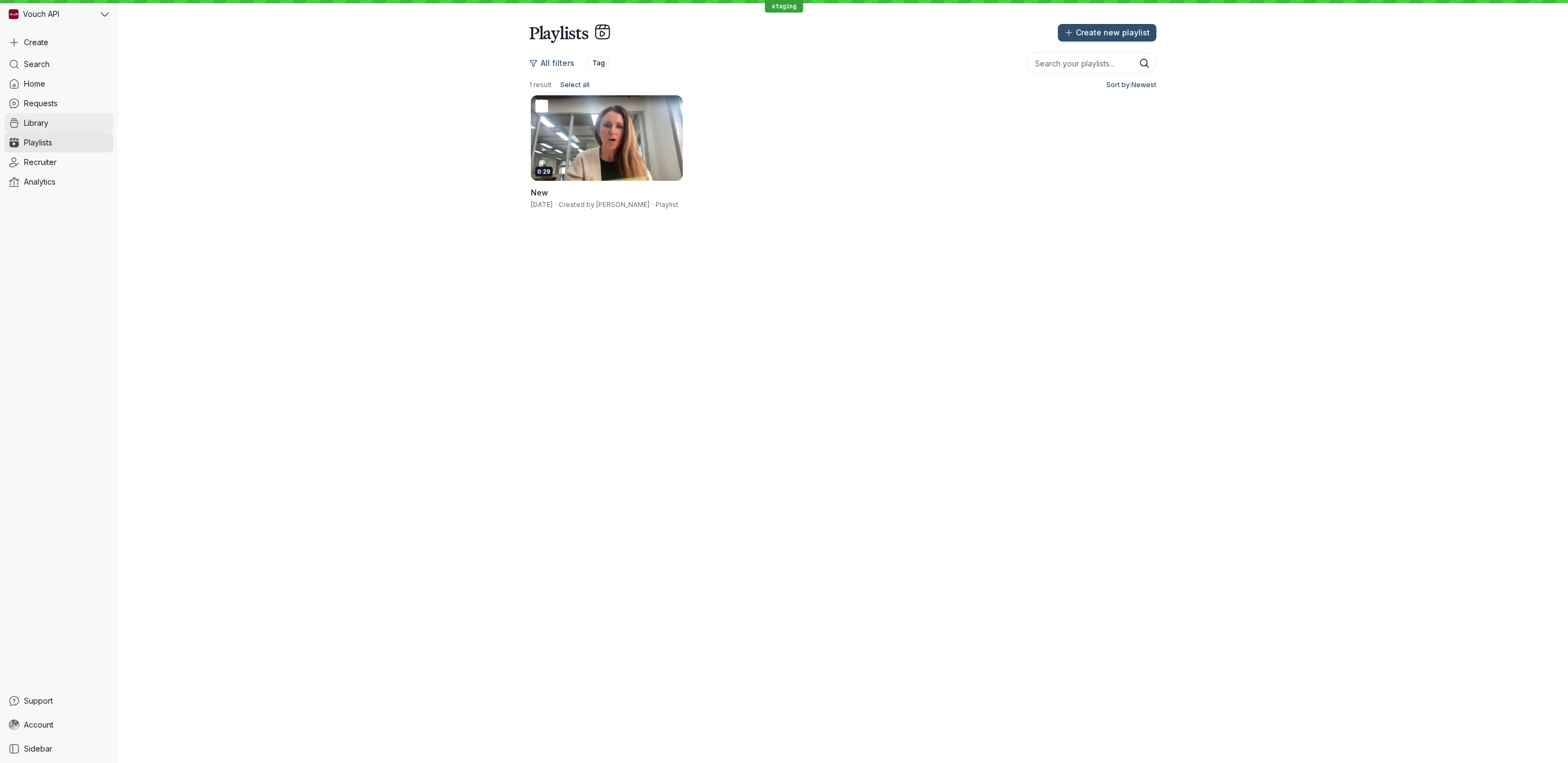
click at [63, 124] on link "Library" at bounding box center [59, 123] width 109 height 20
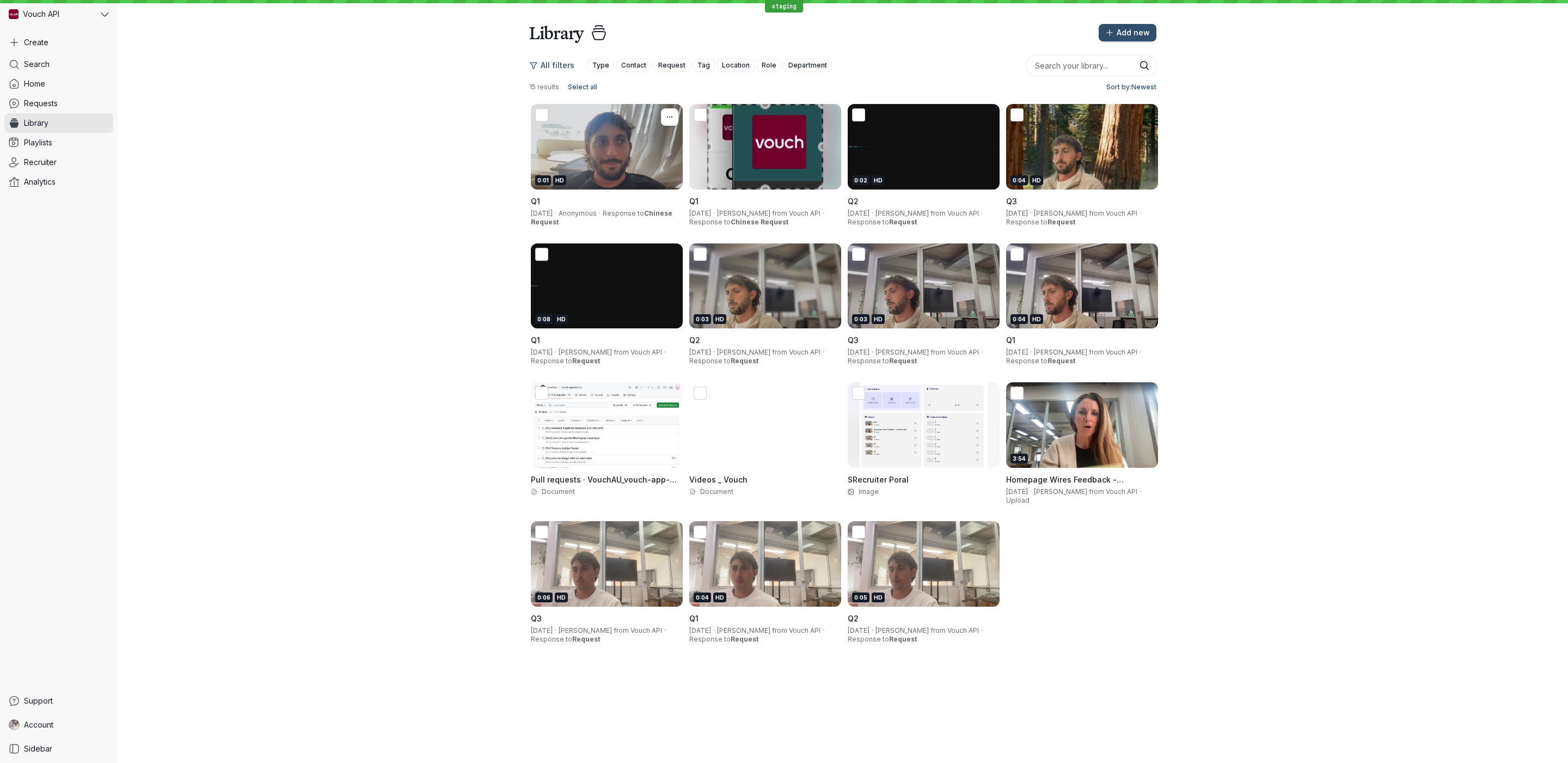
click at [540, 138] on div "0:01 HD" at bounding box center [607, 146] width 152 height 85
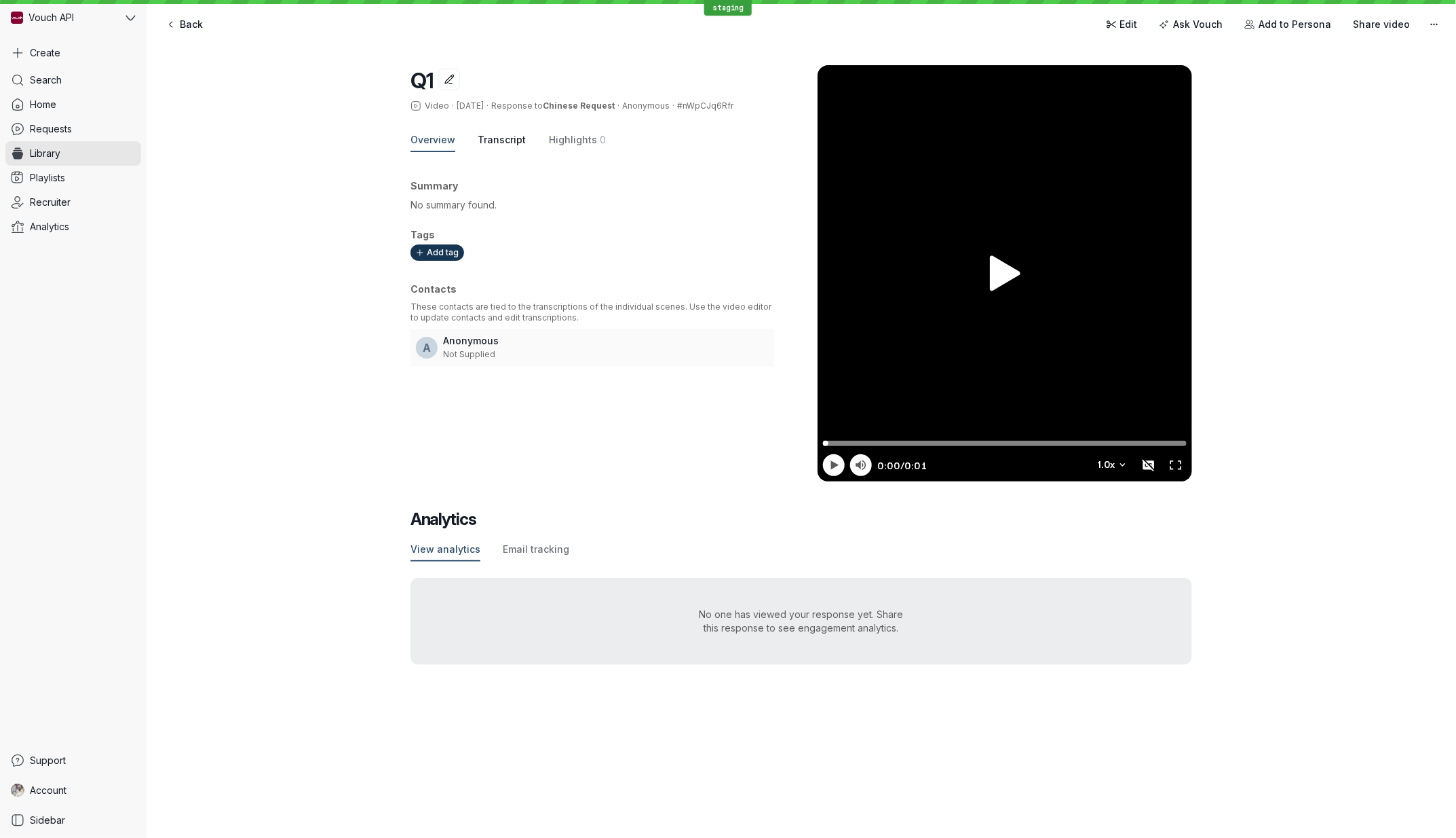
click at [509, 139] on span "Transcript" at bounding box center [502, 139] width 48 height 13
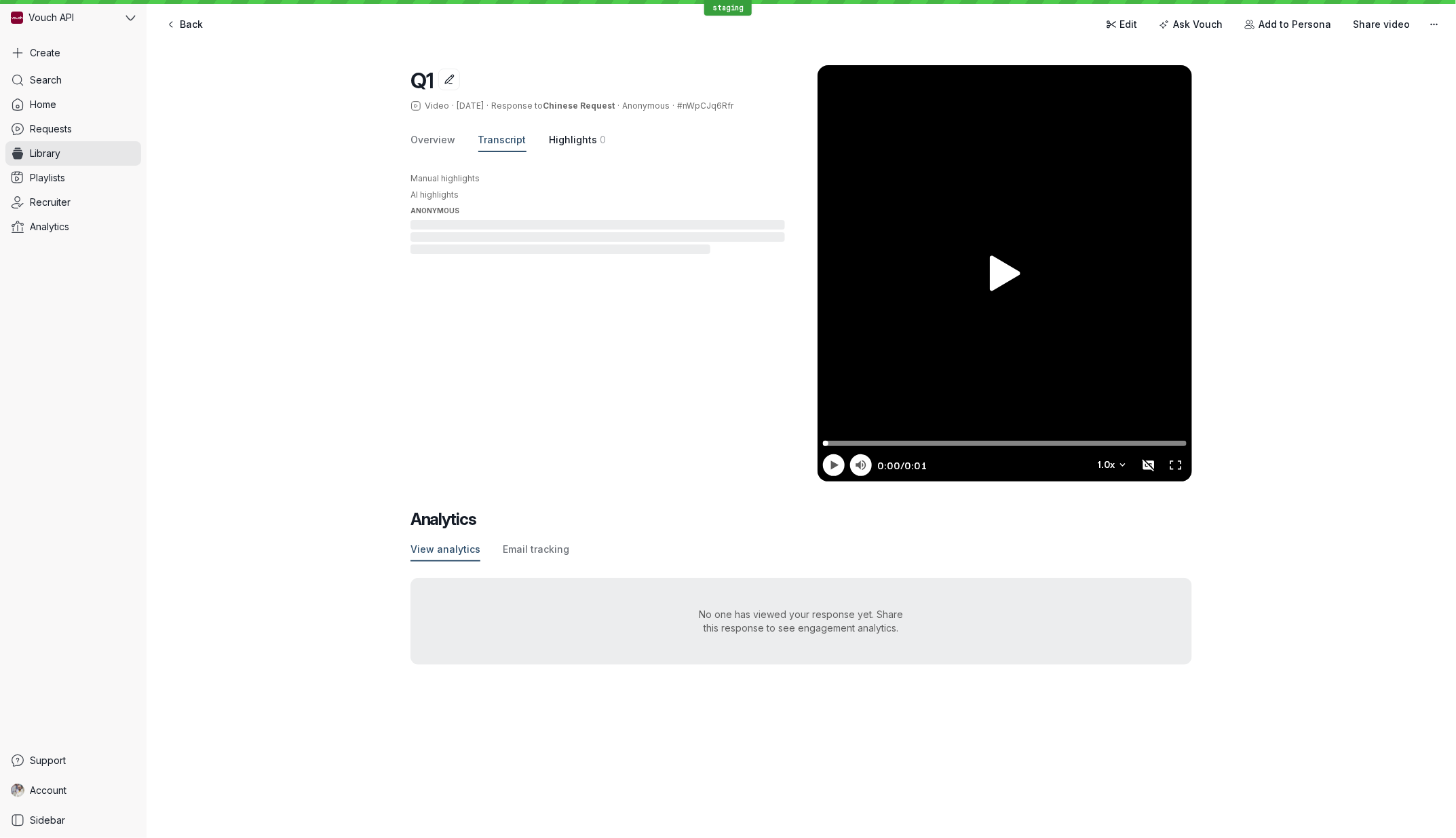
click at [585, 144] on span "Highlights" at bounding box center [573, 139] width 48 height 13
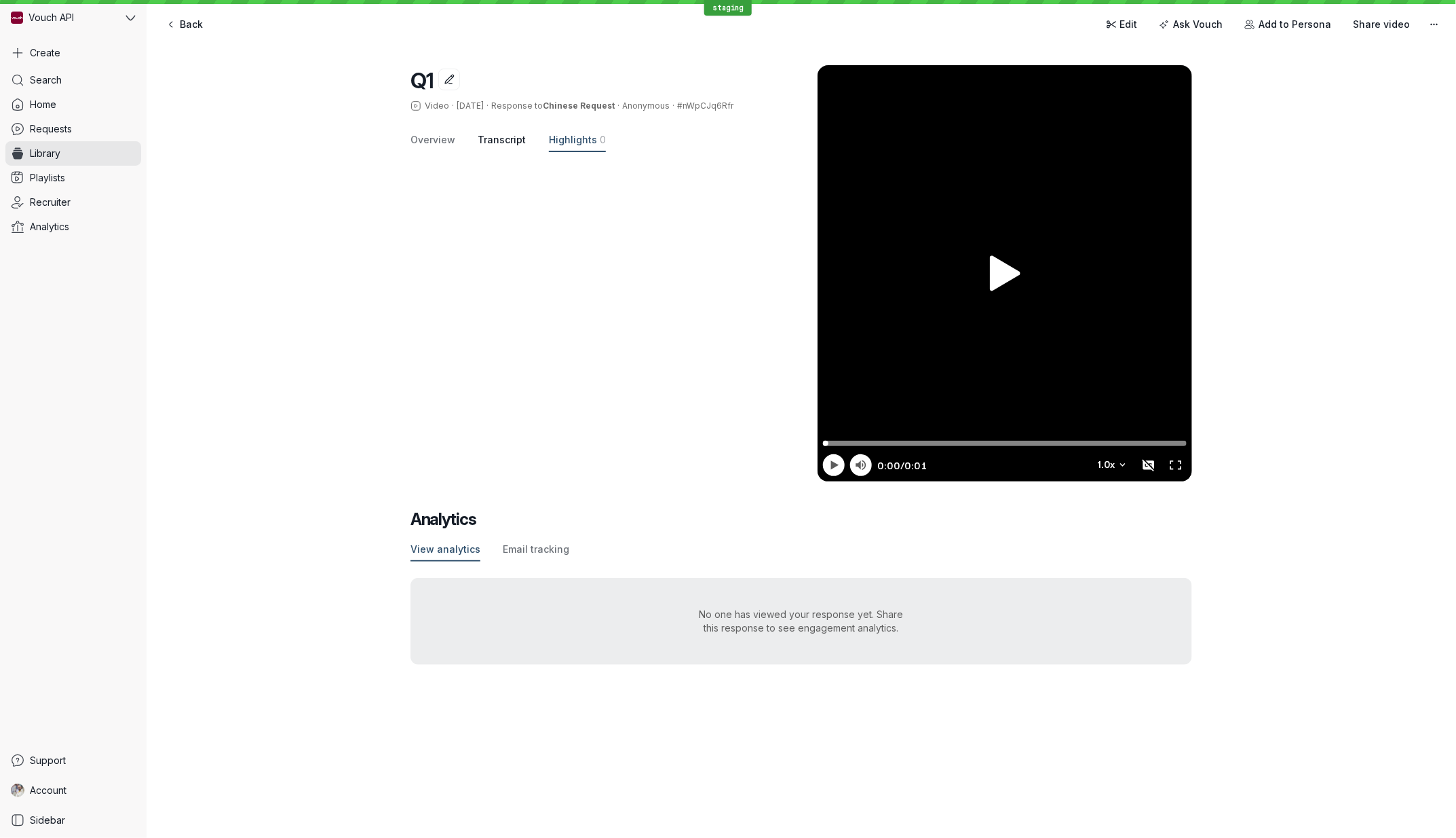
click at [493, 144] on span "Transcript" at bounding box center [502, 139] width 48 height 13
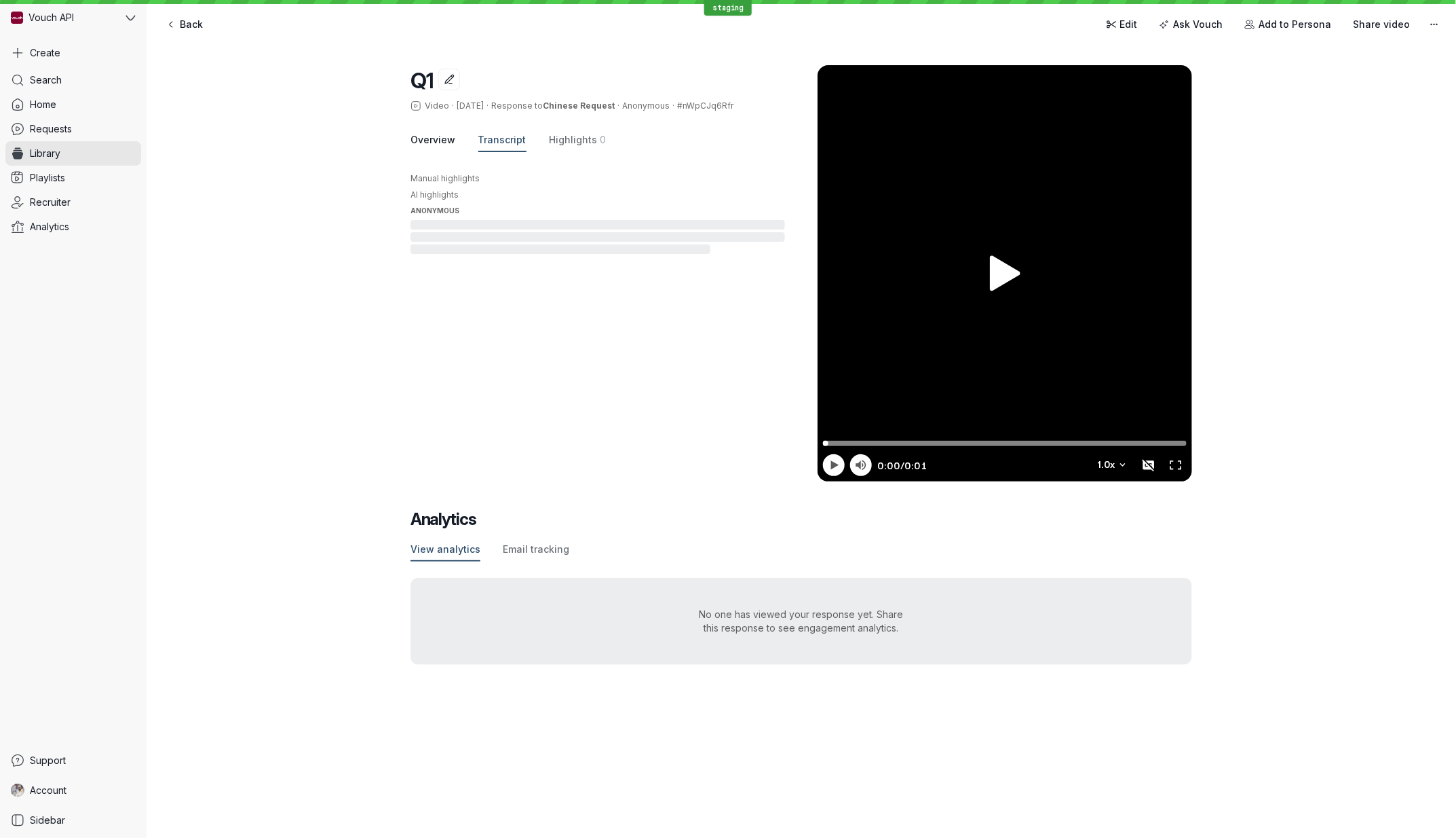
click at [433, 137] on span "Overview" at bounding box center [433, 139] width 45 height 13
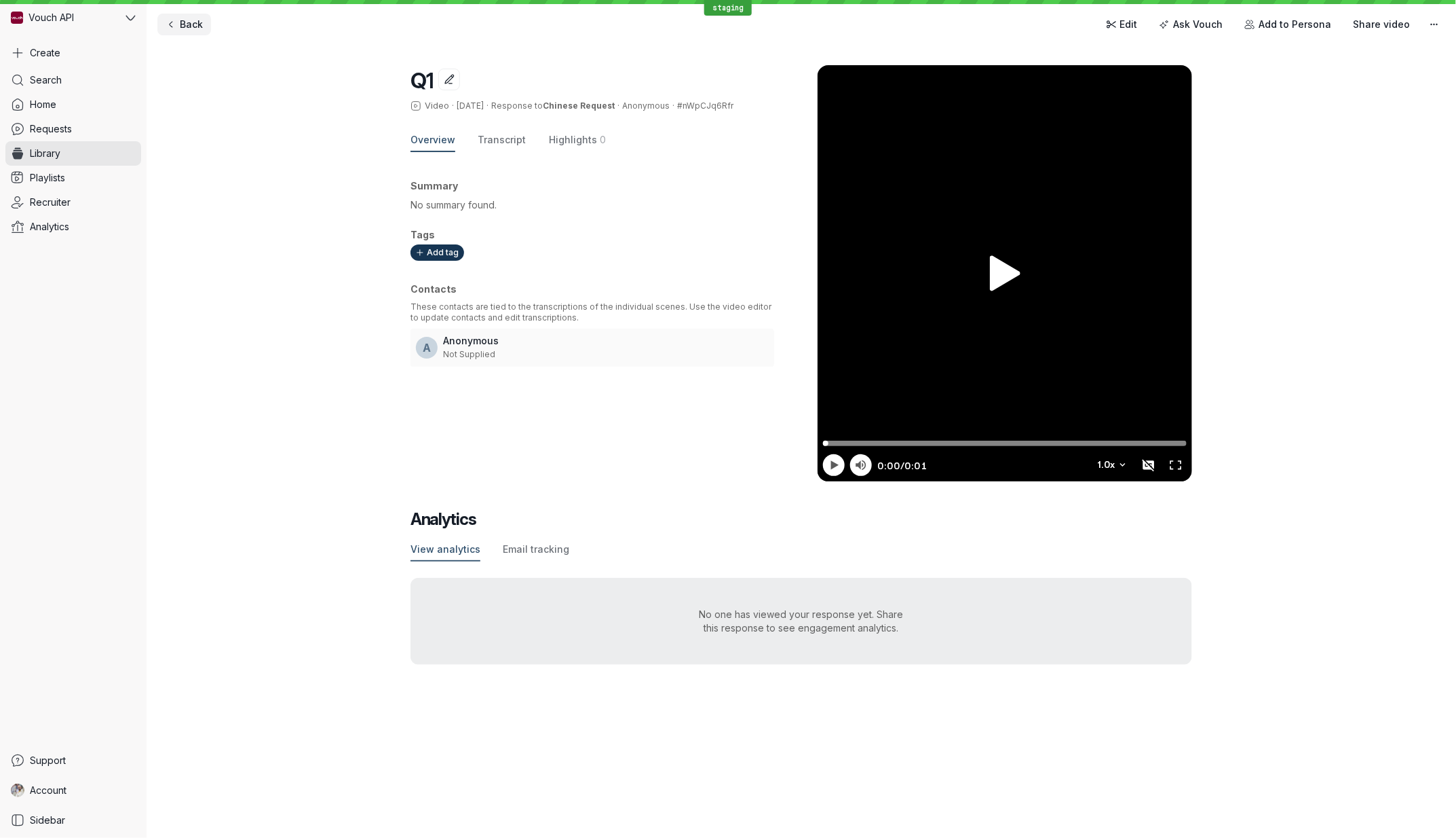
click at [183, 25] on span "Back" at bounding box center [191, 24] width 23 height 13
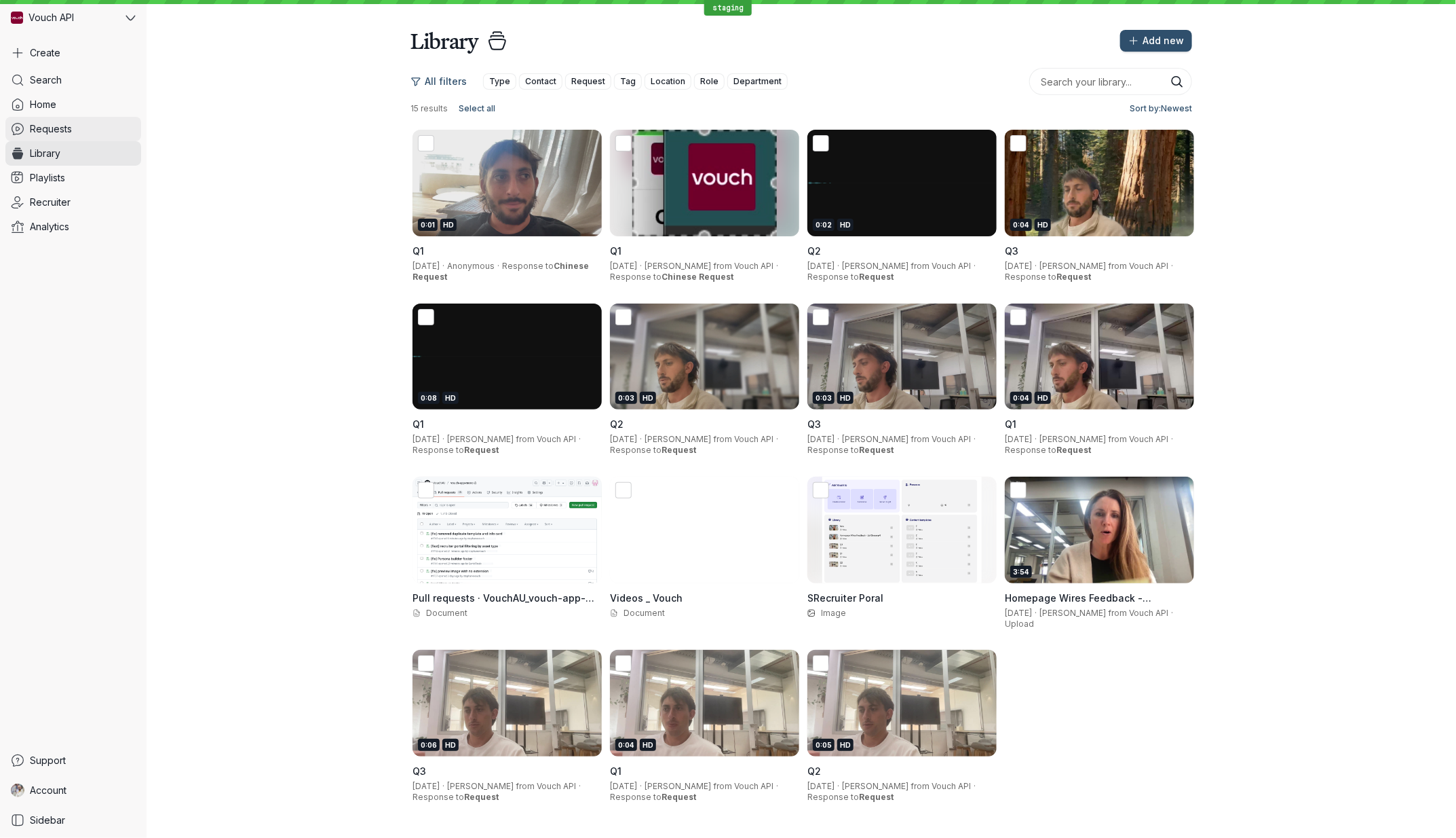
click at [58, 139] on link "Requests" at bounding box center [73, 129] width 136 height 25
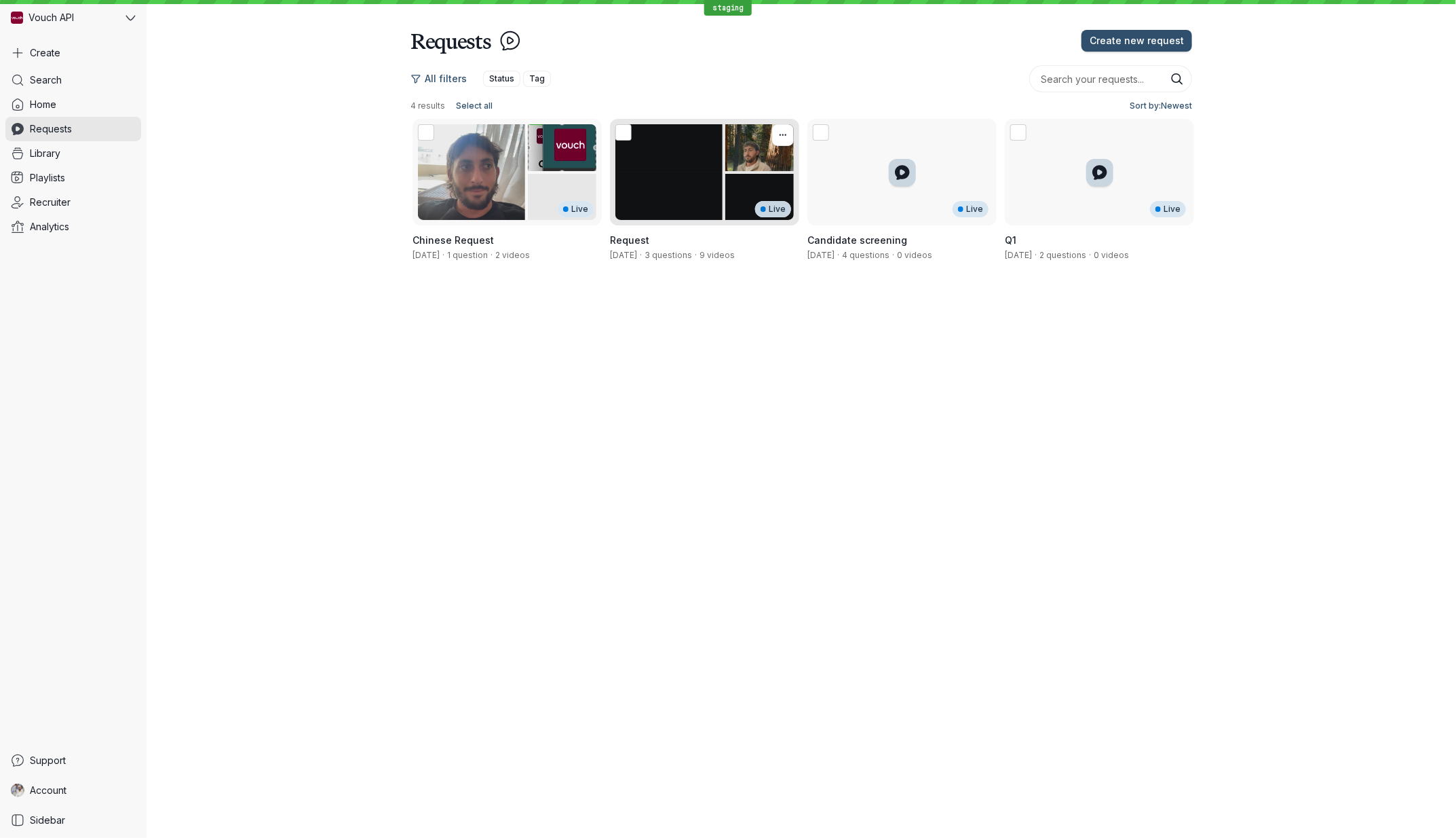
click at [713, 177] on div "Live" at bounding box center [705, 172] width 190 height 106
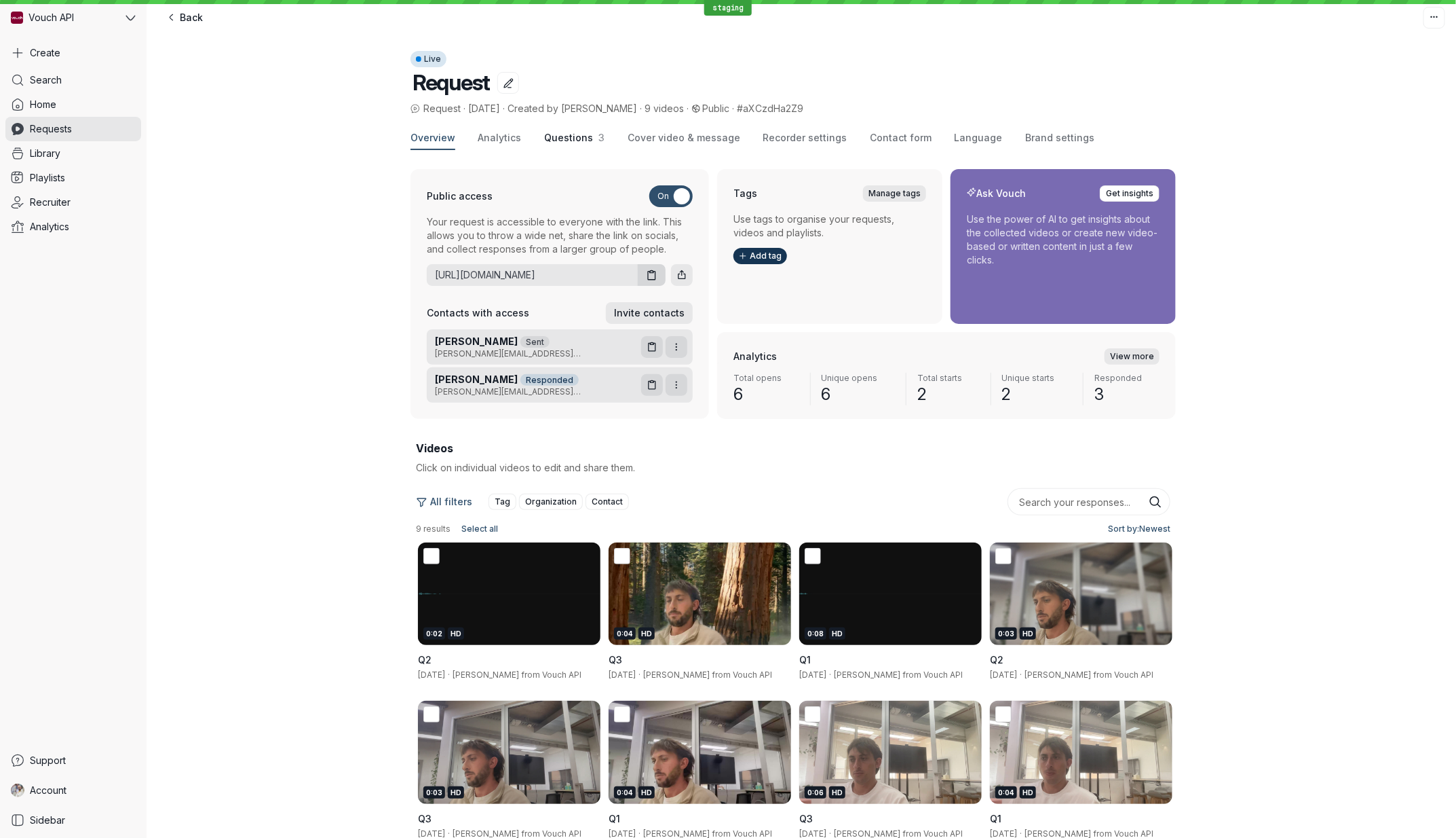
click at [576, 129] on button "Questions 3" at bounding box center [574, 139] width 60 height 23
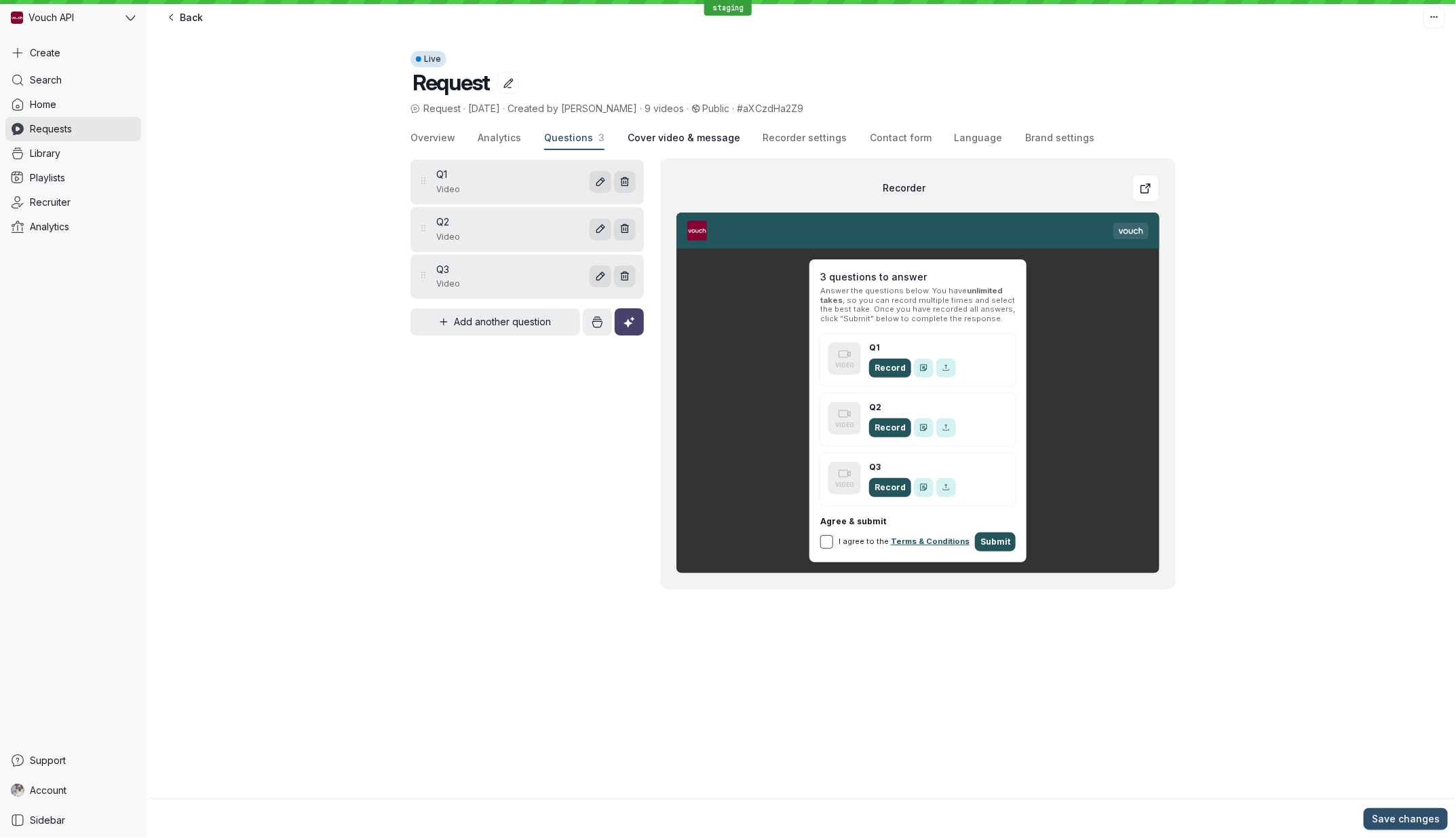
click at [660, 139] on span "Cover video & message" at bounding box center [683, 138] width 113 height 13
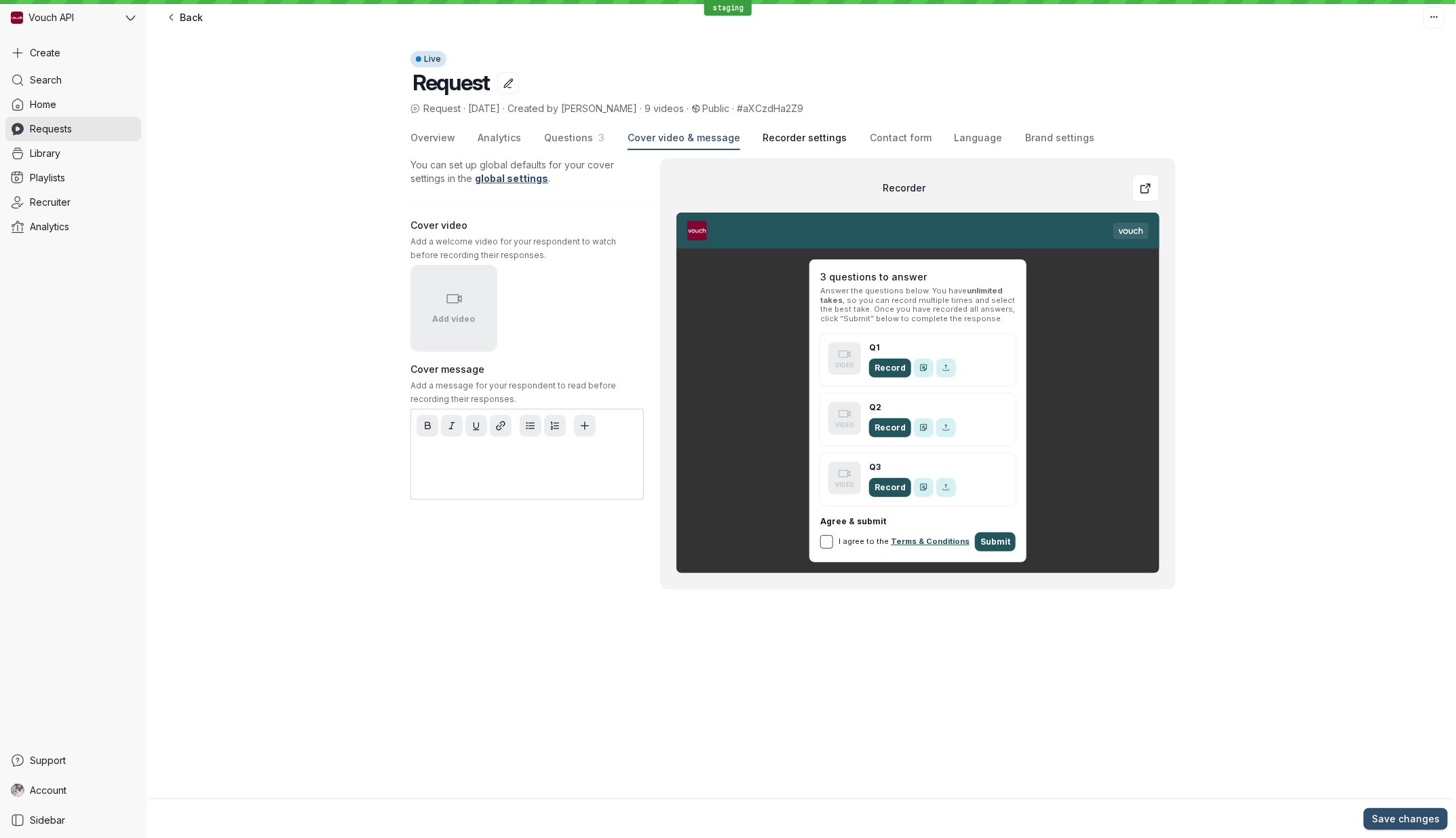
click at [772, 144] on span "Recorder settings" at bounding box center [805, 138] width 84 height 13
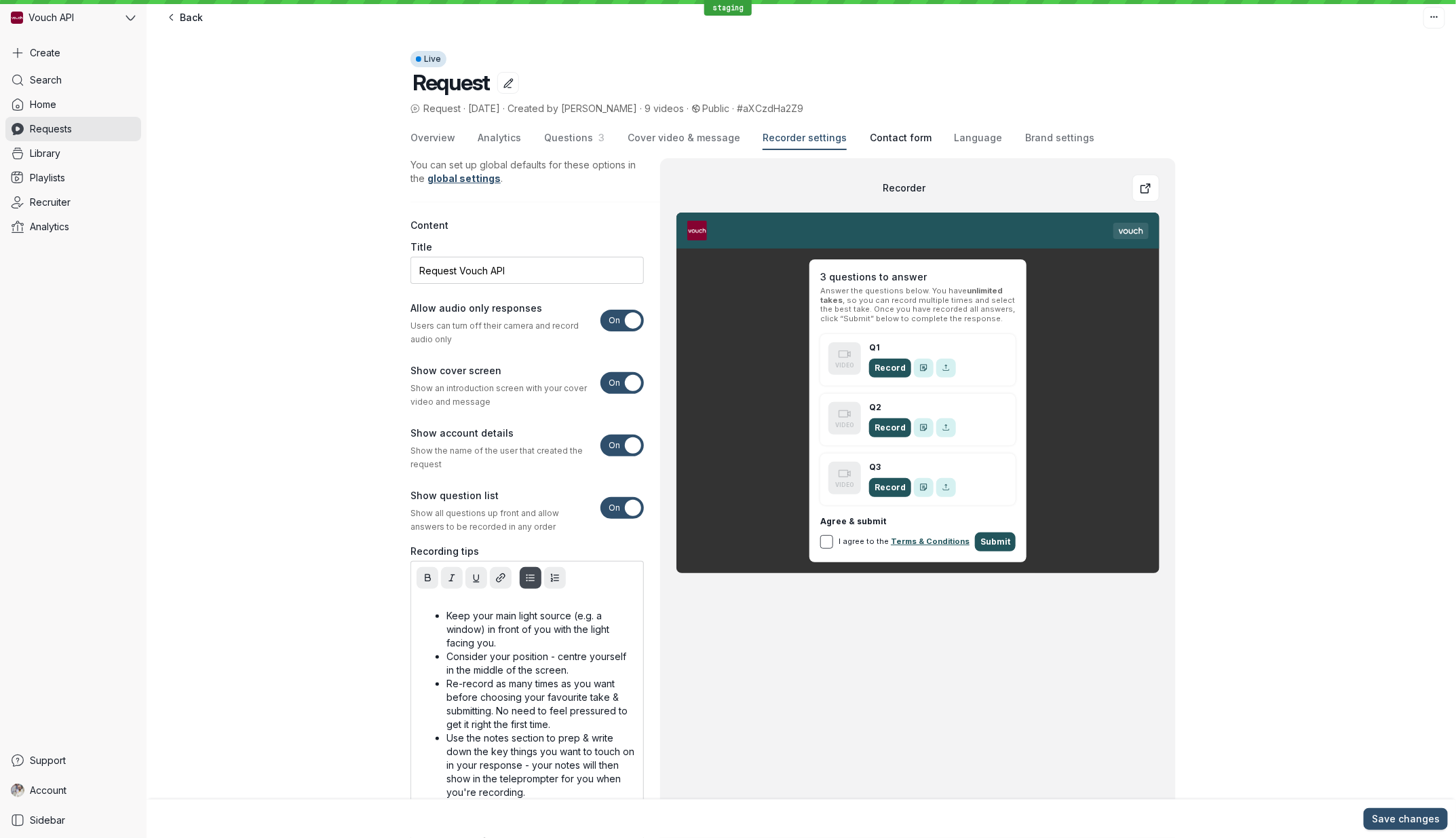
click at [887, 142] on span "Contact form" at bounding box center [900, 138] width 62 height 13
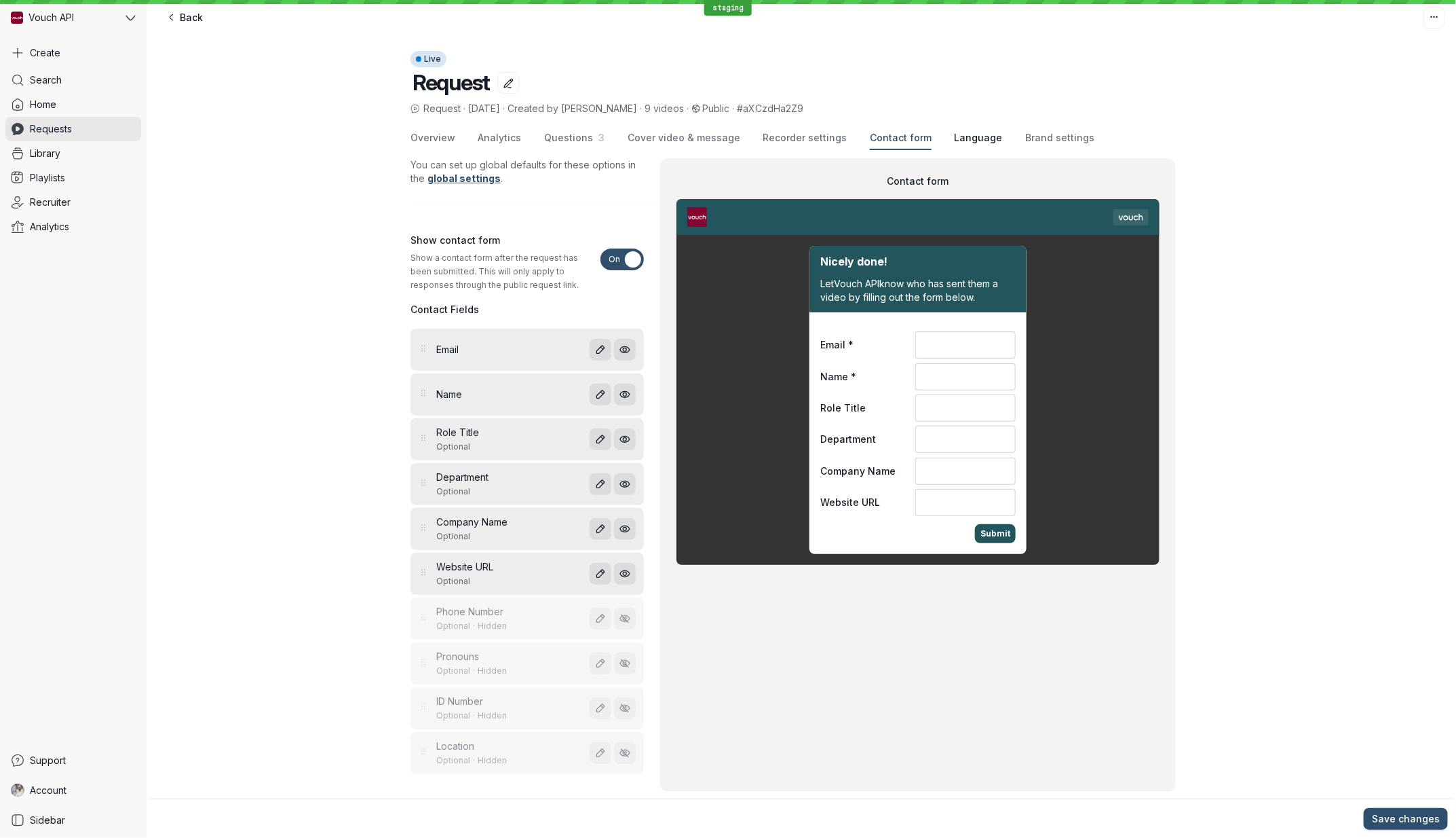
click at [974, 140] on span "Language" at bounding box center [979, 138] width 48 height 13
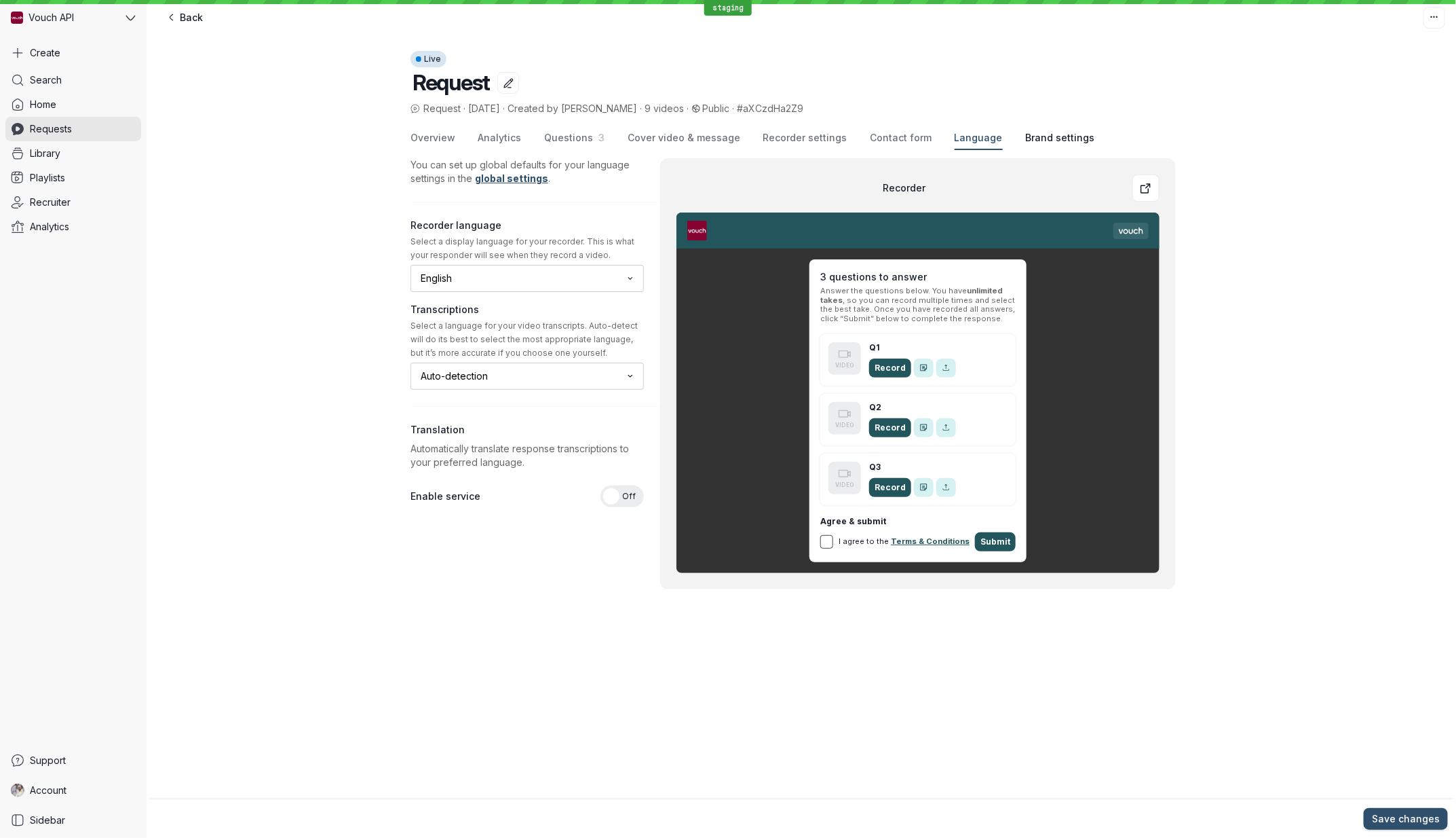
click at [1026, 140] on span "Brand settings" at bounding box center [1060, 138] width 69 height 13
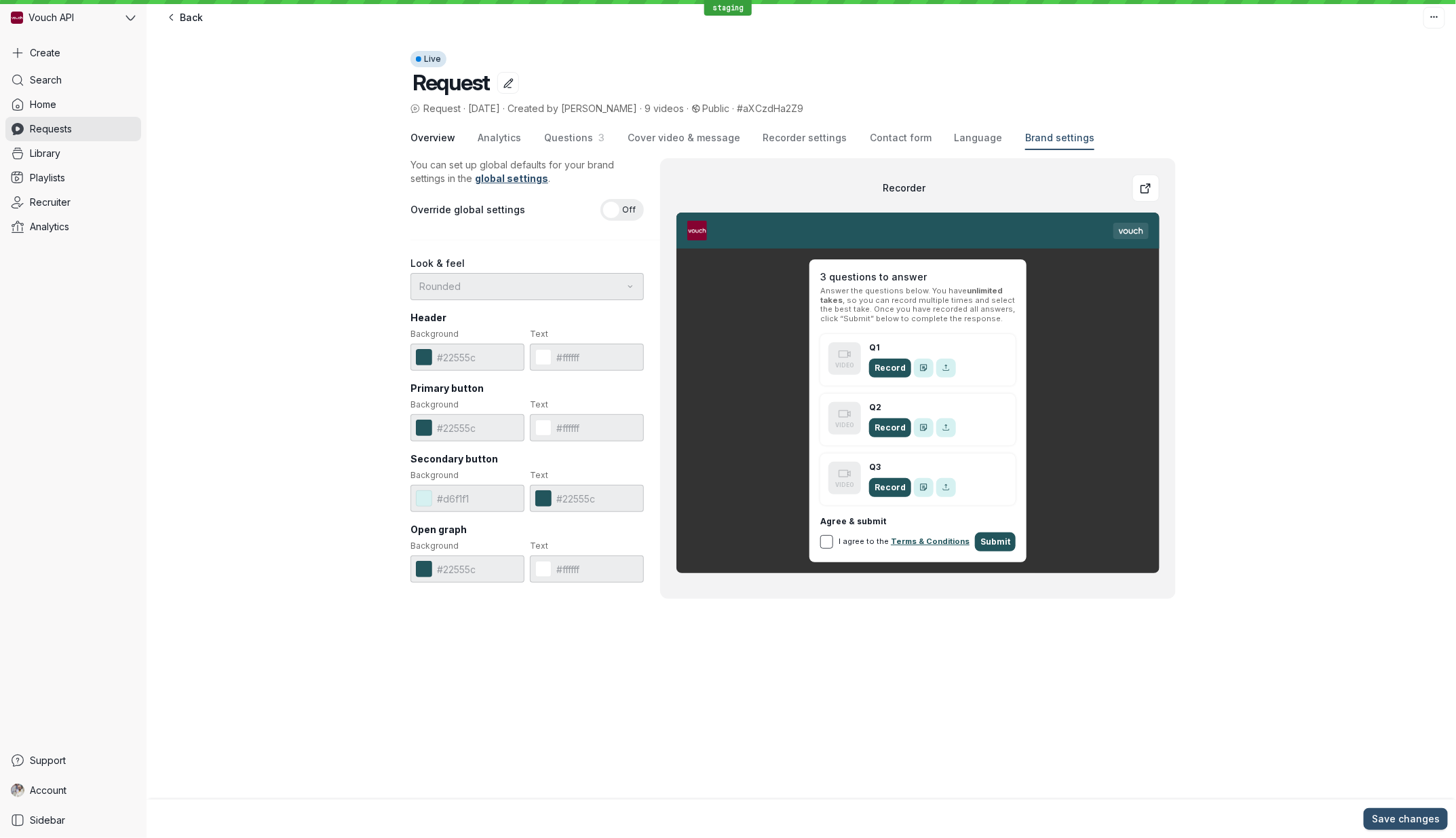
click at [449, 136] on span "Overview" at bounding box center [433, 138] width 45 height 13
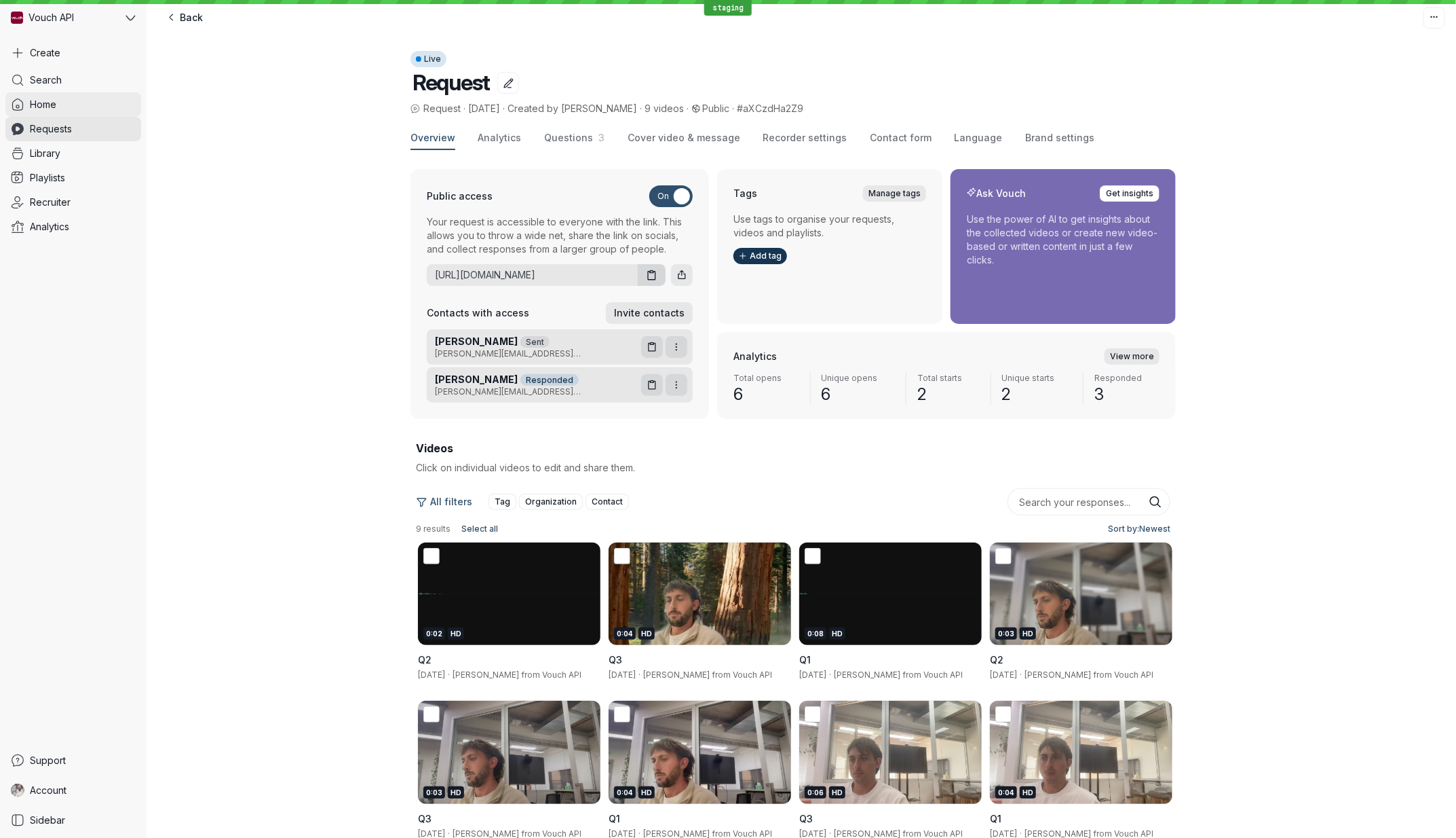
click at [73, 109] on link "Home" at bounding box center [73, 105] width 136 height 25
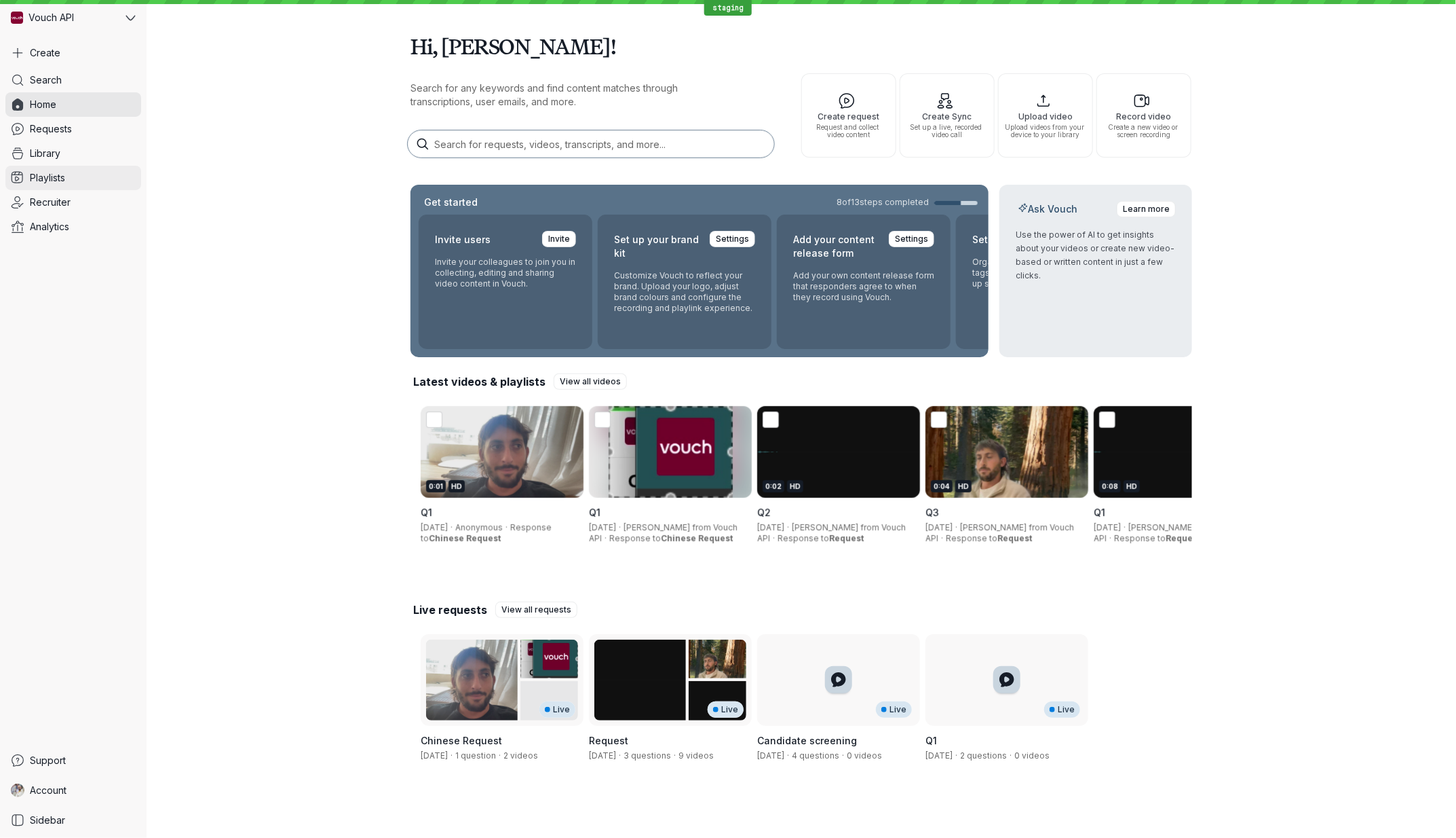
click at [96, 171] on link "Playlists" at bounding box center [73, 178] width 136 height 25
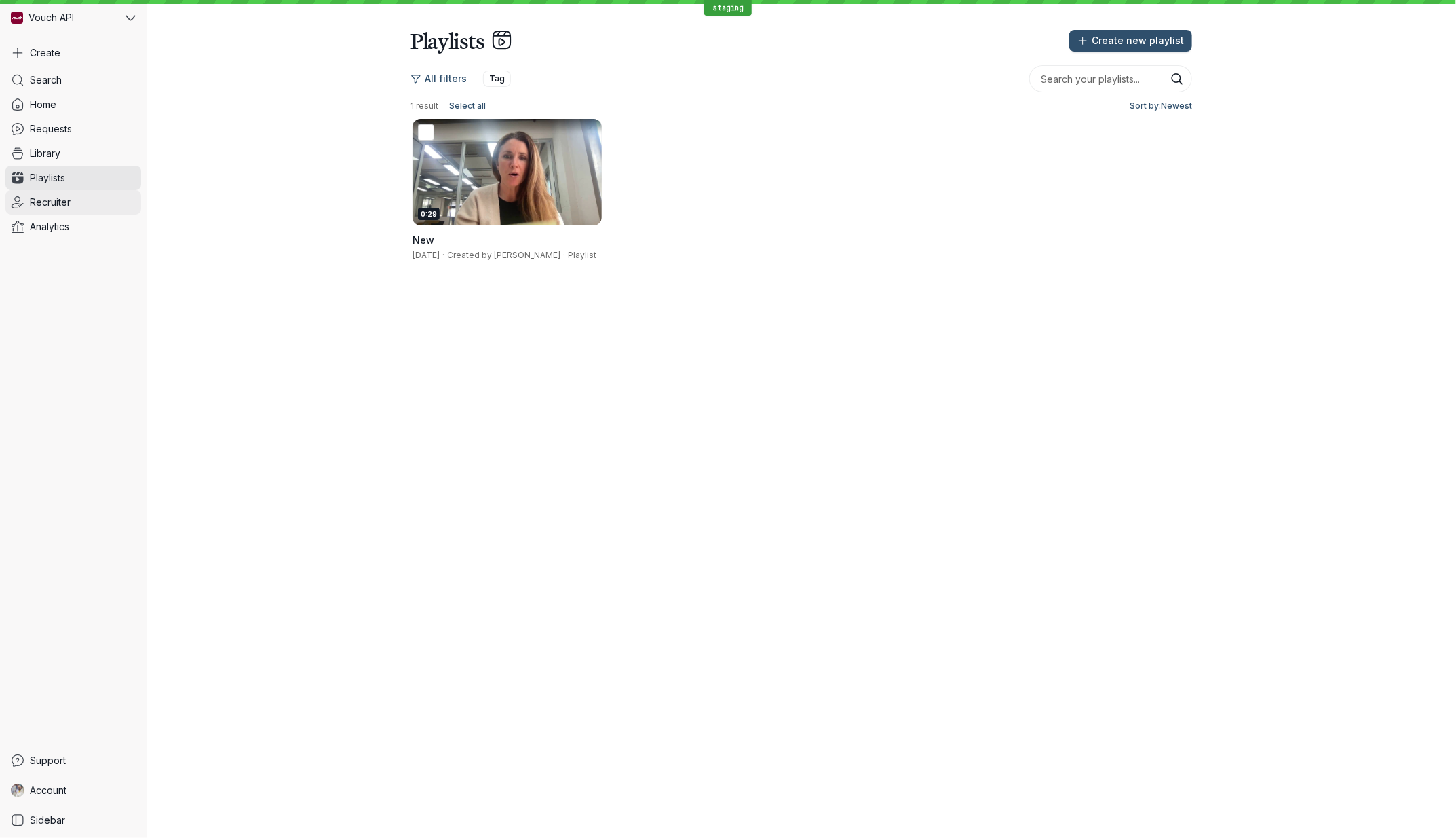
click at [84, 205] on link "Recruiter" at bounding box center [73, 202] width 136 height 25
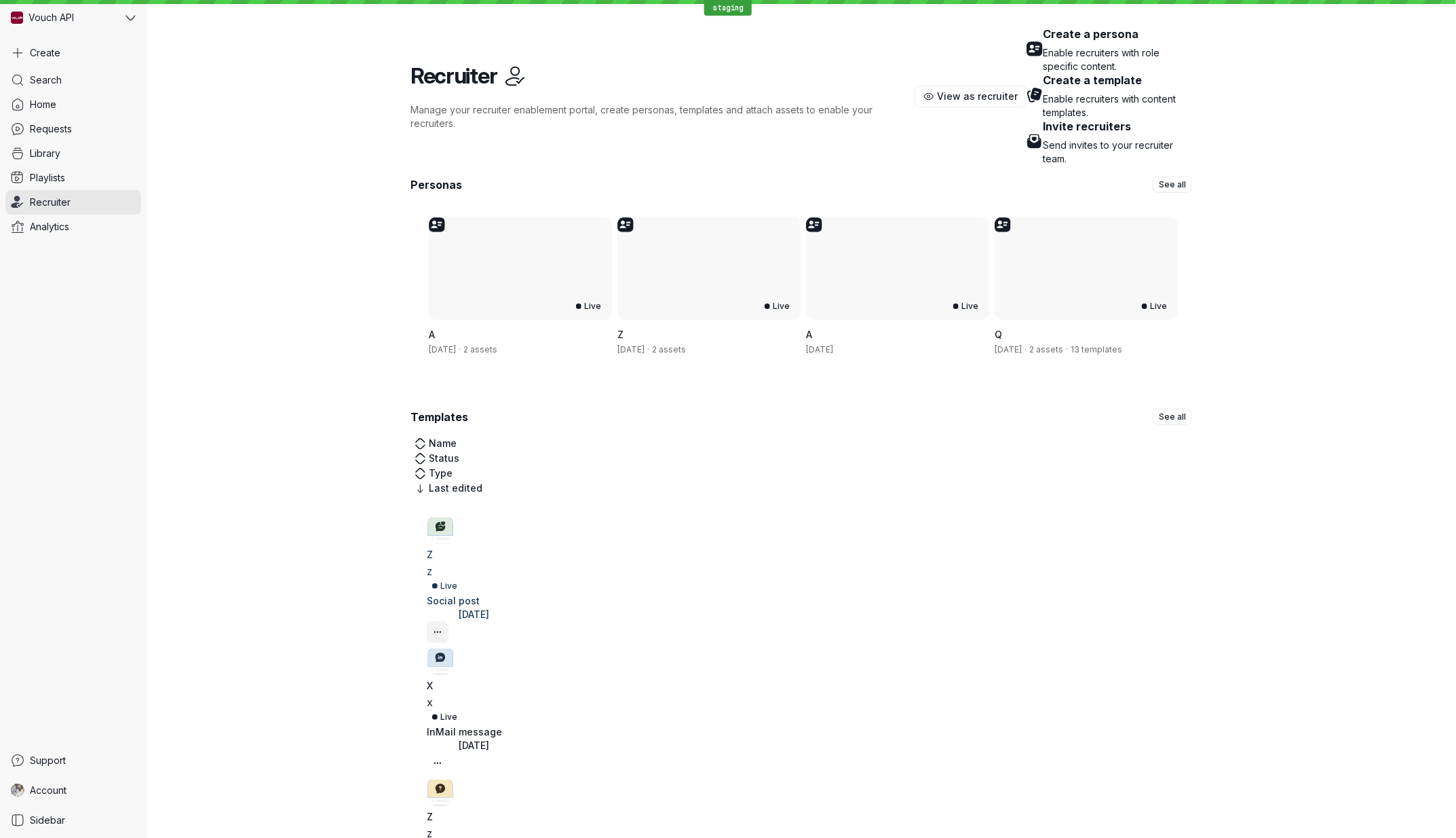
click at [444, 627] on icon "More actions" at bounding box center [438, 633] width 12 height 12
click at [1332, 375] on div "Personas See all Live A [DATE] · 2 assets Live Z [DATE] · 2 assets Live A [DATE…" at bounding box center [801, 753] width 1309 height 1175
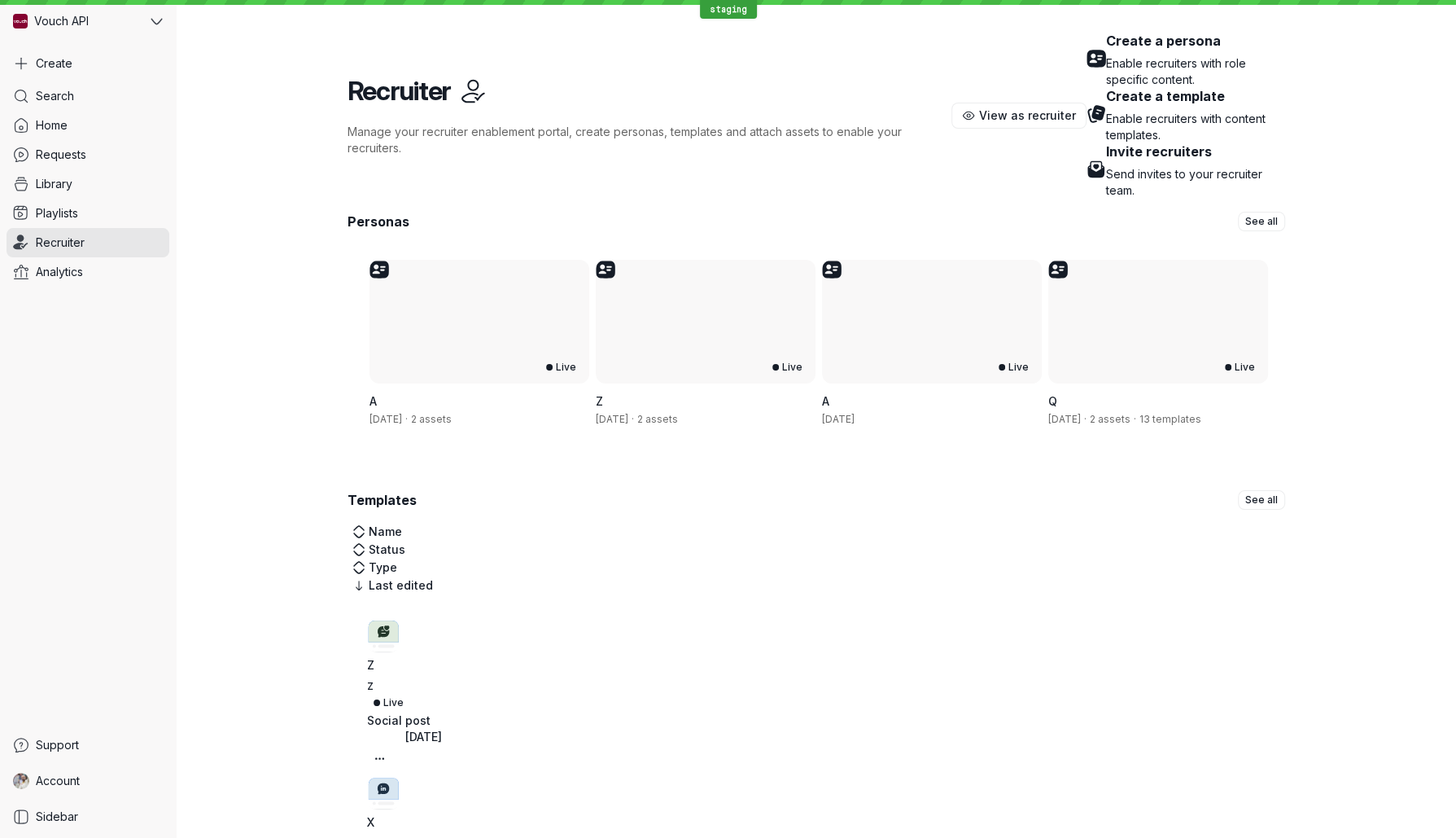
scroll to position [106, 0]
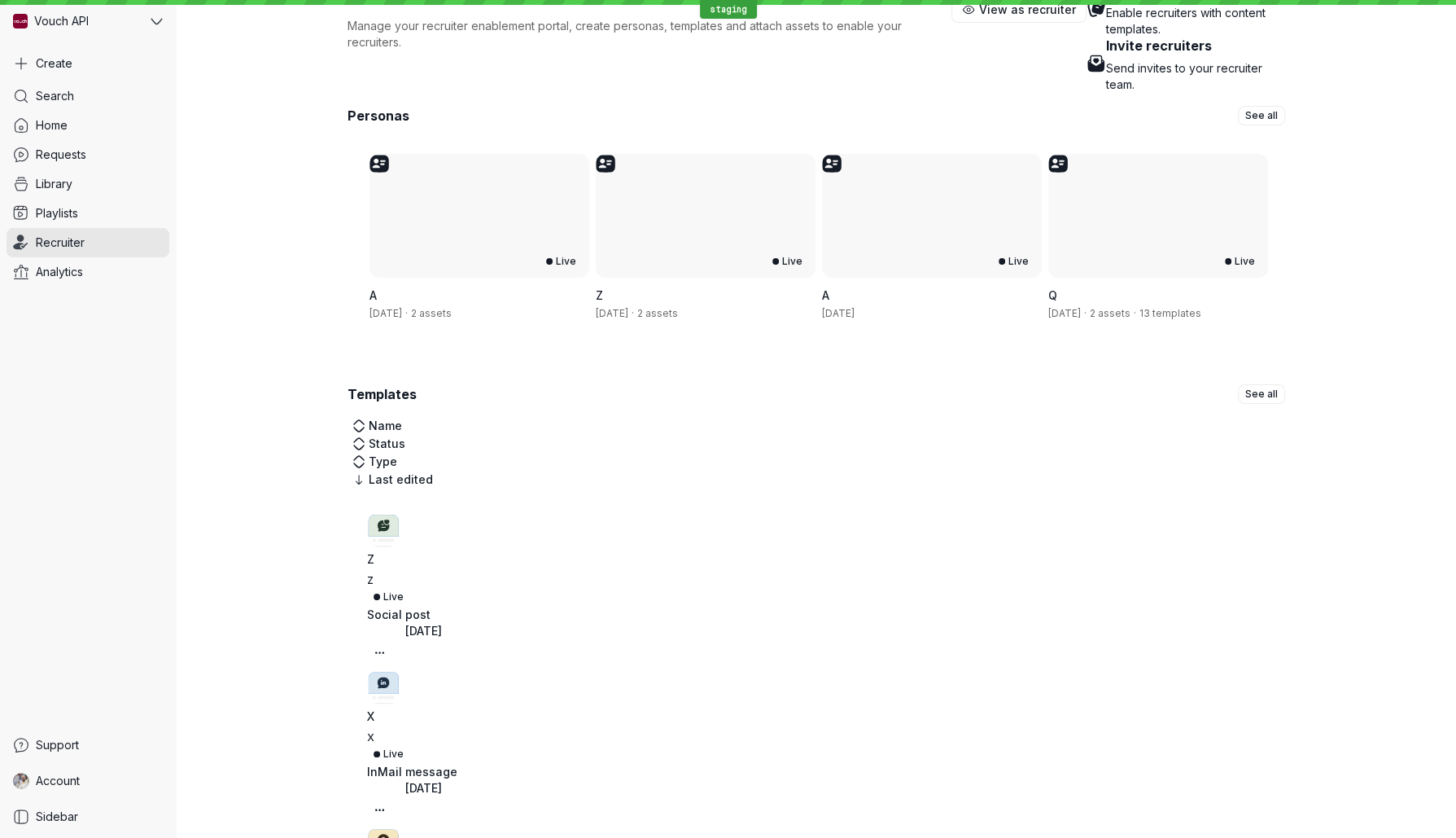
click at [1421, 493] on div "Personas See all Live A [DATE] · 2 assets Live Z [DATE] · 2 assets Live A [DATE…" at bounding box center [816, 797] width 1281 height 1410
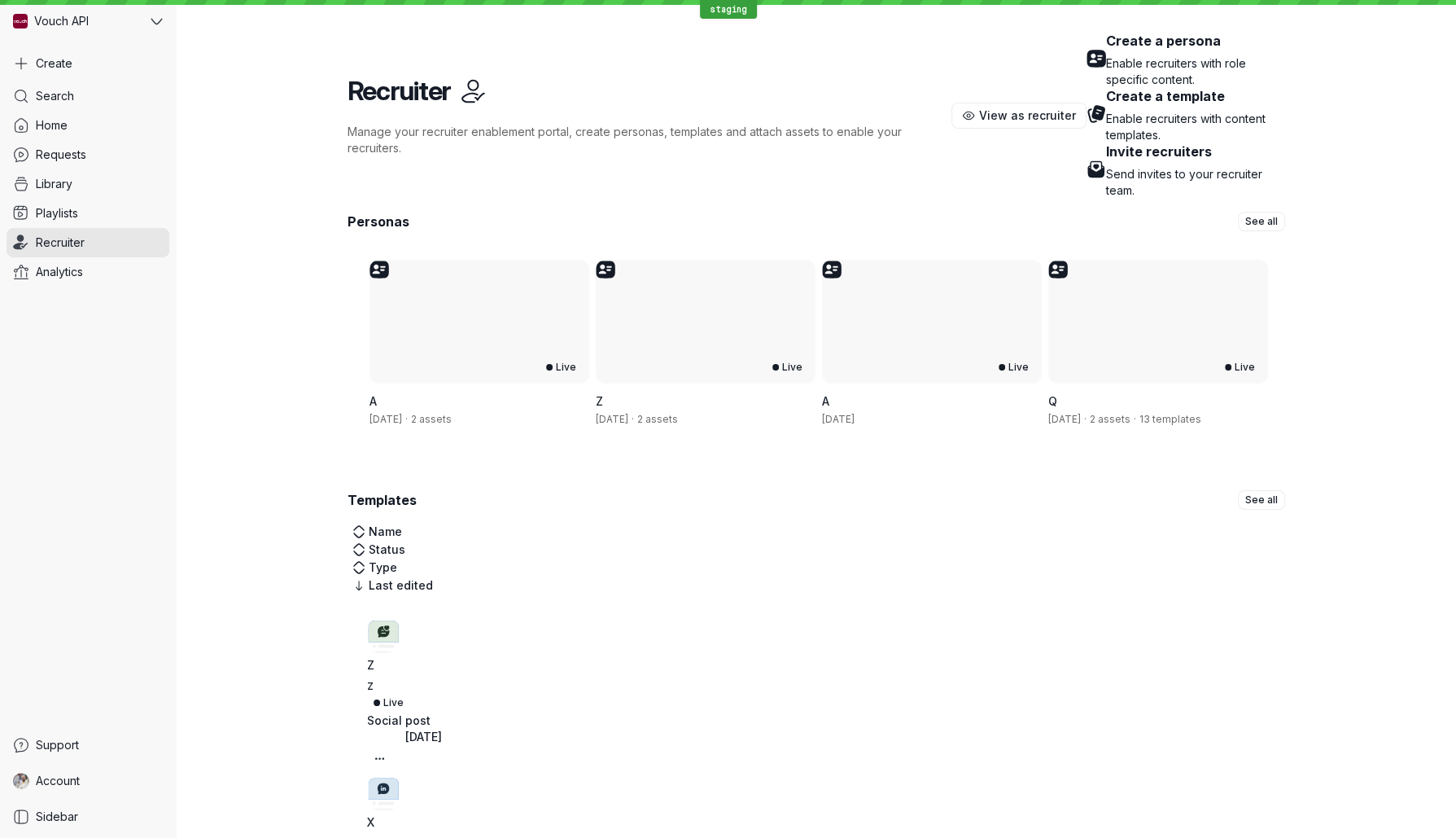
click at [1106, 88] on p "Enable recruiters with role specific content." at bounding box center [1195, 71] width 179 height 33
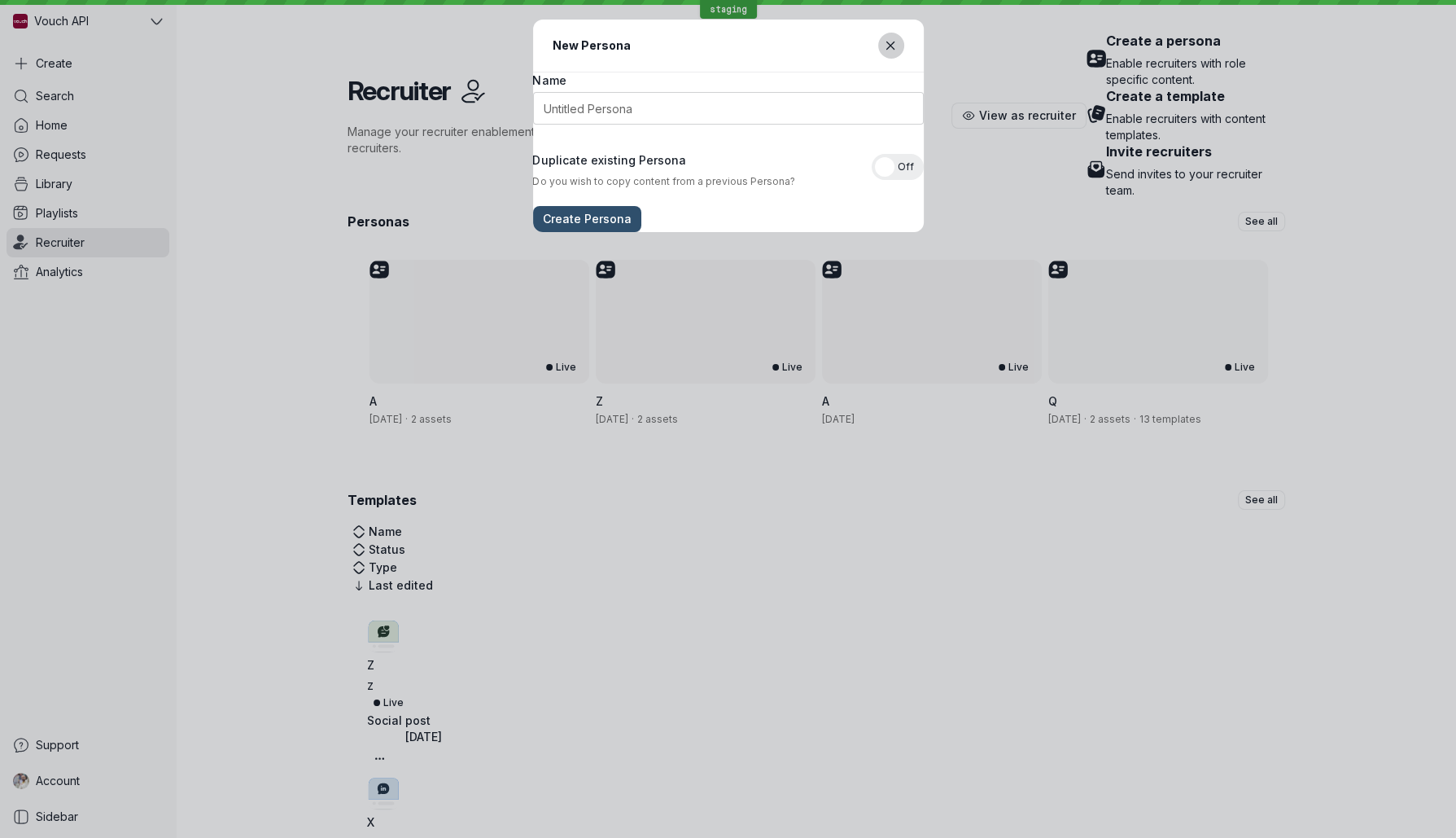
click at [890, 46] on icon "Close modal" at bounding box center [890, 45] width 7 height 7
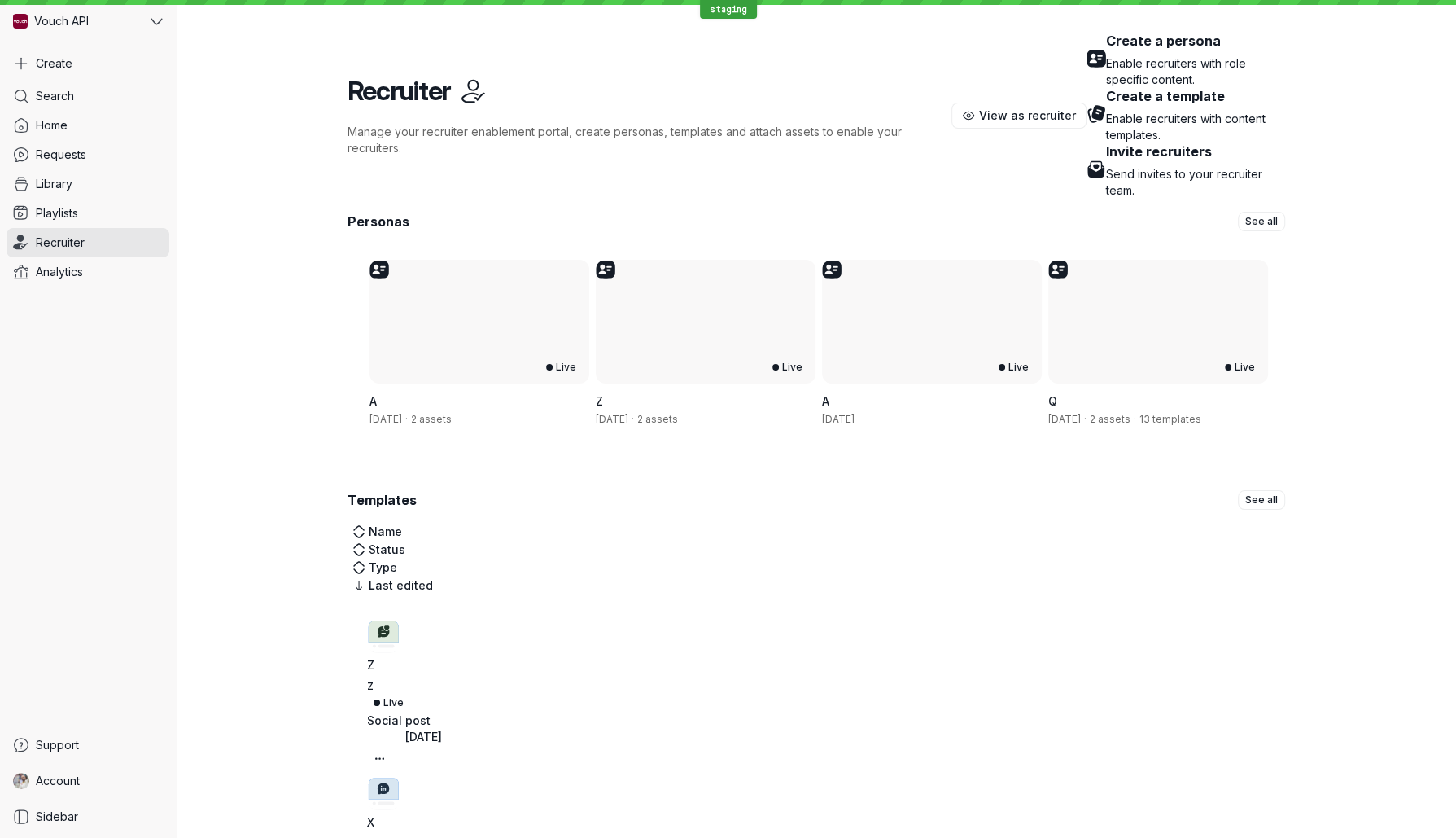
scroll to position [2, 0]
click at [1106, 141] on p "Enable recruiters with content templates." at bounding box center [1195, 125] width 179 height 33
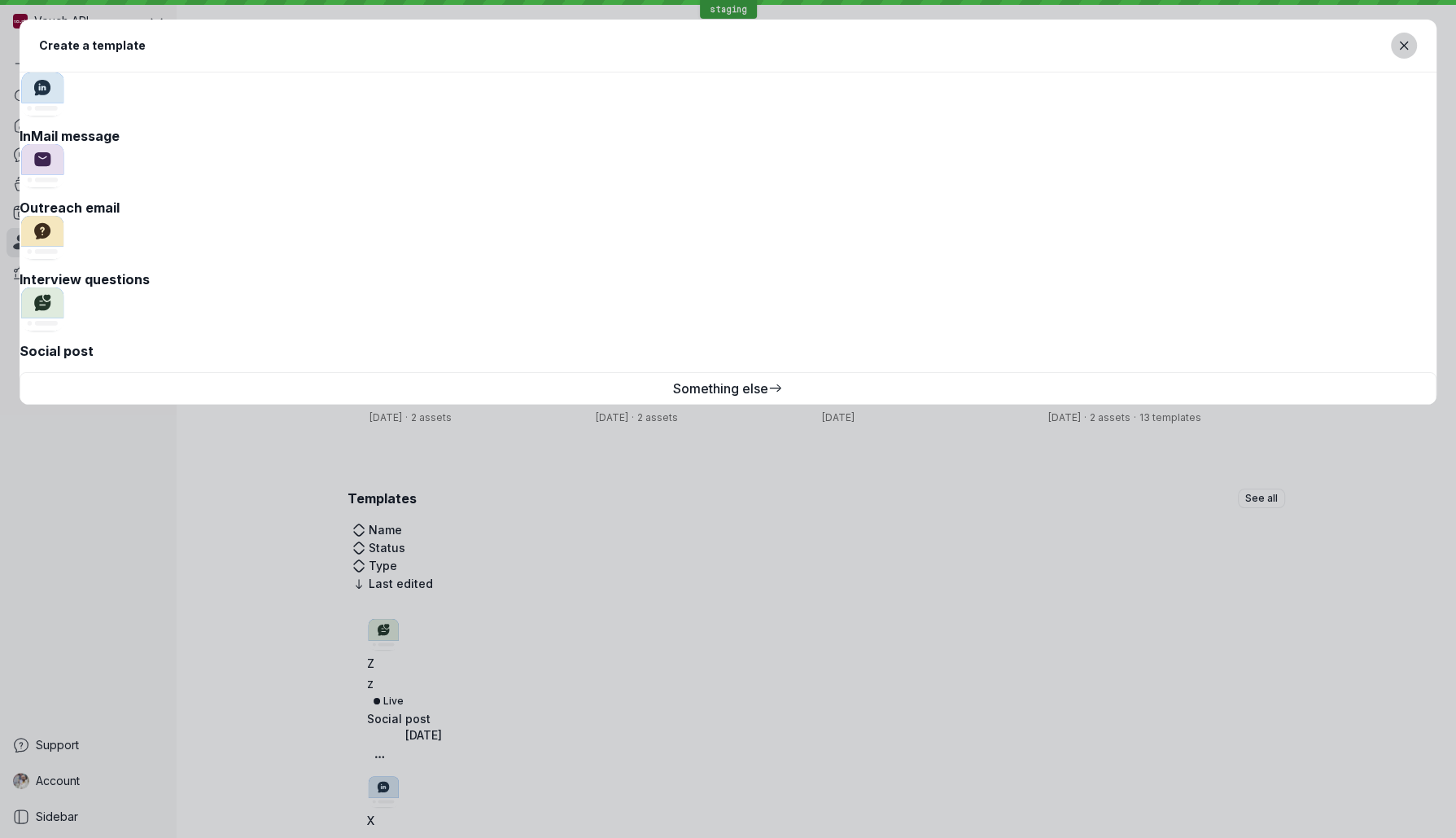
click at [1398, 52] on icon "Close modal" at bounding box center [1405, 47] width 14 height 14
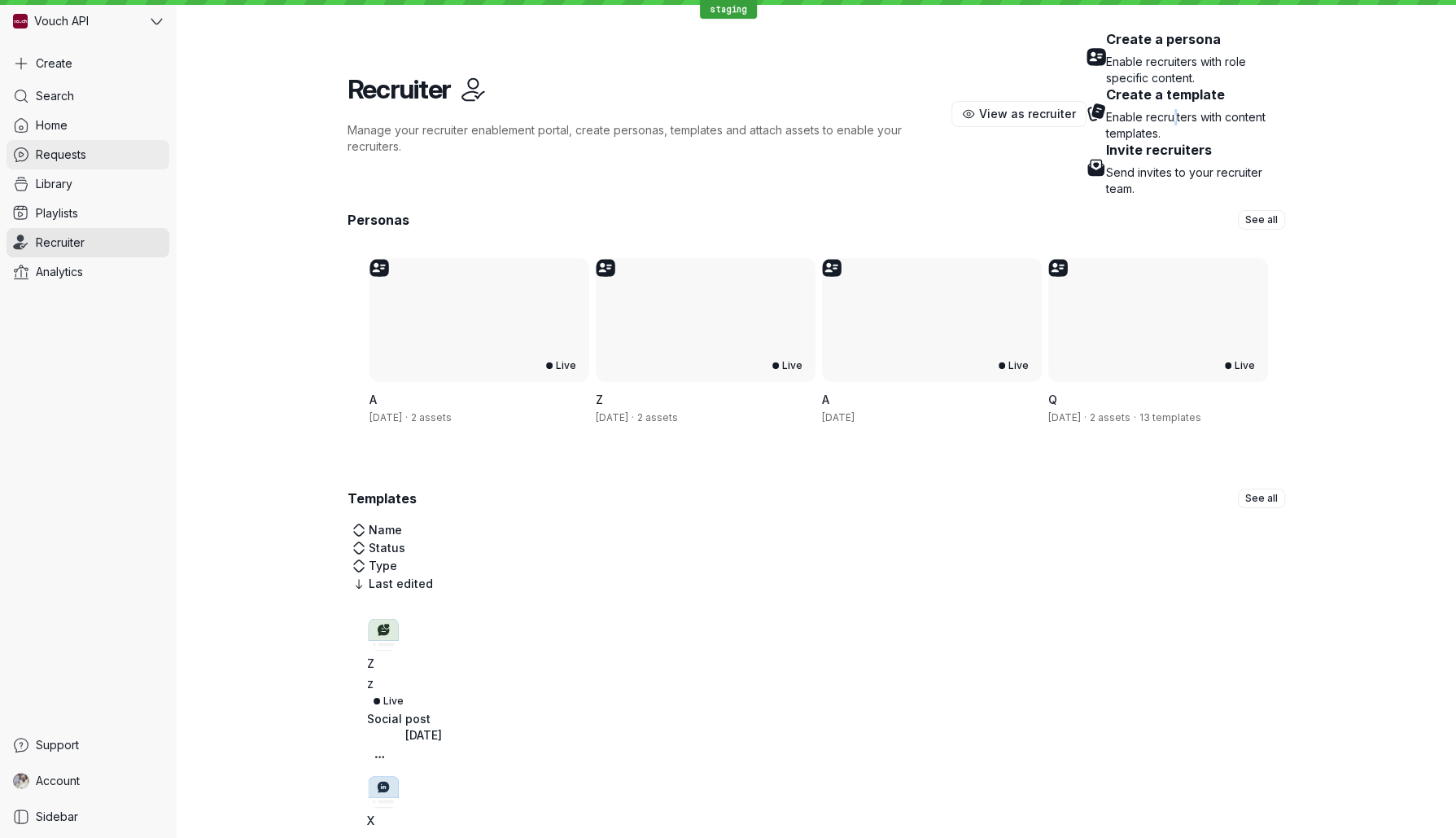
click at [75, 152] on span "Requests" at bounding box center [60, 154] width 50 height 16
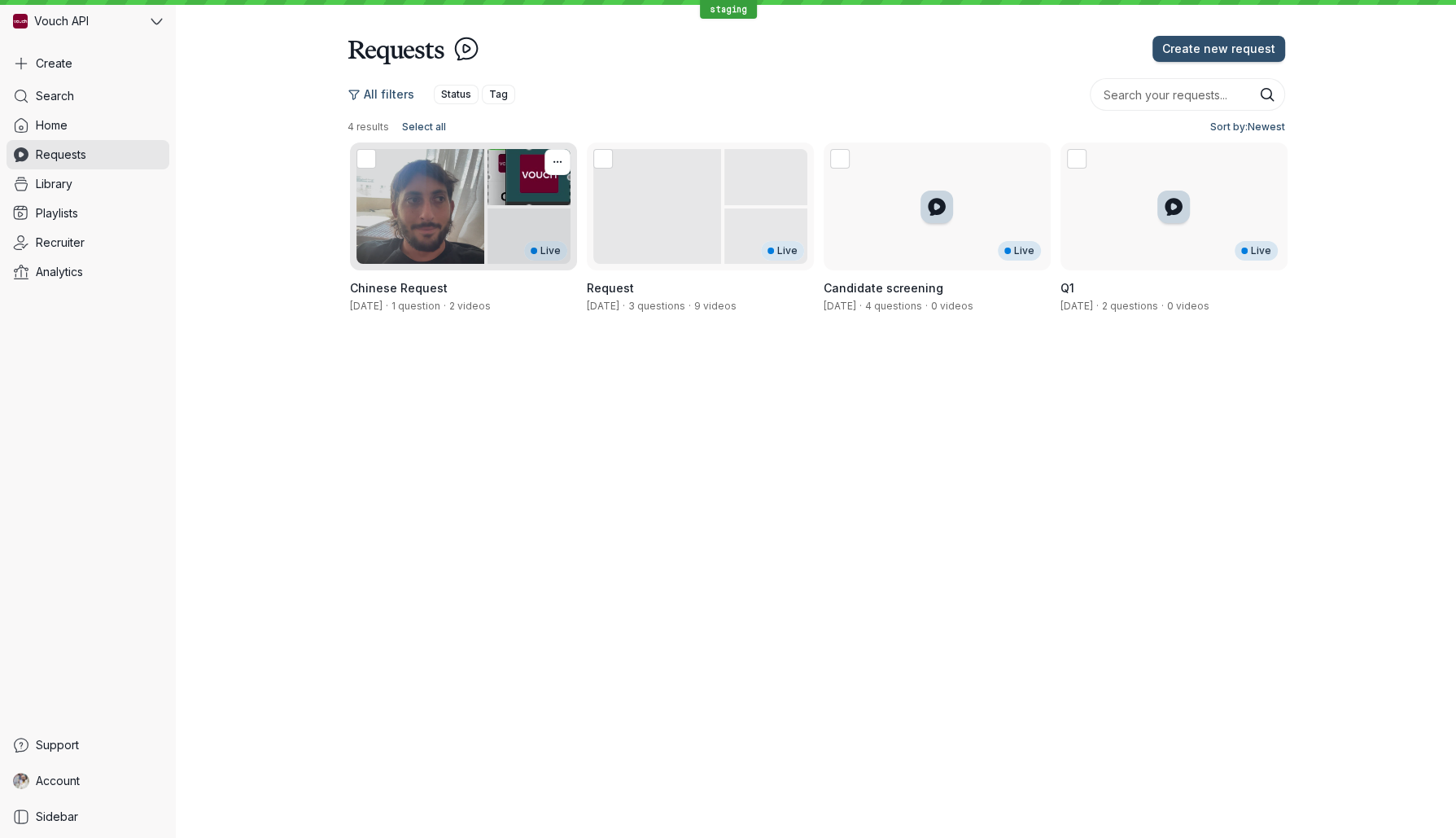
click at [370, 192] on div "Live" at bounding box center [464, 206] width 228 height 128
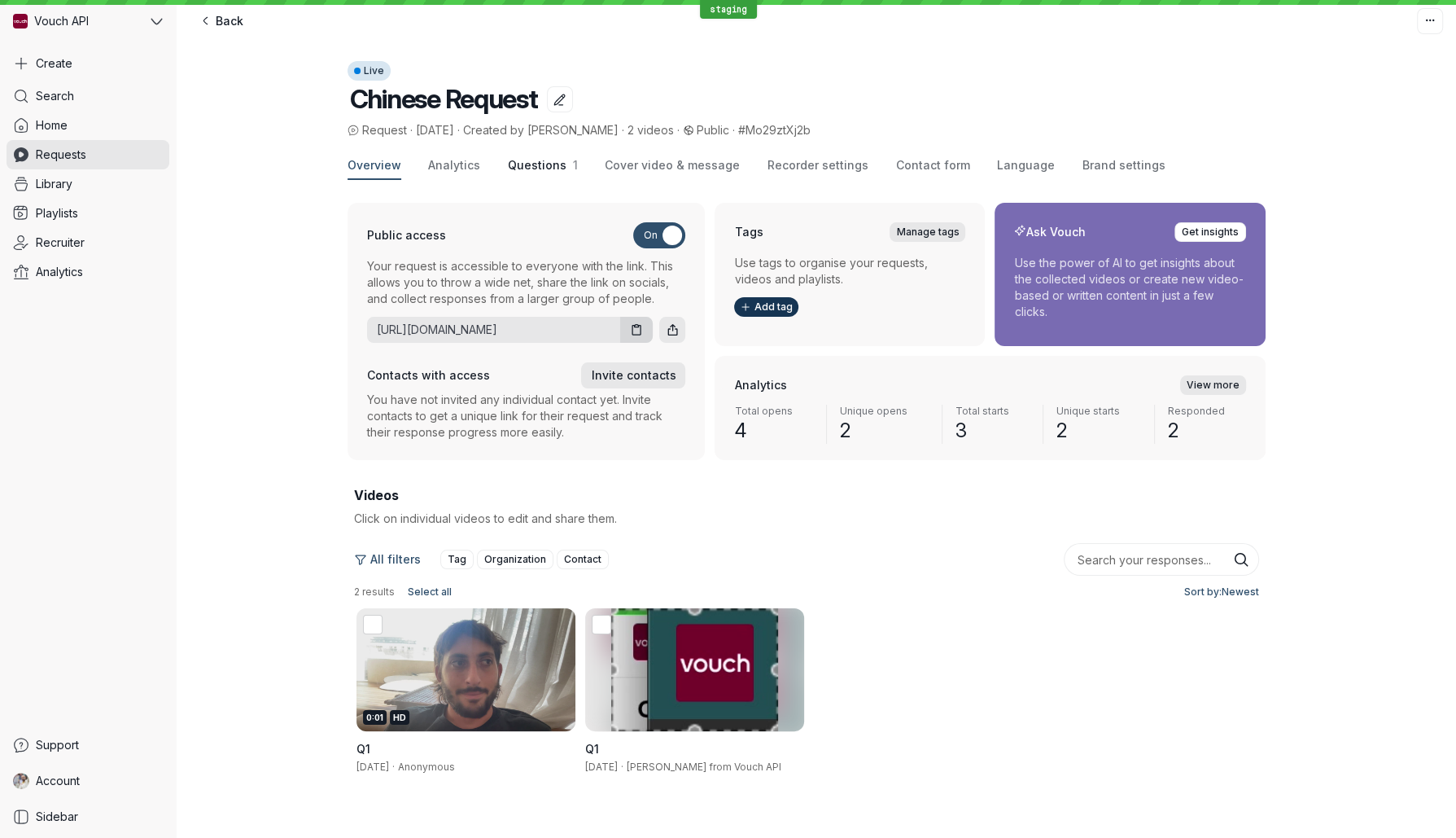
click at [532, 173] on button "Questions 1" at bounding box center [543, 166] width 70 height 28
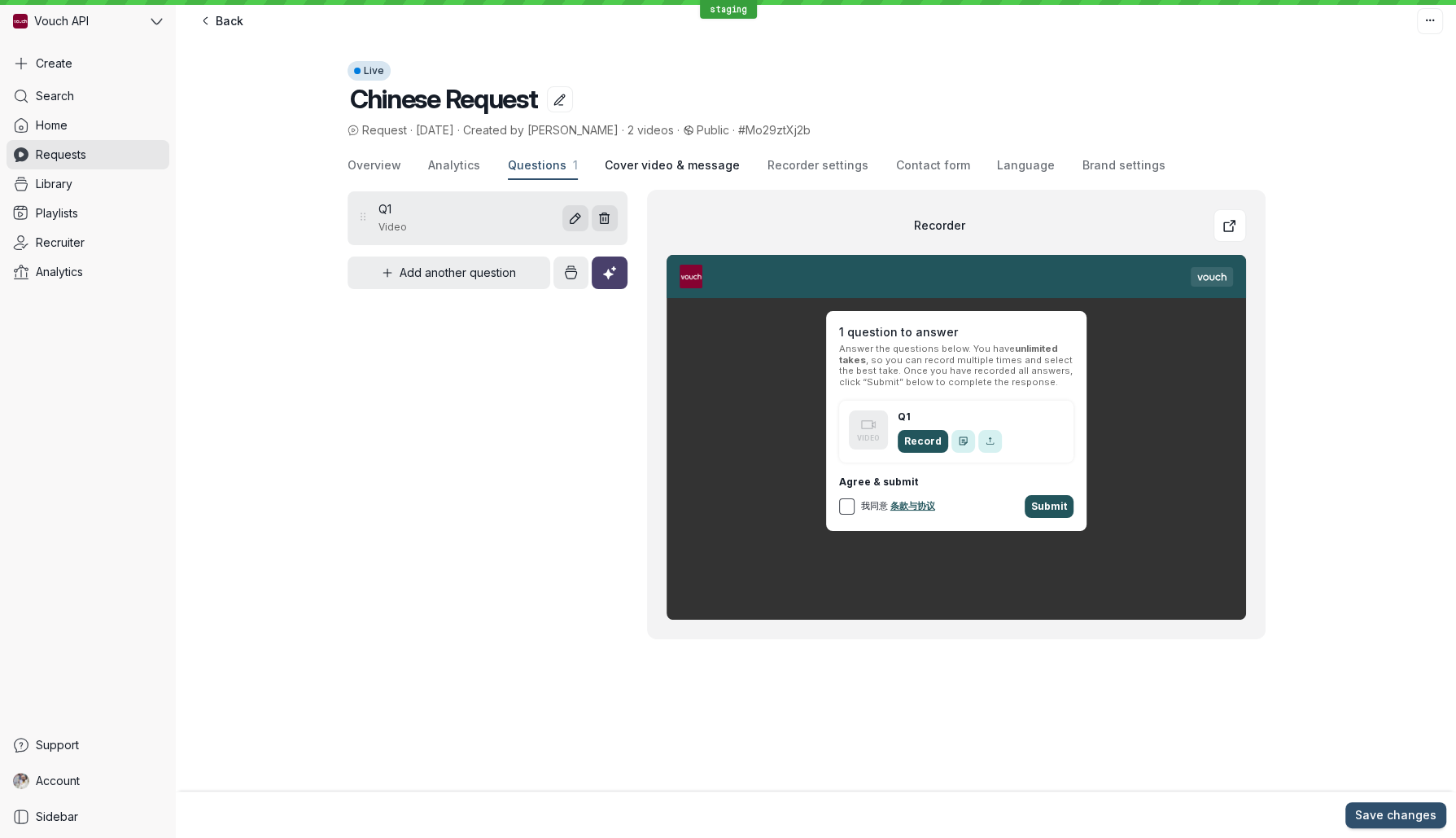
click at [625, 175] on button "Cover video & message" at bounding box center [672, 166] width 136 height 28
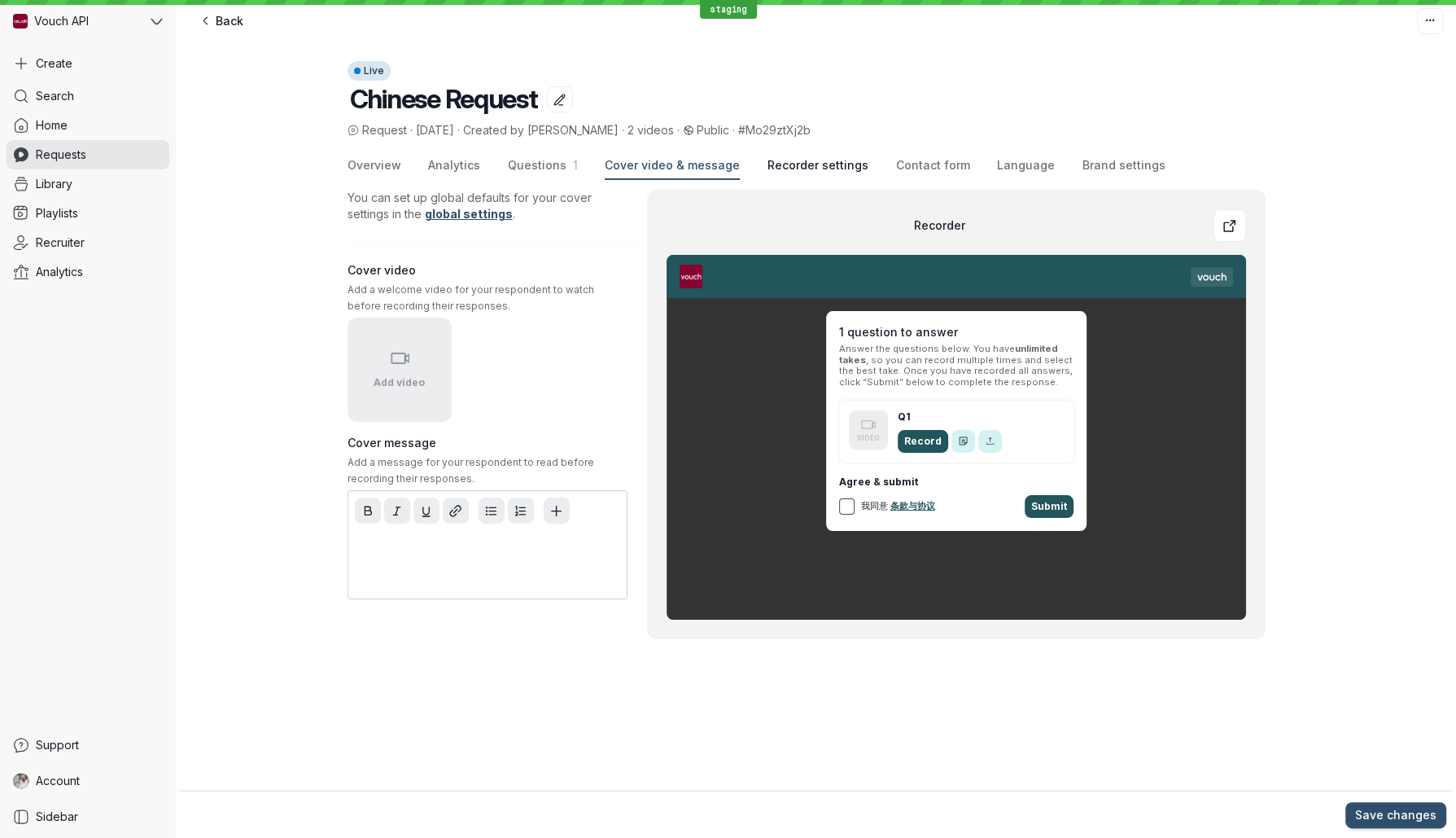
click at [812, 174] on button "Recorder settings" at bounding box center [818, 166] width 101 height 28
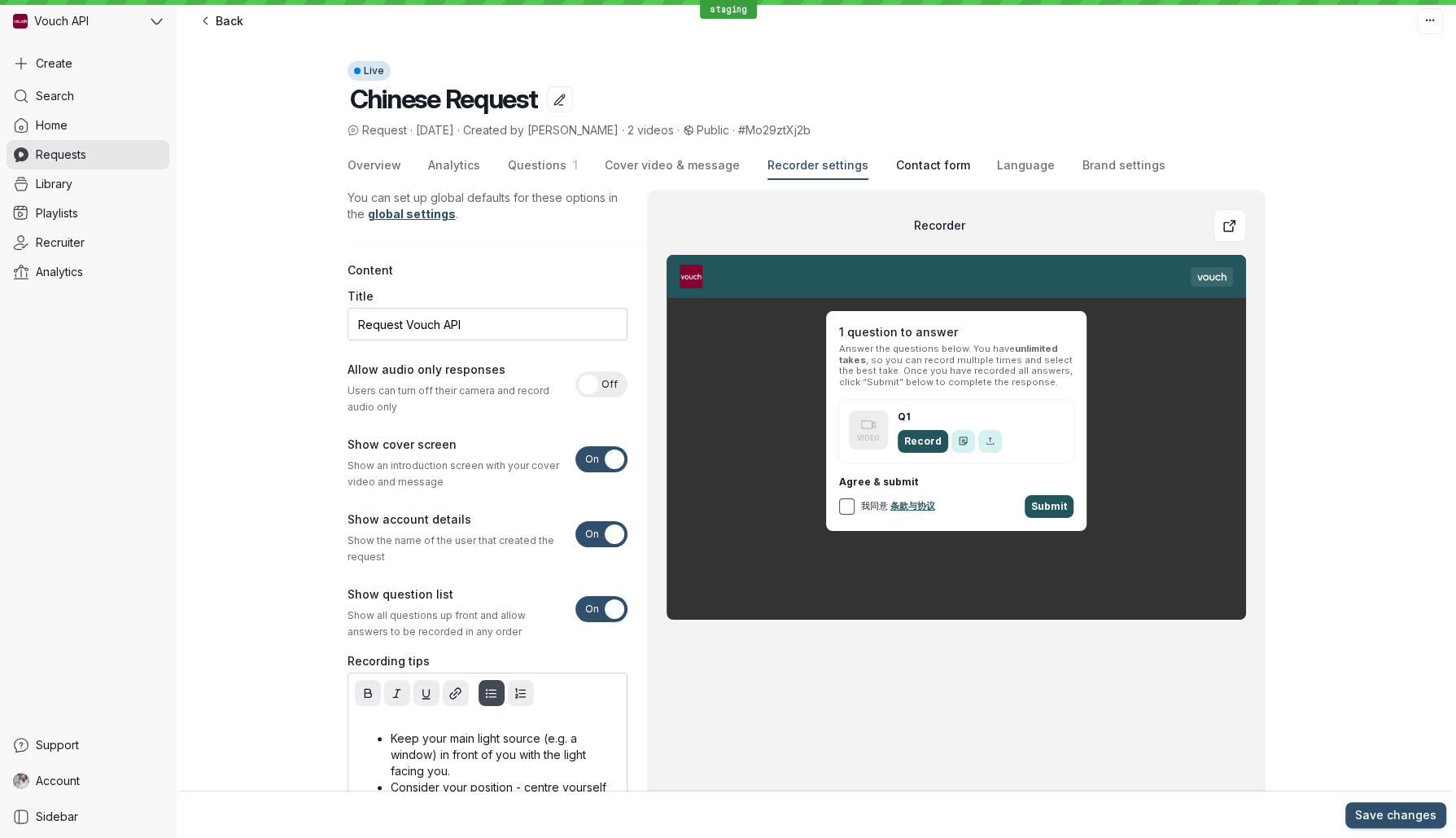
click at [895, 172] on span "Contact form" at bounding box center [932, 165] width 74 height 16
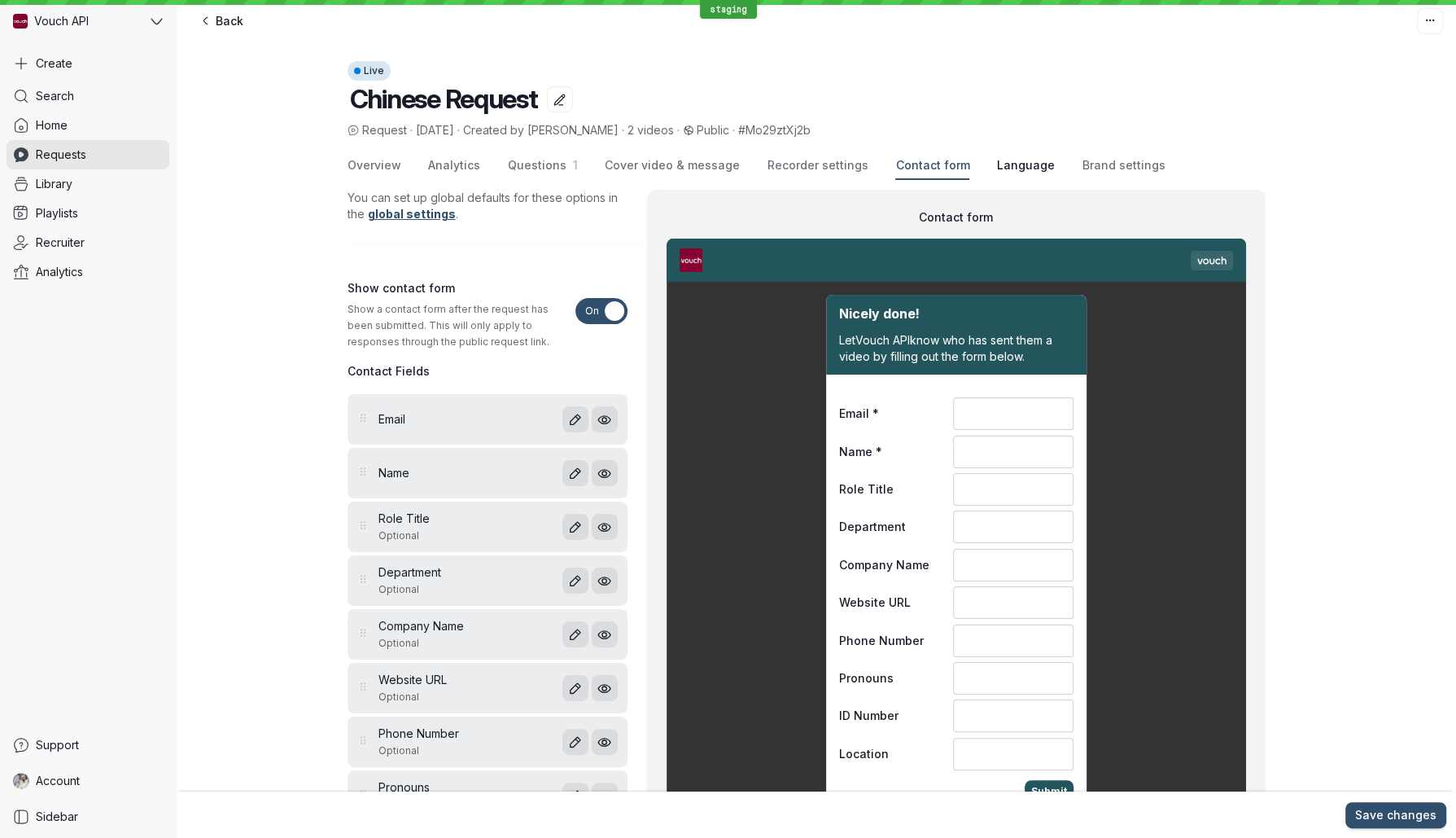
click at [997, 170] on span "Language" at bounding box center [1026, 165] width 57 height 16
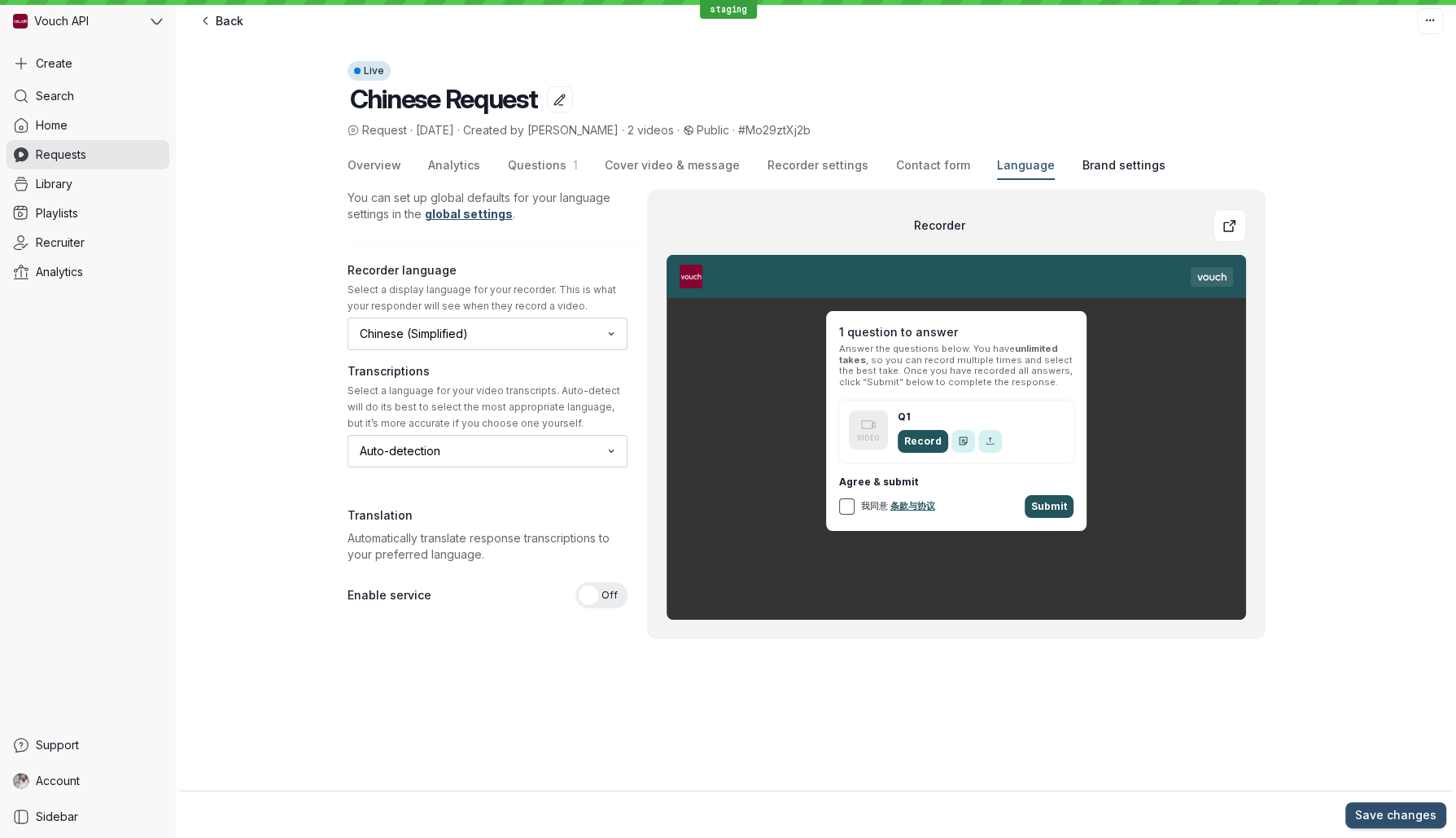
click at [1083, 175] on button "Brand settings" at bounding box center [1125, 166] width 83 height 28
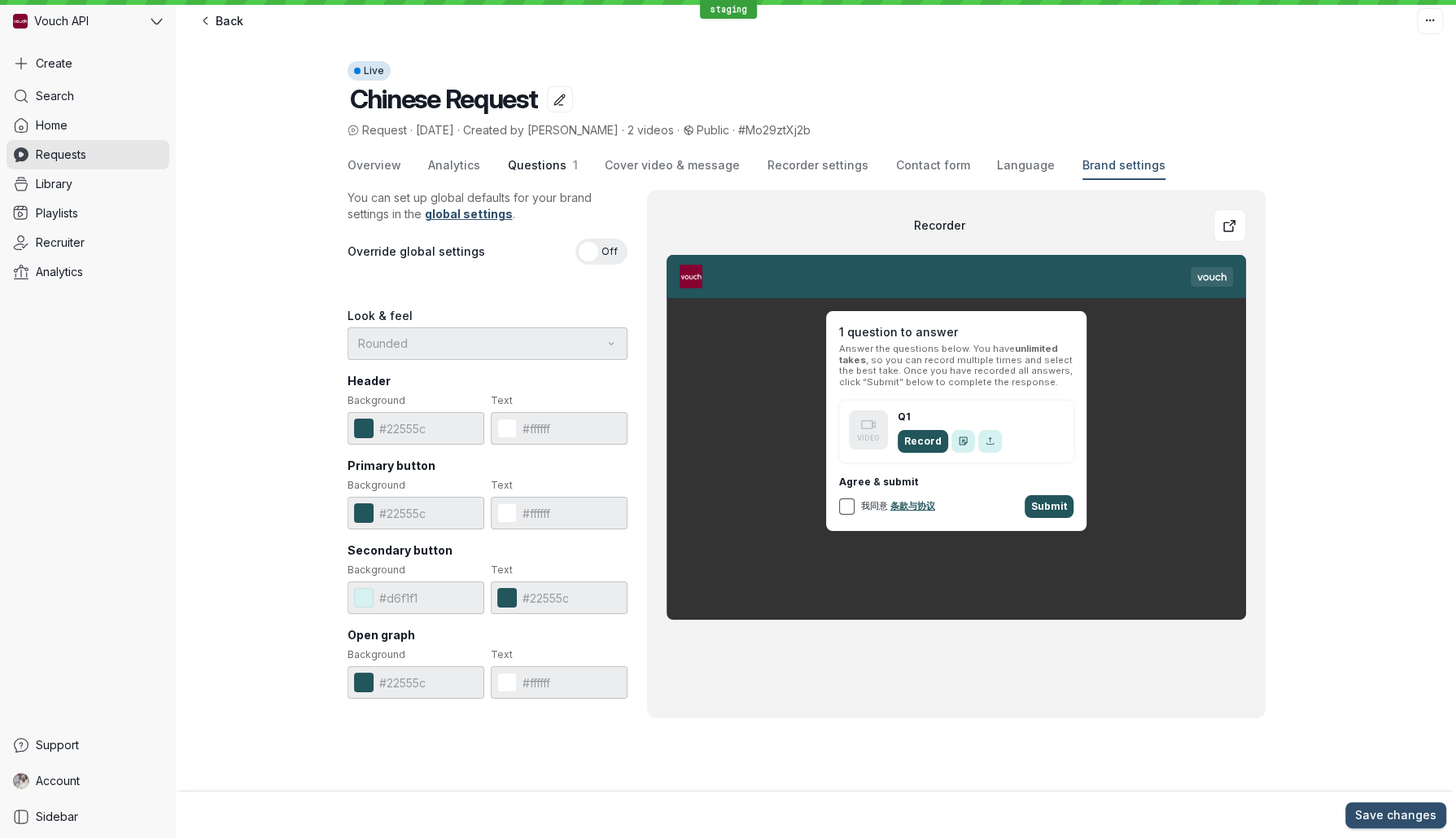
click at [538, 165] on span "Questions" at bounding box center [537, 165] width 58 height 14
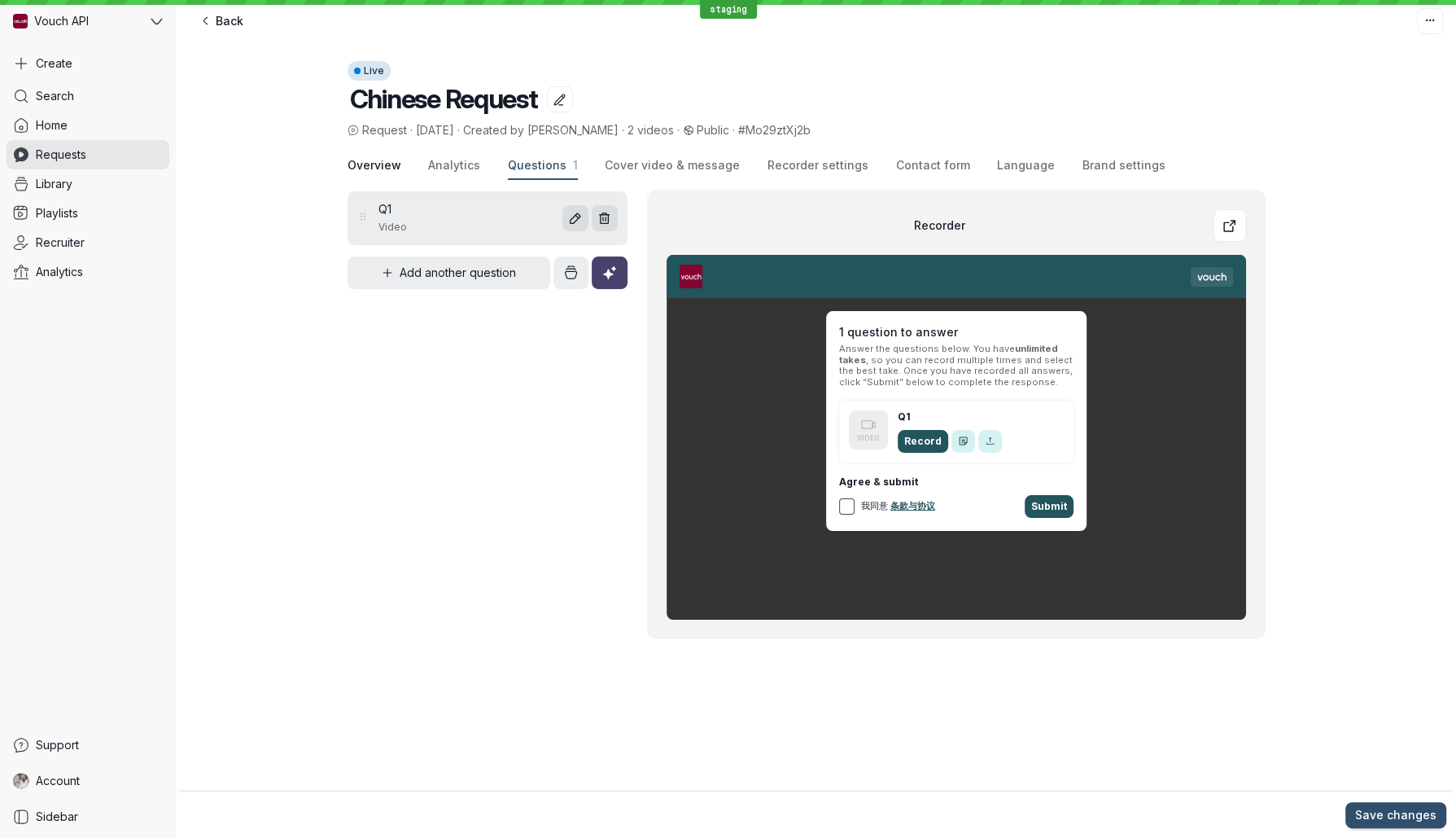
click at [393, 164] on span "Overview" at bounding box center [374, 165] width 53 height 16
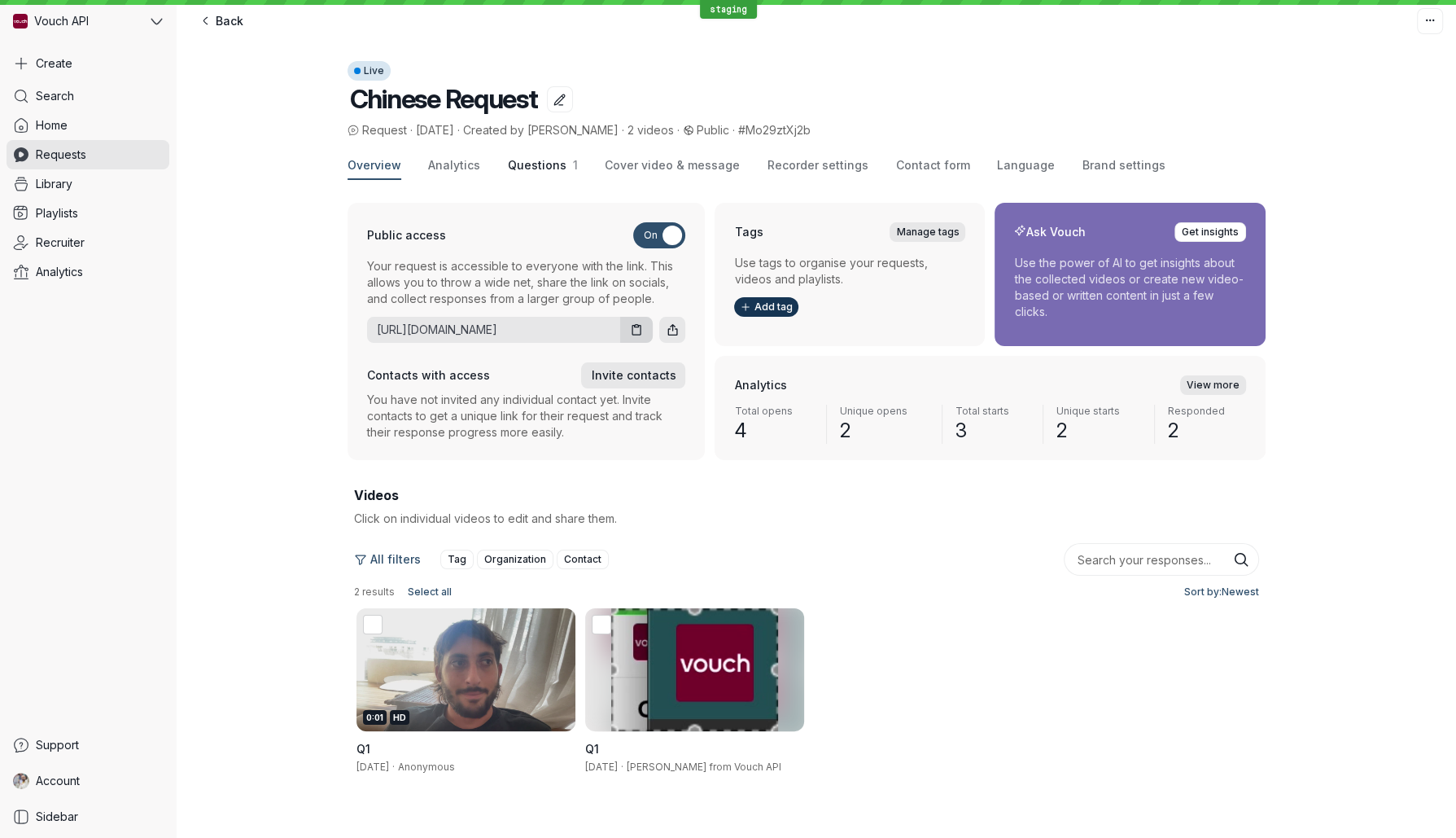
click at [567, 165] on span "1" at bounding box center [573, 165] width 12 height 14
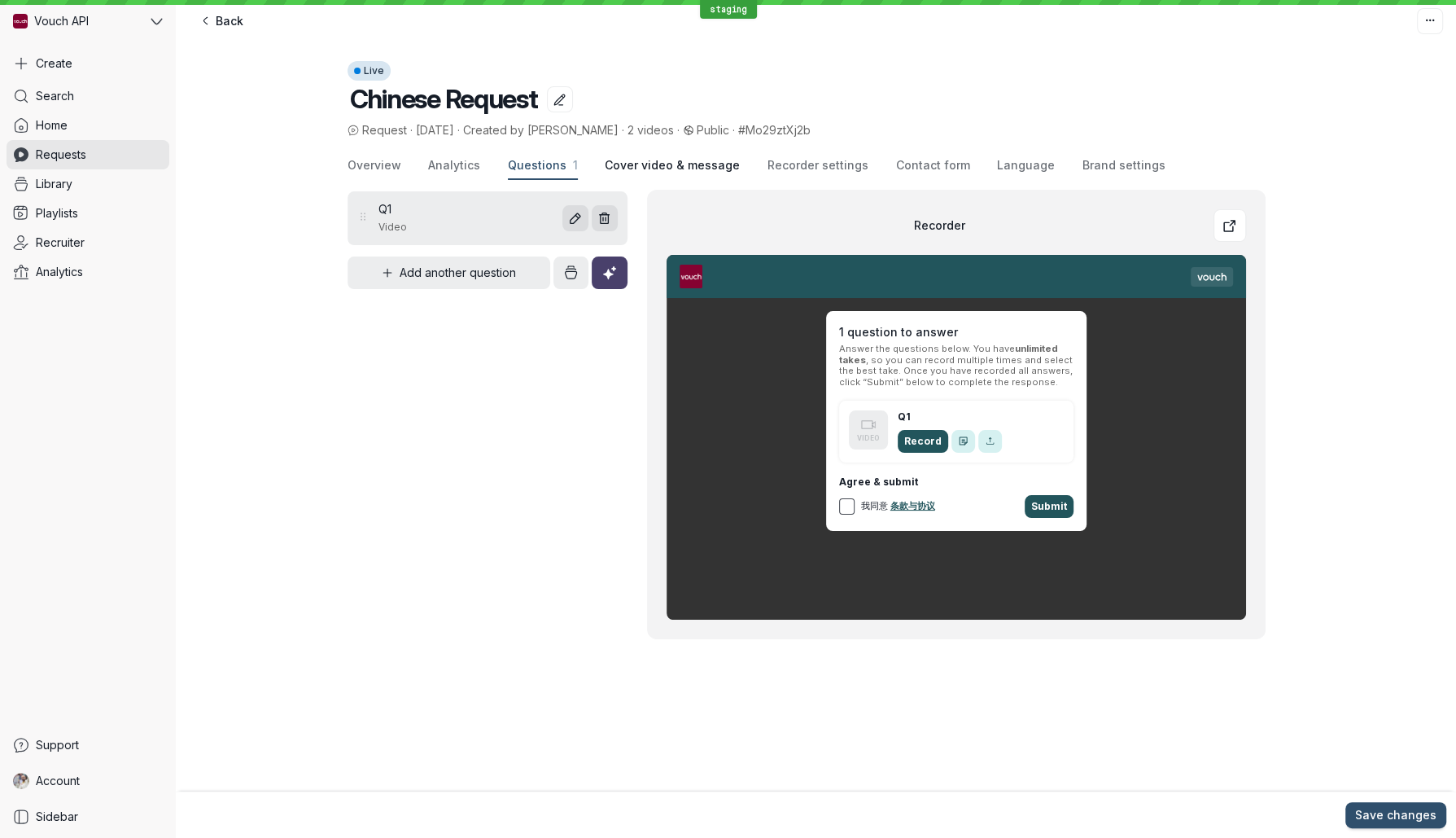
click at [691, 168] on span "Cover video & message" at bounding box center [672, 165] width 136 height 16
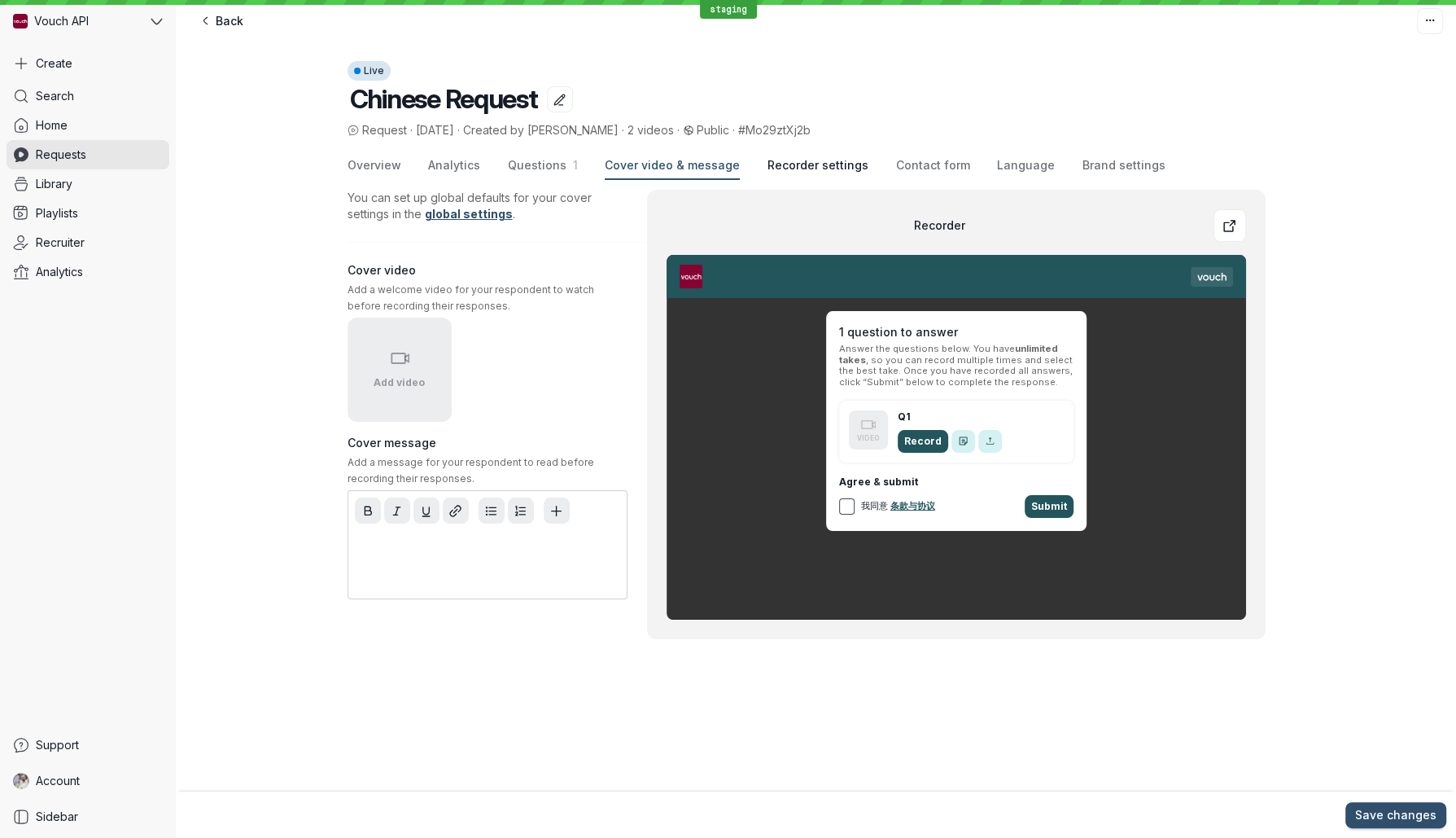
click at [797, 171] on span "Recorder settings" at bounding box center [818, 165] width 101 height 16
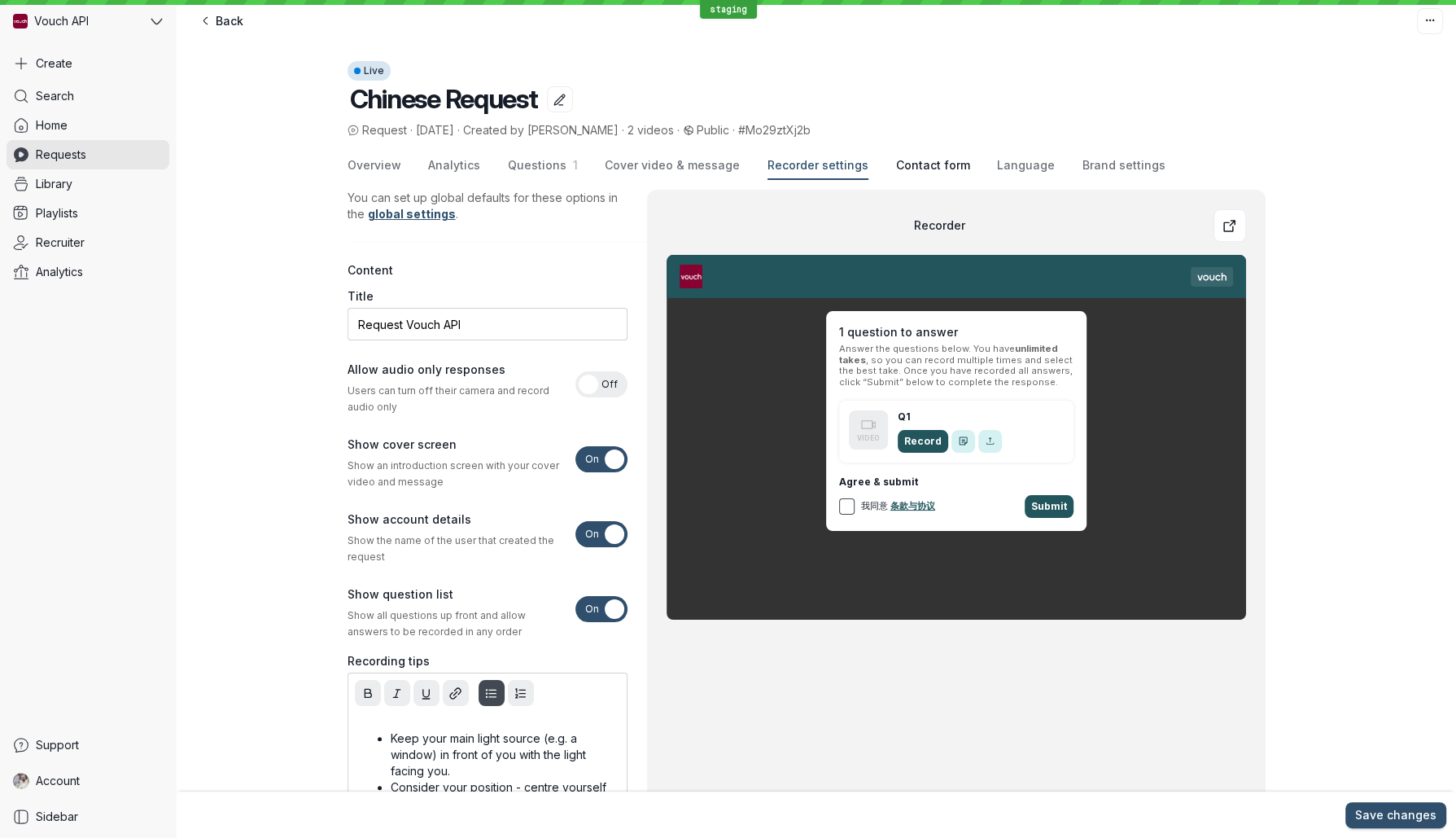
click at [903, 178] on button "Contact form" at bounding box center [932, 166] width 74 height 28
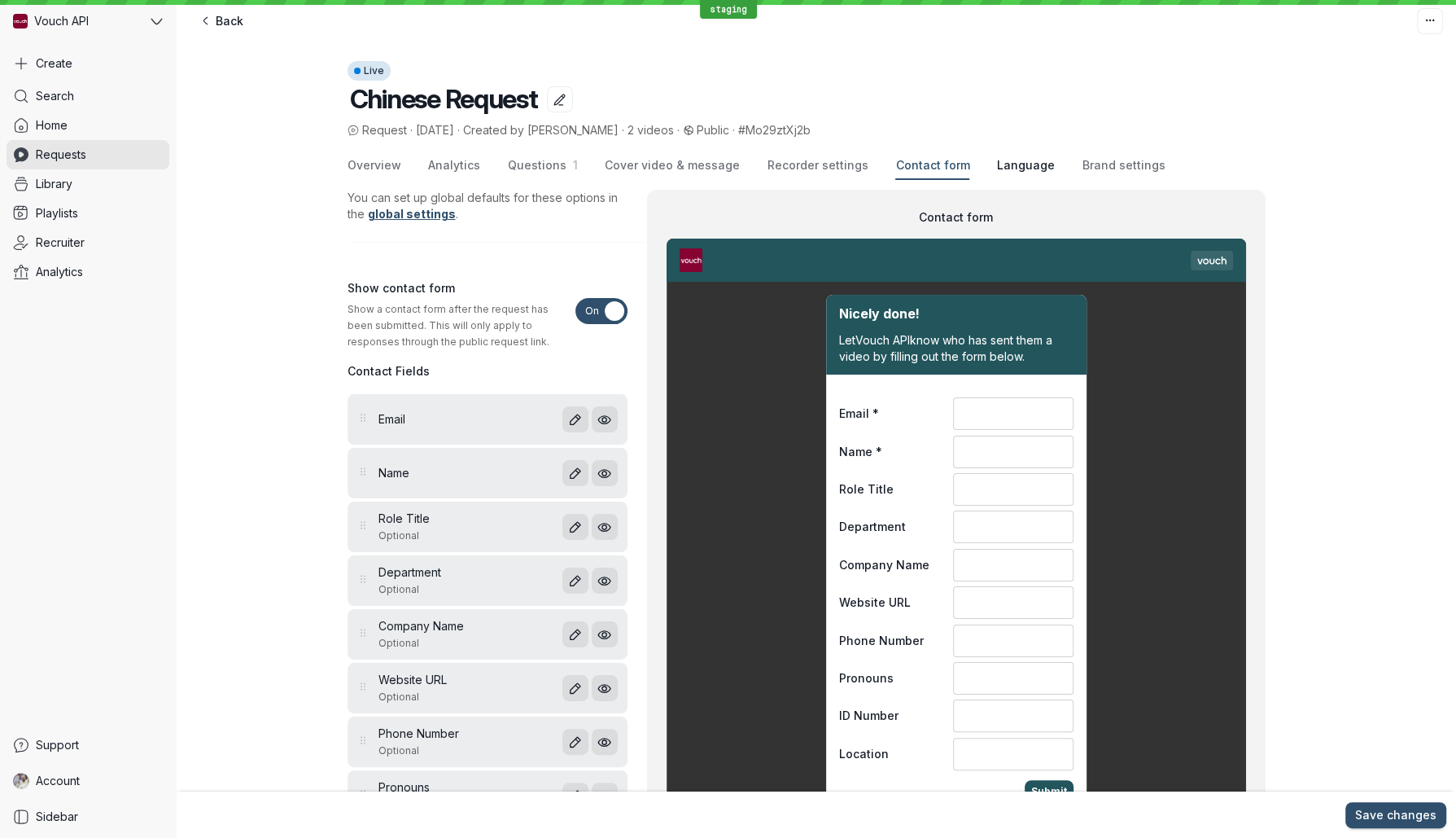
click at [1008, 176] on button "Language" at bounding box center [1026, 166] width 57 height 28
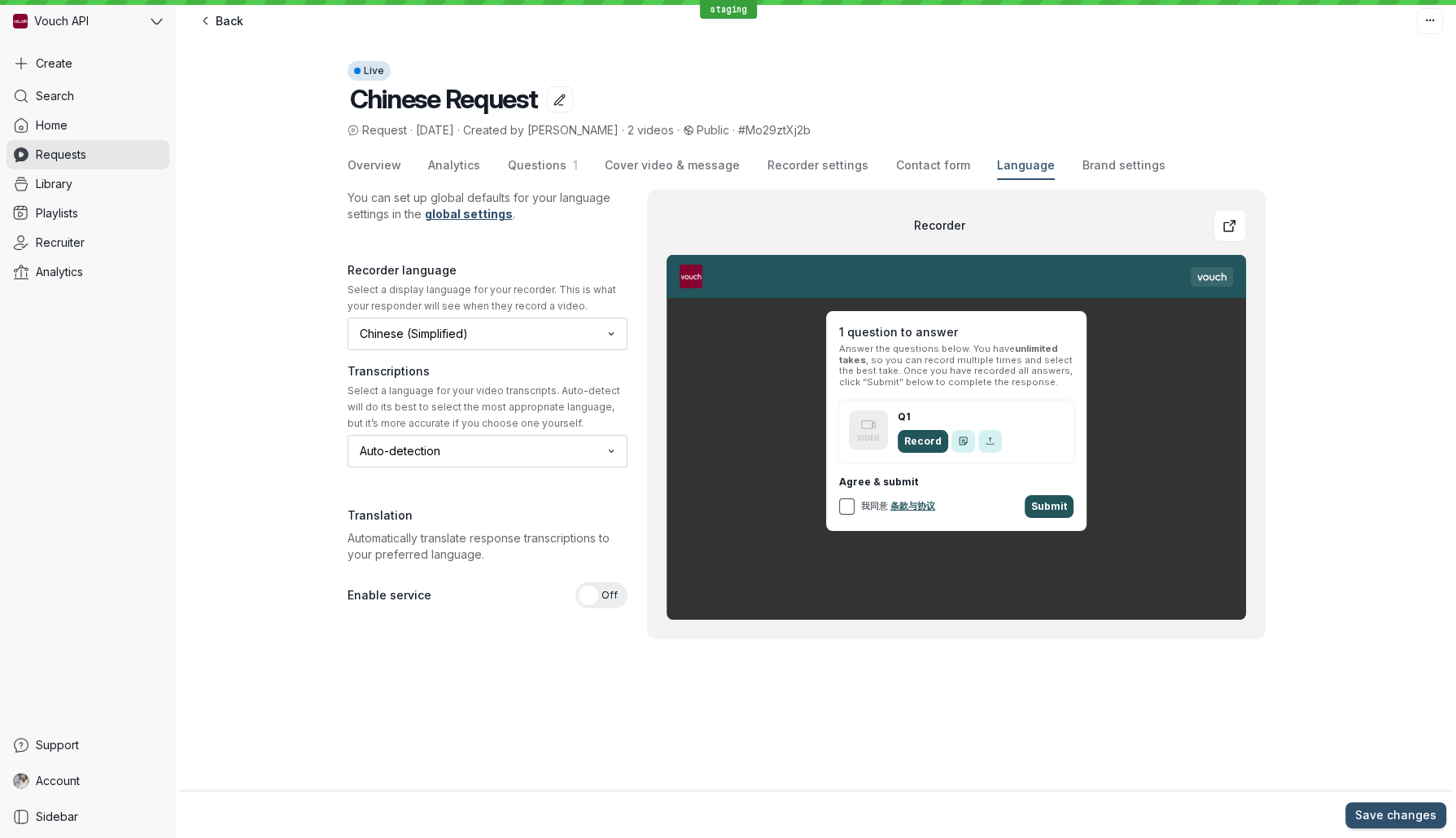
click at [1109, 181] on div "Overview Analytics Questions 1 Cover video & message Recorder settings Contact …" at bounding box center [816, 421] width 938 height 539
click at [1110, 177] on button "Brand settings" at bounding box center [1125, 166] width 83 height 28
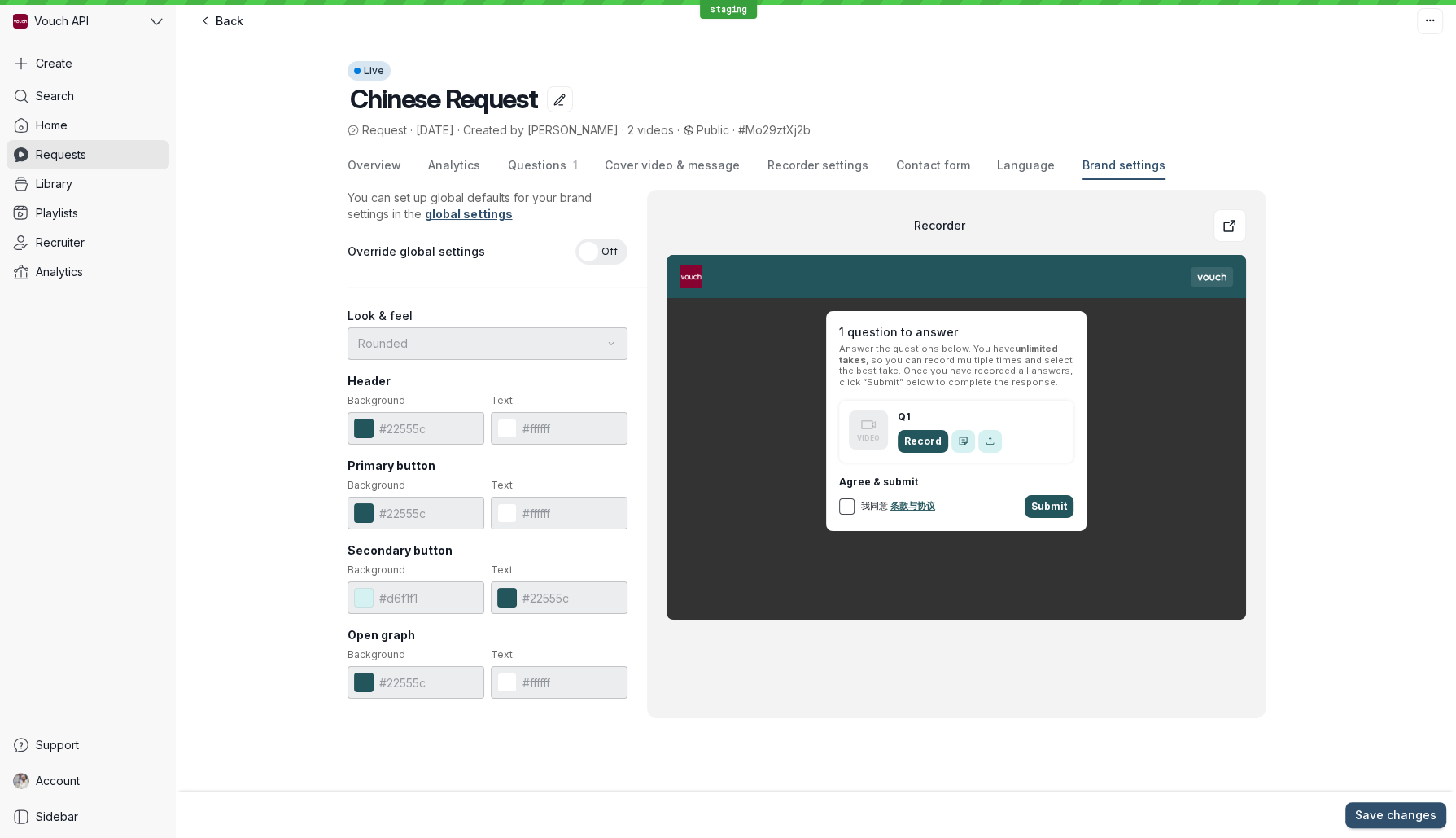
click at [282, 21] on div "Back" at bounding box center [439, 21] width 501 height 26
click at [1419, 28] on button "button" at bounding box center [1430, 21] width 26 height 26
click at [1212, 58] on header "Live Chinese Request Request · [DATE] · Created by [PERSON_NAME] · 2 videos · P…" at bounding box center [816, 84] width 1281 height 111
click at [226, 23] on span "Back" at bounding box center [229, 21] width 28 height 16
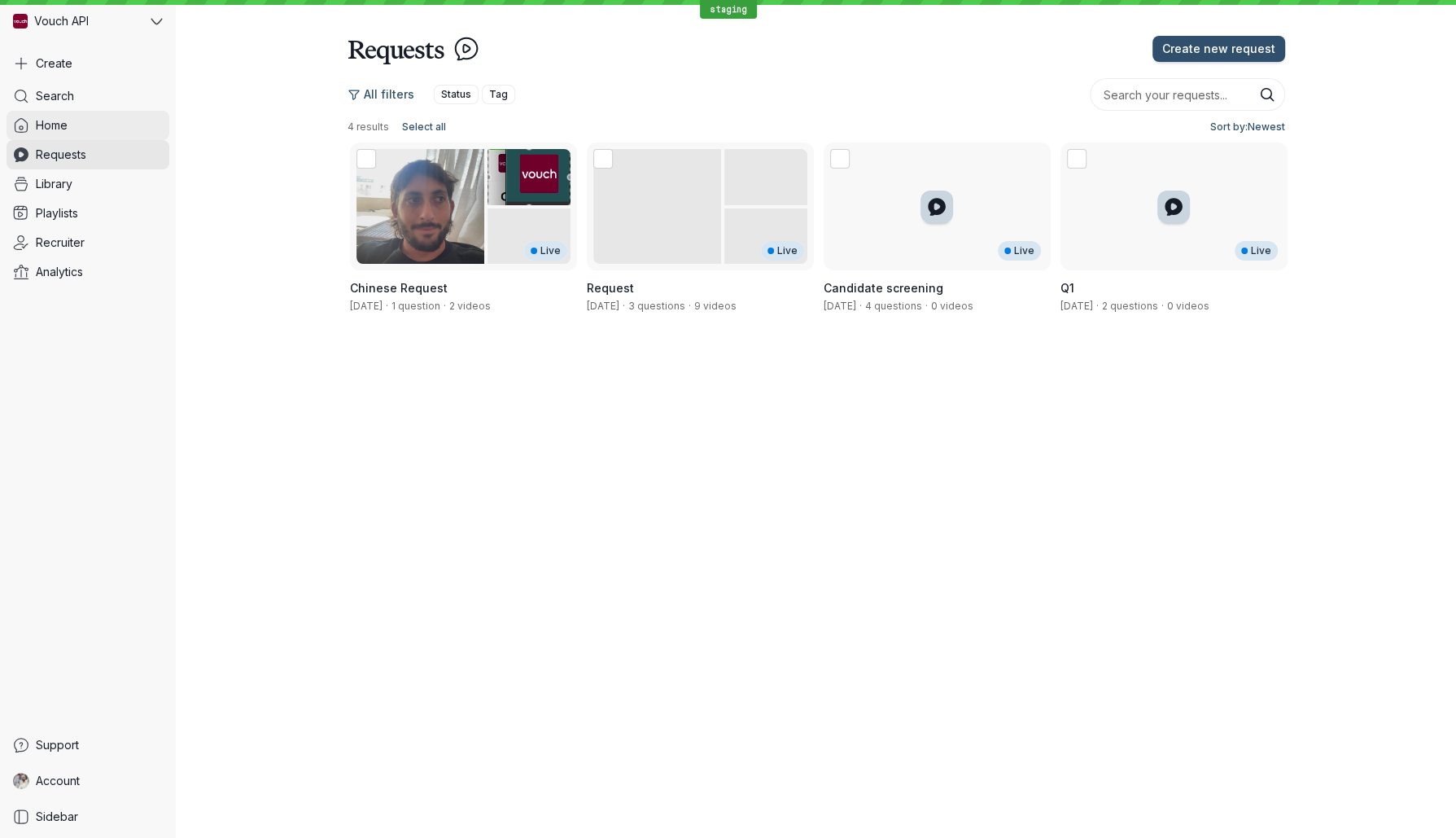
click at [95, 115] on link "Home" at bounding box center [88, 126] width 163 height 30
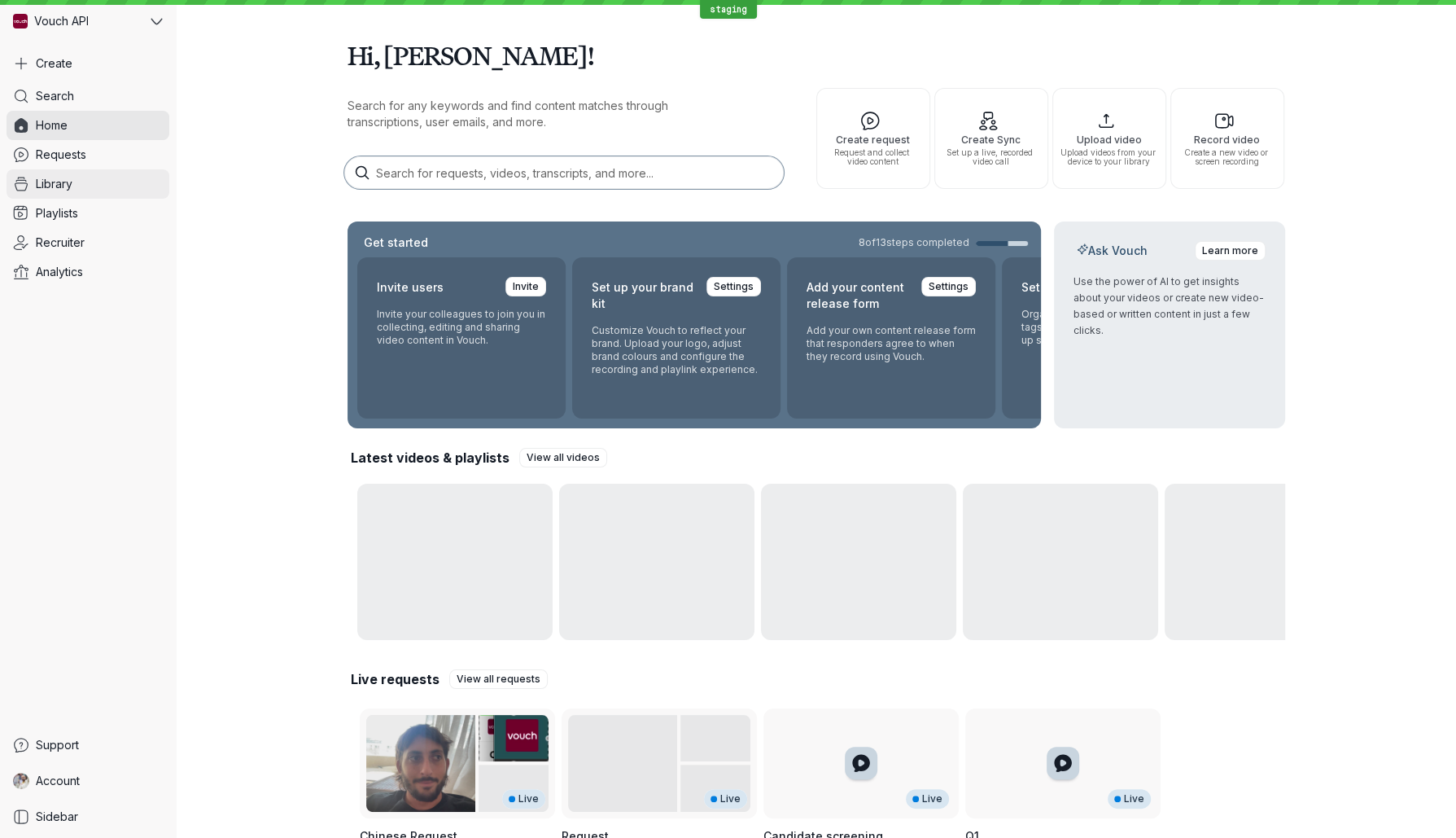
click at [81, 184] on link "Library" at bounding box center [88, 184] width 163 height 30
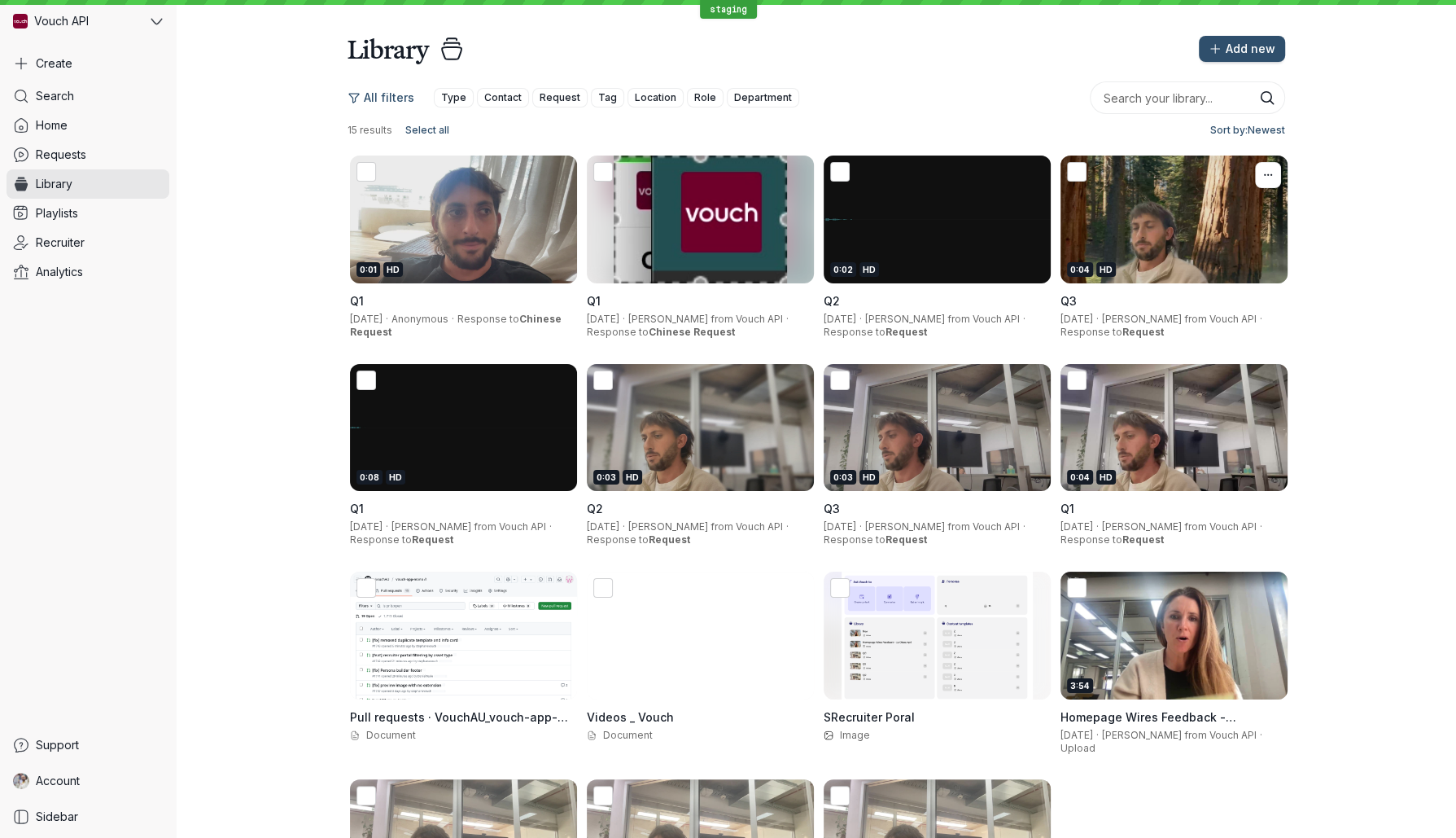
click at [1161, 220] on div "0:04 HD" at bounding box center [1174, 219] width 228 height 128
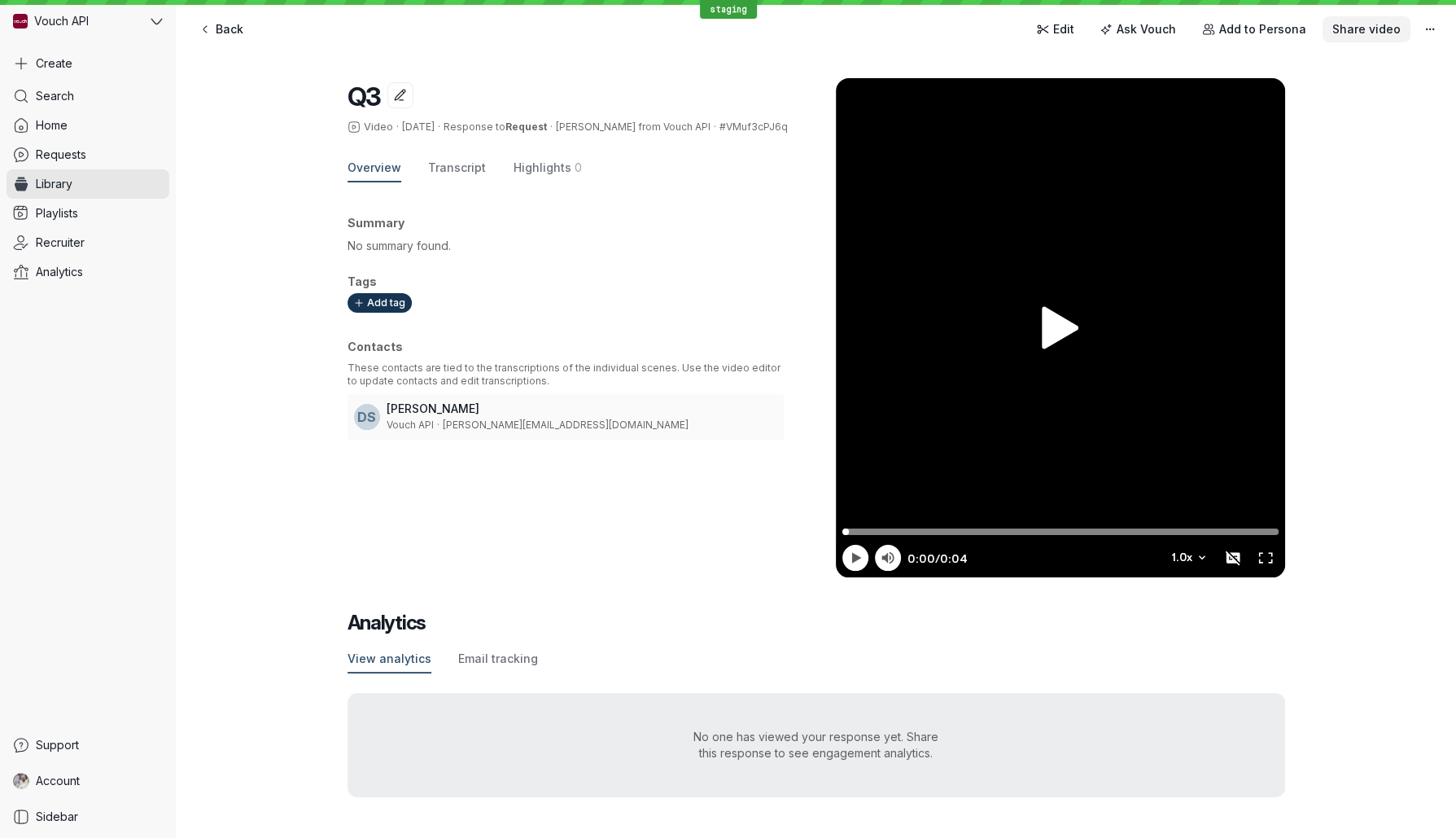
click at [1353, 28] on span "Share video" at bounding box center [1366, 29] width 68 height 16
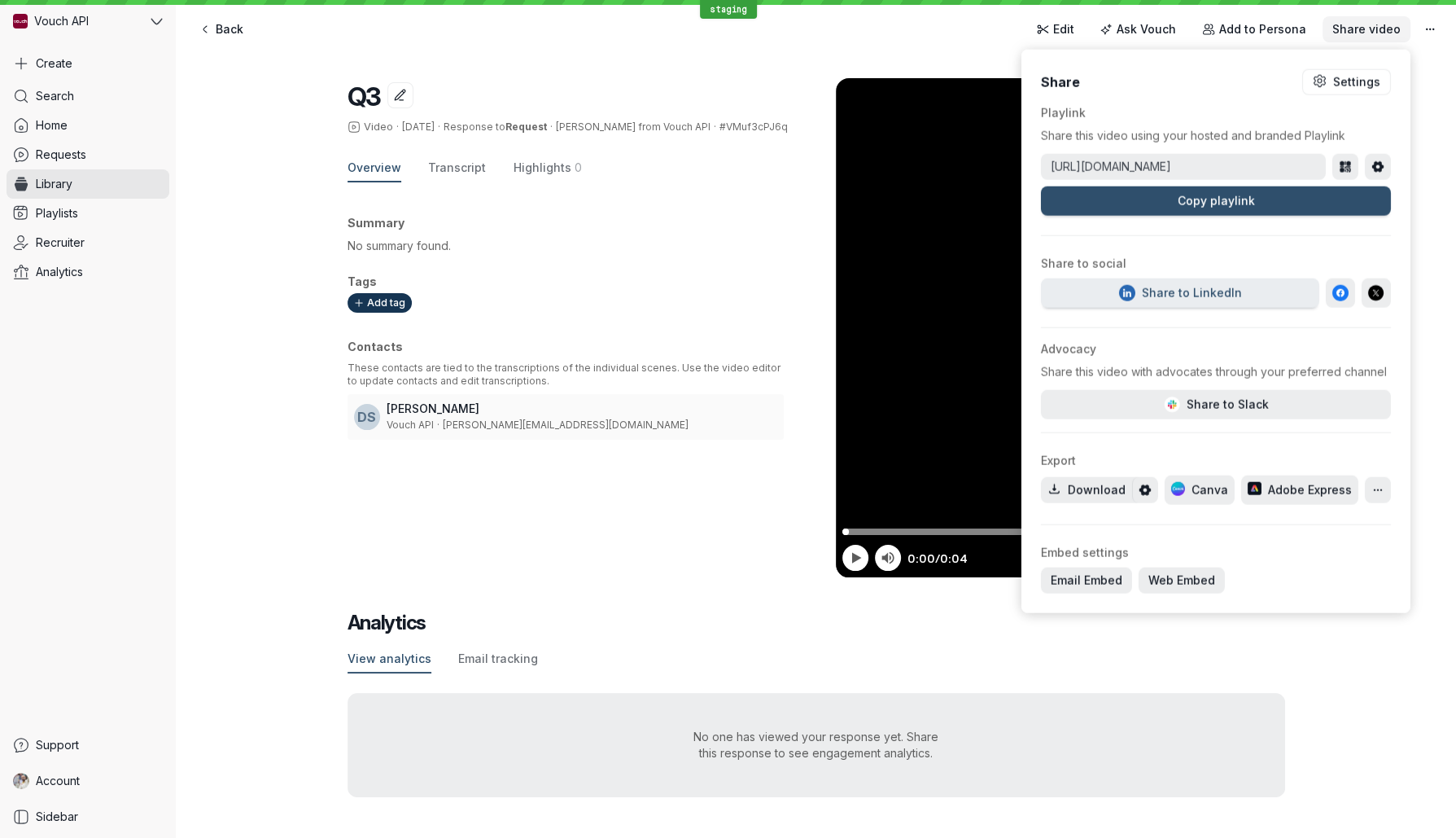
click at [1358, 30] on span "Share video" at bounding box center [1366, 29] width 68 height 16
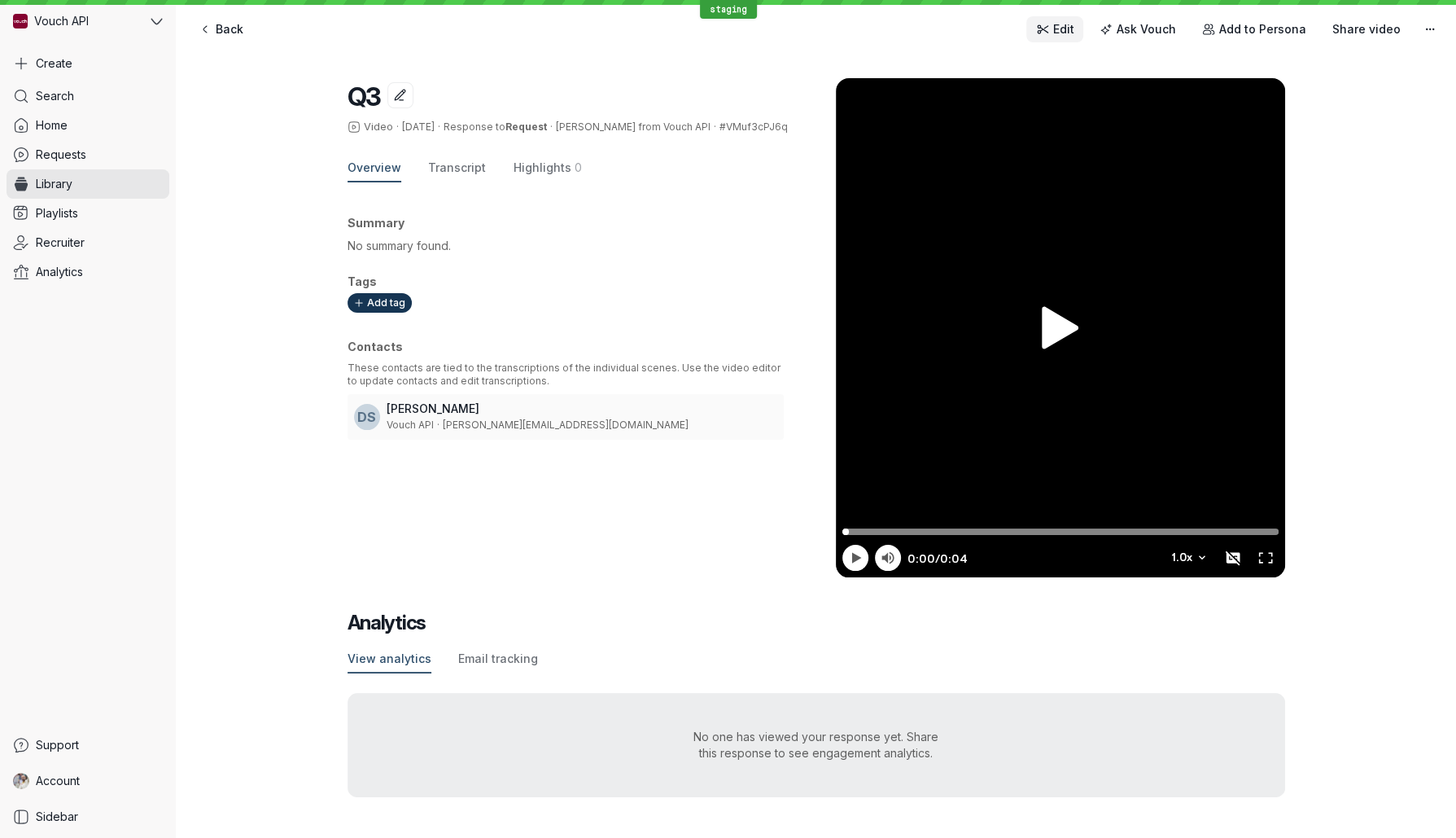
click at [1083, 32] on link "Edit" at bounding box center [1055, 29] width 57 height 26
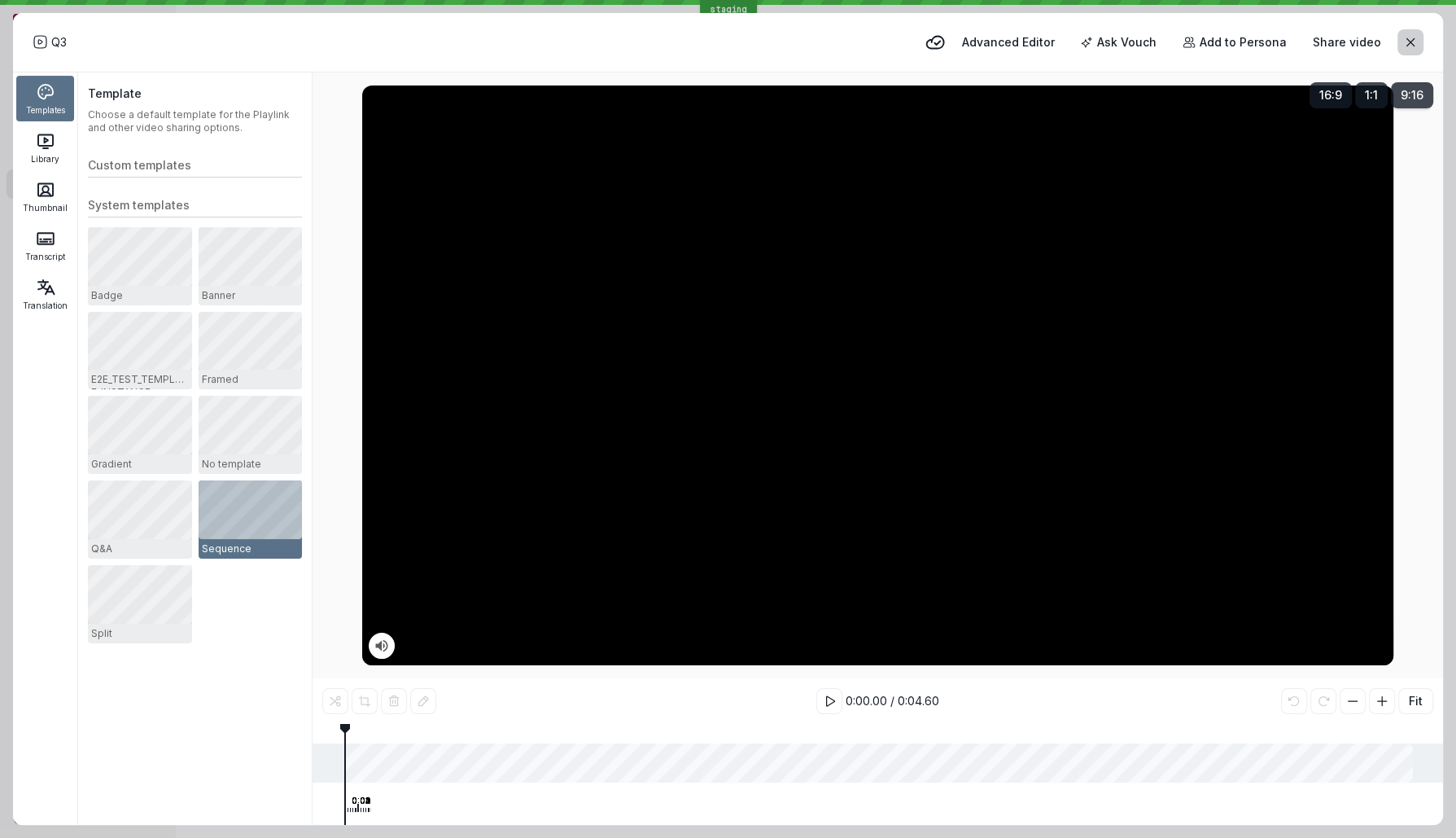
click at [1418, 45] on button "button" at bounding box center [1410, 43] width 26 height 26
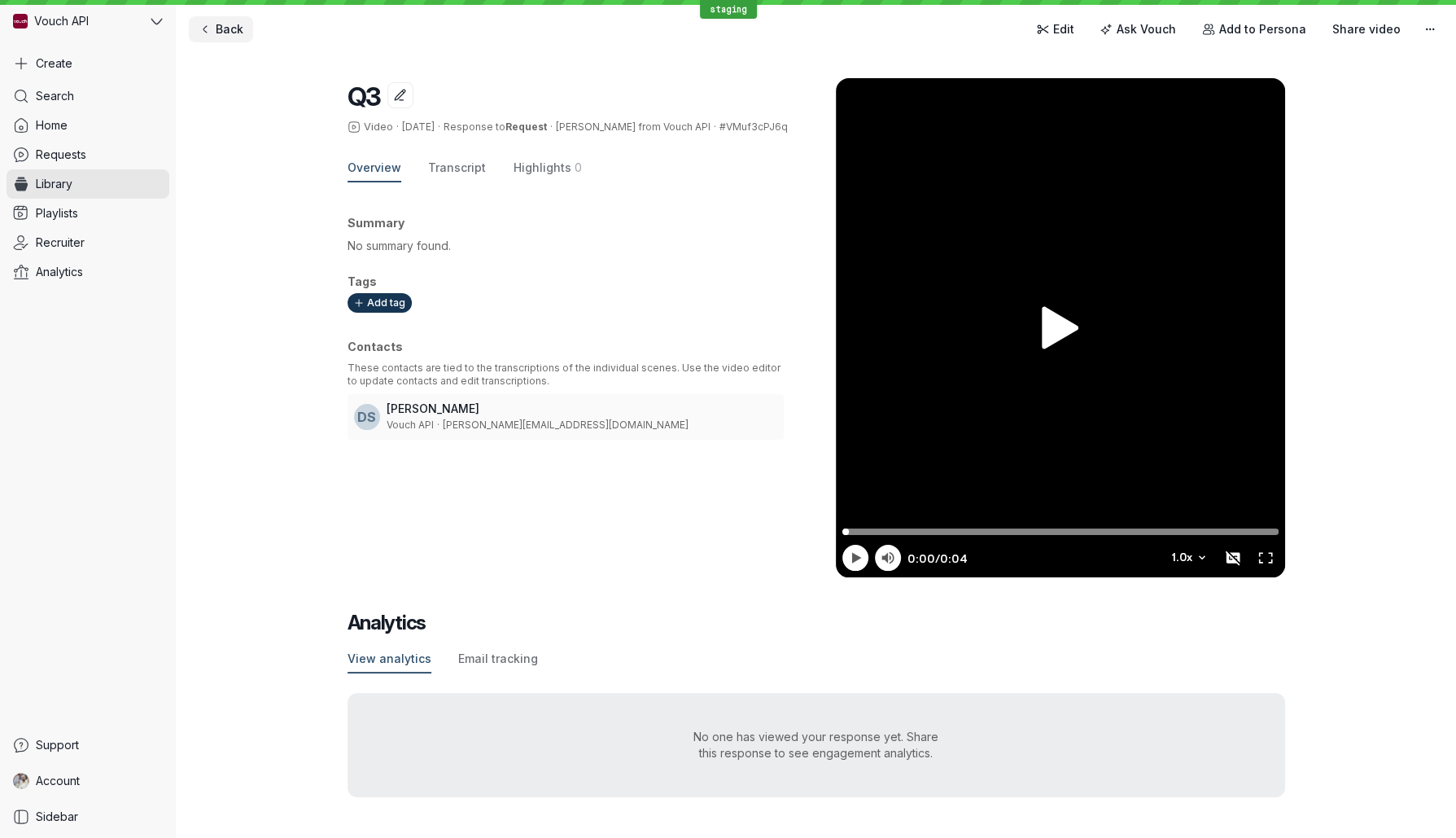
click at [248, 24] on link "Back" at bounding box center [221, 29] width 64 height 26
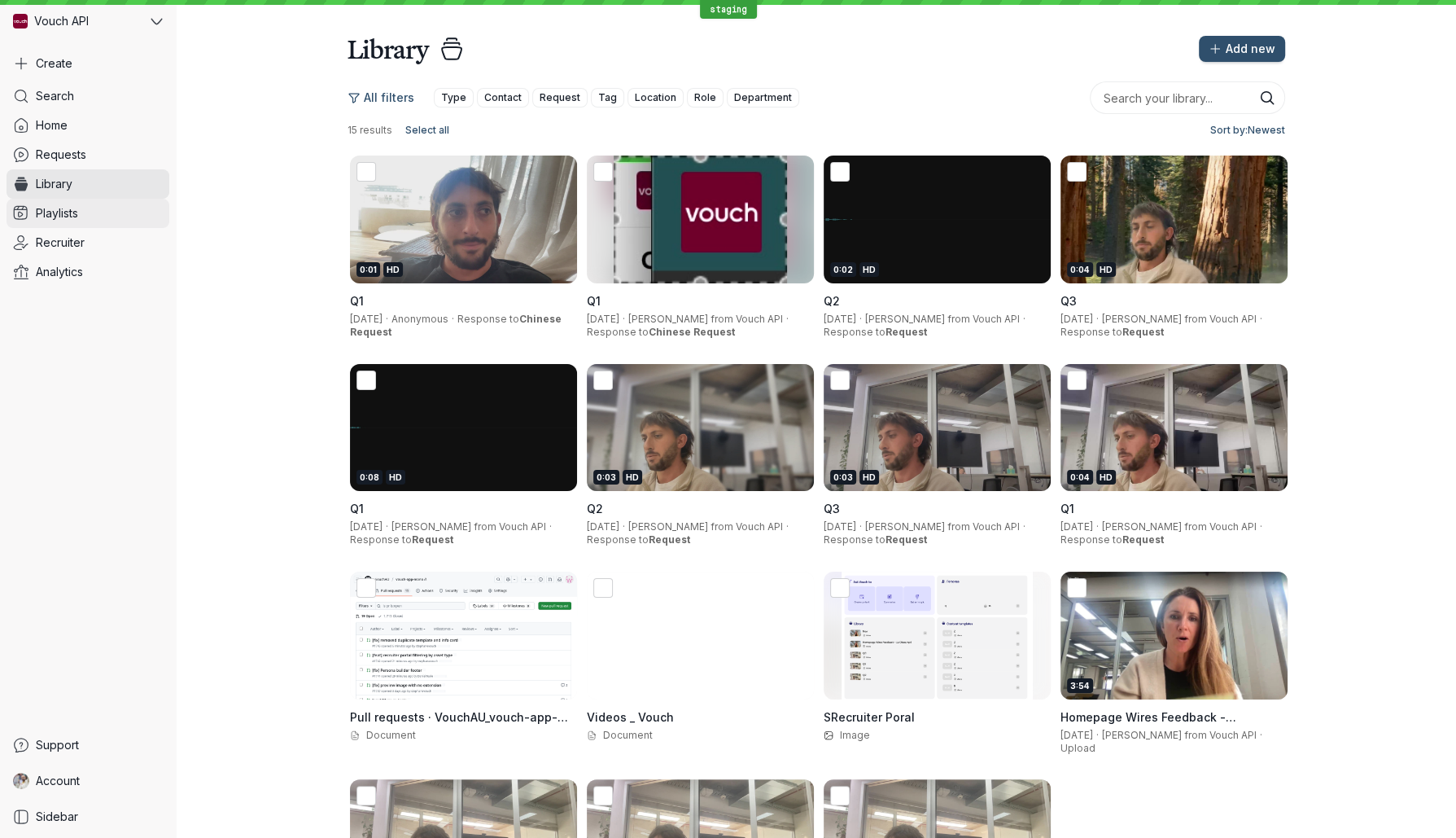
click at [80, 218] on link "Playlists" at bounding box center [88, 214] width 163 height 30
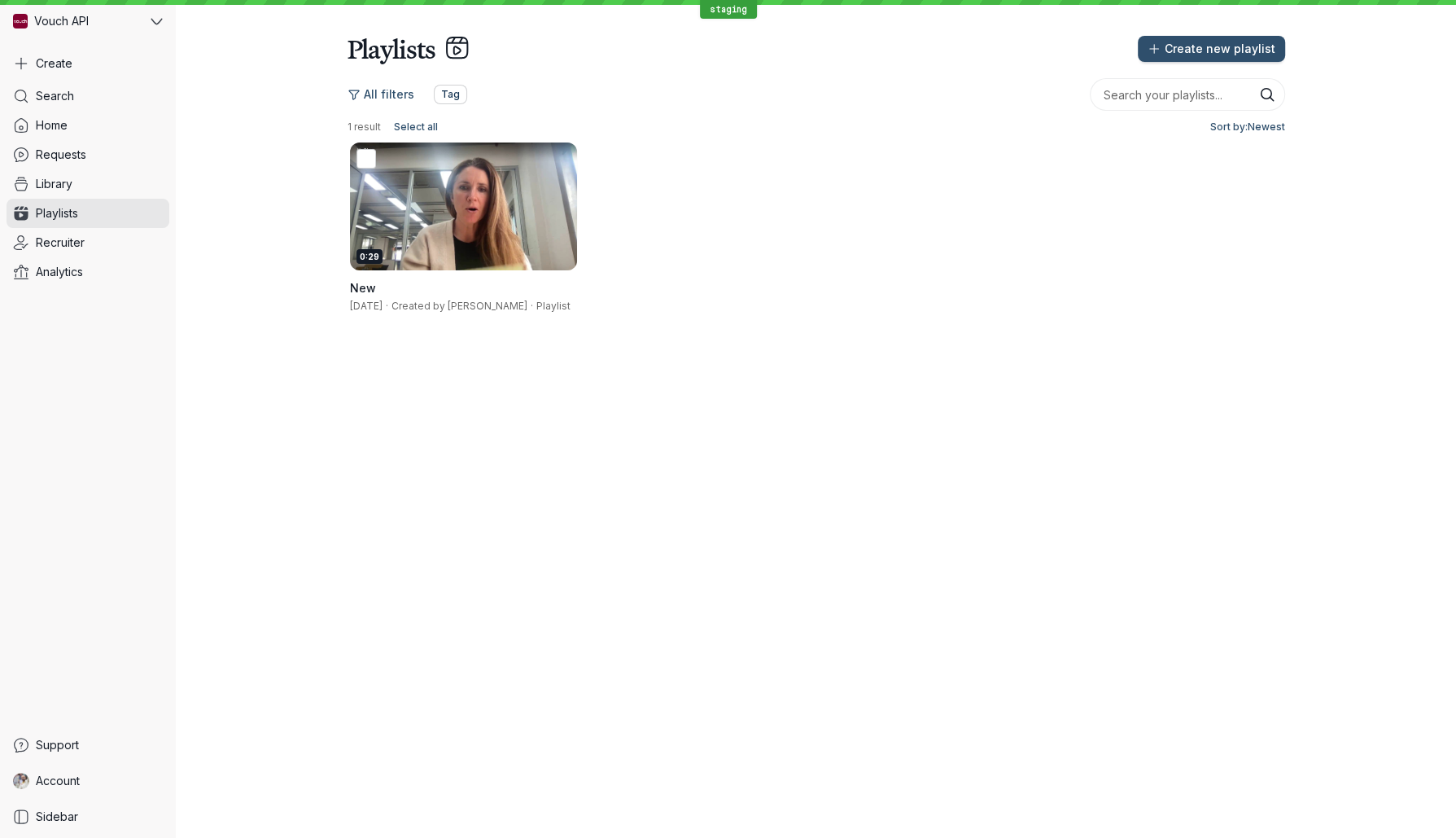
click at [447, 97] on span "Tag" at bounding box center [450, 94] width 19 height 16
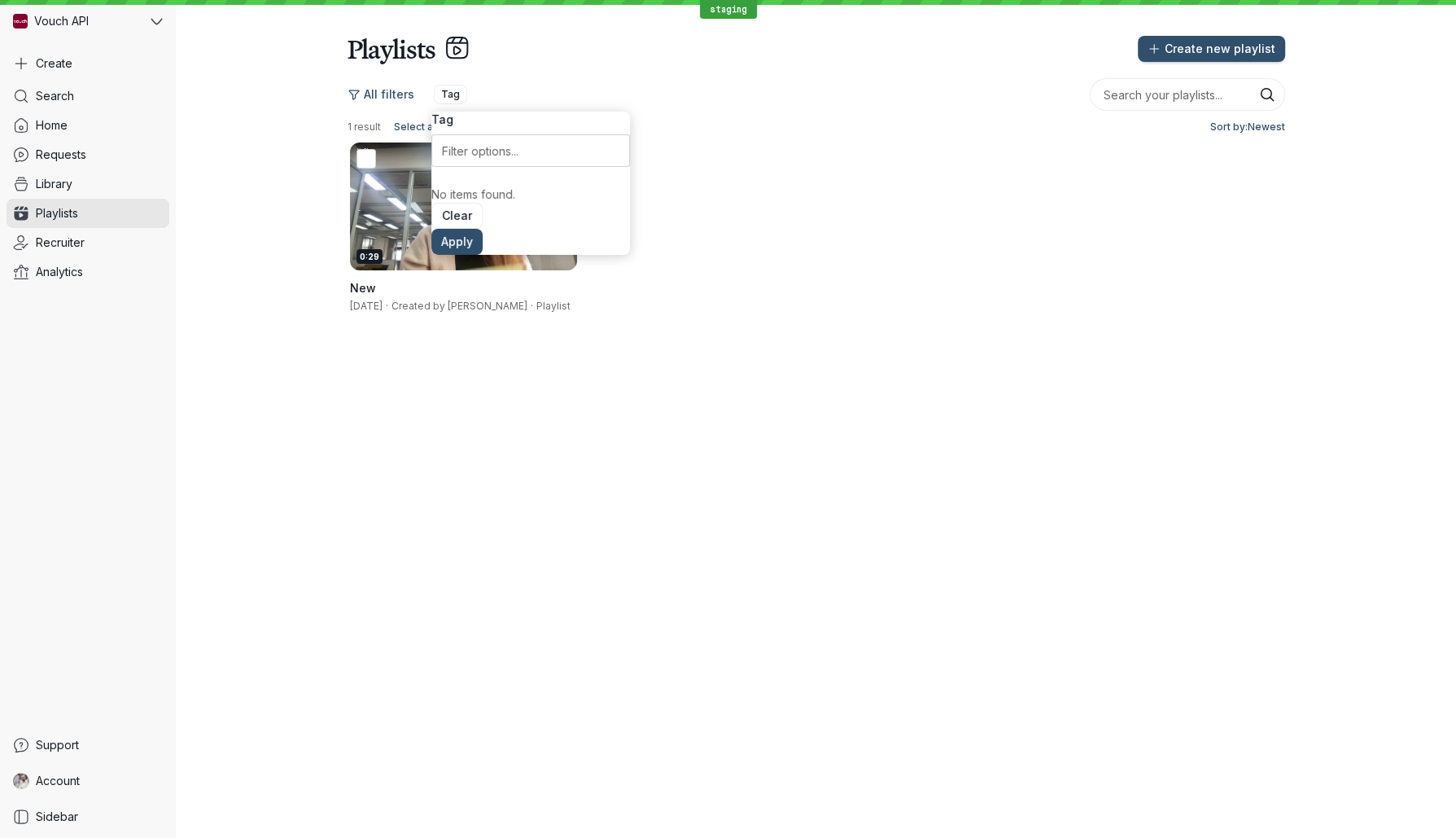
click at [578, 83] on div "All filters Tag" at bounding box center [713, 94] width 733 height 26
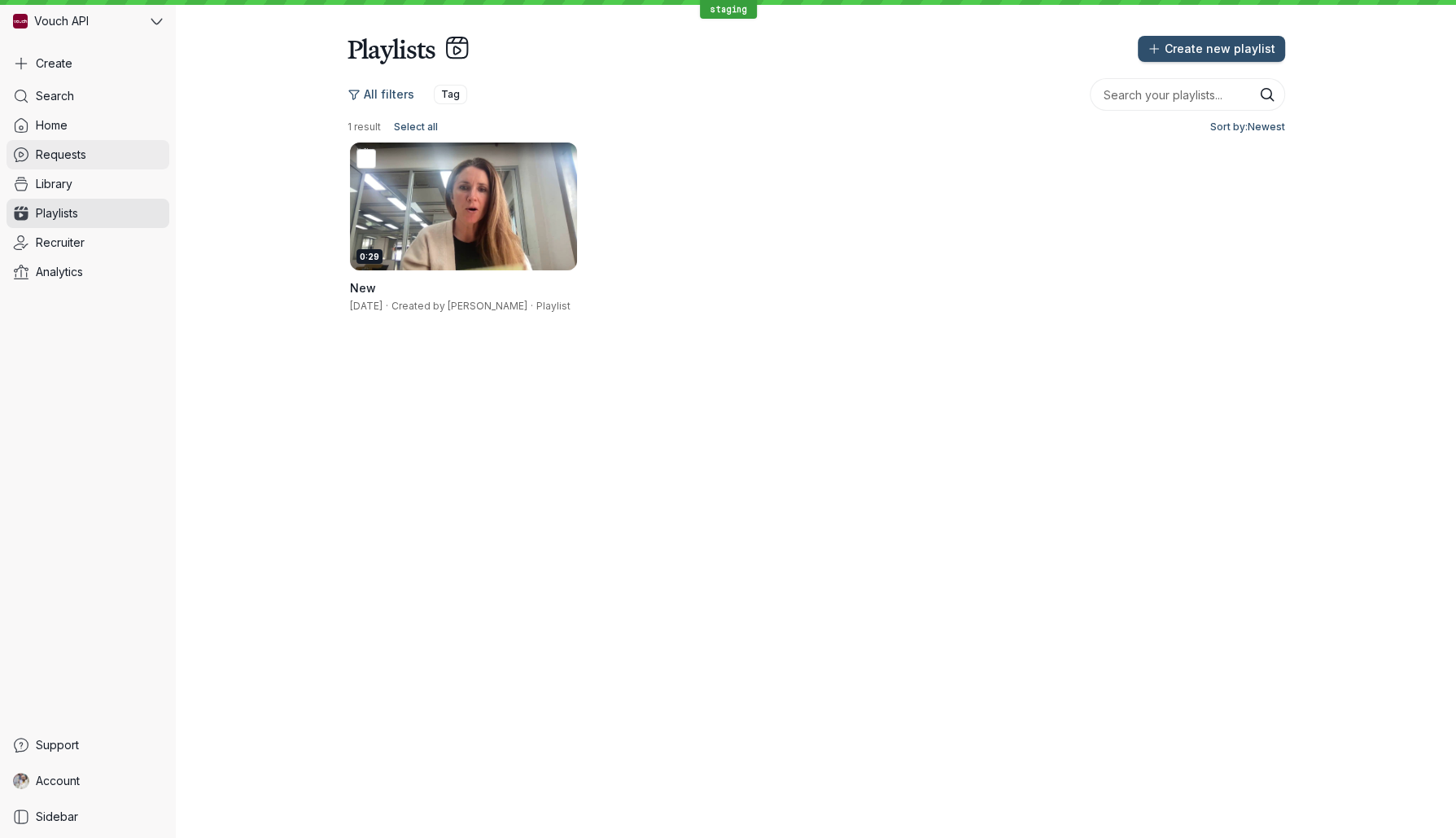
click at [83, 140] on link "Requests" at bounding box center [88, 155] width 163 height 30
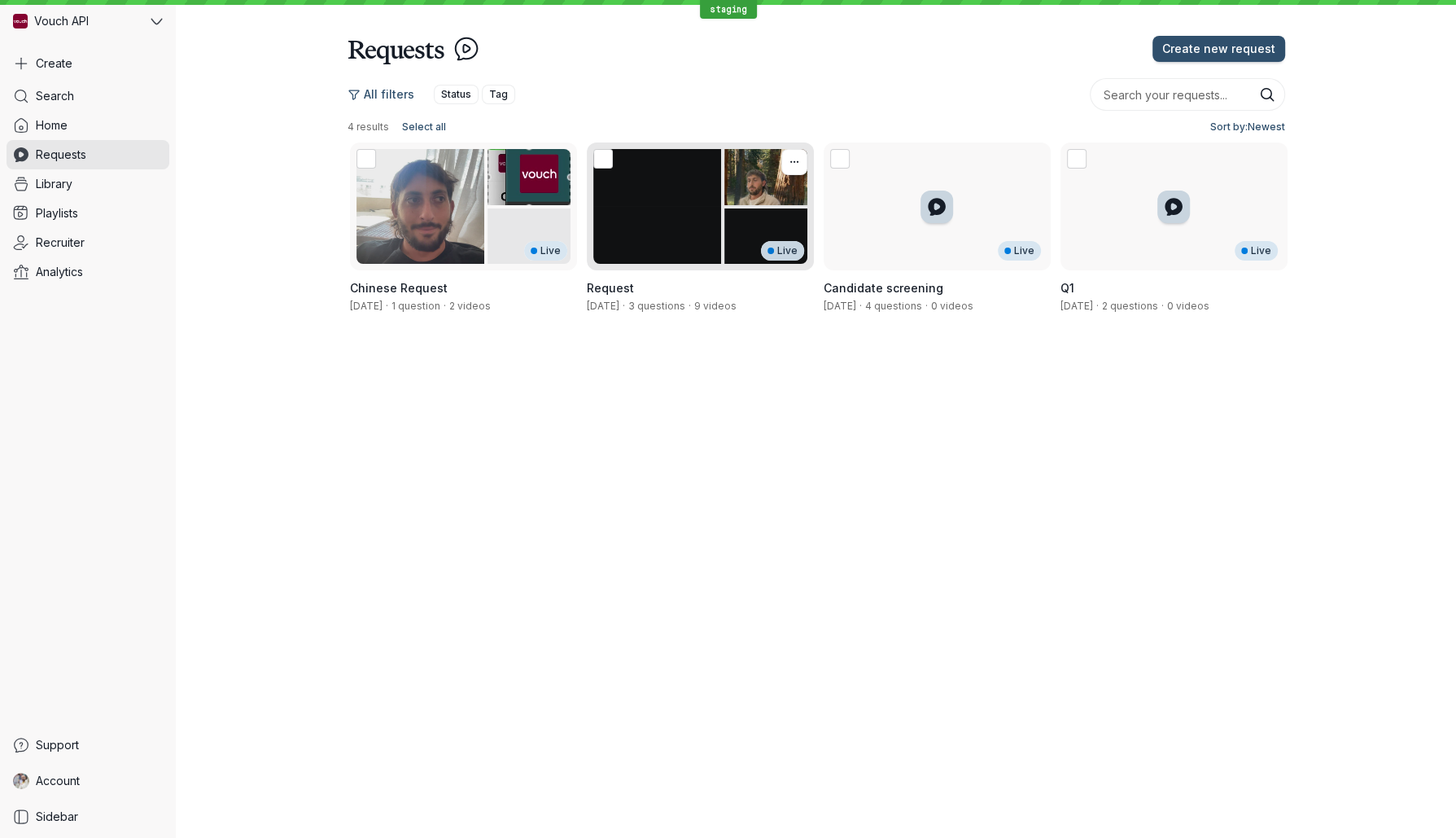
click at [674, 233] on div "Live" at bounding box center [700, 206] width 228 height 128
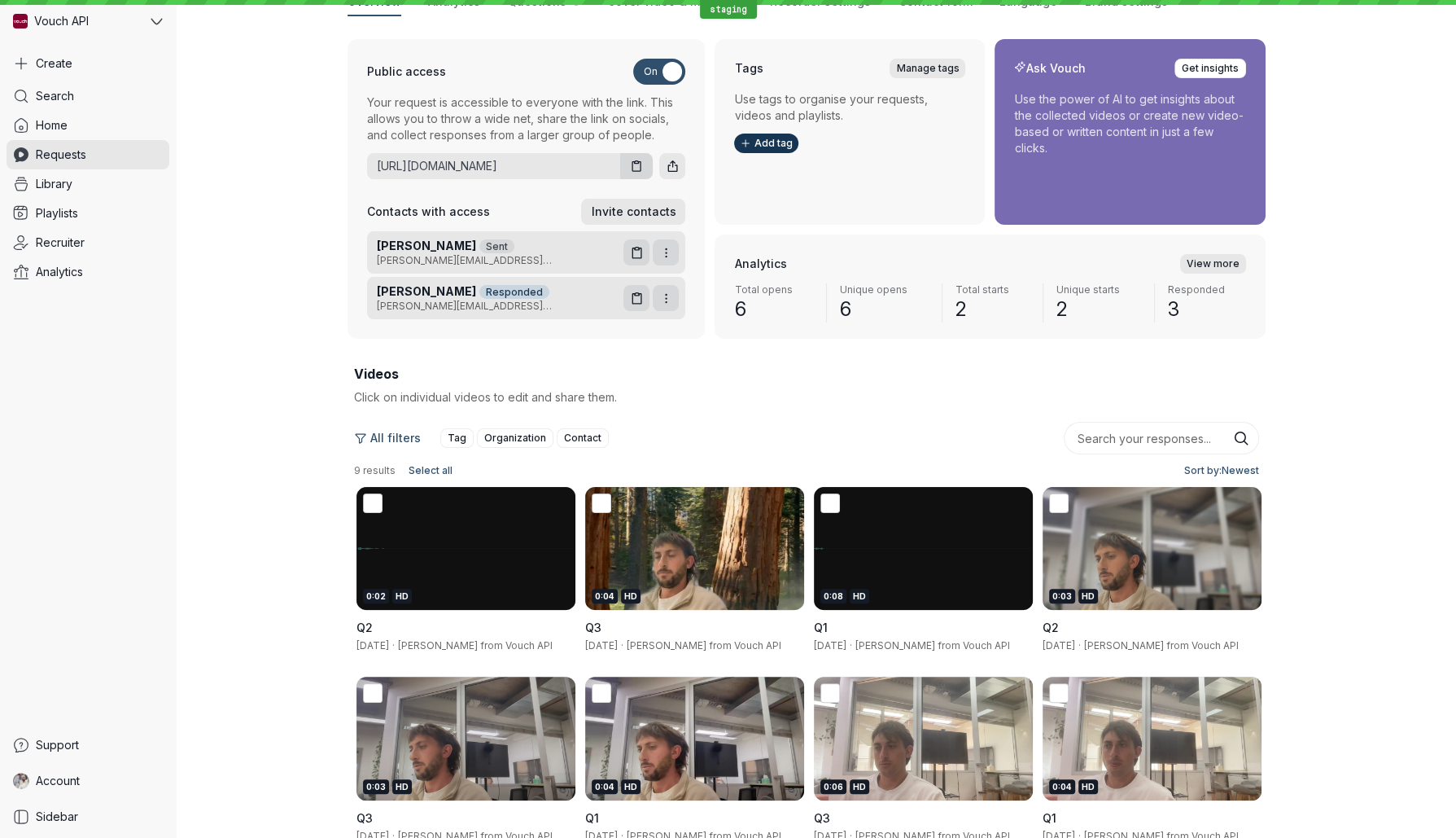
scroll to position [442, 0]
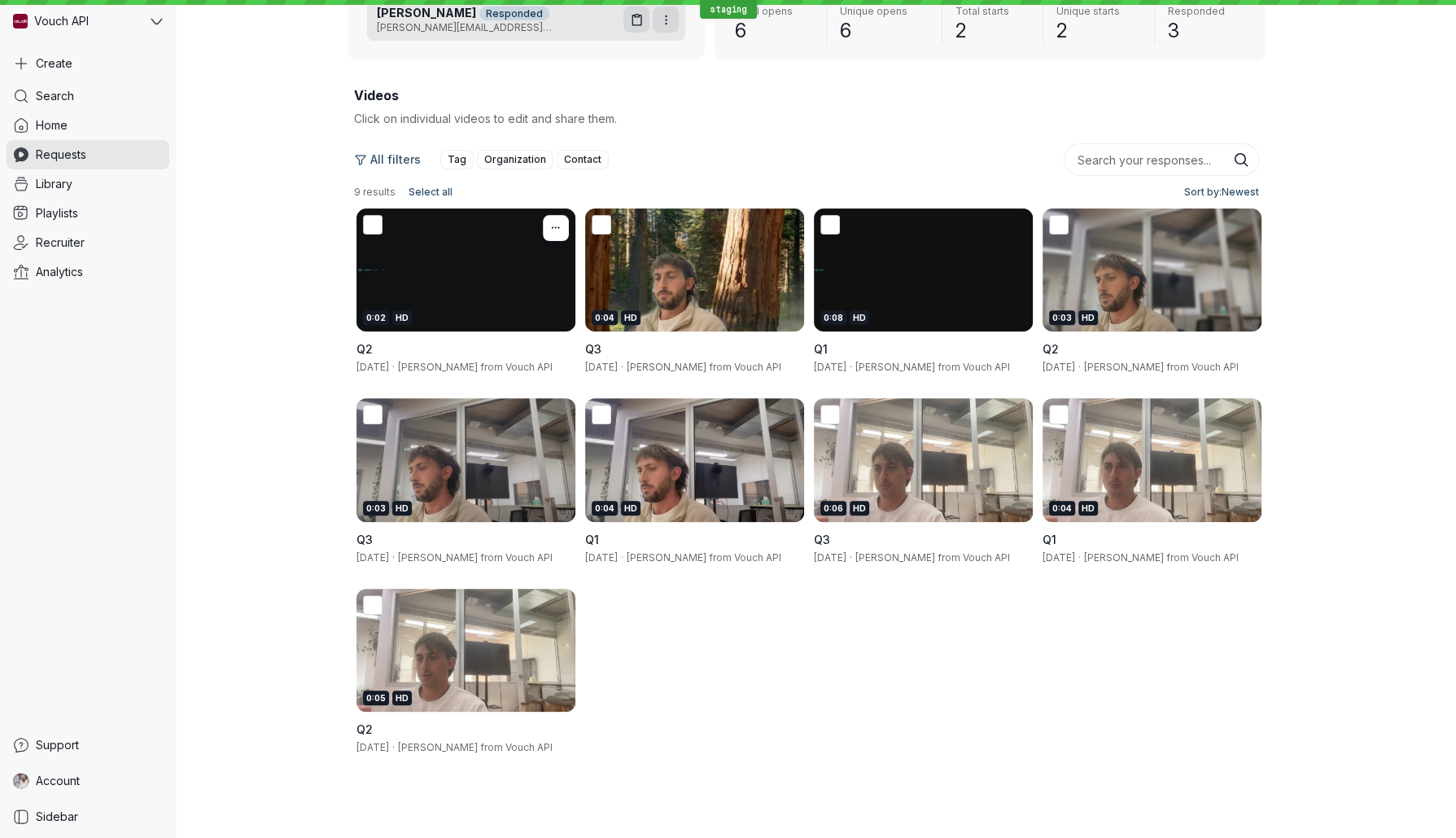
click at [513, 317] on div "0:02 HD" at bounding box center [466, 318] width 206 height 15
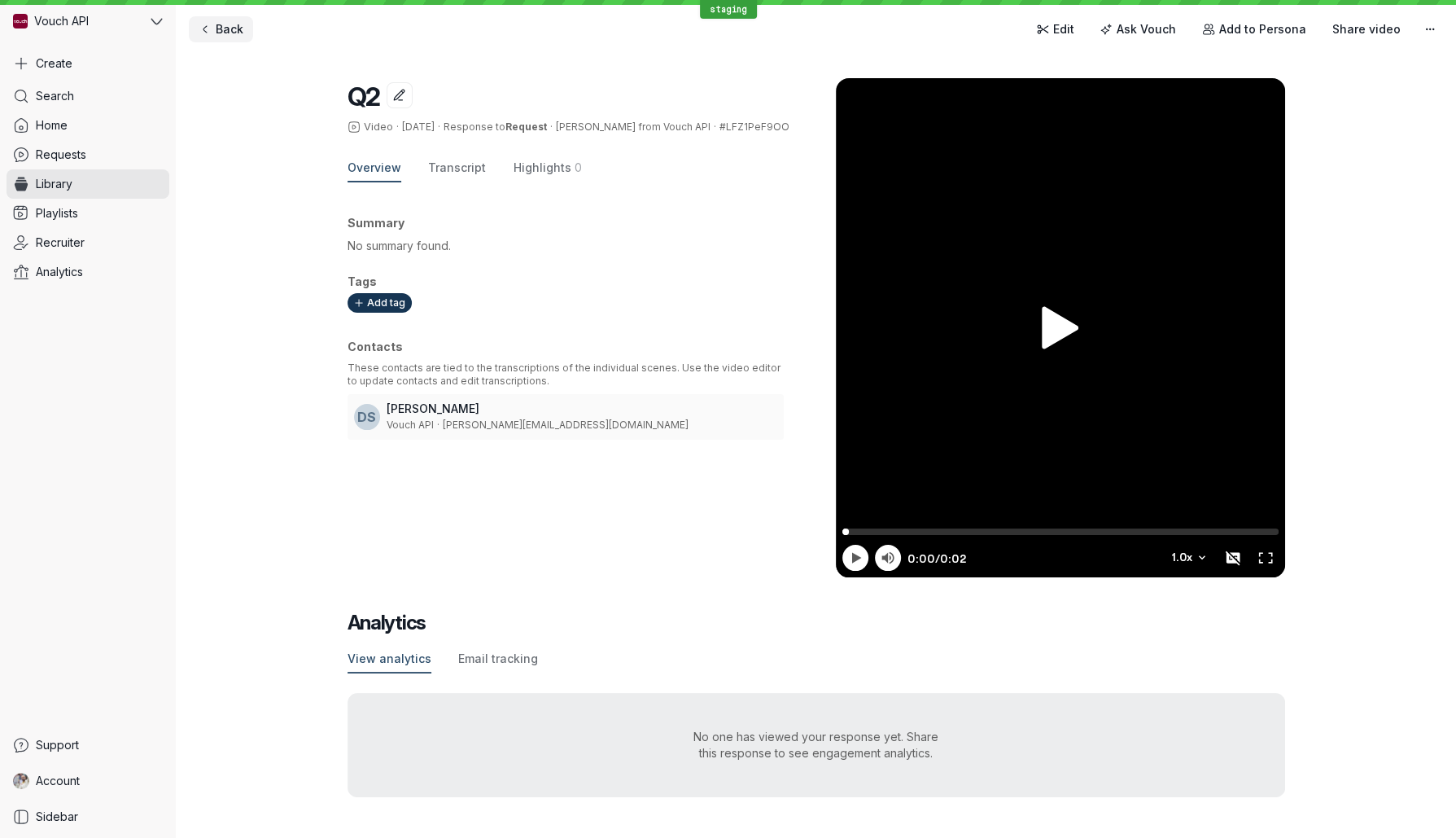
click at [229, 24] on span "Back" at bounding box center [229, 29] width 28 height 16
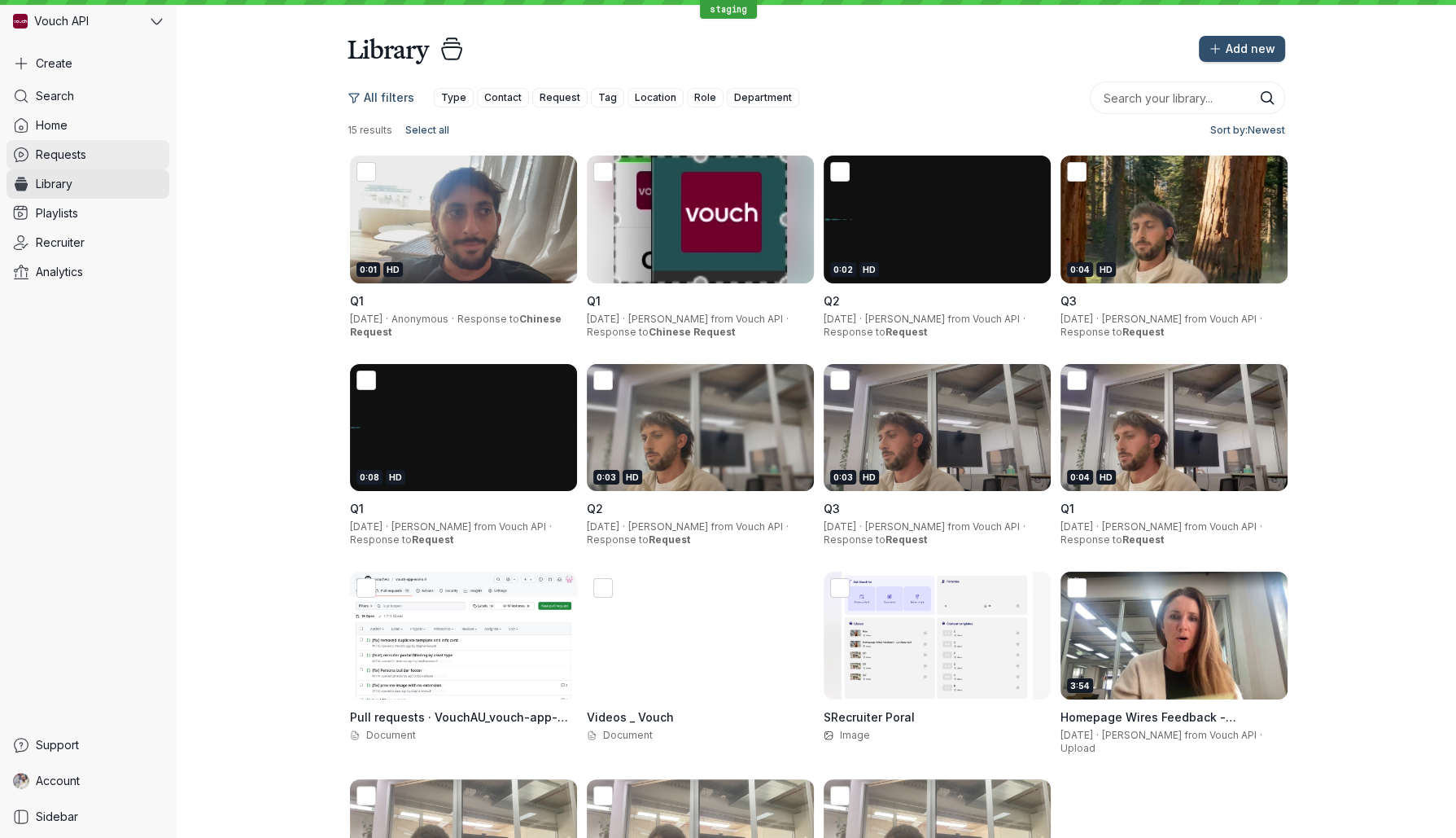
click at [96, 156] on link "Requests" at bounding box center [88, 155] width 163 height 30
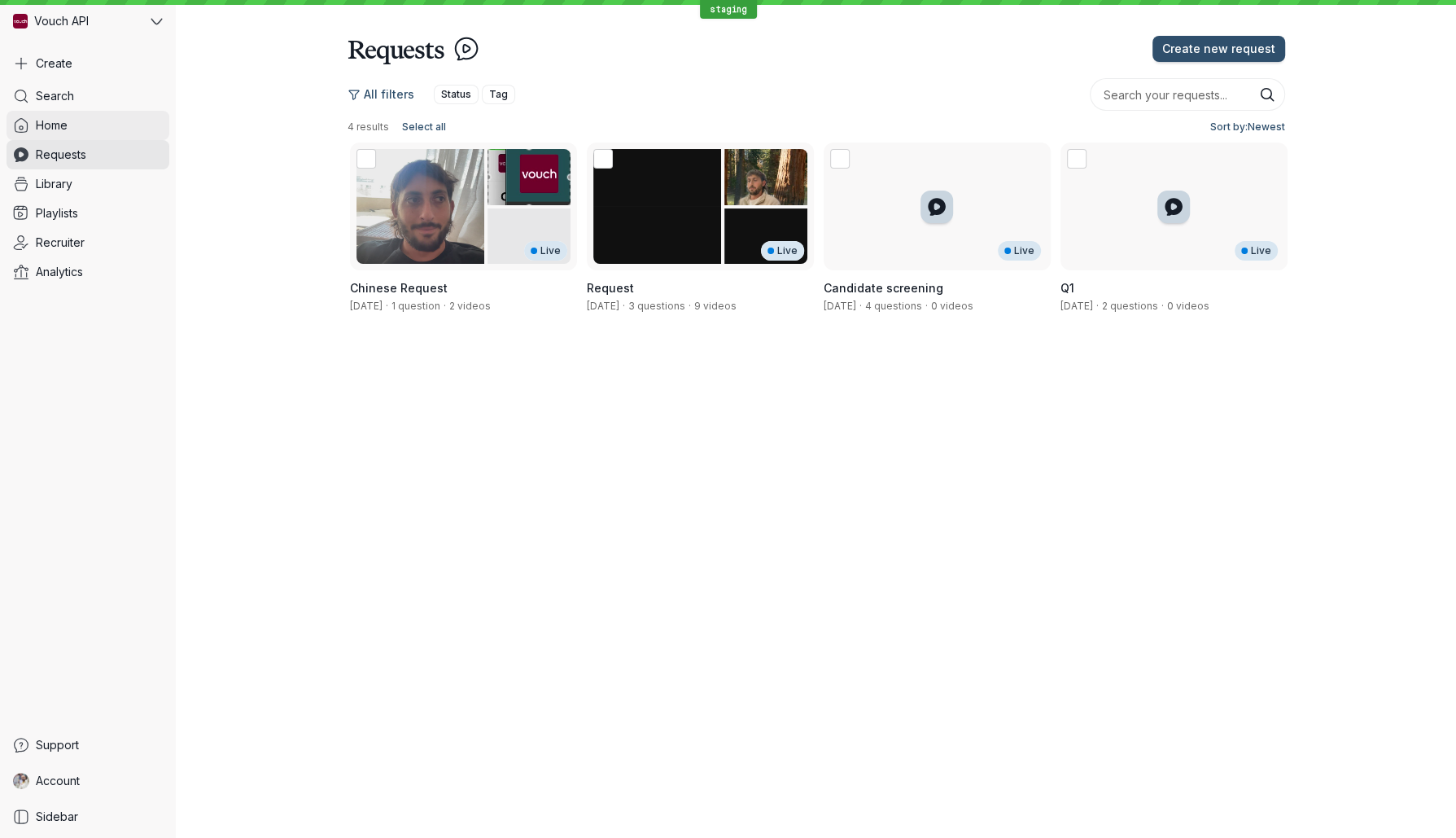
click at [96, 117] on link "Home" at bounding box center [88, 126] width 163 height 30
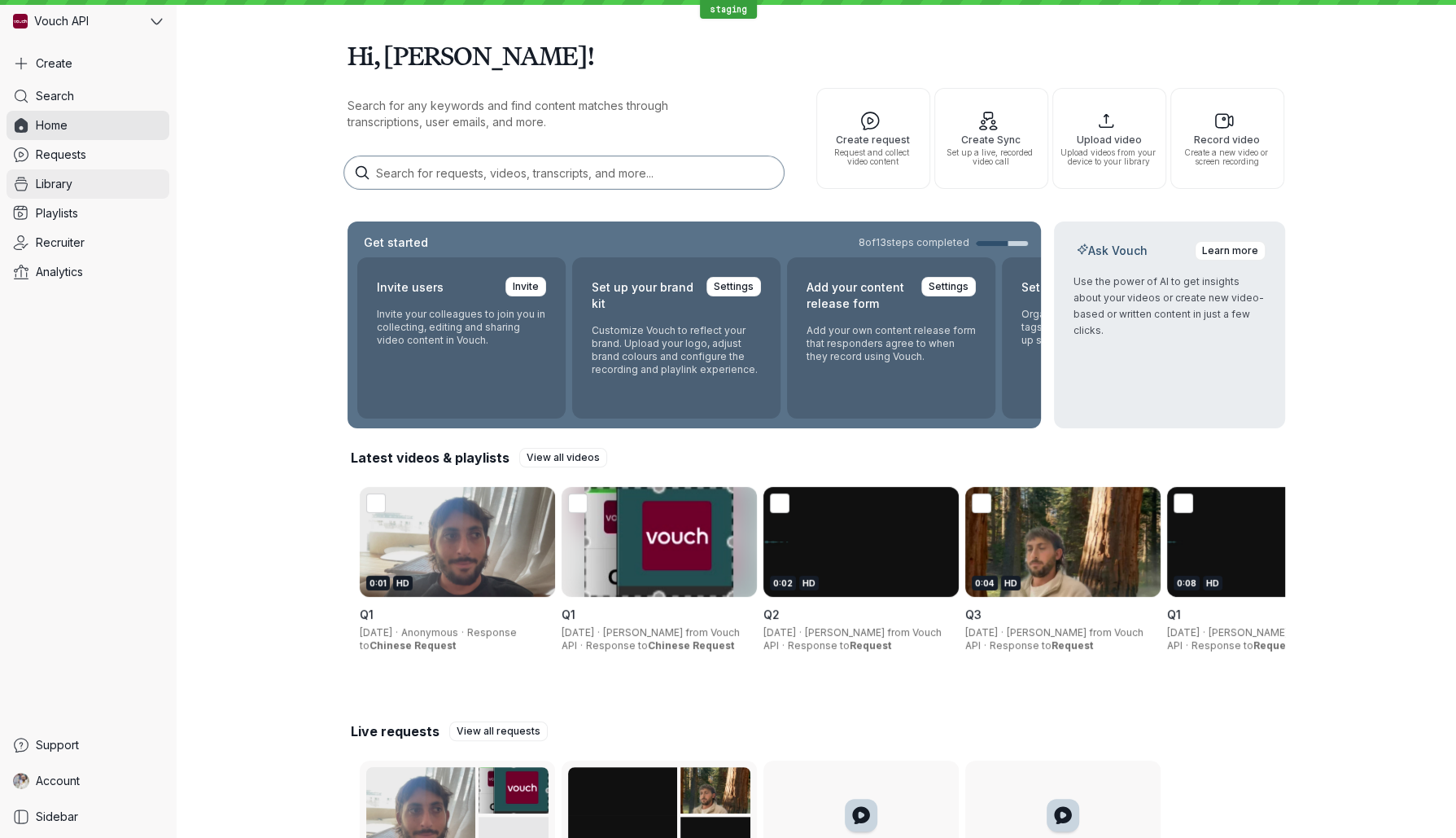
click at [92, 196] on link "Library" at bounding box center [88, 184] width 163 height 30
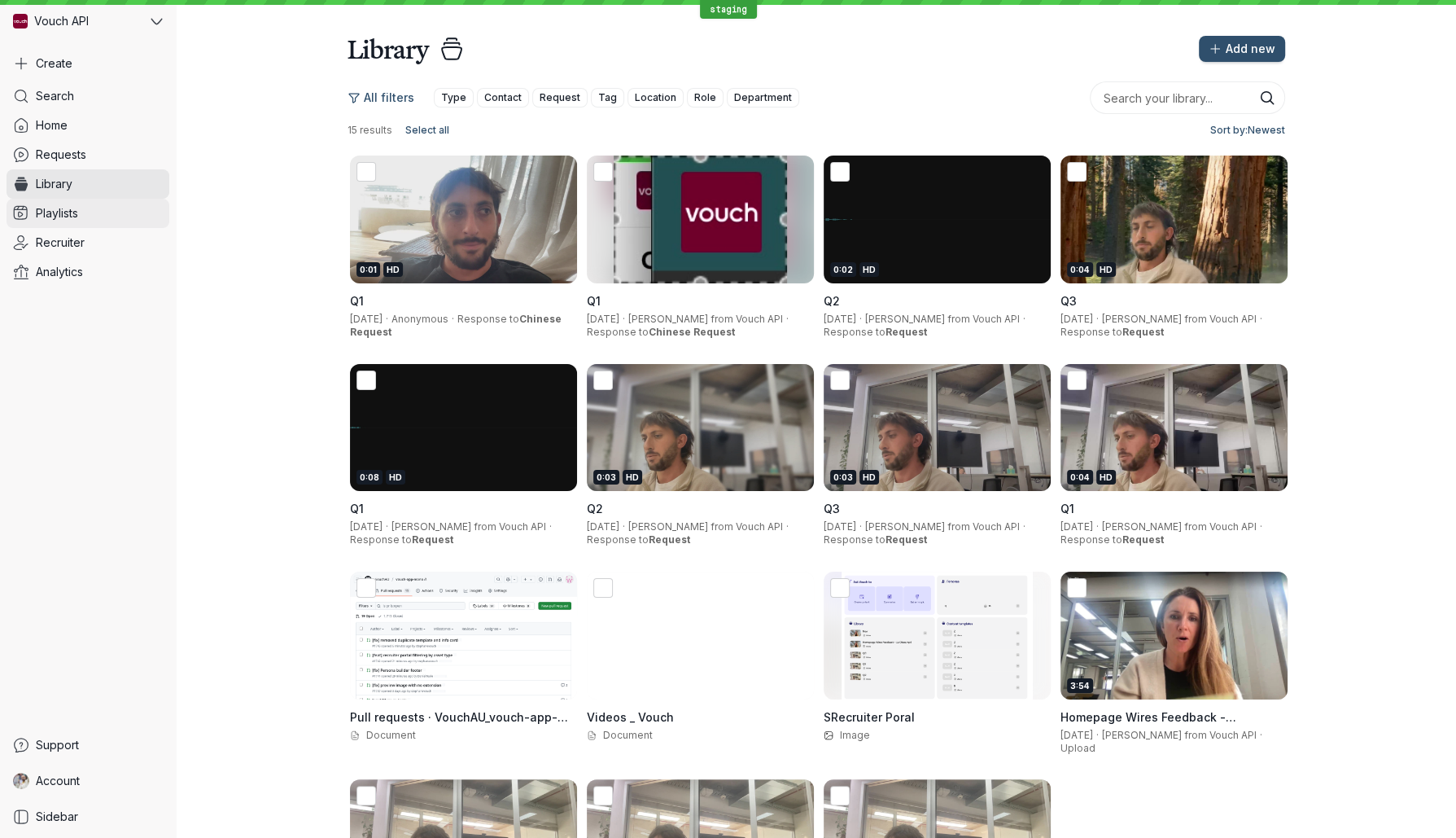
click at [103, 225] on link "Playlists" at bounding box center [88, 214] width 163 height 30
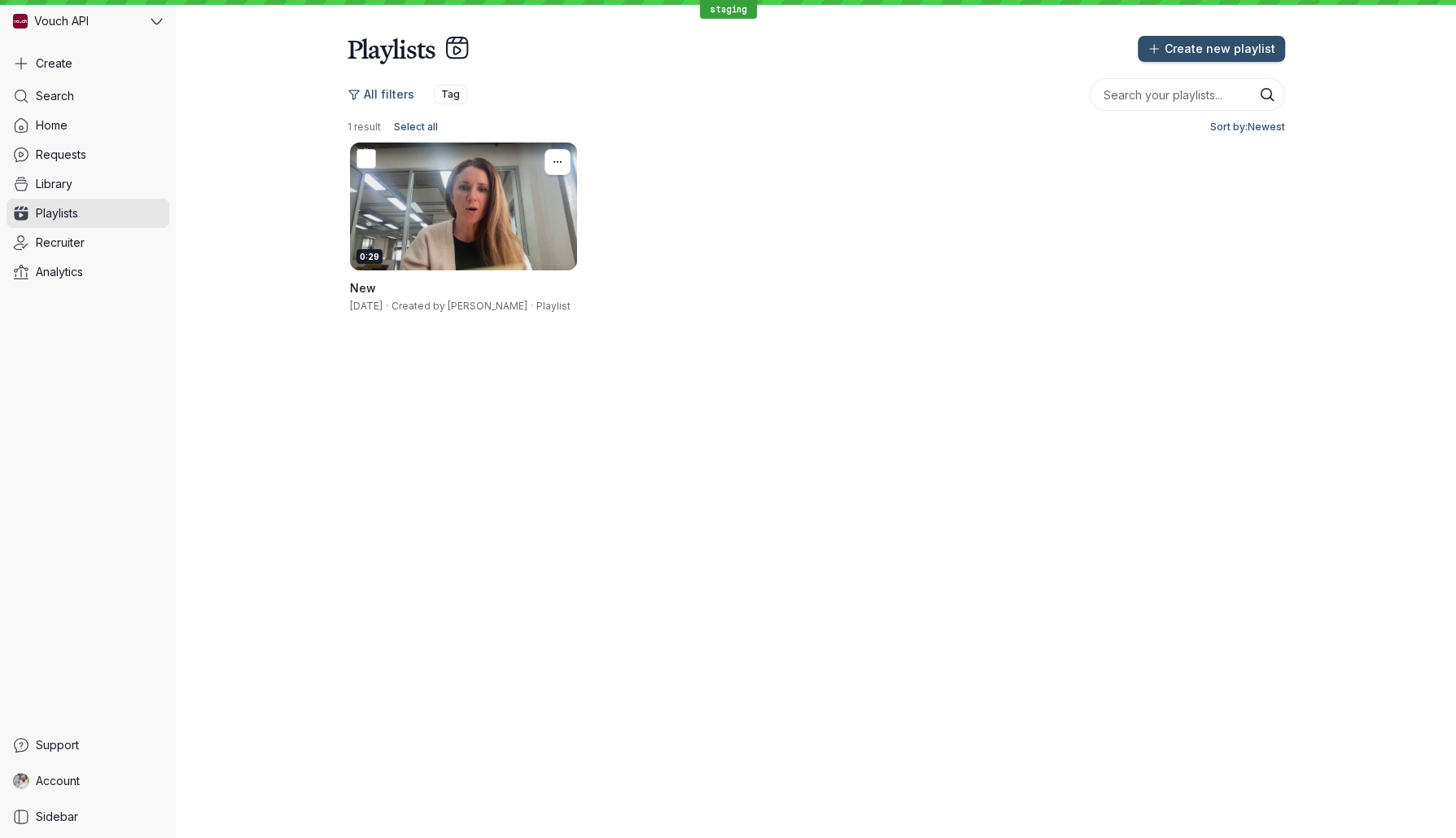
click at [436, 201] on div "0:29" at bounding box center [464, 206] width 228 height 128
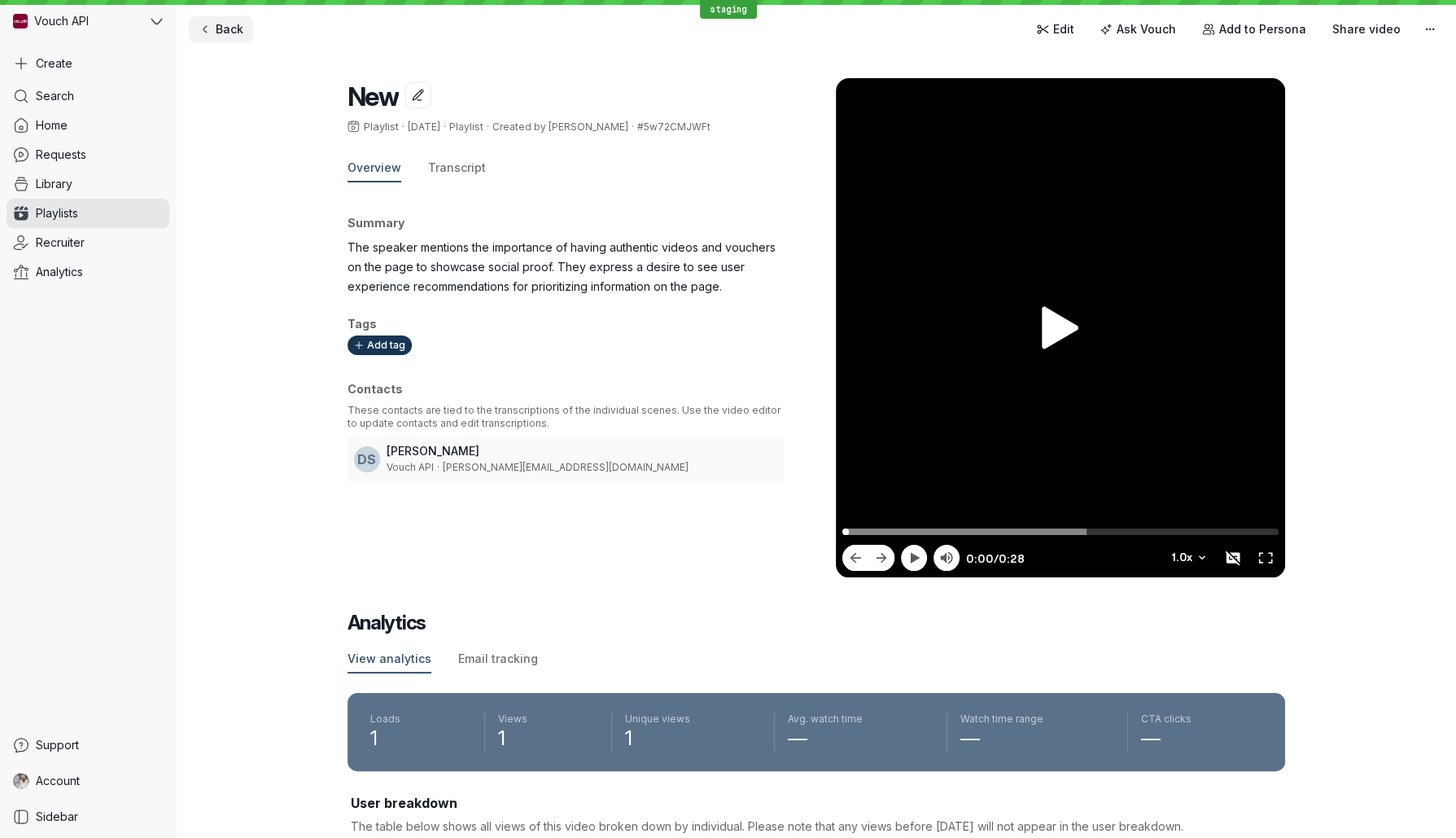
click at [228, 42] on link "Back" at bounding box center [221, 29] width 64 height 26
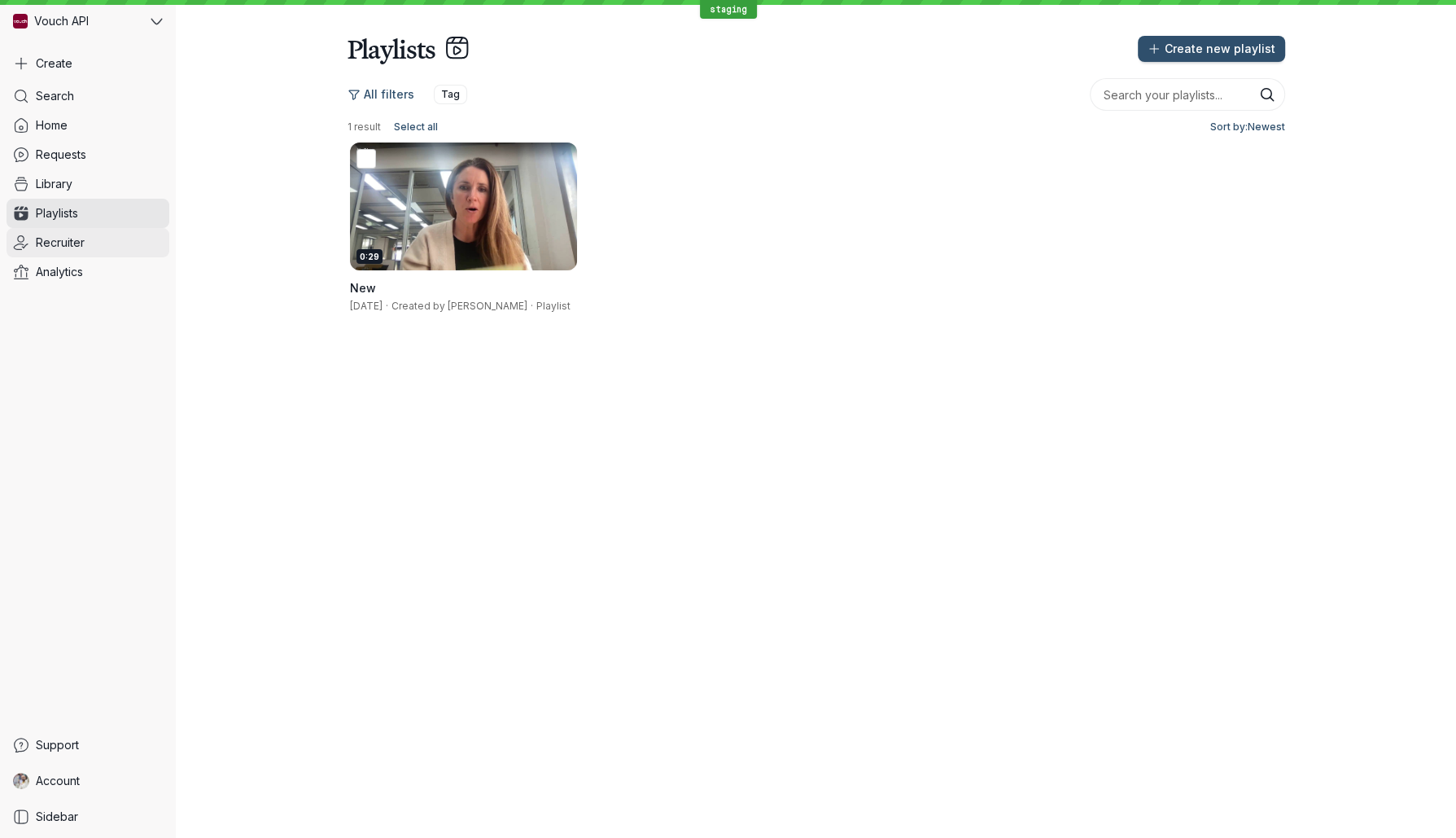
click at [78, 231] on link "Recruiter" at bounding box center [88, 242] width 163 height 30
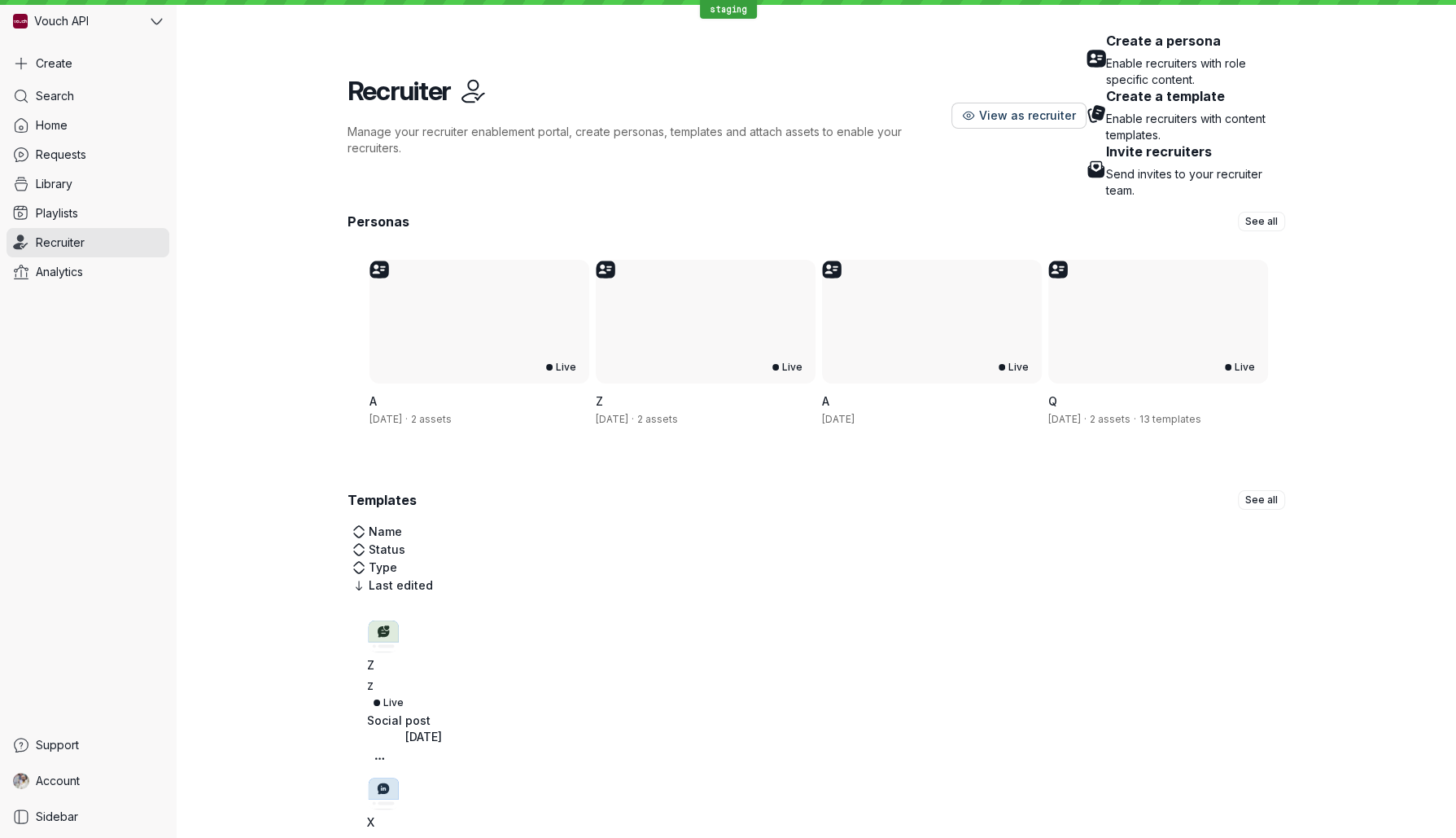
click at [1087, 103] on button "View as recruiter" at bounding box center [1019, 116] width 136 height 26
